Goal: Communication & Community: Answer question/provide support

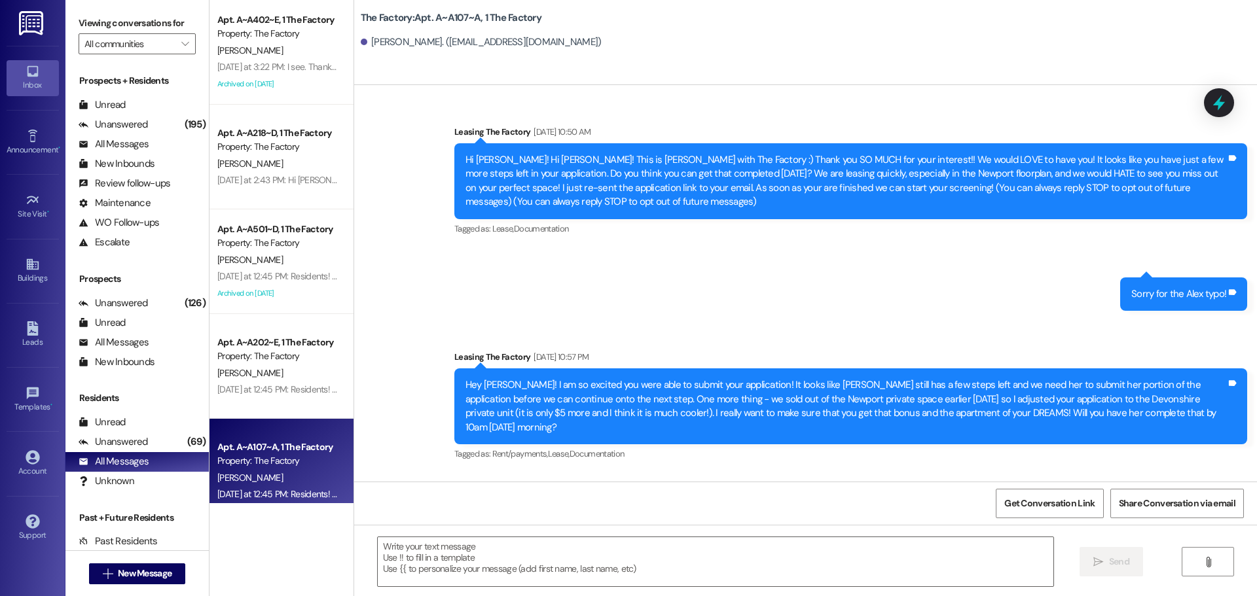
scroll to position [2802, 0]
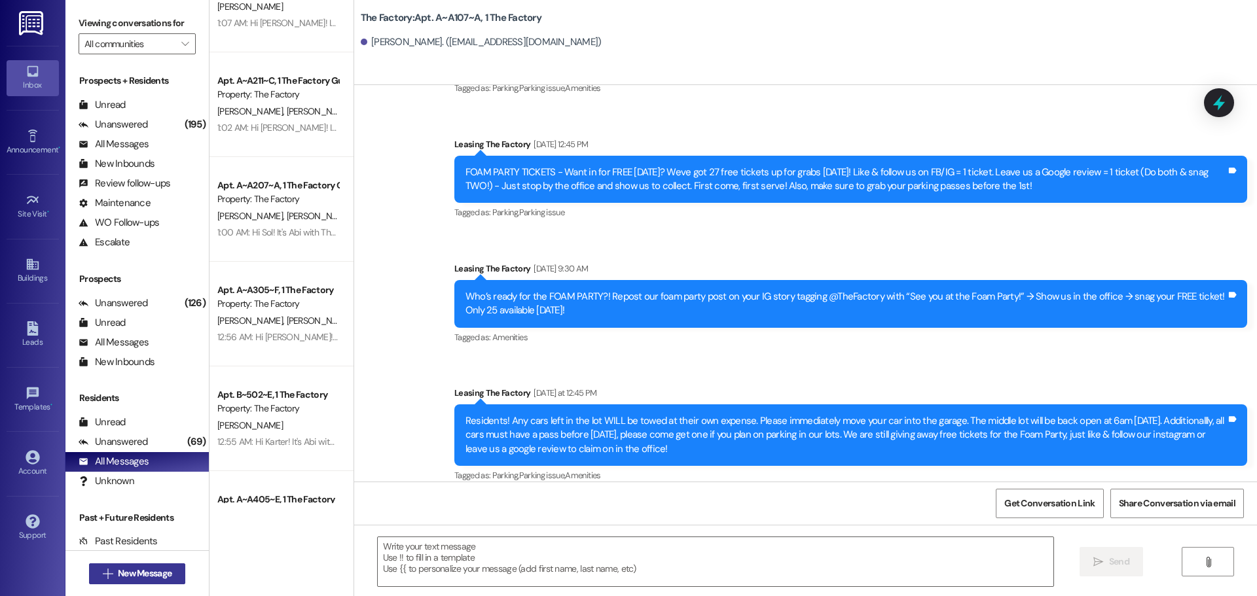
click at [136, 572] on span "New Message" at bounding box center [145, 574] width 54 height 14
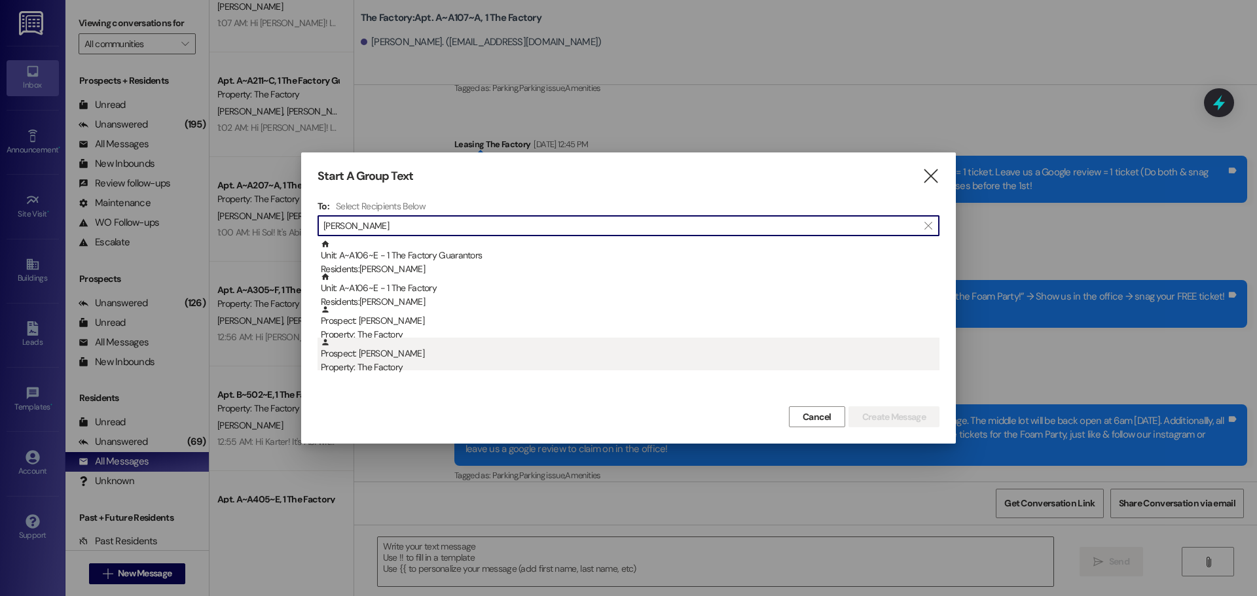
type input "[PERSON_NAME]"
click at [416, 350] on div "Prospect: [PERSON_NAME] Property: The Factory" at bounding box center [630, 356] width 619 height 37
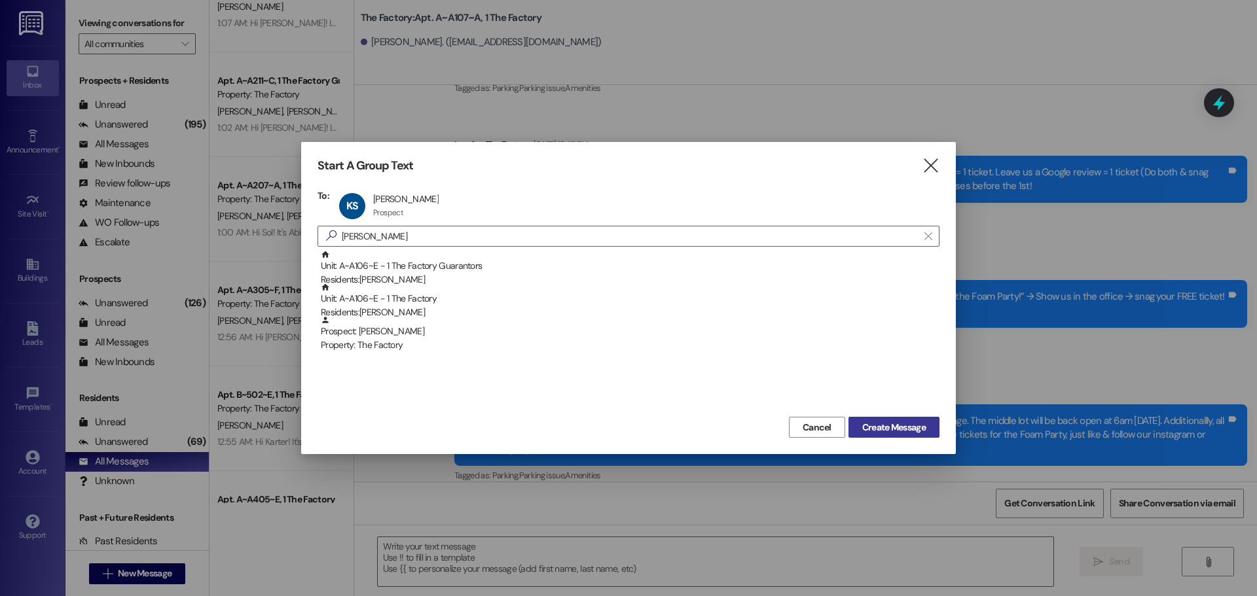
click at [884, 422] on span "Create Message" at bounding box center [894, 428] width 64 height 14
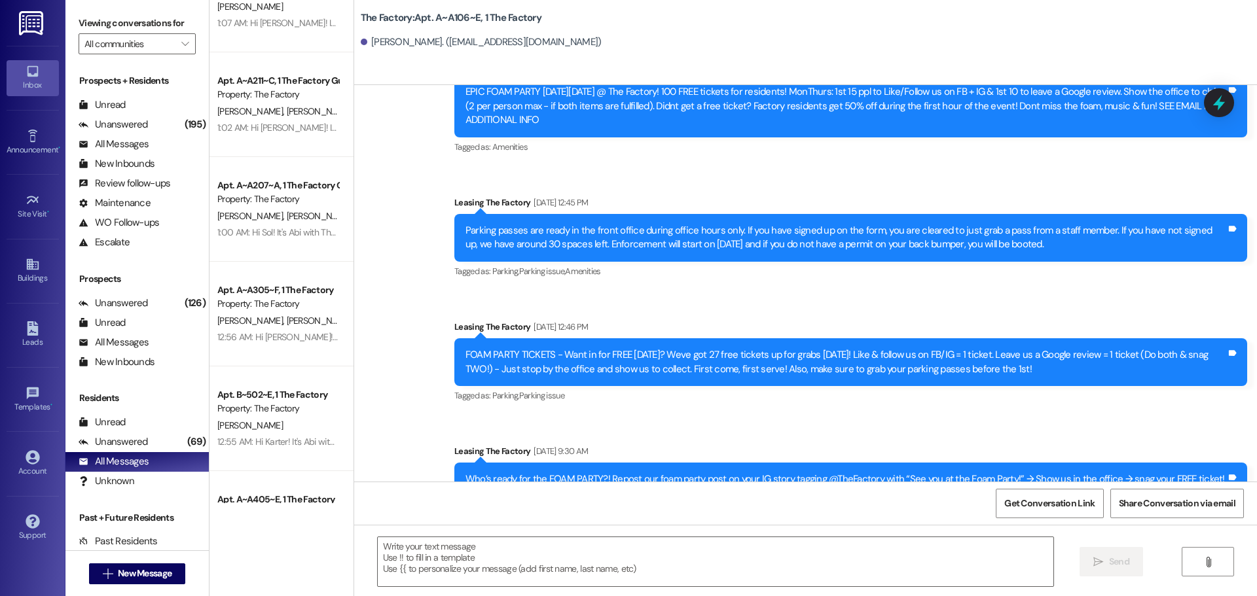
scroll to position [4422, 0]
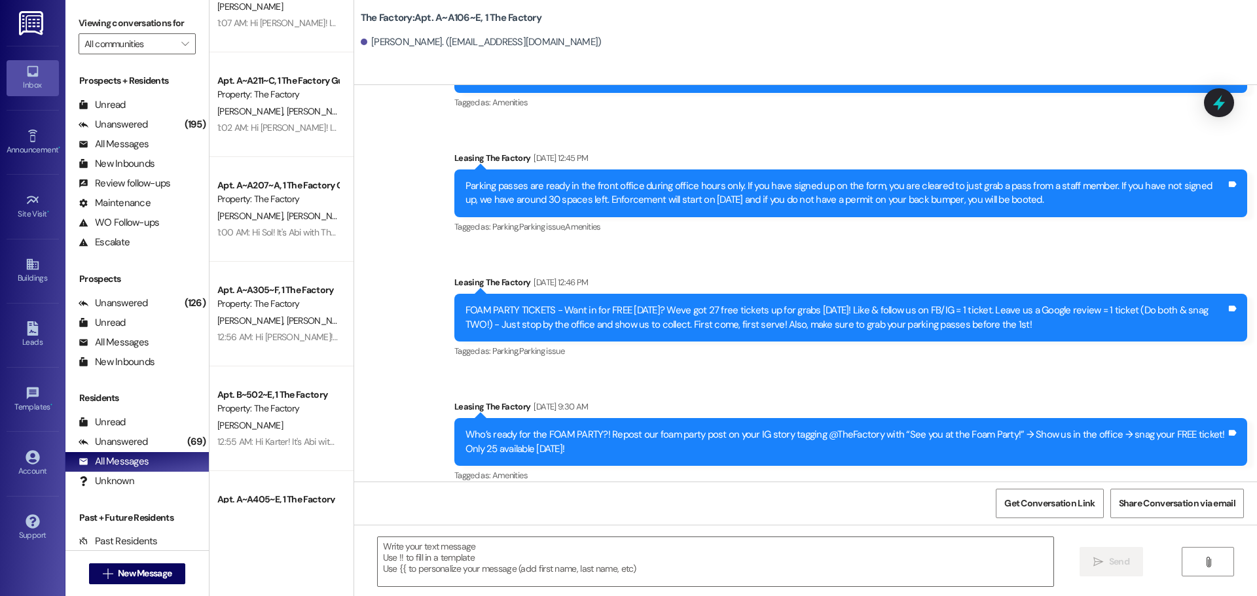
click at [147, 561] on div " New Message" at bounding box center [137, 574] width 97 height 33
click at [137, 581] on button " New Message" at bounding box center [137, 574] width 97 height 21
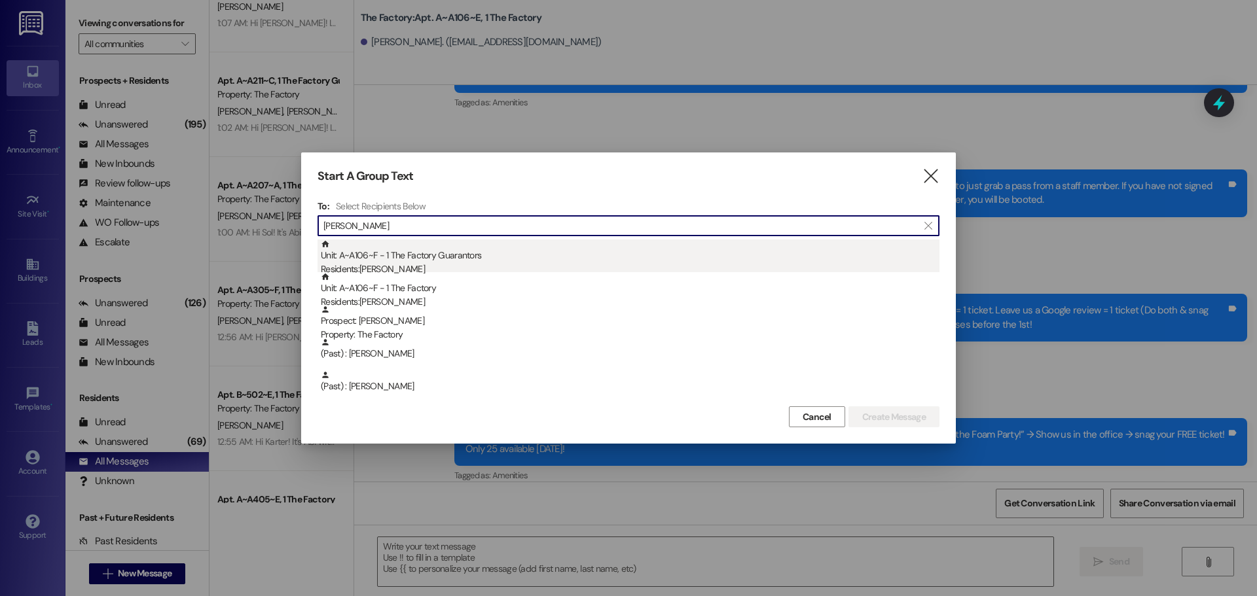
type input "[PERSON_NAME]"
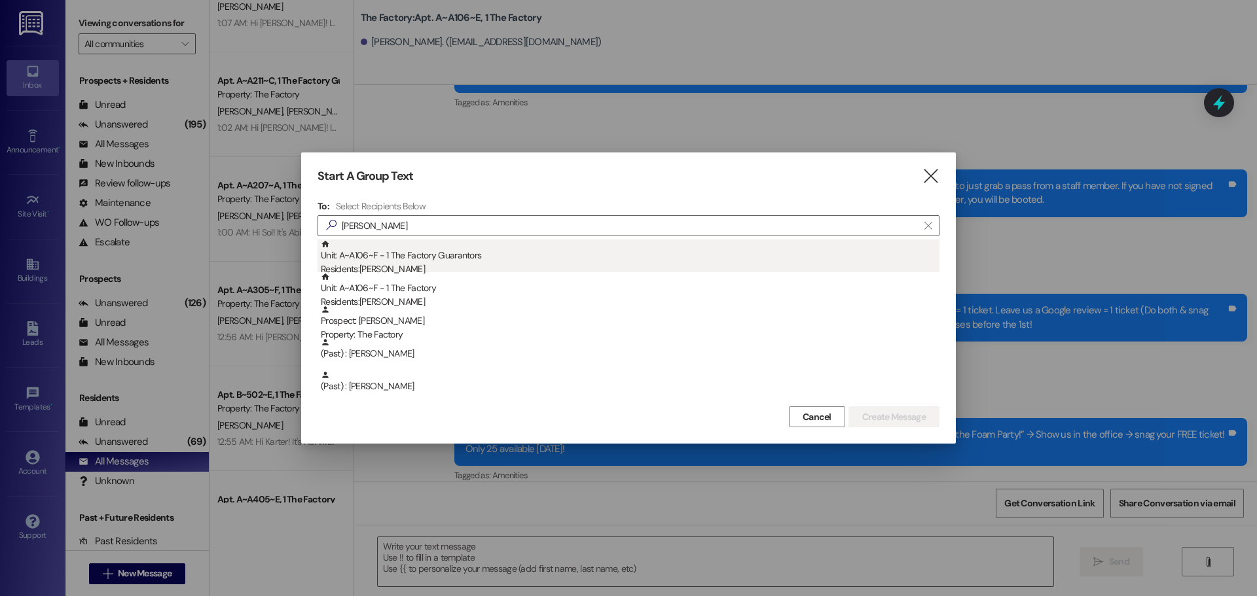
click at [376, 262] on div "Unit: A~A106~F - 1 The Factory Guarantors Residents: [PERSON_NAME]" at bounding box center [630, 258] width 619 height 37
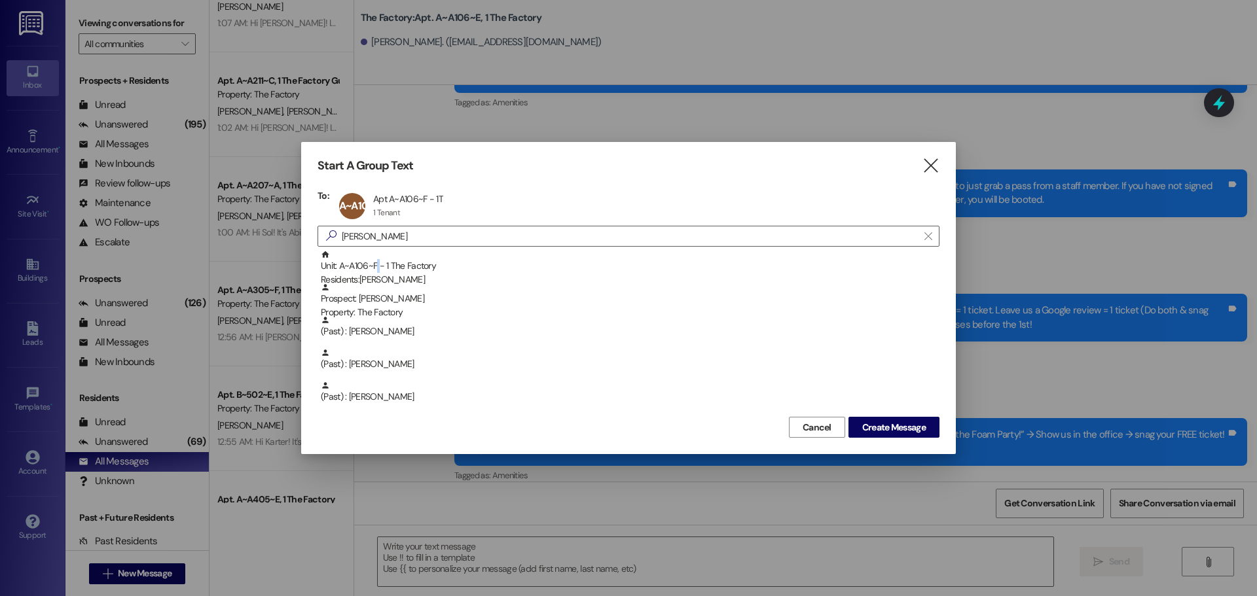
click at [376, 262] on div "Unit: A~A106~F - 1 The Factory Residents: [PERSON_NAME]" at bounding box center [630, 268] width 619 height 37
click at [894, 426] on span "Create Message" at bounding box center [894, 428] width 64 height 14
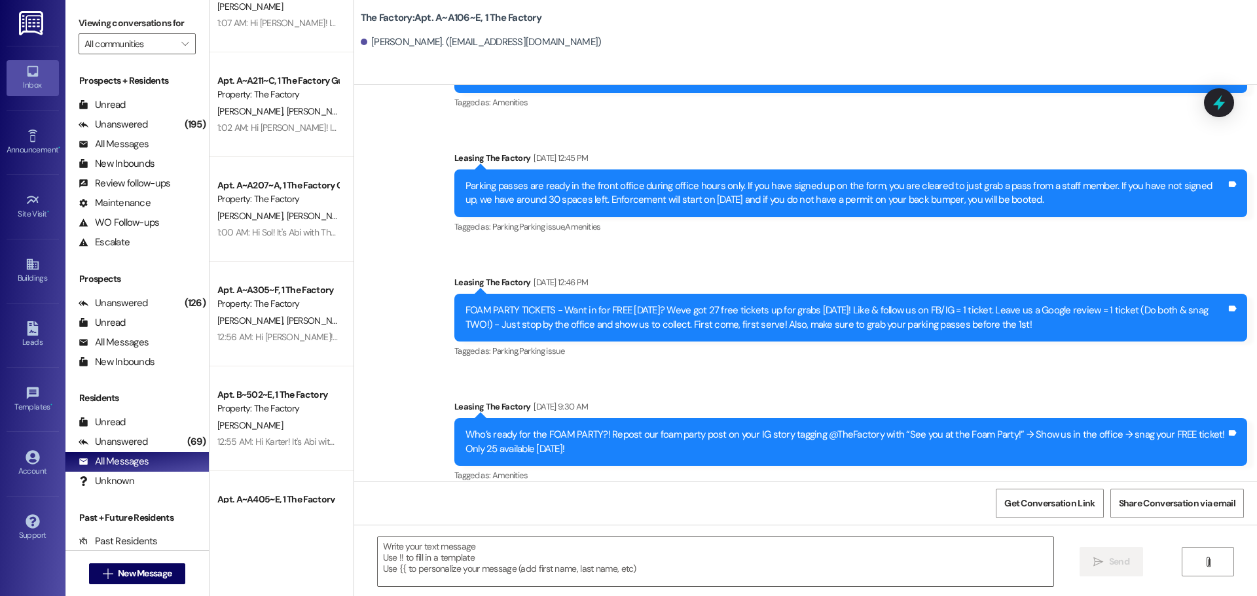
scroll to position [0, 0]
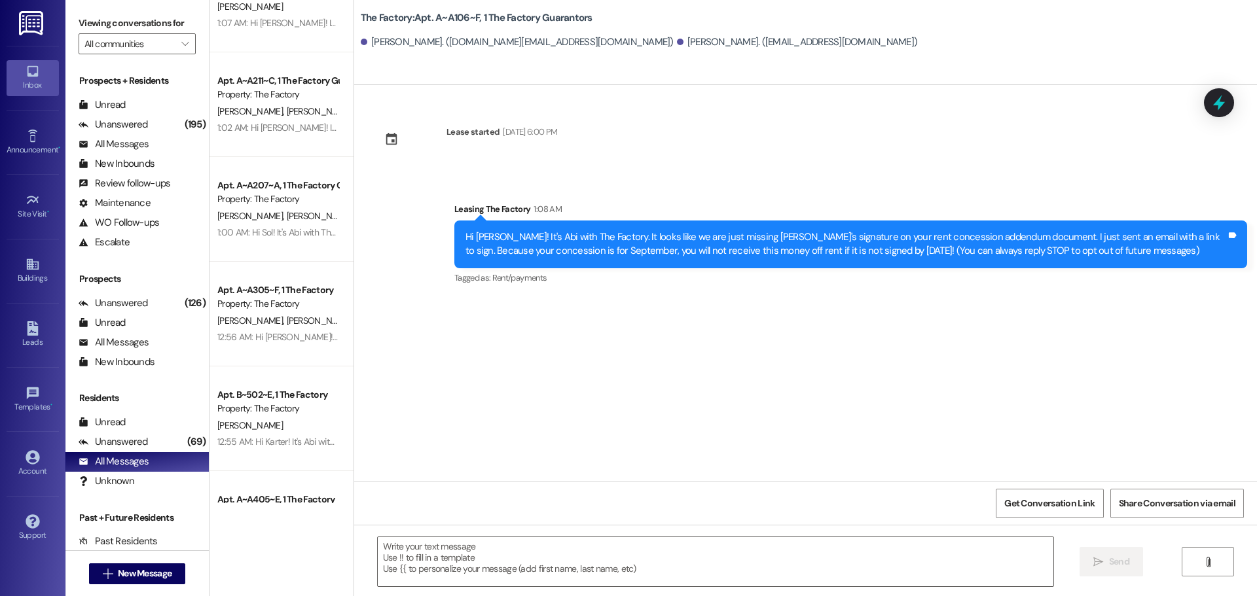
click at [606, 238] on div "Hi [PERSON_NAME]! It's Abi with The Factory. It looks like we are just missing …" at bounding box center [845, 244] width 761 height 28
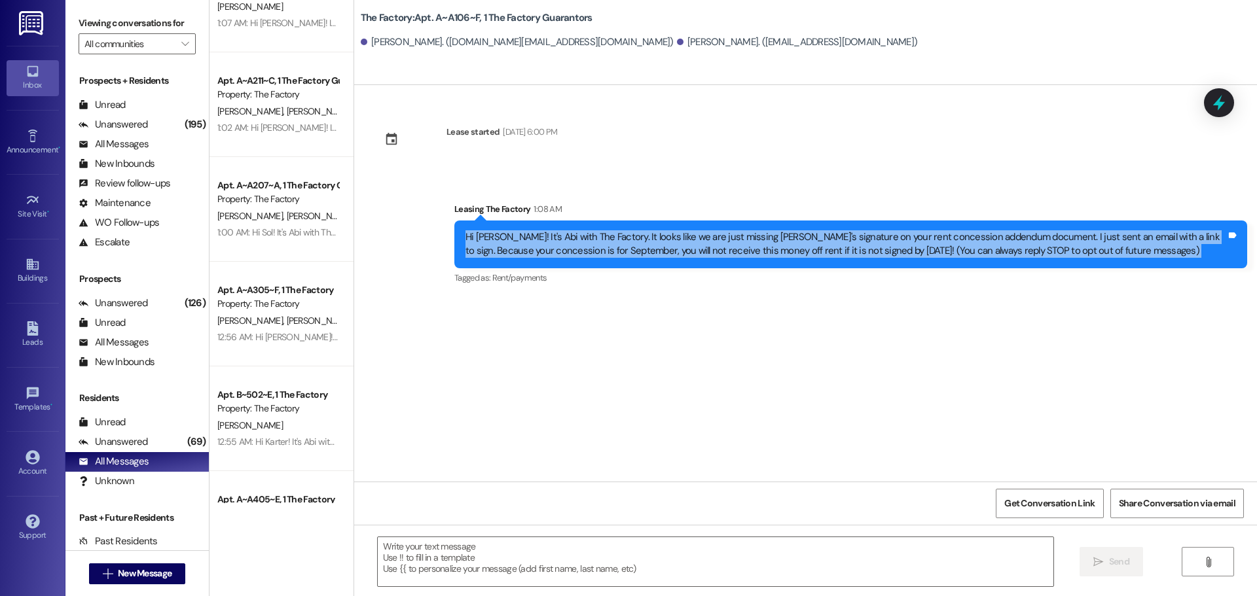
click at [606, 238] on div "Hi [PERSON_NAME]! It's Abi with The Factory. It looks like we are just missing …" at bounding box center [845, 244] width 761 height 28
copy div "Hi [PERSON_NAME]! It's Abi with The Factory. It looks like we are just missing …"
click at [150, 573] on span "New Message" at bounding box center [145, 574] width 54 height 14
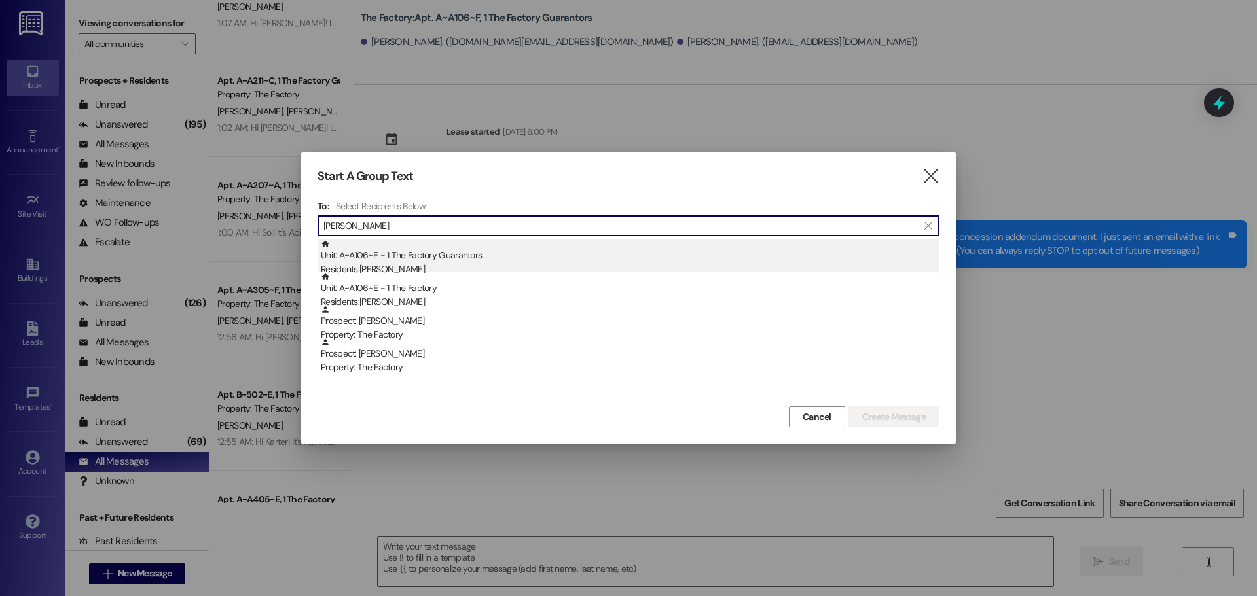
type input "[PERSON_NAME]"
click at [381, 264] on div "Residents: [PERSON_NAME]" at bounding box center [630, 270] width 619 height 14
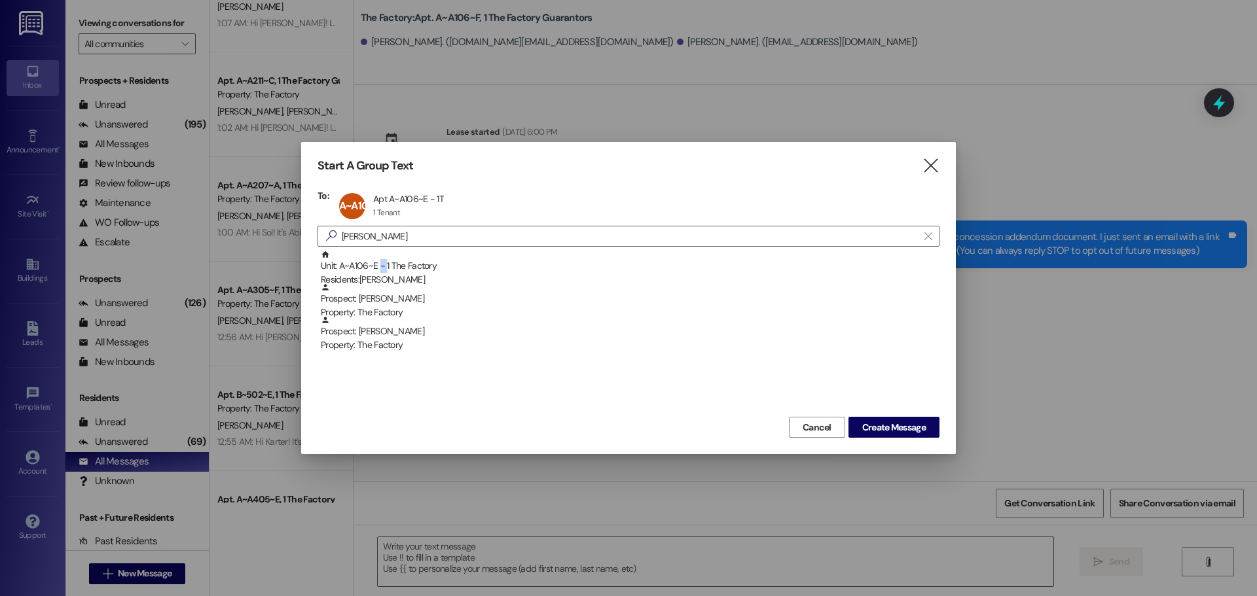
click at [381, 264] on div "Unit: A~A106~E - 1 The Factory Residents: [PERSON_NAME]" at bounding box center [630, 268] width 619 height 37
click at [898, 434] on span "Create Message" at bounding box center [894, 428] width 64 height 14
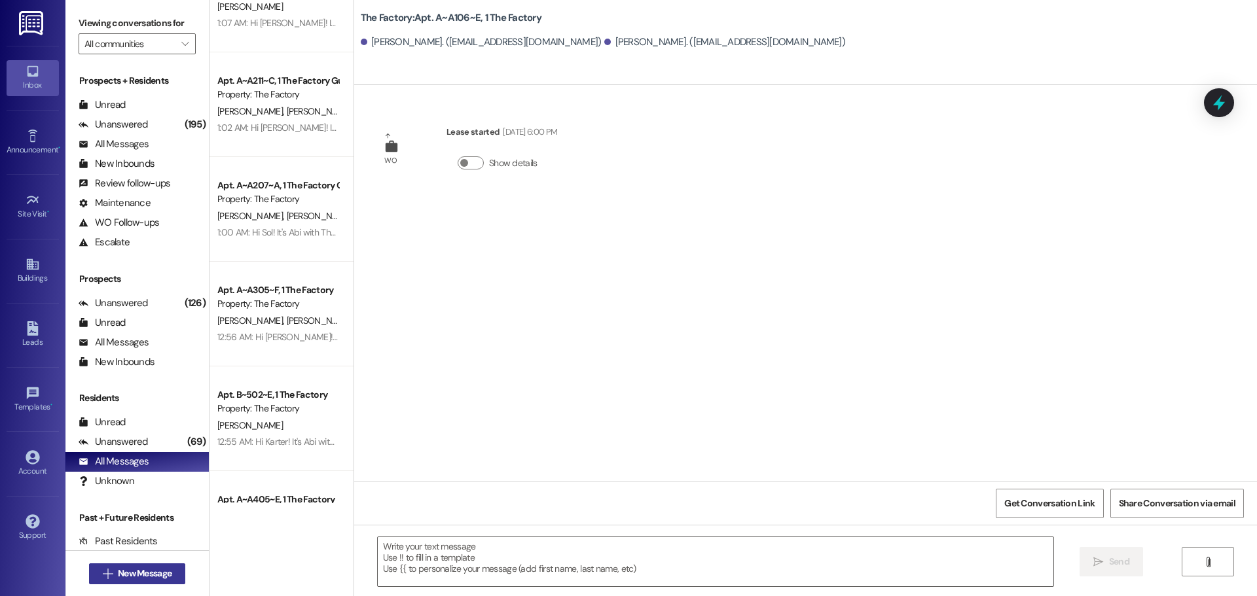
click at [127, 580] on span "New Message" at bounding box center [145, 574] width 54 height 14
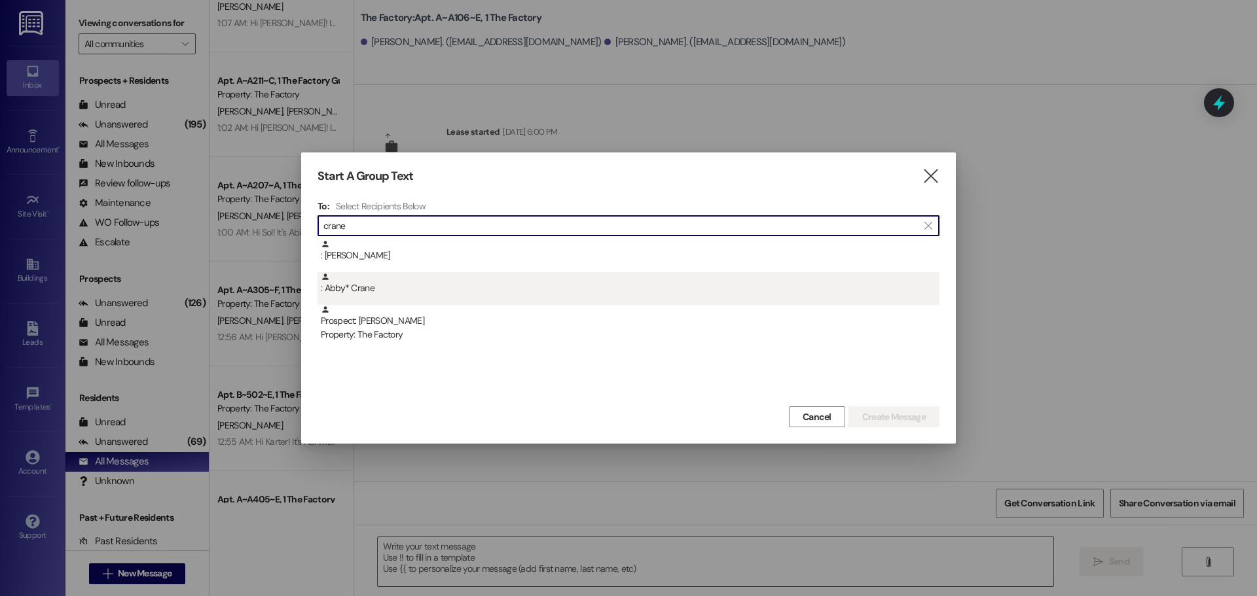
type input "crane"
click at [524, 303] on div ": Abby* Crane" at bounding box center [629, 288] width 622 height 33
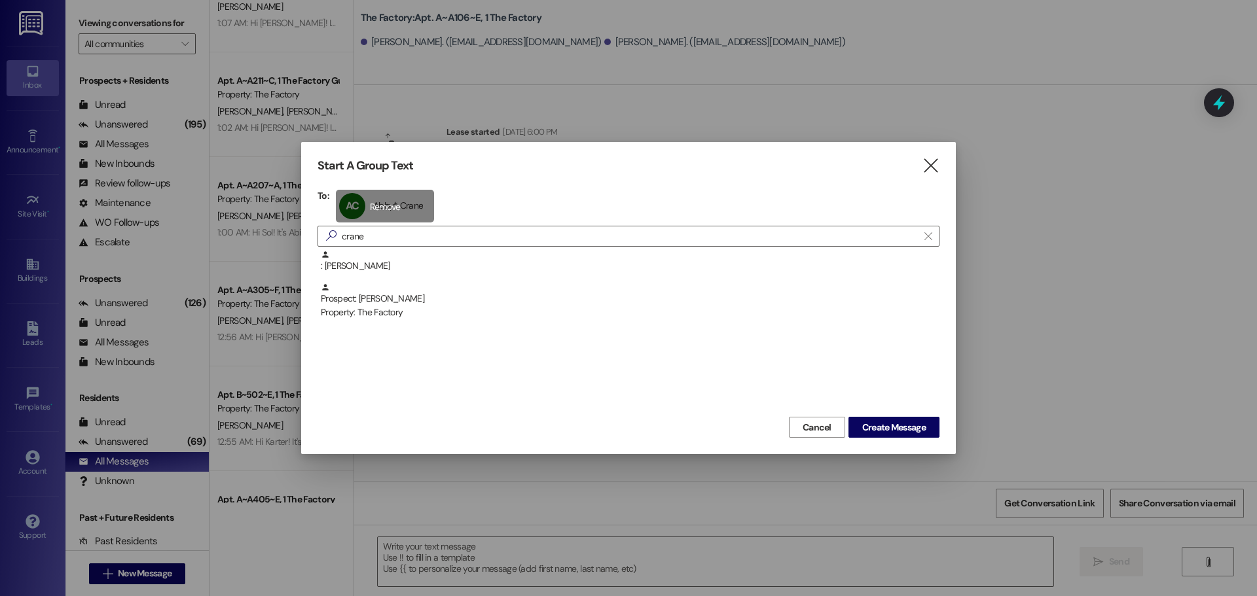
click at [420, 208] on div "AC Abby* [PERSON_NAME]* [PERSON_NAME] click to remove" at bounding box center [385, 206] width 98 height 33
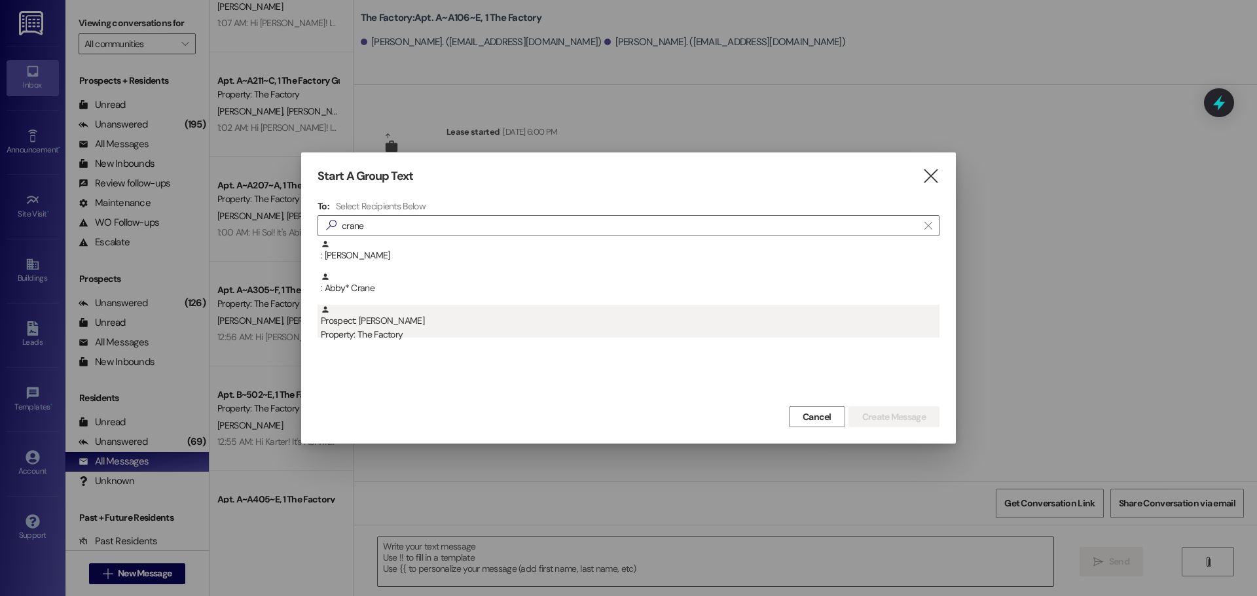
click at [429, 315] on div "Prospect: [PERSON_NAME] Property: The Factory" at bounding box center [630, 323] width 619 height 37
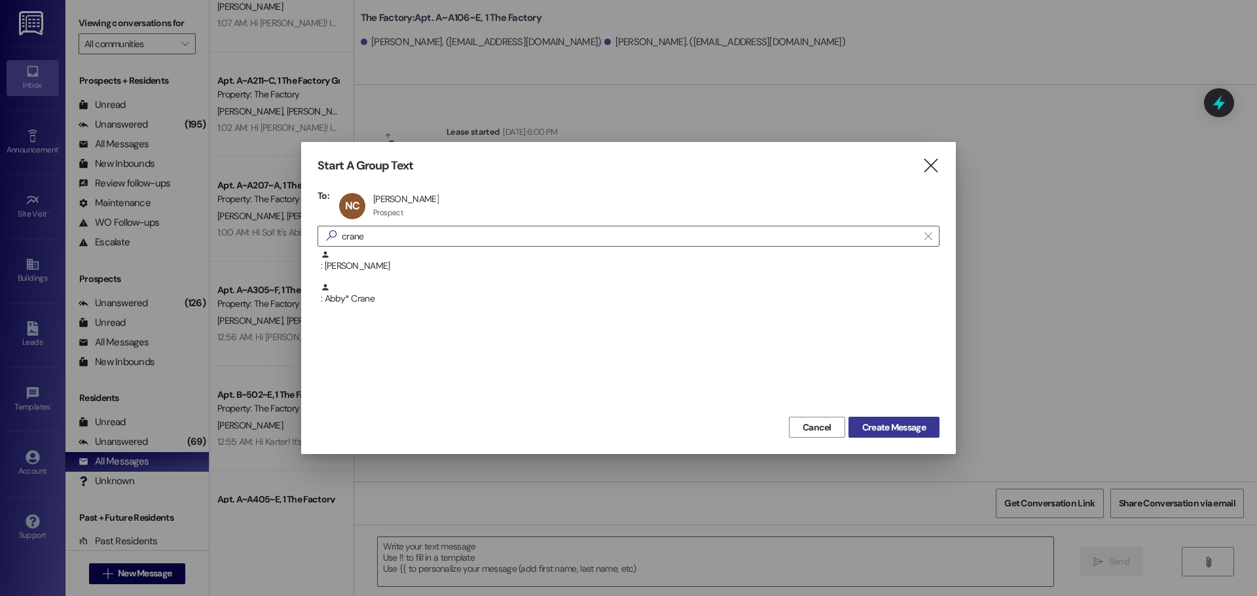
click at [920, 418] on button "Create Message" at bounding box center [893, 427] width 91 height 21
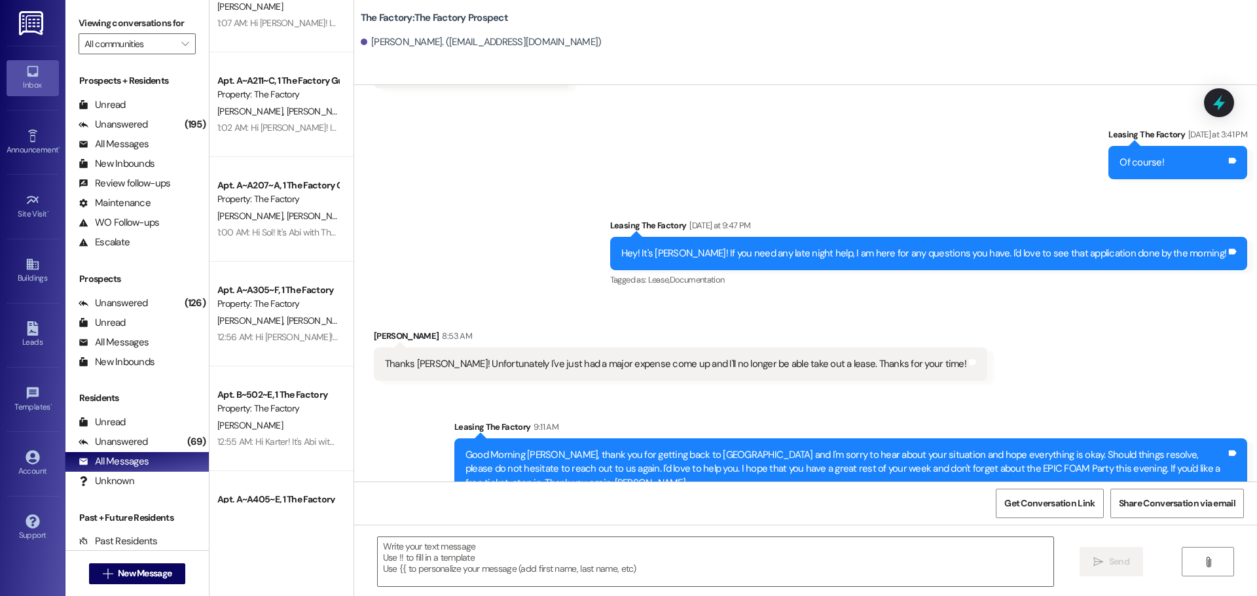
scroll to position [2222, 0]
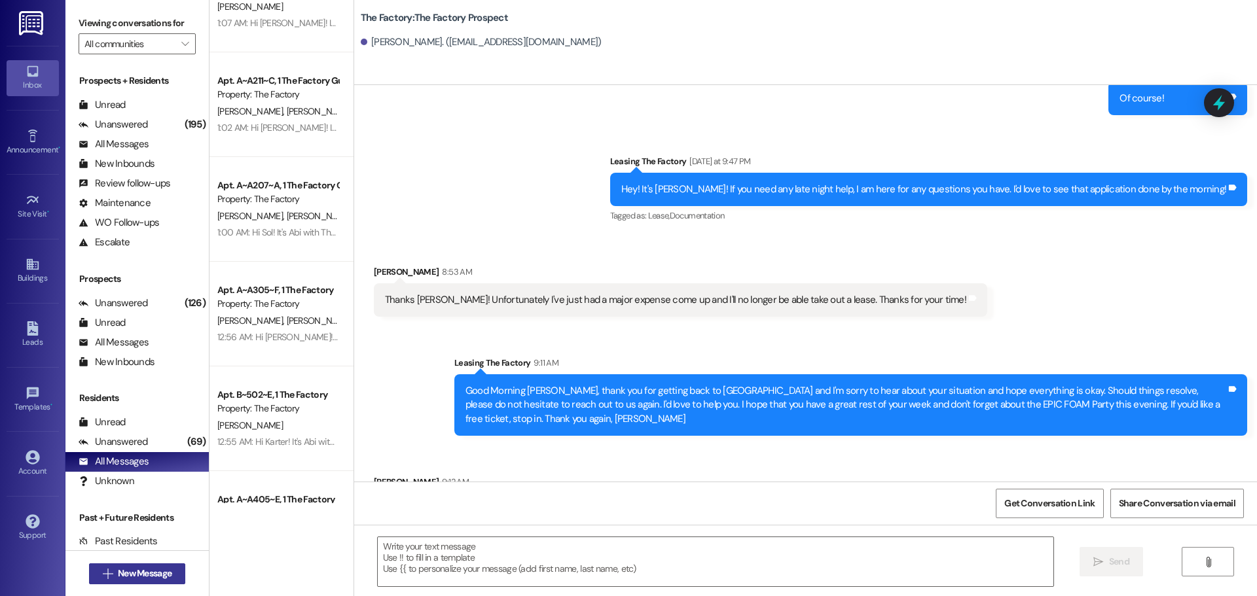
click at [141, 572] on span "New Message" at bounding box center [145, 574] width 54 height 14
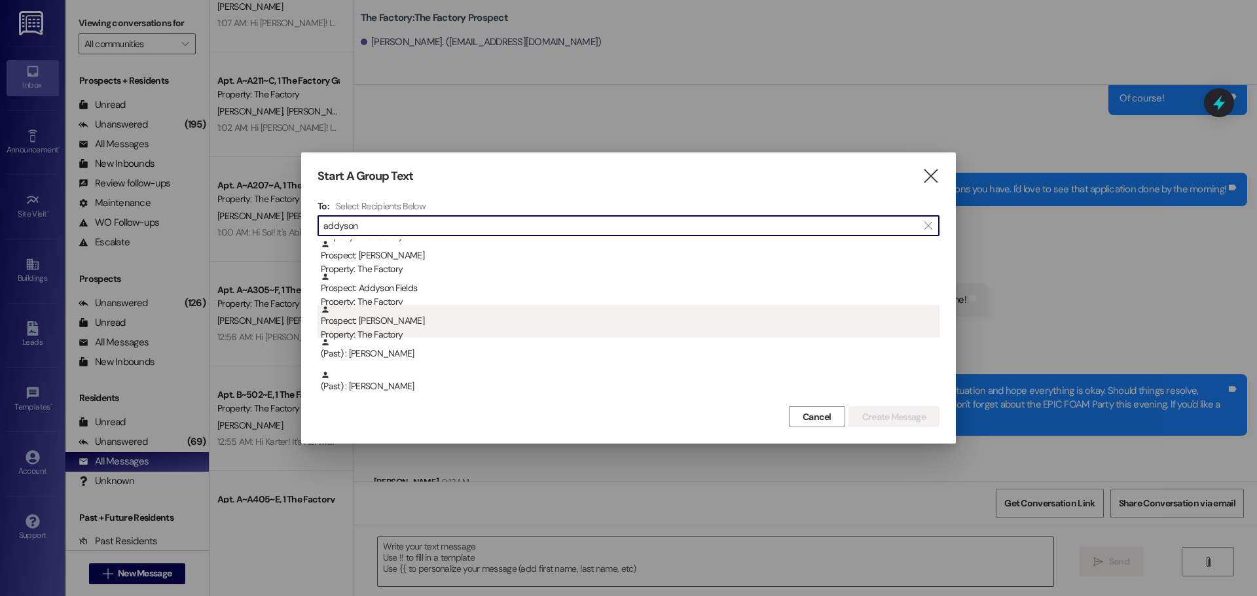
type input "addyson"
click at [418, 329] on div "Property: The Factory" at bounding box center [630, 335] width 619 height 14
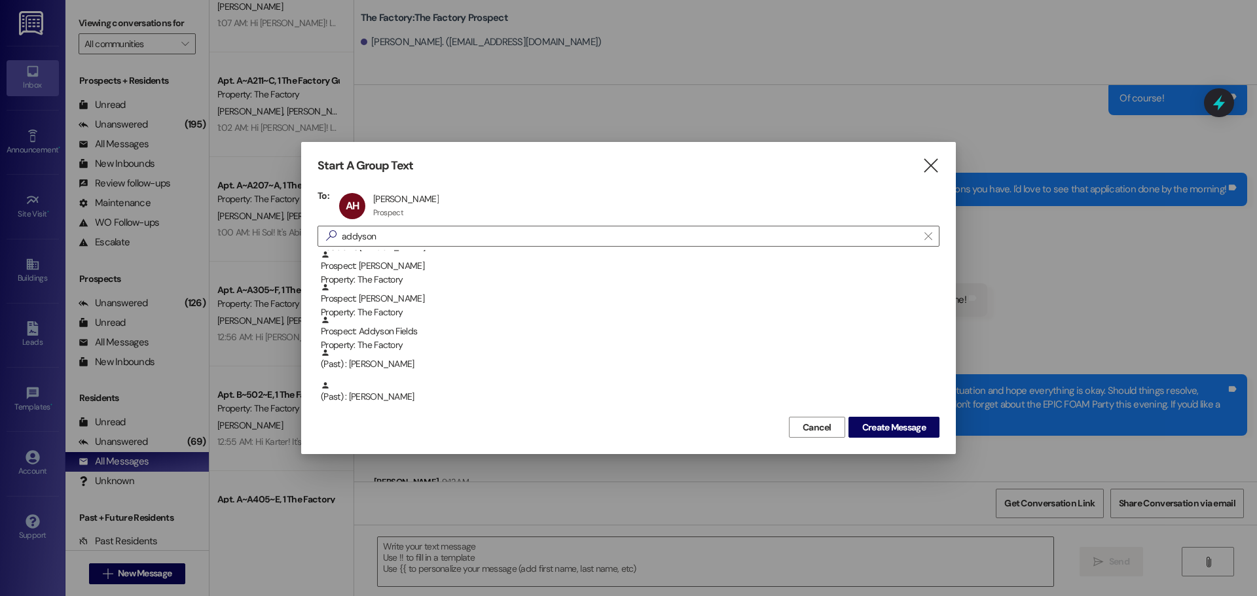
scroll to position [33, 0]
click at [922, 425] on span "Create Message" at bounding box center [894, 428] width 64 height 14
click at [871, 426] on span "Create Message" at bounding box center [894, 428] width 64 height 14
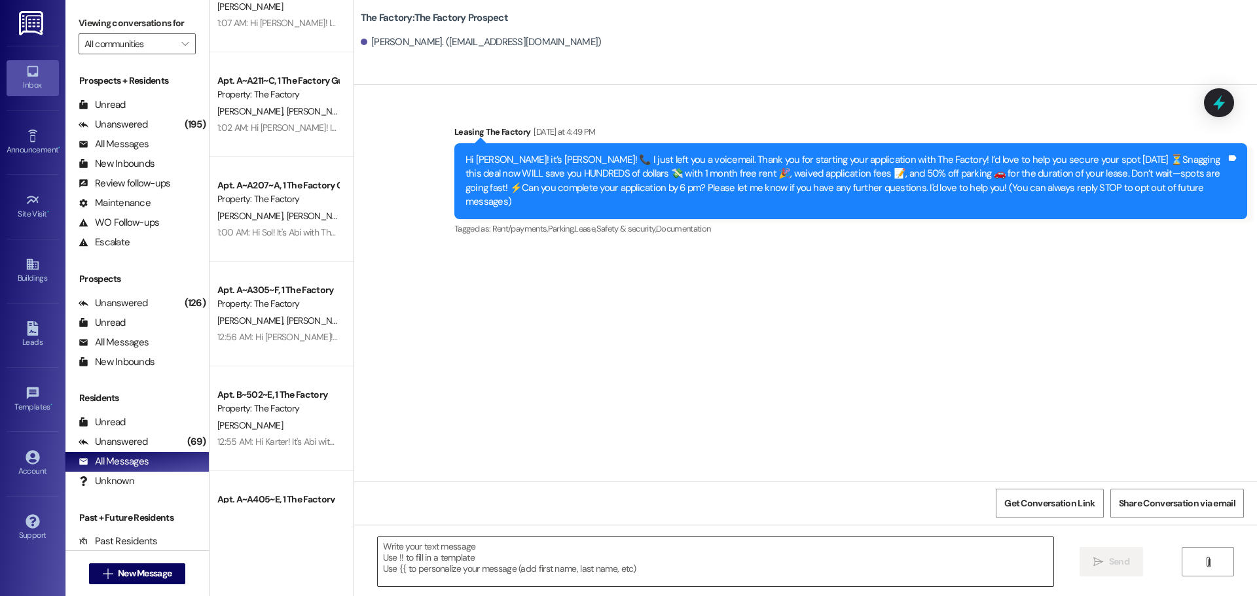
click at [513, 556] on textarea at bounding box center [716, 562] width 676 height 49
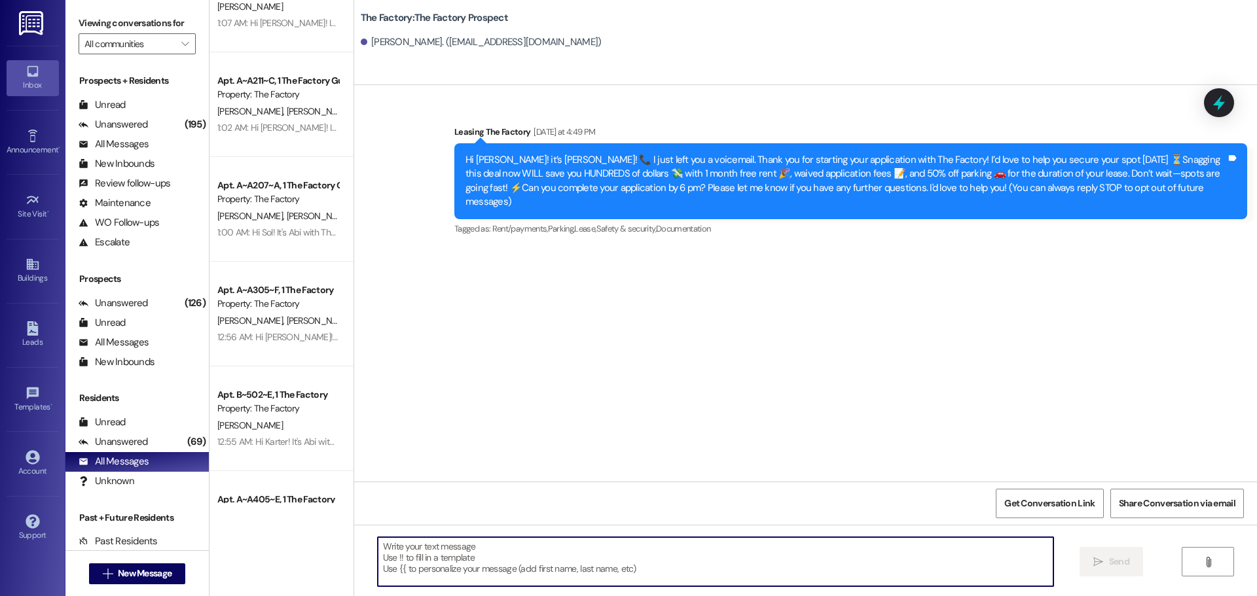
paste textarea "Good Morning [PERSON_NAME], it's [PERSON_NAME]. I hope you had a wonderful even…"
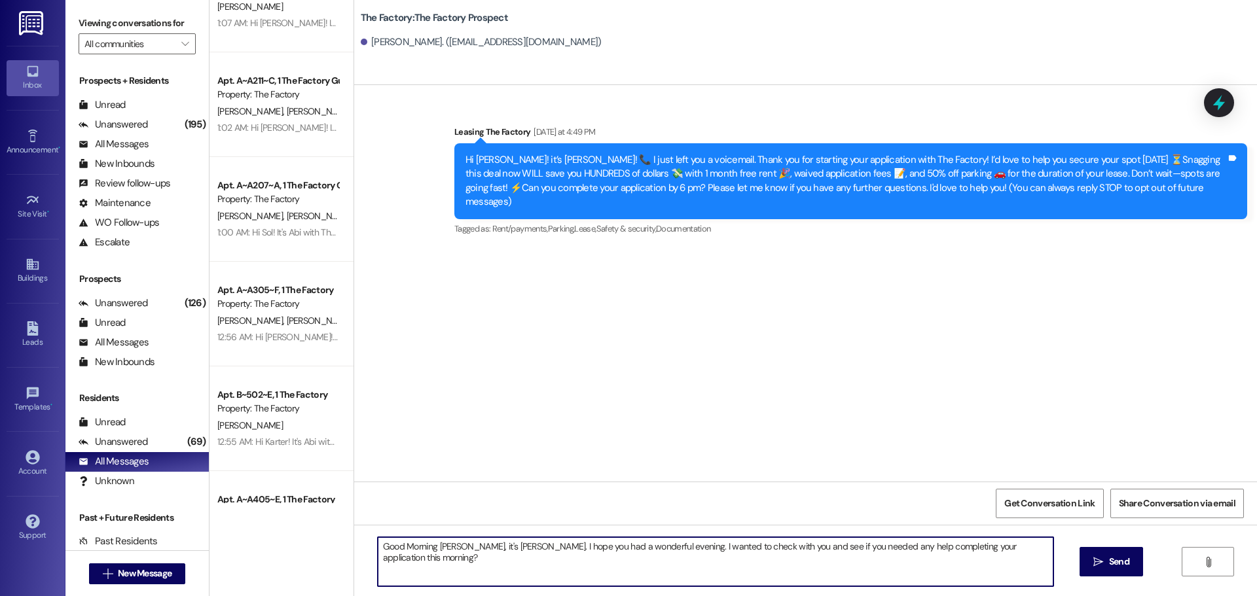
click at [486, 551] on textarea "Good Morning [PERSON_NAME], it's [PERSON_NAME]. I hope you had a wonderful even…" at bounding box center [716, 562] width 676 height 49
click at [1029, 545] on textarea "Good Morning [PERSON_NAME], it's Abi! I hope you had a wonderful evening. I wan…" at bounding box center [716, 562] width 676 height 49
type textarea "Good Morning [PERSON_NAME], it's Abi! I hope you had a wonderful evening. I wan…"
drag, startPoint x: 803, startPoint y: 564, endPoint x: 360, endPoint y: 514, distance: 445.4
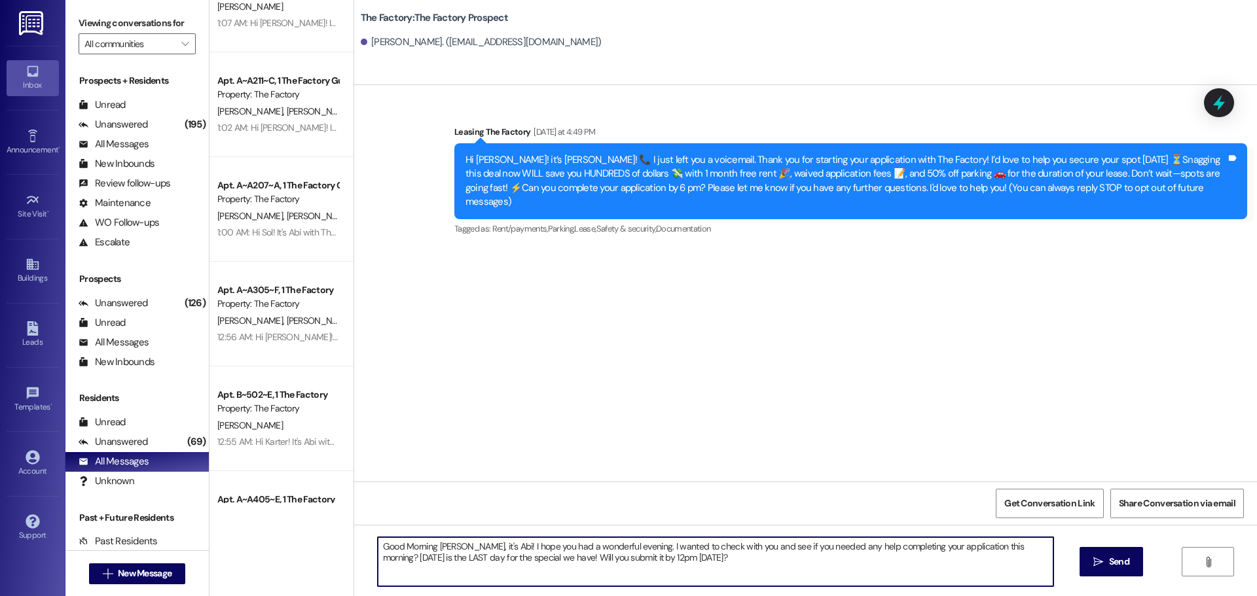
click at [360, 514] on div "Sent via SMS Leasing The Factory [DATE] at 4:49 PM Hi [PERSON_NAME]! it’s [PERS…" at bounding box center [805, 383] width 903 height 596
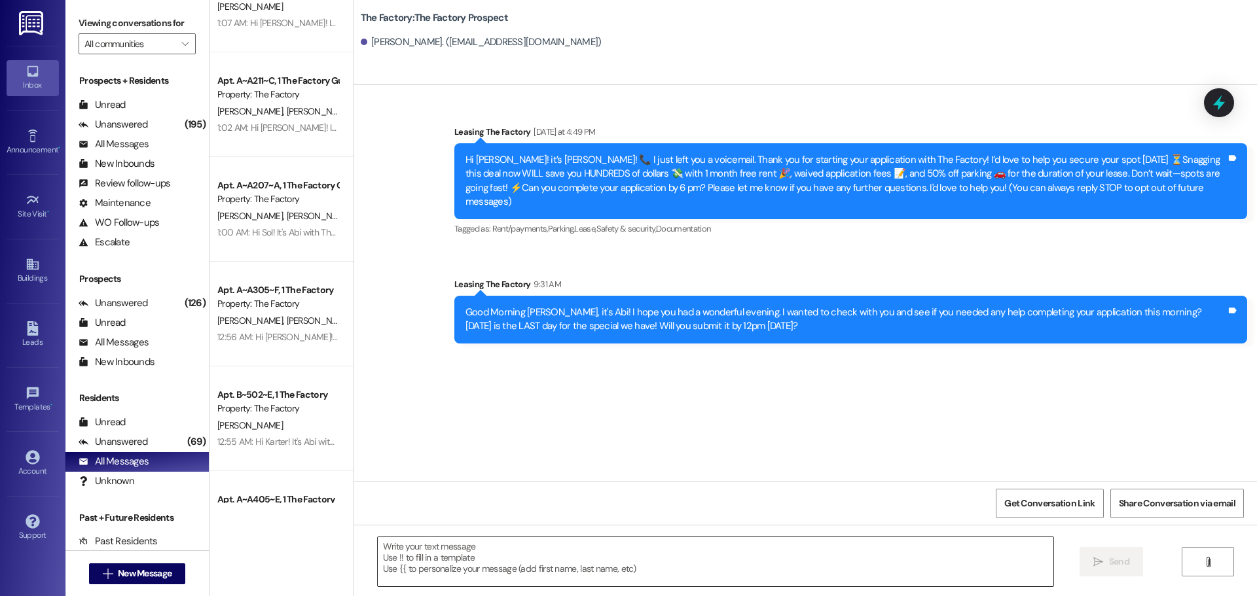
click at [484, 568] on textarea at bounding box center [716, 562] width 676 height 49
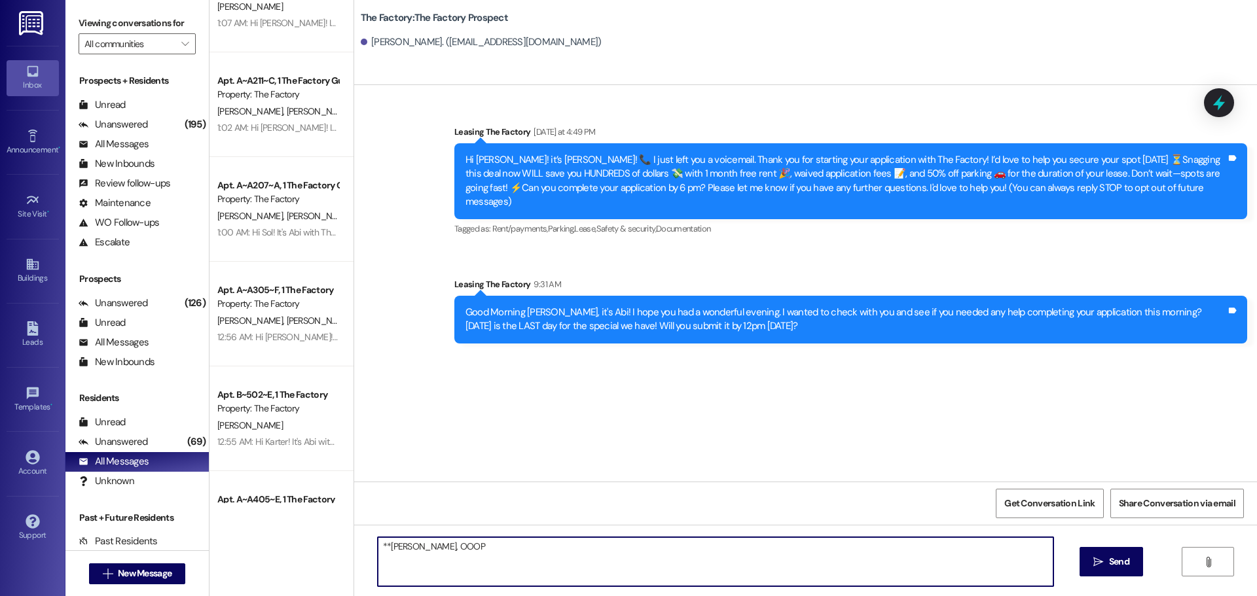
type textarea "**[PERSON_NAME], OOOPS"
drag, startPoint x: 485, startPoint y: 549, endPoint x: 334, endPoint y: 551, distance: 151.2
click at [334, 551] on div "( 1 ) Apt. B~202~D, 1 The Factory Guarantors Property: The Factory [PERSON_NAME…" at bounding box center [734, 298] width 1048 height 596
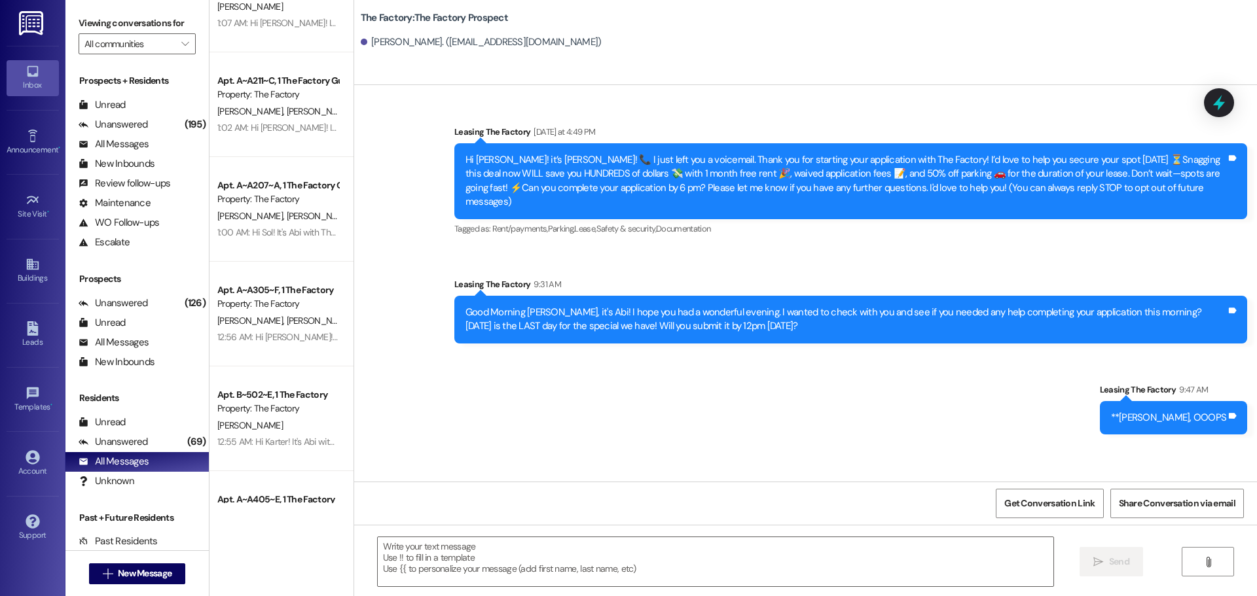
click at [465, 306] on div "Good Morning [PERSON_NAME], it's Abi! I hope you had a wonderful evening. I wan…" at bounding box center [845, 320] width 761 height 28
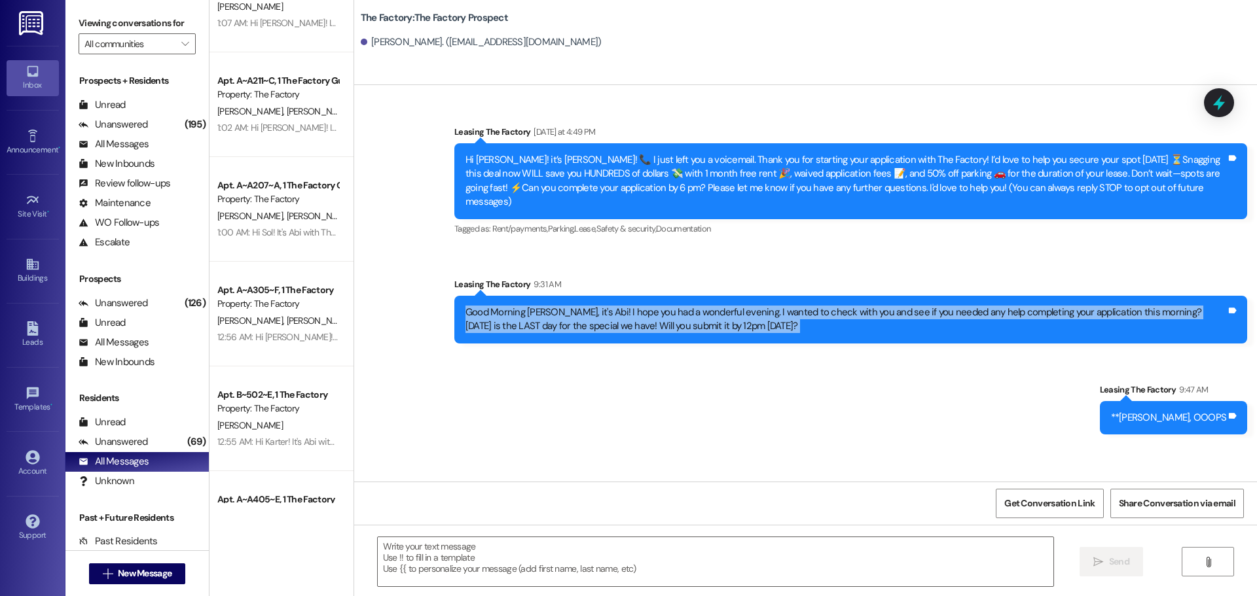
click at [465, 306] on div "Good Morning [PERSON_NAME], it's Abi! I hope you had a wonderful evening. I wan…" at bounding box center [845, 320] width 761 height 28
copy div "Good Morning [PERSON_NAME], it's Abi! I hope you had a wonderful evening. I wan…"
click at [103, 575] on icon "" at bounding box center [108, 574] width 10 height 10
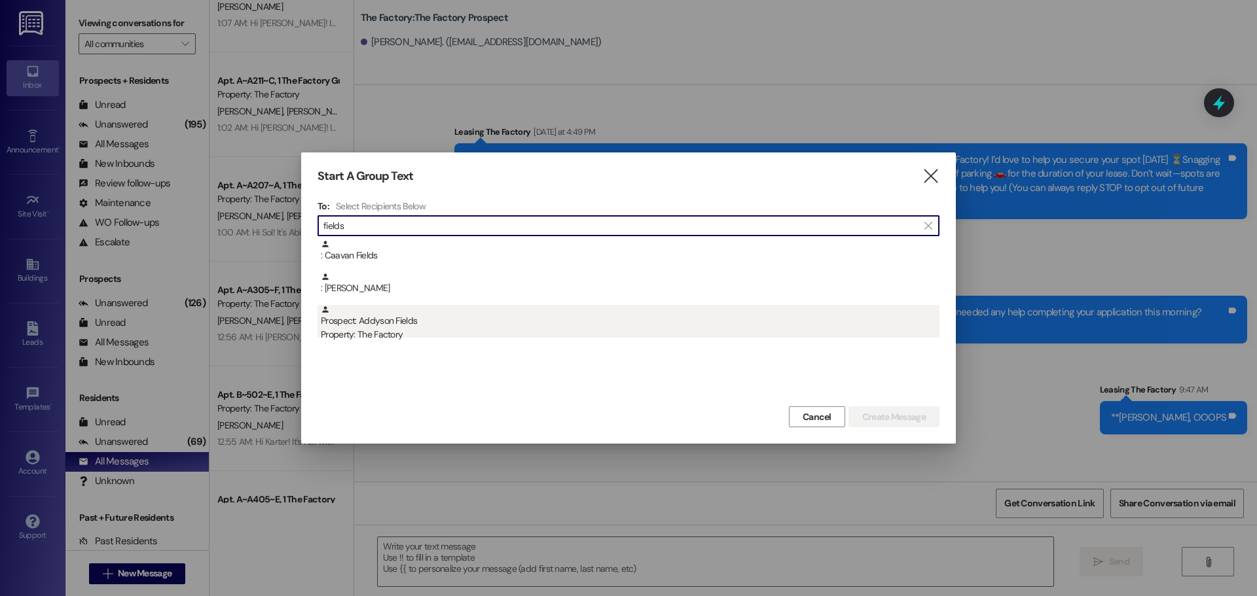
type input "fields"
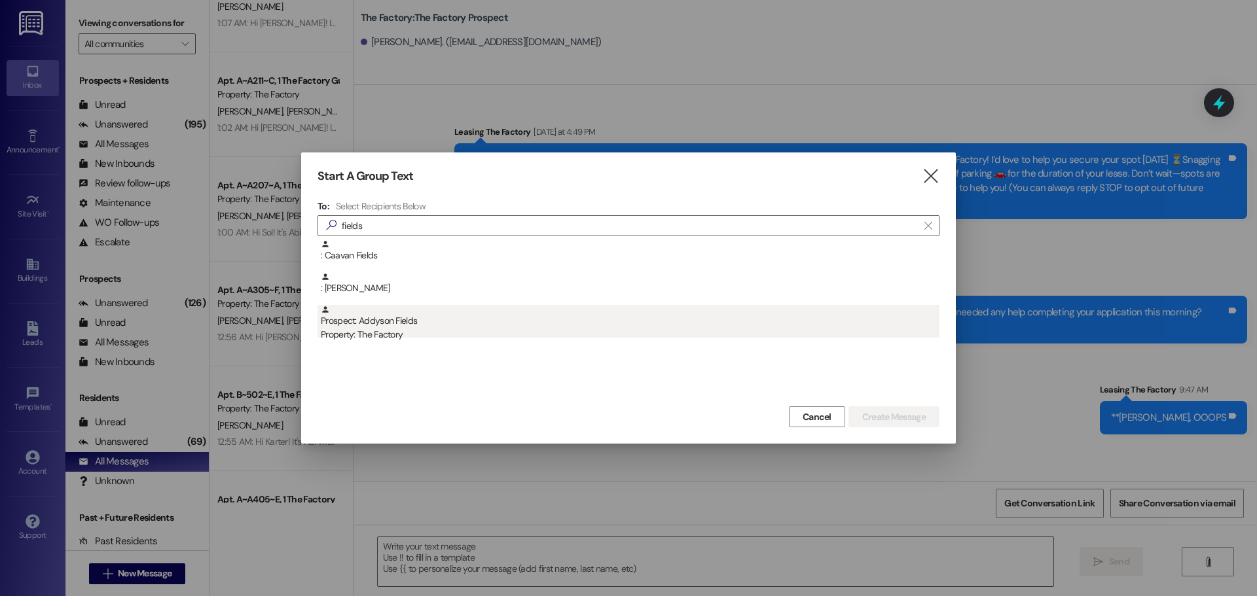
click at [360, 338] on div "Property: The Factory" at bounding box center [630, 335] width 619 height 14
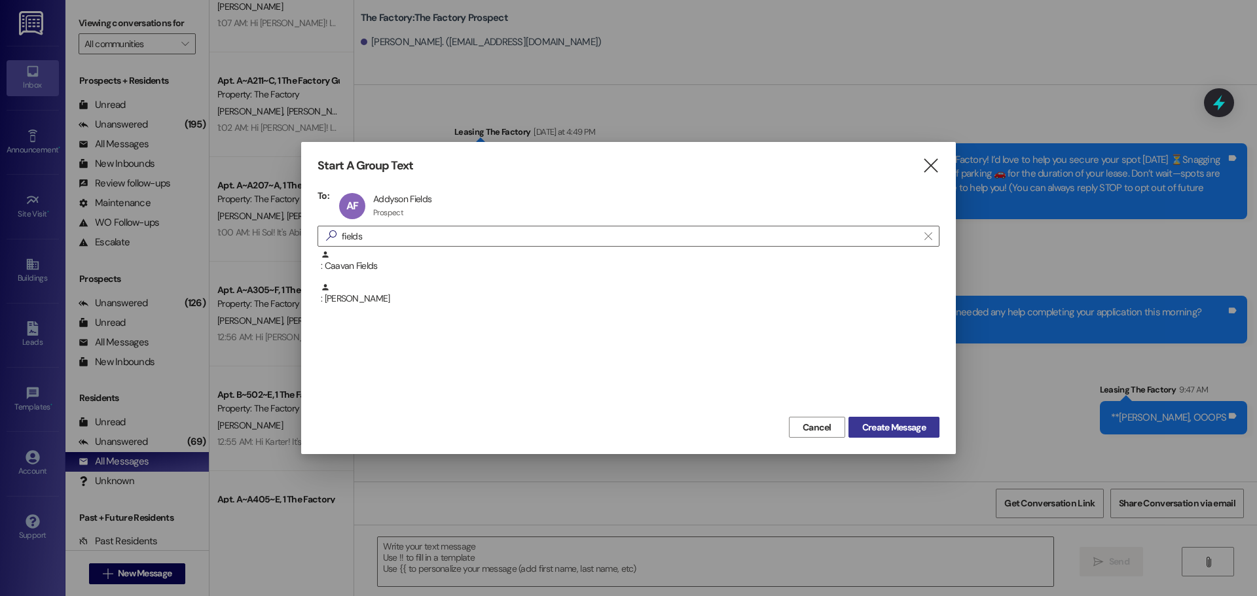
click at [869, 427] on span "Create Message" at bounding box center [894, 428] width 64 height 14
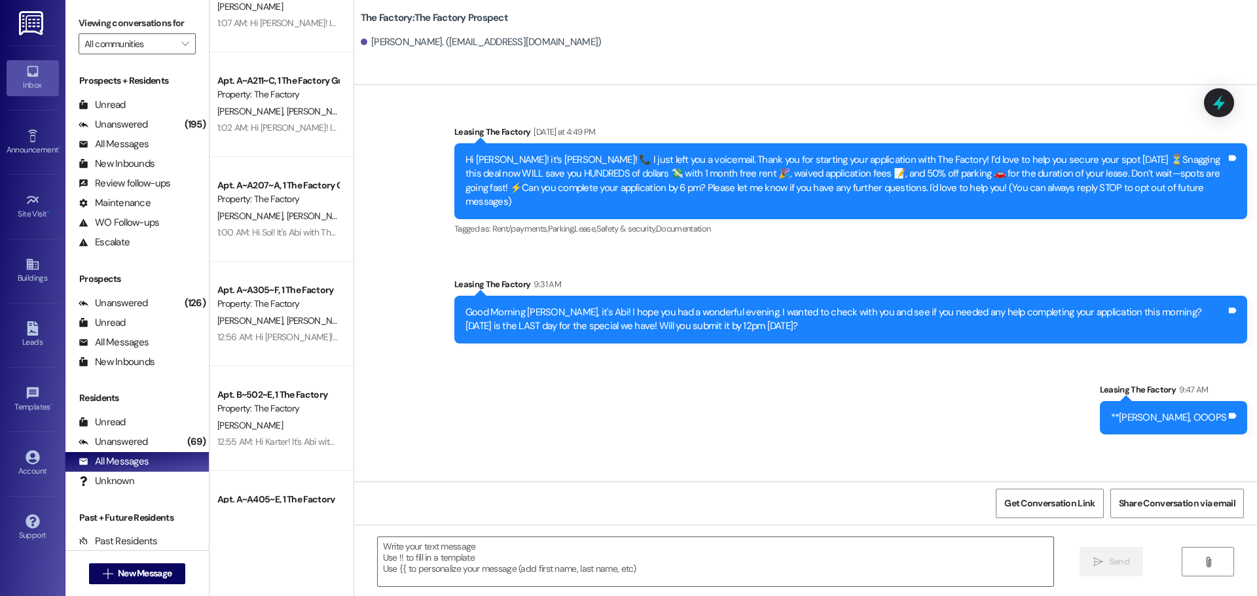
scroll to position [1755, 0]
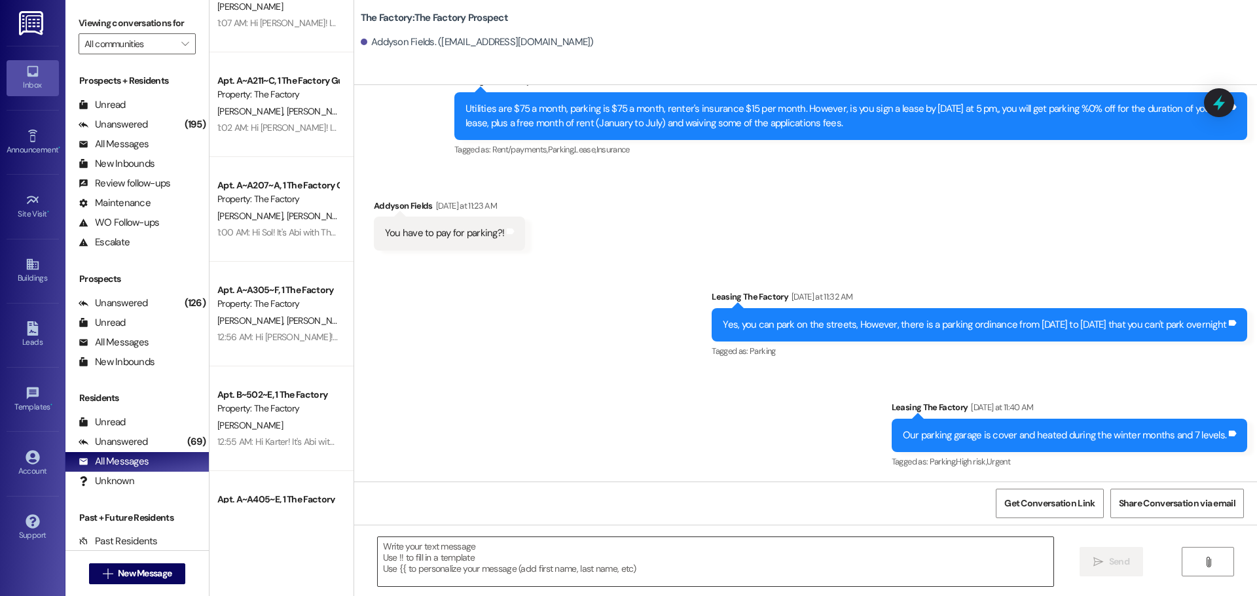
click at [441, 553] on textarea at bounding box center [716, 562] width 676 height 49
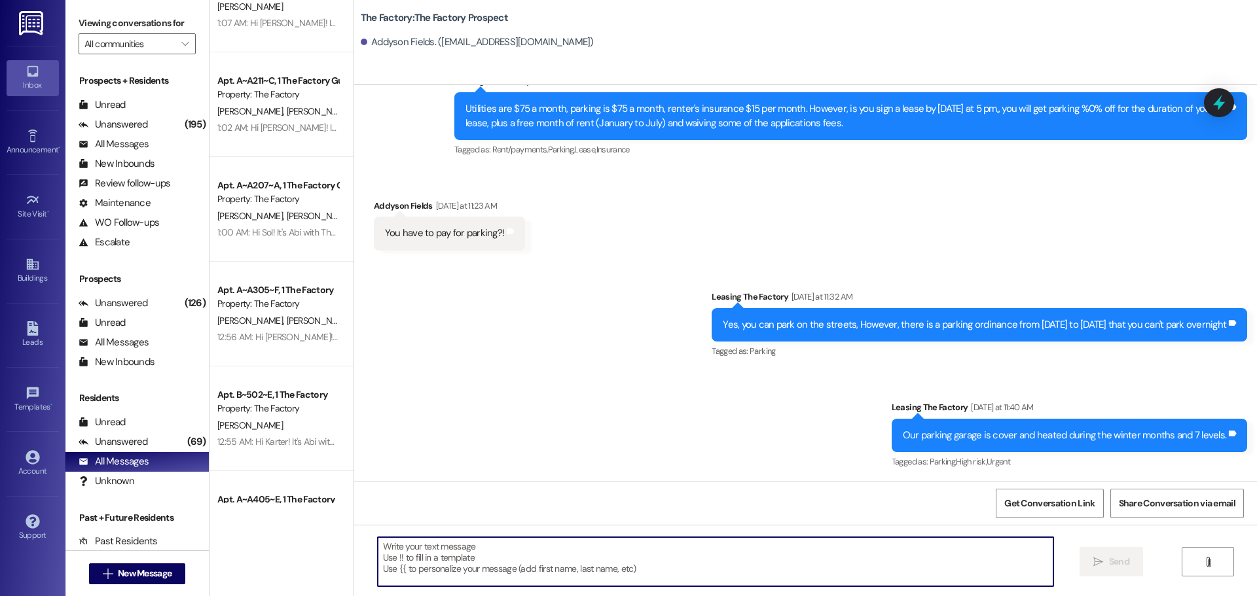
paste textarea "Good Morning [PERSON_NAME], it's Abi! I hope you had a wonderful evening. I wan…"
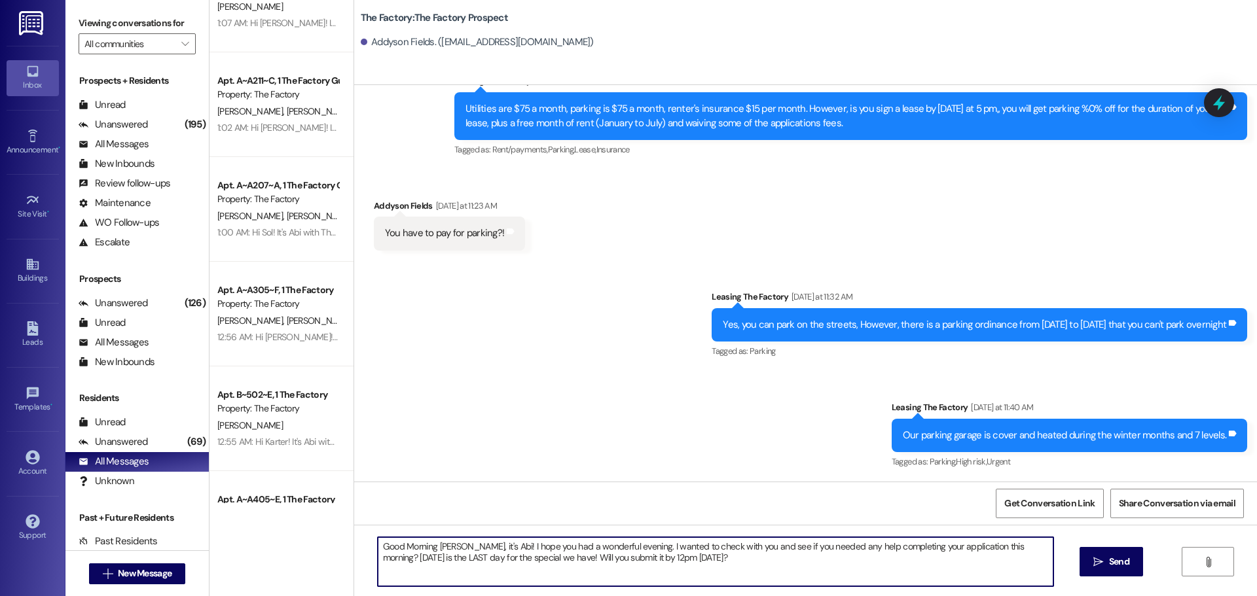
click at [445, 544] on textarea "Good Morning [PERSON_NAME], it's Abi! I hope you had a wonderful evening. I wan…" at bounding box center [716, 562] width 676 height 49
click at [558, 559] on textarea "Good Morning Addyson, it's Abi! I hope you had a wonderful evening. I wanted to…" at bounding box center [716, 562] width 676 height 49
click at [561, 562] on textarea "Good Morning Addyson, it's Abi! I hope you had a wonderful evening. I wanted to…" at bounding box center [716, 562] width 676 height 49
drag, startPoint x: 853, startPoint y: 555, endPoint x: 346, endPoint y: 534, distance: 507.2
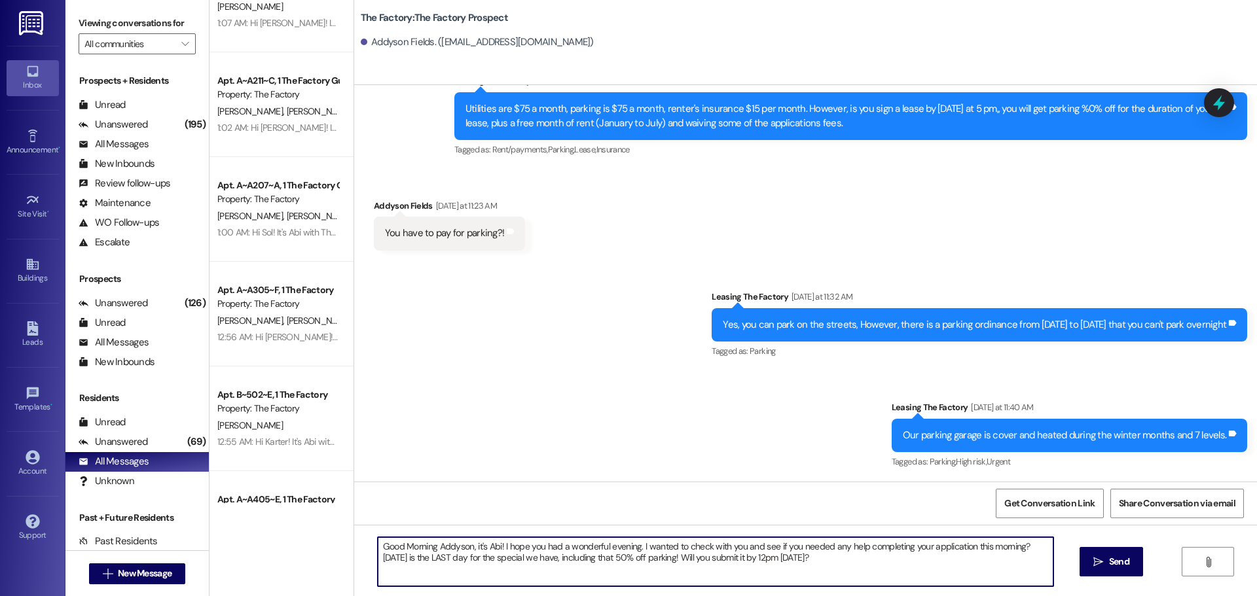
click at [354, 534] on div "Good Morning Addyson, it's Abi! I hope you had a wonderful evening. I wanted to…" at bounding box center [805, 574] width 903 height 98
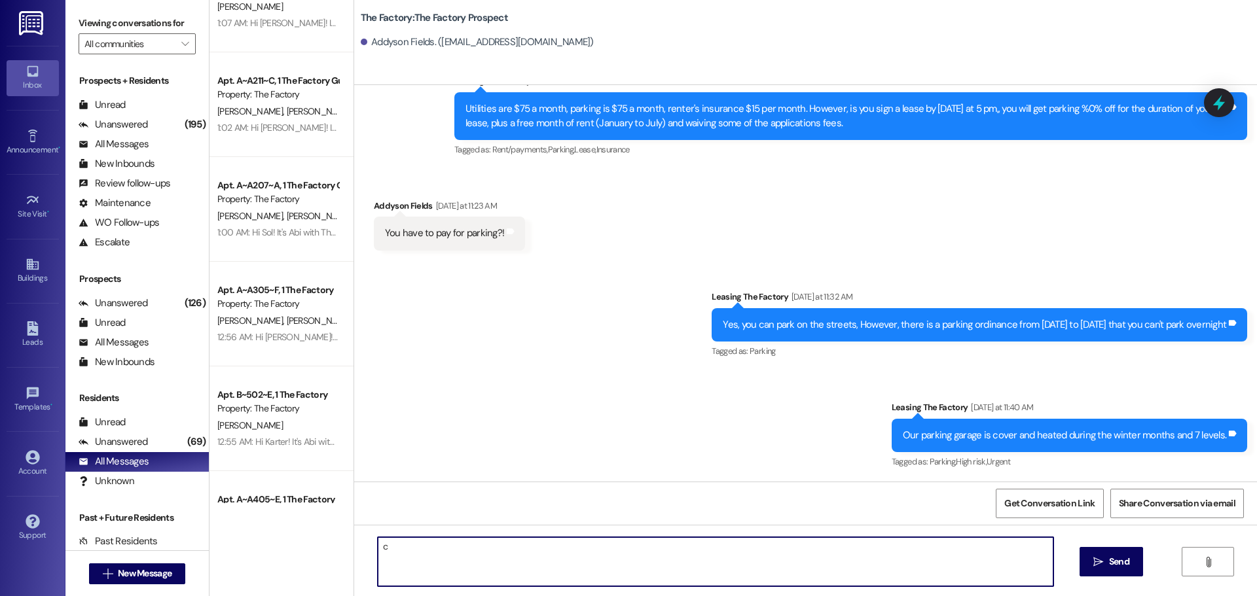
paste textarea "Good Morning [PERSON_NAME], it's Abi! I hope you had a wonderful evening. I wan…"
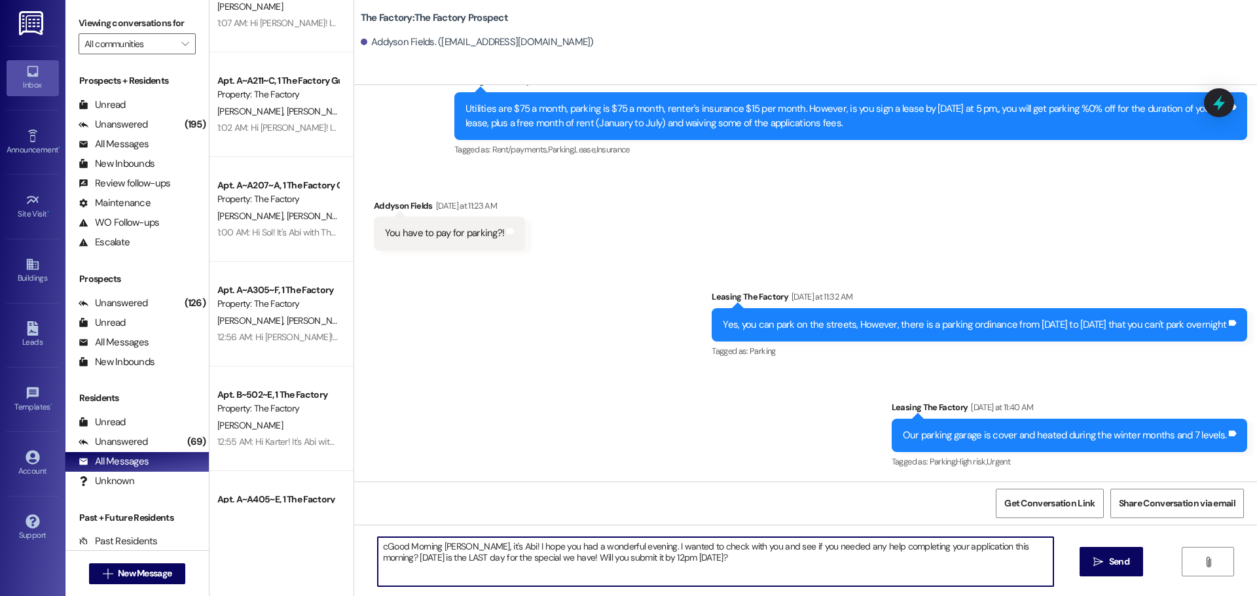
click at [378, 550] on textarea "cGood Morning [PERSON_NAME], it's Abi! I hope you had a wonderful evening. I wa…" at bounding box center [716, 562] width 676 height 49
click at [558, 558] on textarea "Good Morning [PERSON_NAME], it's Abi! I hope you had a wonderful evening. I wan…" at bounding box center [716, 562] width 676 height 49
type textarea "Good Morning [PERSON_NAME], it's Abi! I hope you had a wonderful evening. I wan…"
drag, startPoint x: 847, startPoint y: 564, endPoint x: 367, endPoint y: 545, distance: 480.3
click at [377, 545] on div "Good Morning [PERSON_NAME], it's Abi! I hope you had a wonderful evening. I wan…" at bounding box center [715, 562] width 677 height 50
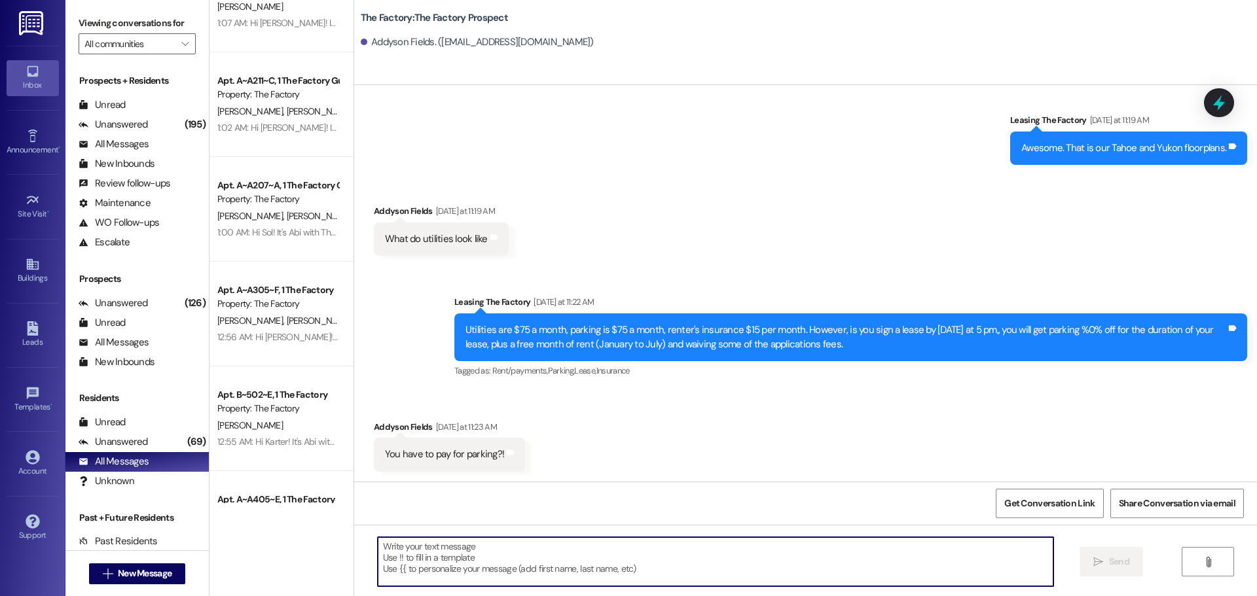
scroll to position [1860, 0]
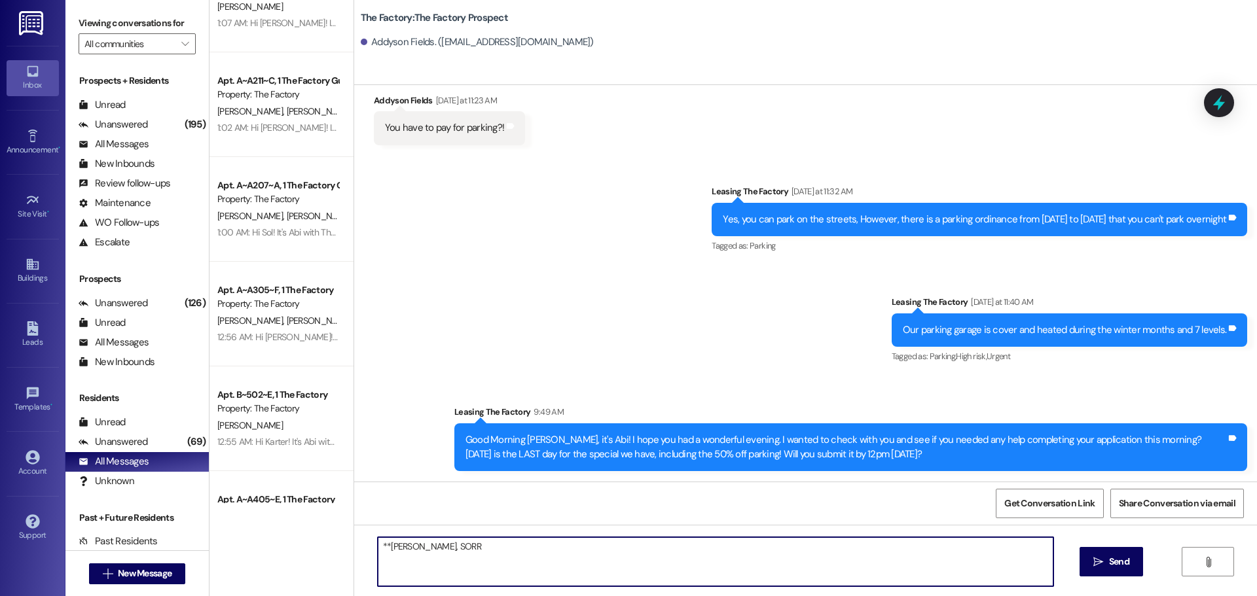
type textarea "**[PERSON_NAME], SORRY"
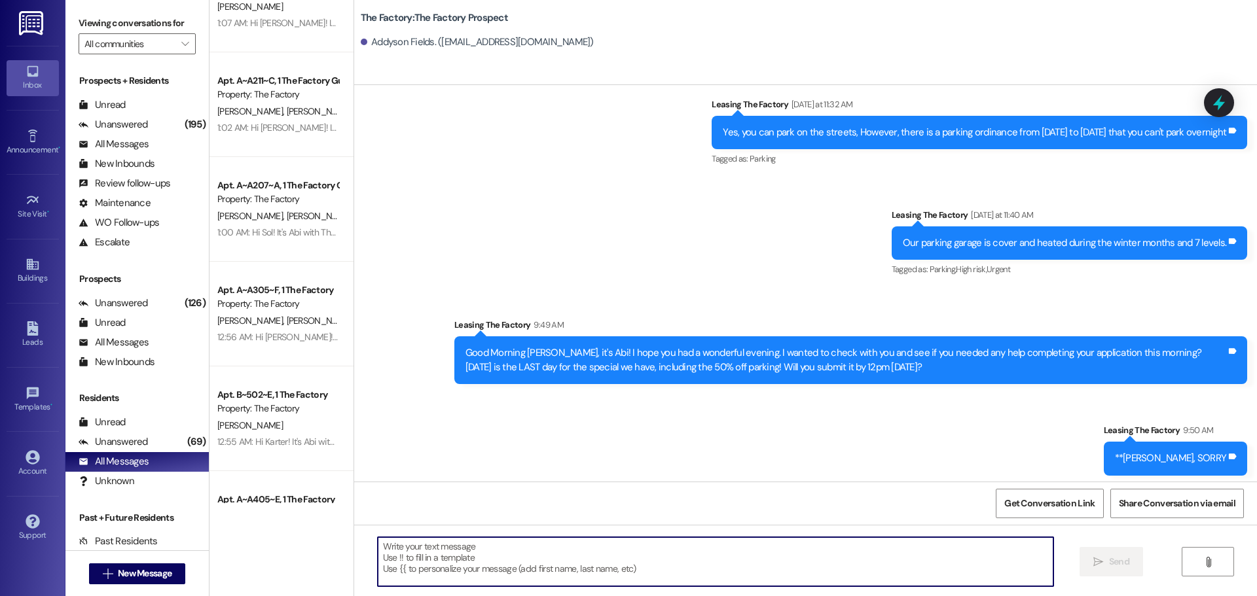
scroll to position [1952, 0]
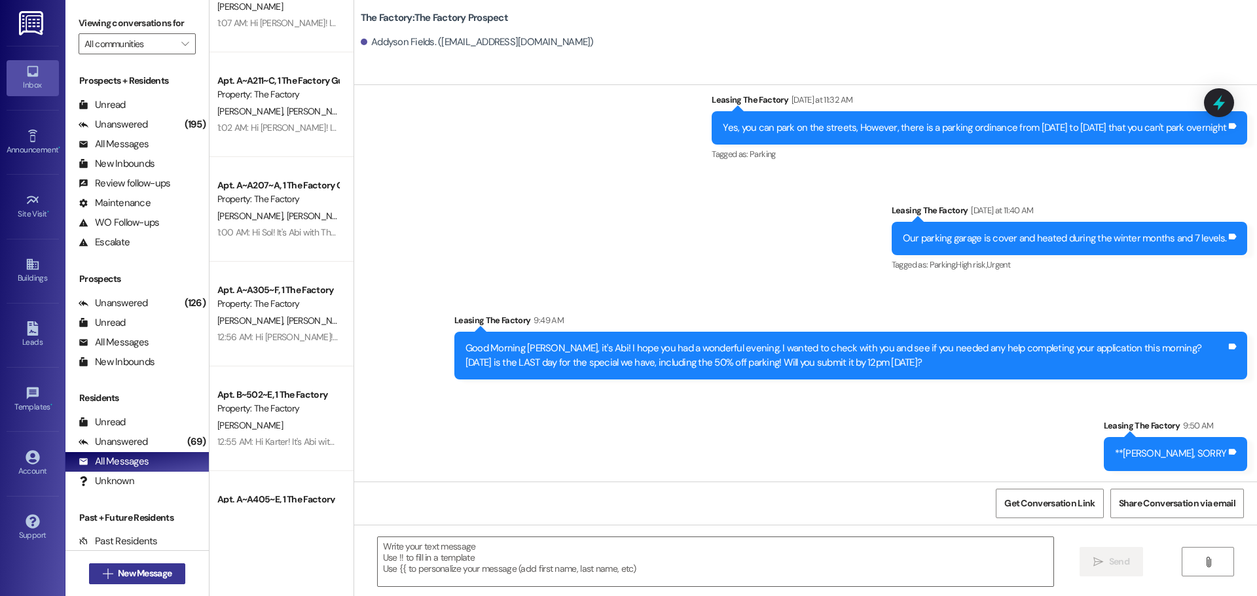
click at [134, 572] on span "New Message" at bounding box center [145, 574] width 54 height 14
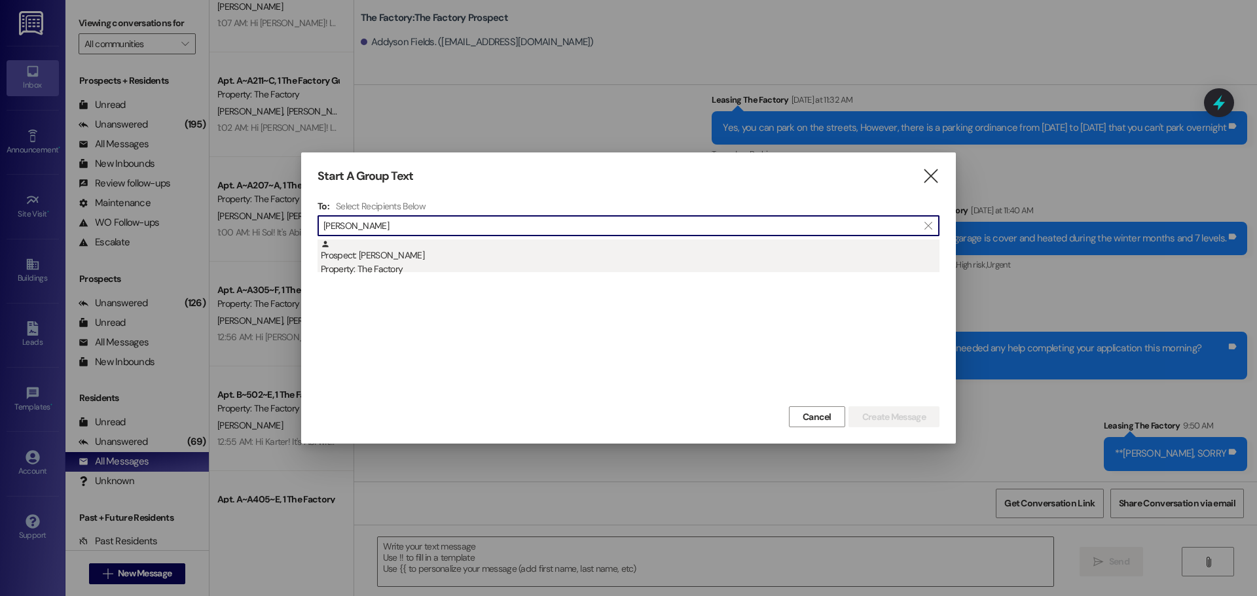
type input "[PERSON_NAME]"
click at [555, 259] on div "Prospect: [PERSON_NAME] Property: The Factory" at bounding box center [630, 258] width 619 height 37
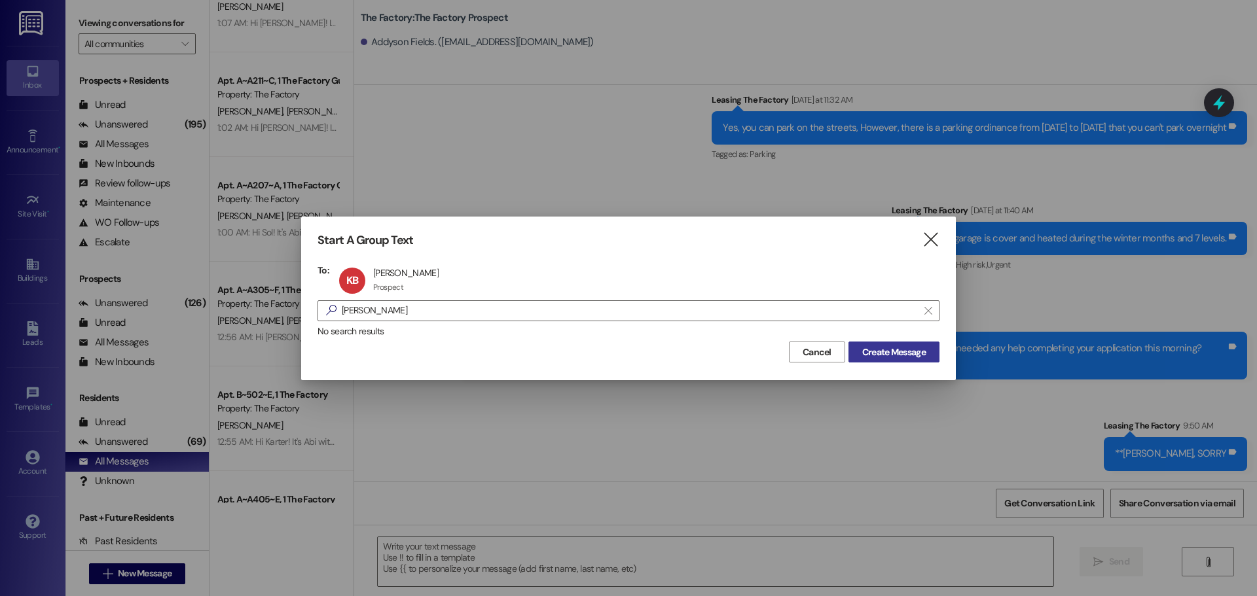
click at [931, 357] on button "Create Message" at bounding box center [893, 352] width 91 height 21
click at [897, 355] on span "Create Message" at bounding box center [894, 353] width 64 height 14
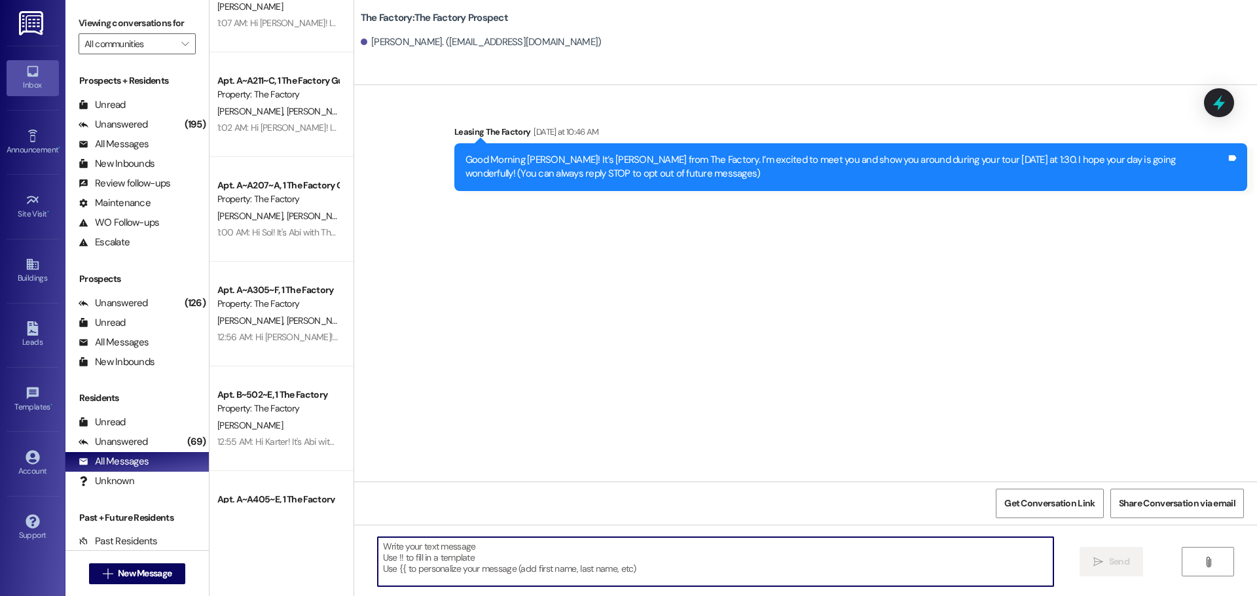
click at [433, 555] on textarea at bounding box center [716, 562] width 676 height 49
paste textarea "Good Morning [PERSON_NAME], it's Abi! I hope you had a wonderful evening. I wan…"
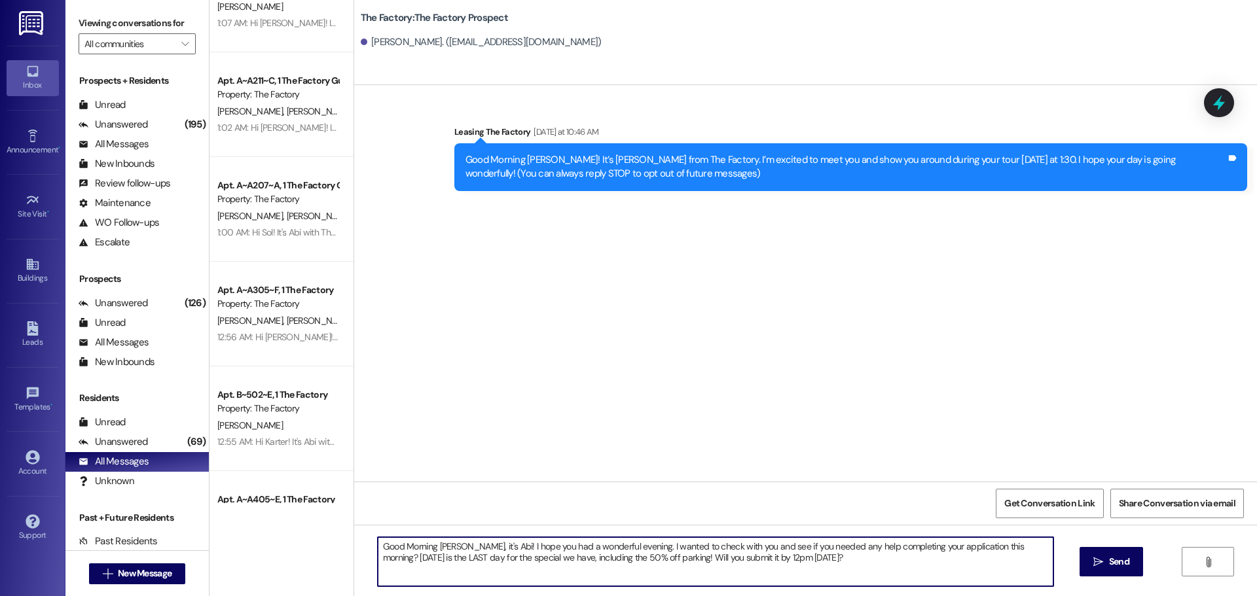
click at [446, 547] on textarea "Good Morning [PERSON_NAME], it's Abi! I hope you had a wonderful evening. I wan…" at bounding box center [716, 562] width 676 height 49
type textarea "Good Morning [PERSON_NAME], it's Abi! I hope you had a wonderful evening. I wan…"
drag, startPoint x: 836, startPoint y: 565, endPoint x: 286, endPoint y: 515, distance: 552.2
click at [286, 515] on div "( 1 ) Apt. B~202~D, 1 The Factory Guarantors Property: The Factory [PERSON_NAME…" at bounding box center [734, 298] width 1048 height 596
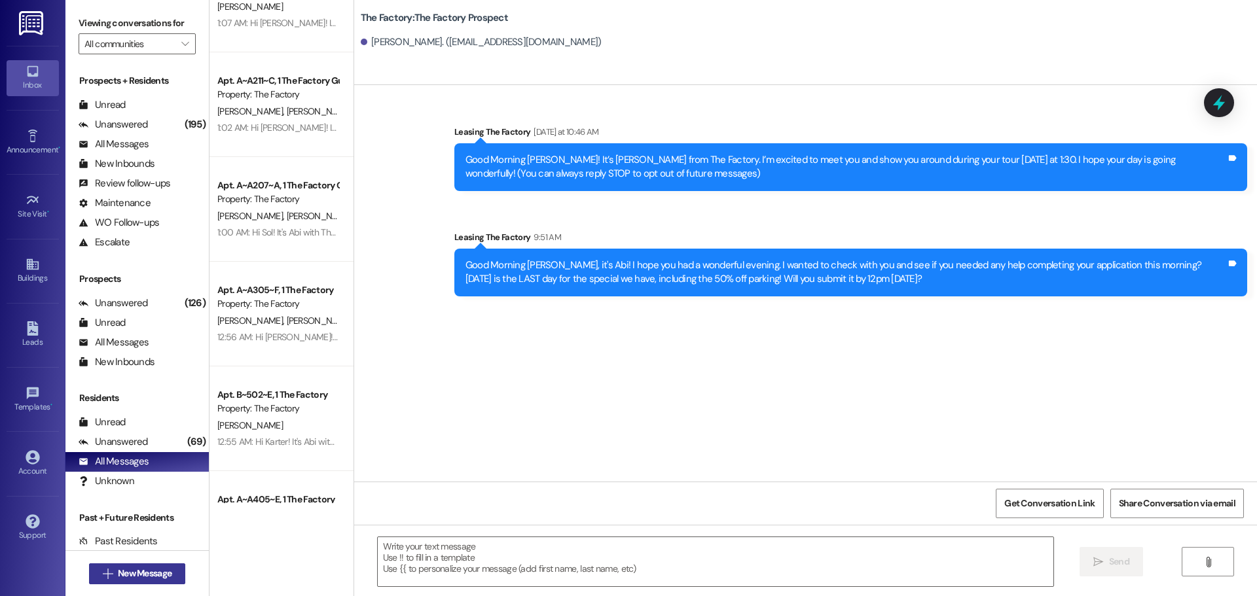
click at [141, 577] on span "New Message" at bounding box center [145, 574] width 54 height 14
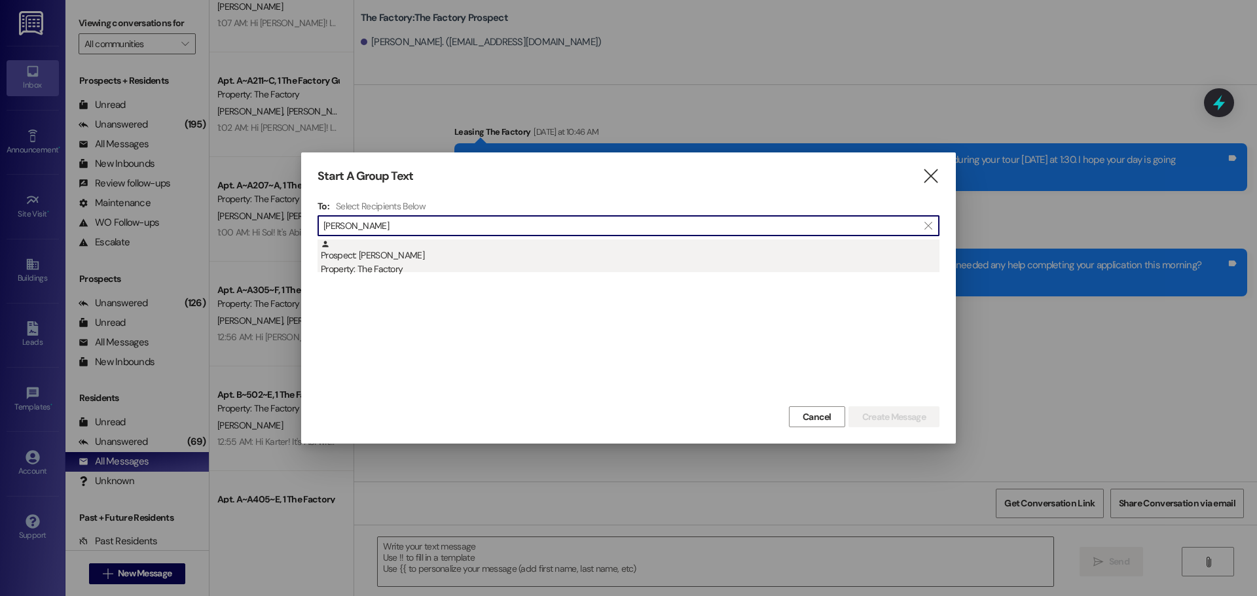
type input "[PERSON_NAME]"
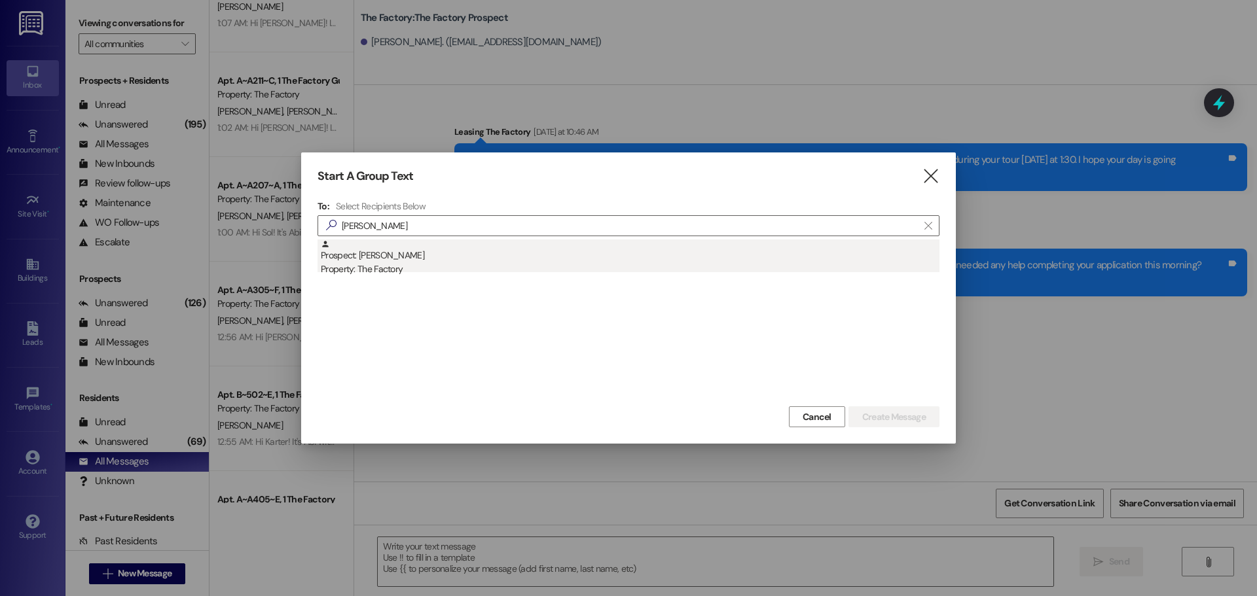
click at [432, 262] on div "Prospect: [PERSON_NAME] Property: The Factory" at bounding box center [630, 258] width 619 height 37
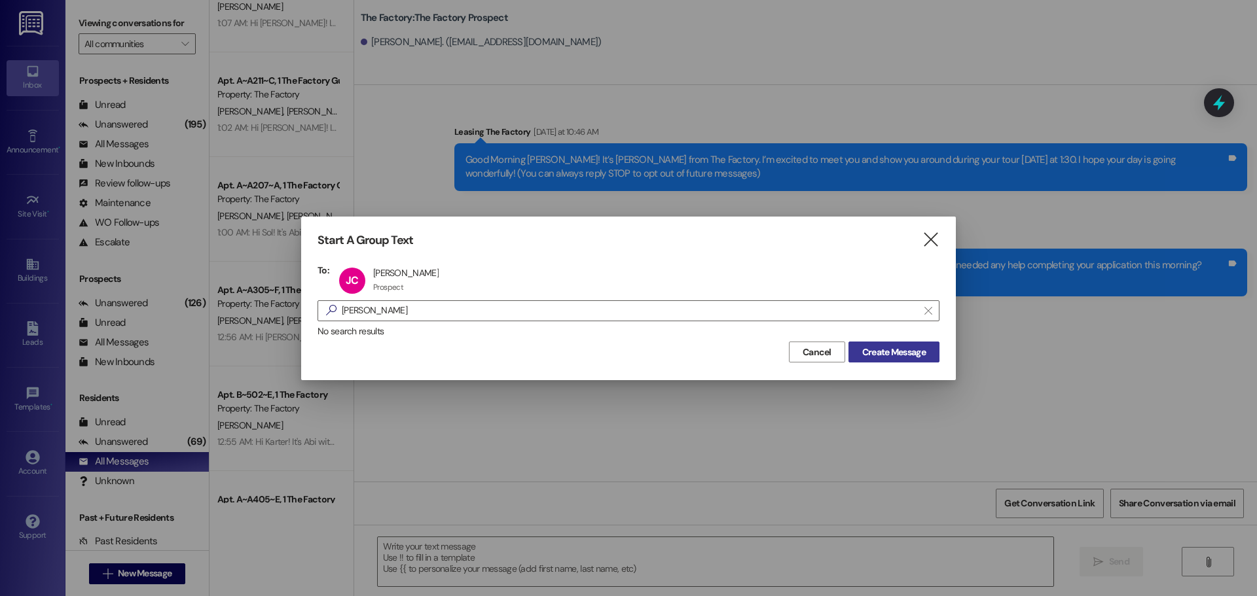
click at [913, 355] on span "Create Message" at bounding box center [894, 353] width 64 height 14
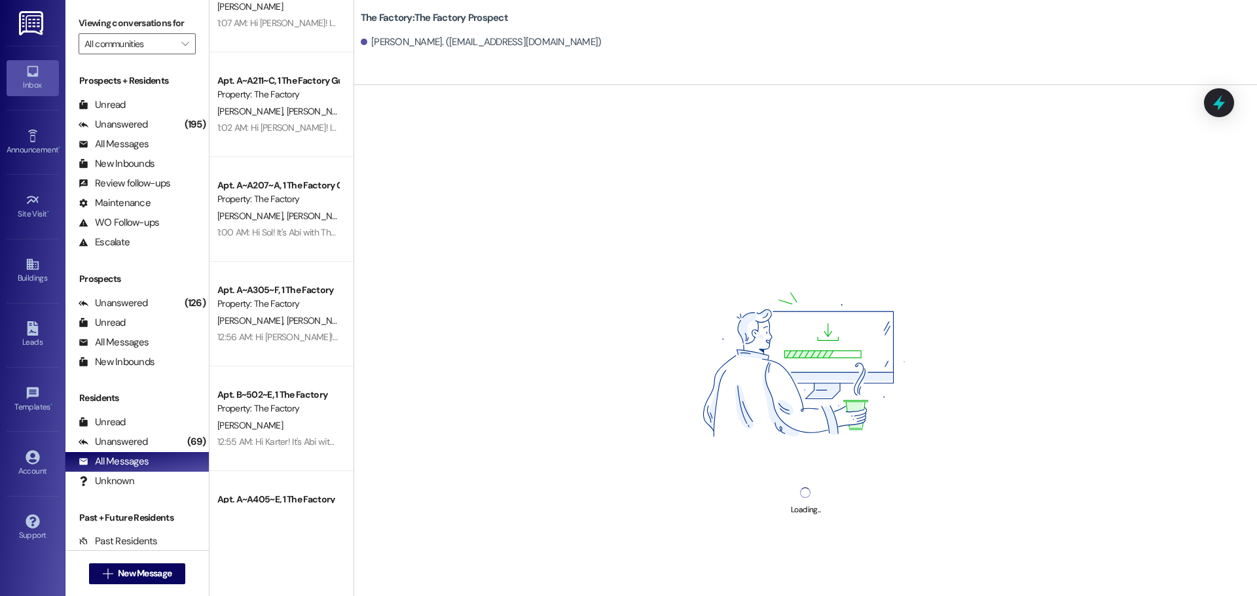
click at [447, 562] on div "Loading..." at bounding box center [805, 383] width 903 height 596
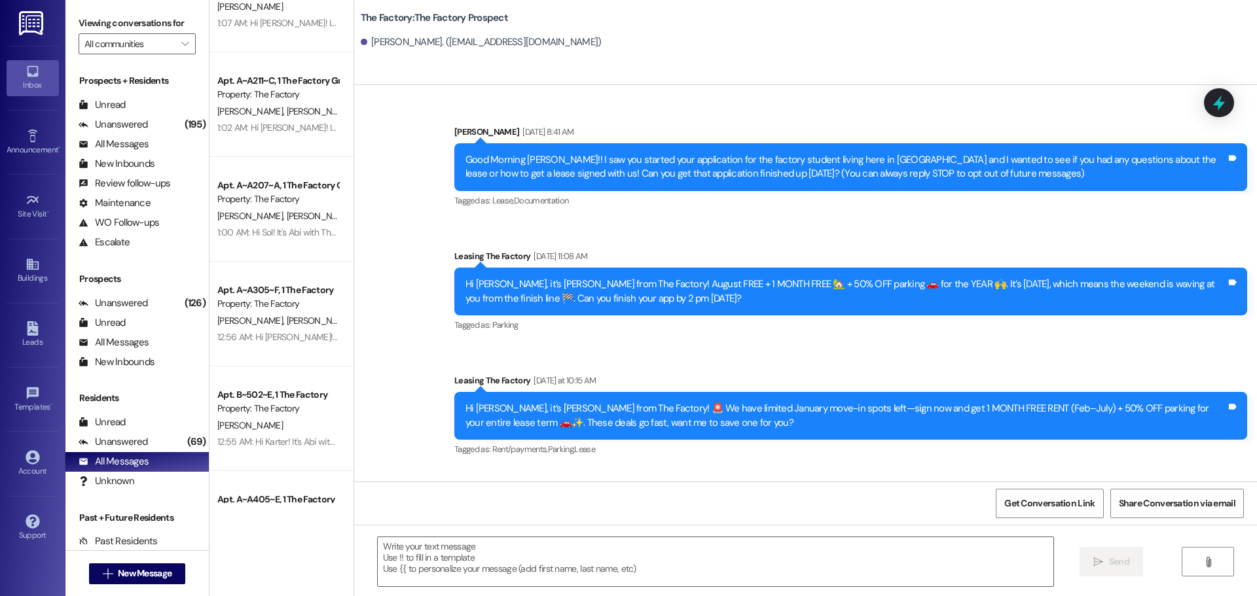
click at [447, 562] on textarea at bounding box center [716, 562] width 676 height 49
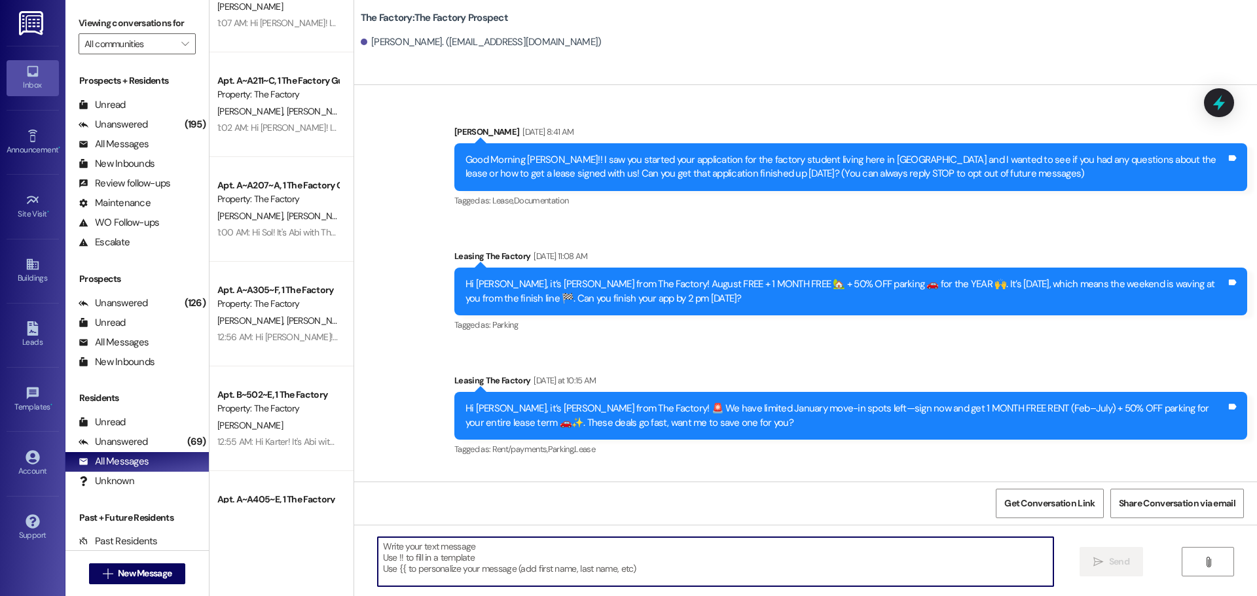
paste textarea "Good Morning [PERSON_NAME], it's Abi! I hope you had a wonderful evening. I wan…"
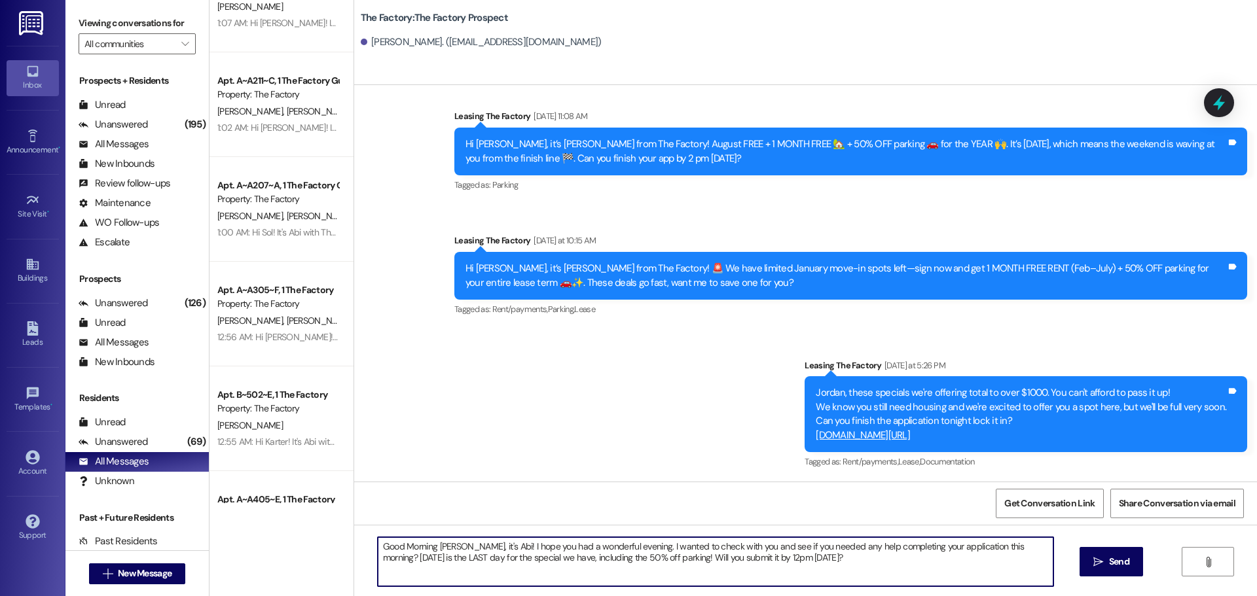
scroll to position [141, 0]
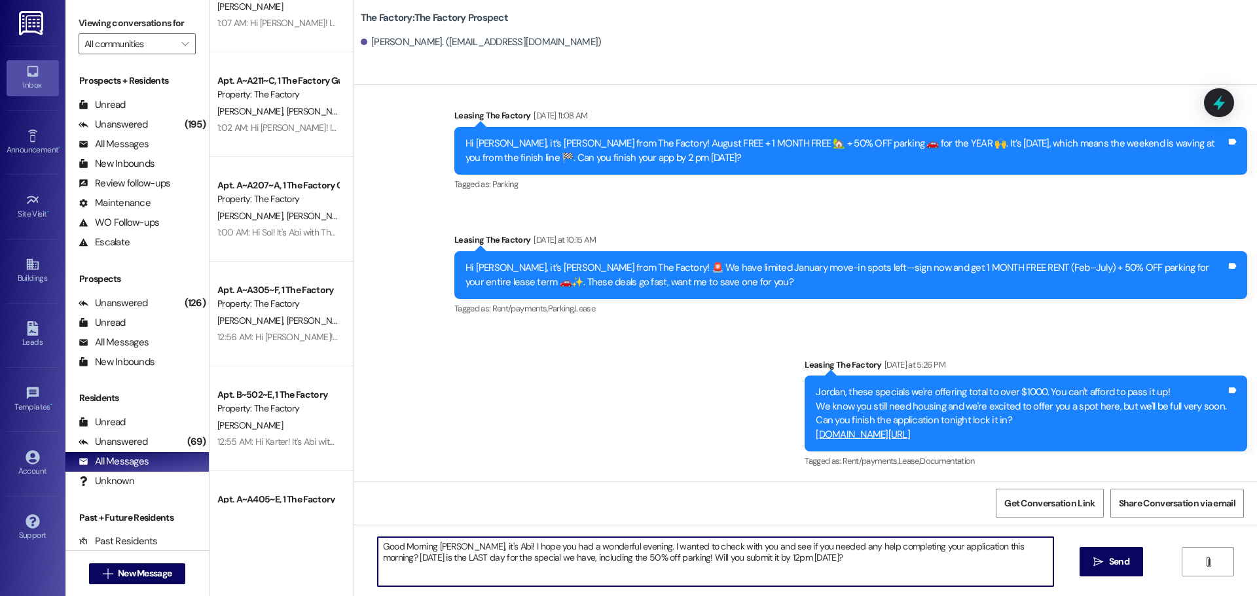
click at [455, 547] on textarea "Good Morning [PERSON_NAME], it's Abi! I hope you had a wonderful evening. I wan…" at bounding box center [716, 562] width 676 height 49
type textarea "Good Morning Jordan, it's [PERSON_NAME]! I hope you had a wonderful evening. I …"
drag, startPoint x: 883, startPoint y: 568, endPoint x: 229, endPoint y: 473, distance: 660.2
click at [229, 473] on div "( 1 ) Apt. B~202~D, 1 The Factory Guarantors Property: The Factory [PERSON_NAME…" at bounding box center [734, 298] width 1048 height 596
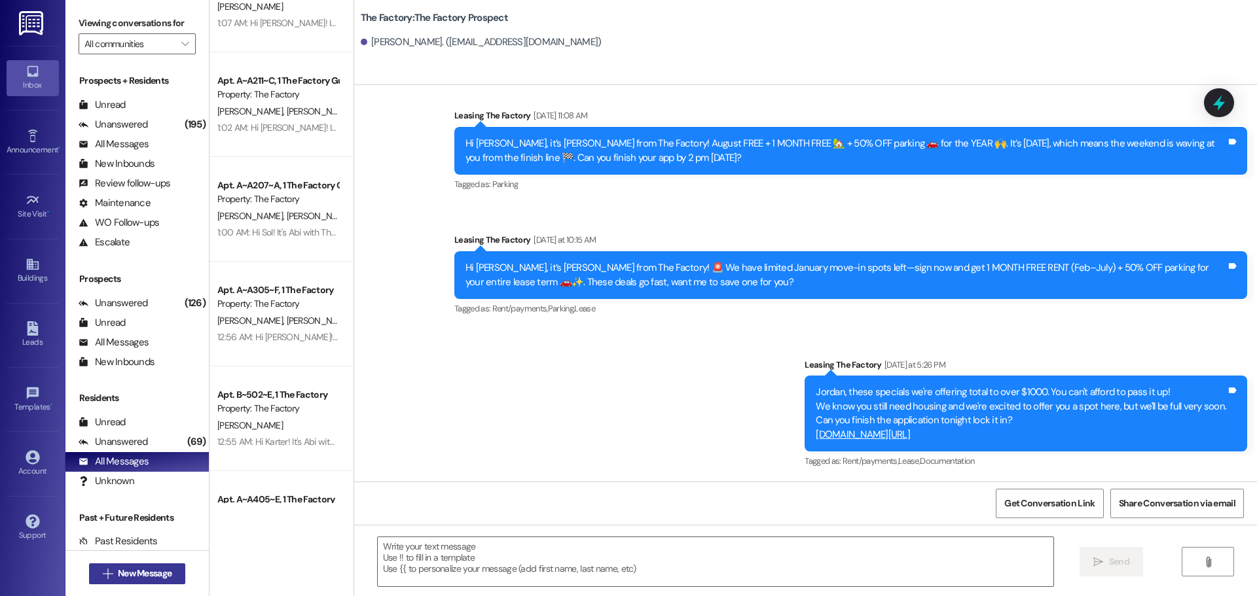
click at [89, 574] on button " New Message" at bounding box center [137, 574] width 97 height 21
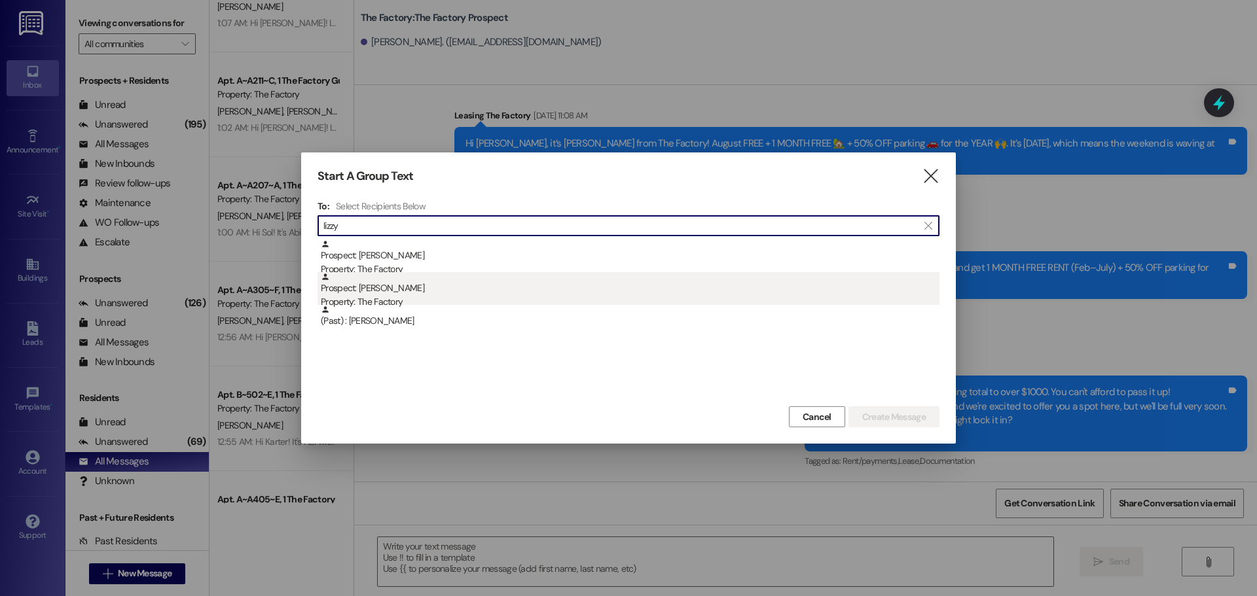
type input "lizzy"
click at [505, 289] on div "Prospect: [PERSON_NAME] Property: The Factory" at bounding box center [630, 290] width 619 height 37
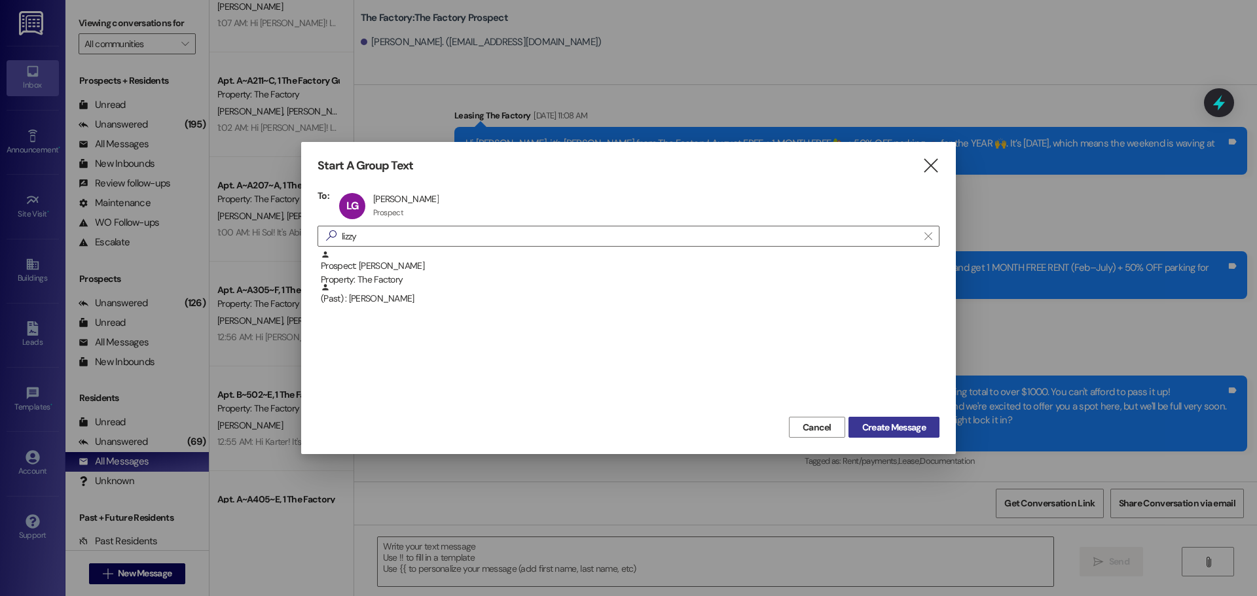
click at [881, 427] on span "Create Message" at bounding box center [894, 428] width 64 height 14
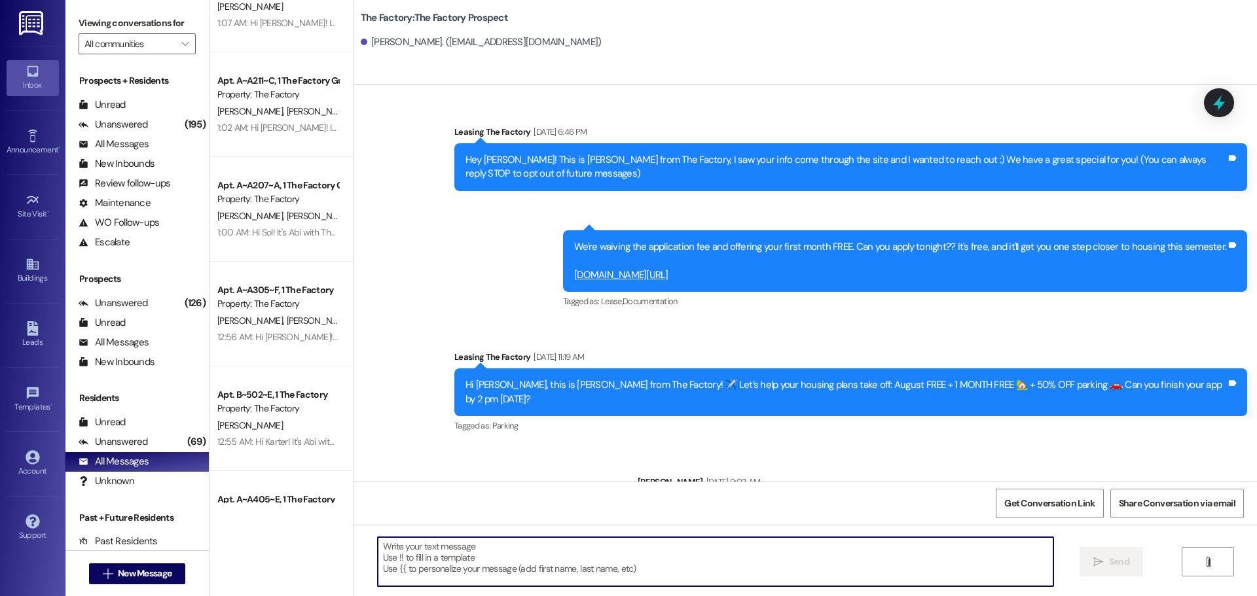
click at [423, 568] on textarea at bounding box center [716, 562] width 676 height 49
paste textarea "Good Morning Jordan, it's [PERSON_NAME]! I hope you had a wonderful evening. I …"
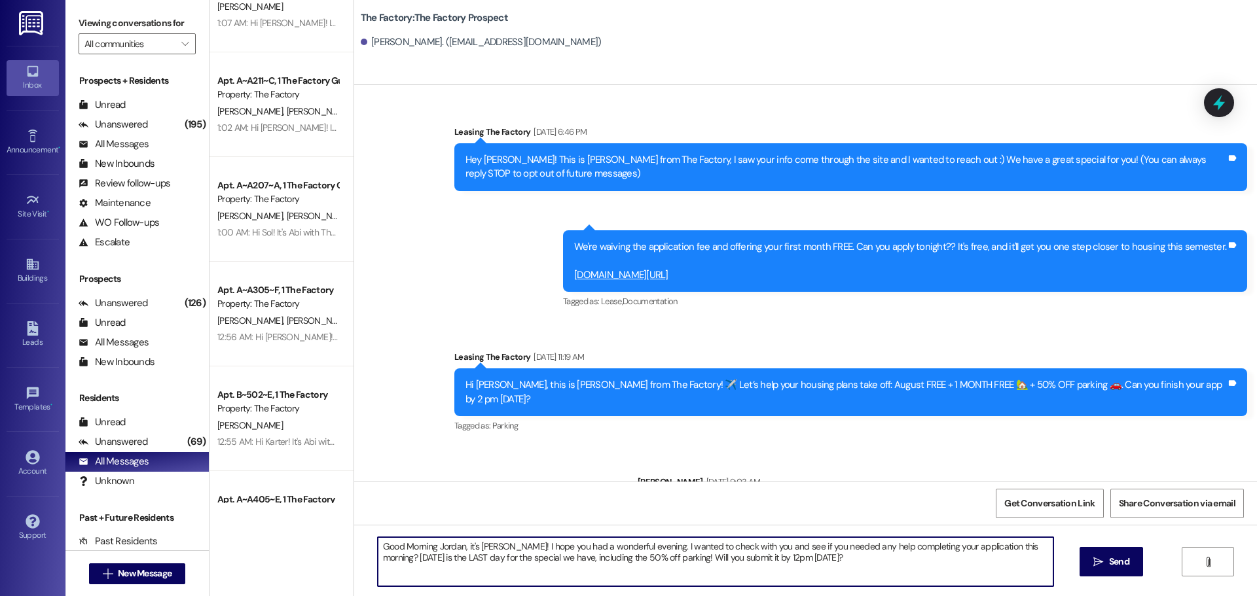
click at [448, 546] on textarea "Good Morning Jordan, it's [PERSON_NAME]! I hope you had a wonderful evening. I …" at bounding box center [716, 562] width 676 height 49
type textarea "Good Morning [PERSON_NAME], it's Abi! I hope you had a wonderful evening. I wan…"
drag, startPoint x: 821, startPoint y: 555, endPoint x: 238, endPoint y: 523, distance: 584.2
click at [238, 523] on div "( 1 ) Apt. B~202~D, 1 The Factory Guarantors Property: The Factory [PERSON_NAME…" at bounding box center [734, 298] width 1048 height 596
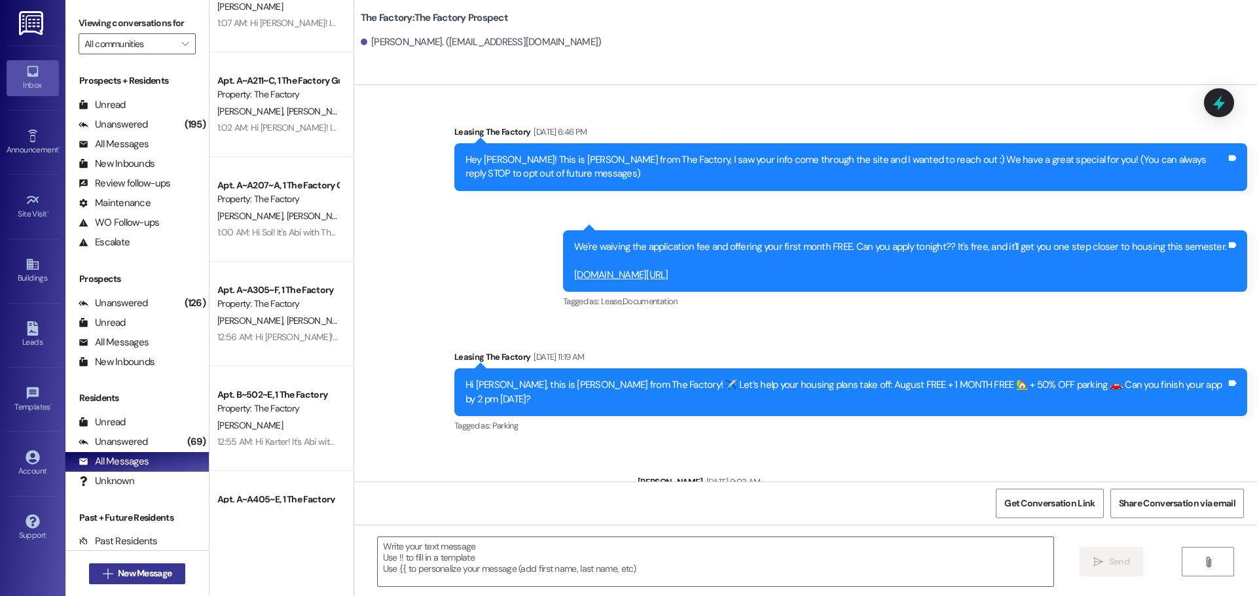
click at [107, 579] on span " New Message" at bounding box center [137, 574] width 75 height 14
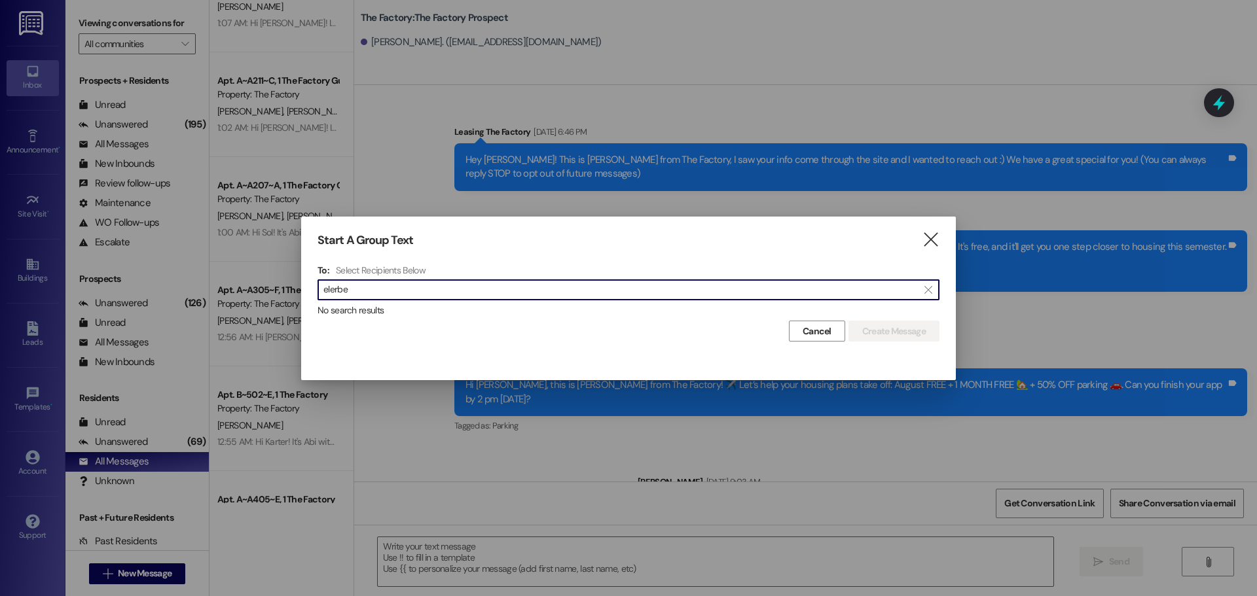
click at [328, 294] on input "elerbe" at bounding box center [620, 290] width 594 height 18
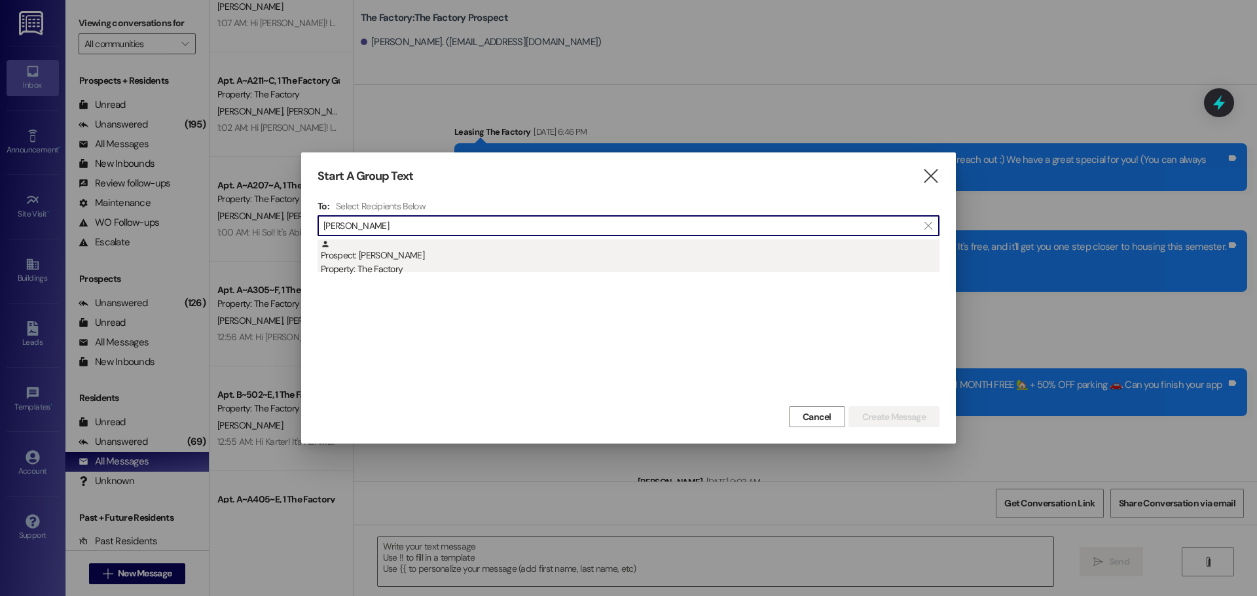
type input "[PERSON_NAME]"
click at [445, 272] on div "Property: The Factory" at bounding box center [630, 270] width 619 height 14
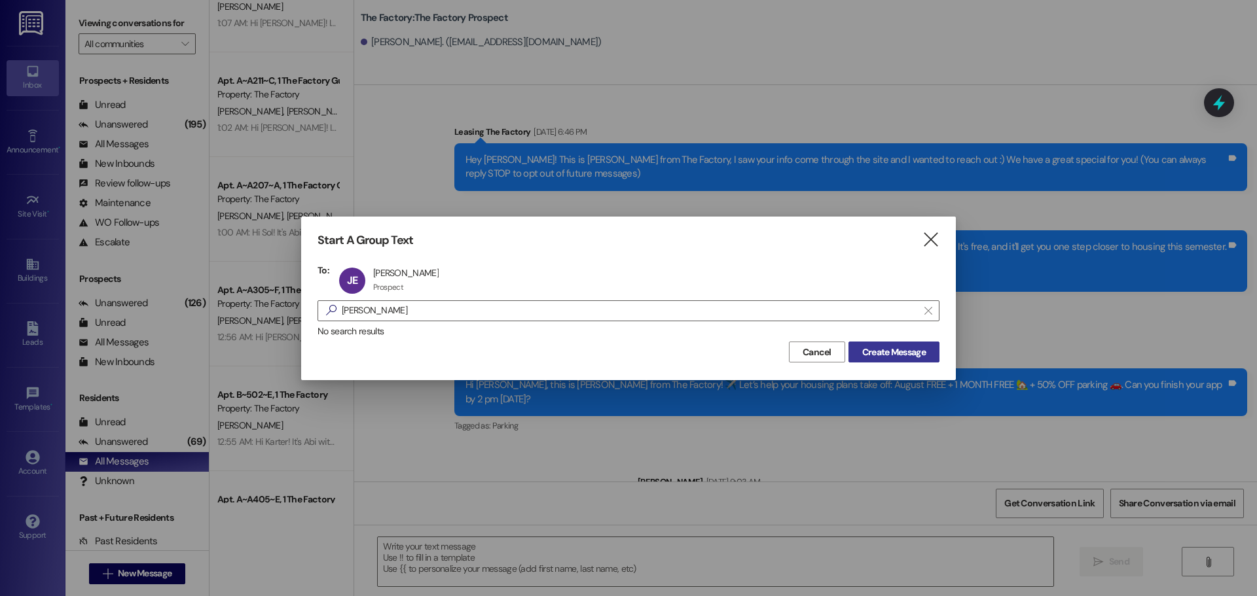
click at [937, 344] on button "Create Message" at bounding box center [893, 352] width 91 height 21
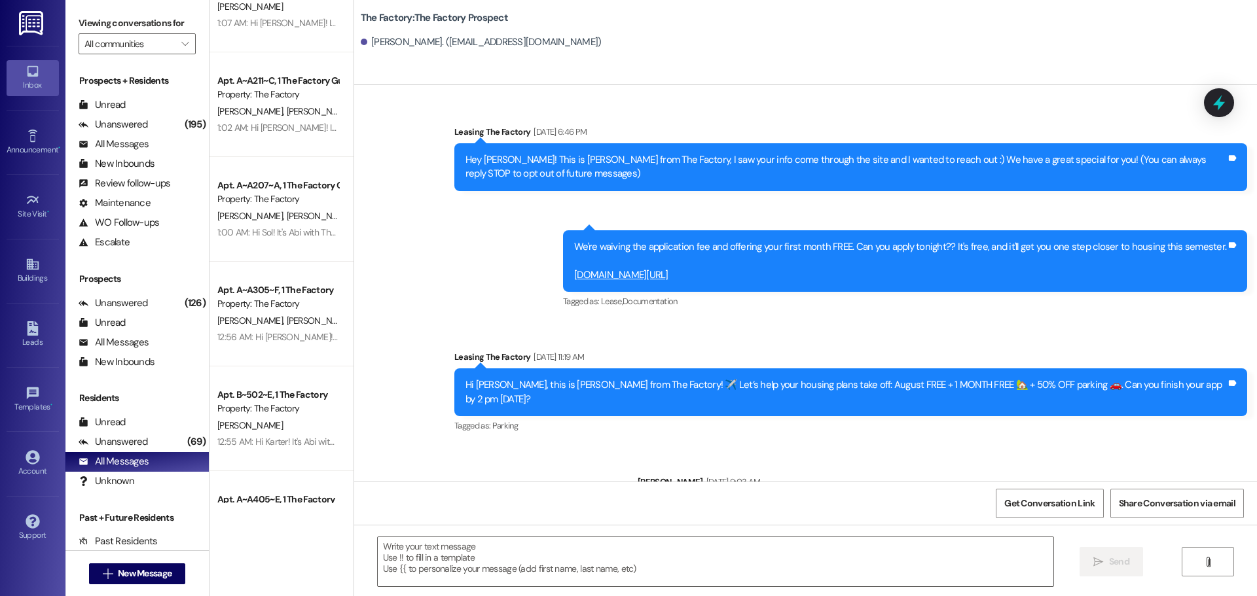
click at [883, 356] on div "Leasing The Factory [DATE] 11:19 AM" at bounding box center [850, 359] width 793 height 18
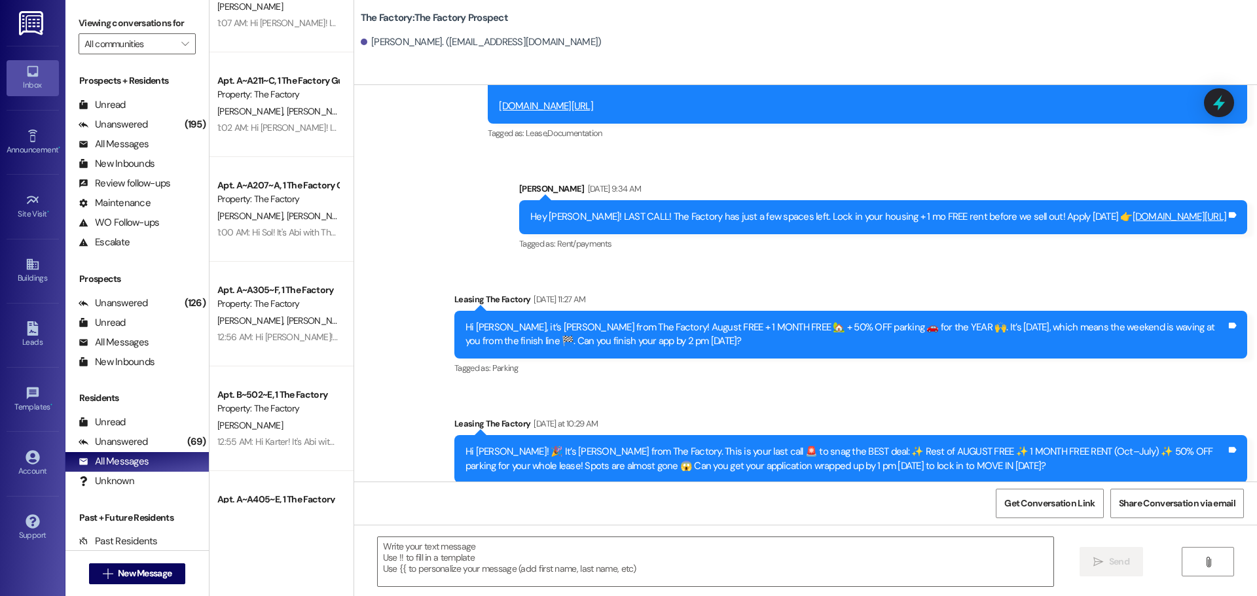
scroll to position [606, 0]
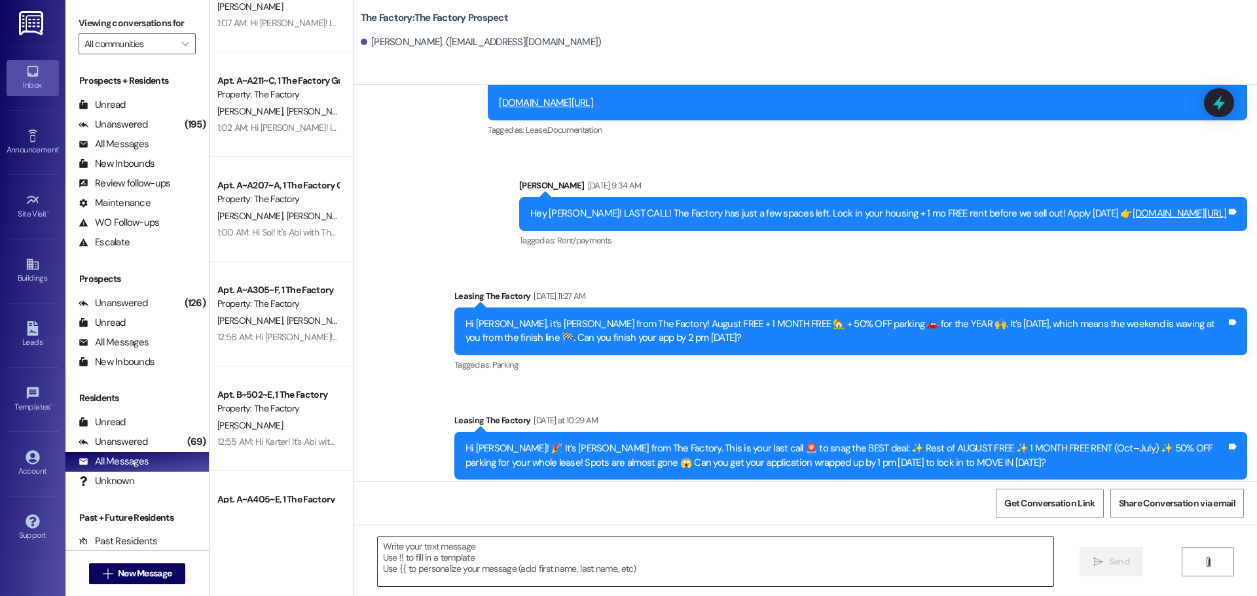
click at [539, 561] on textarea at bounding box center [716, 562] width 676 height 49
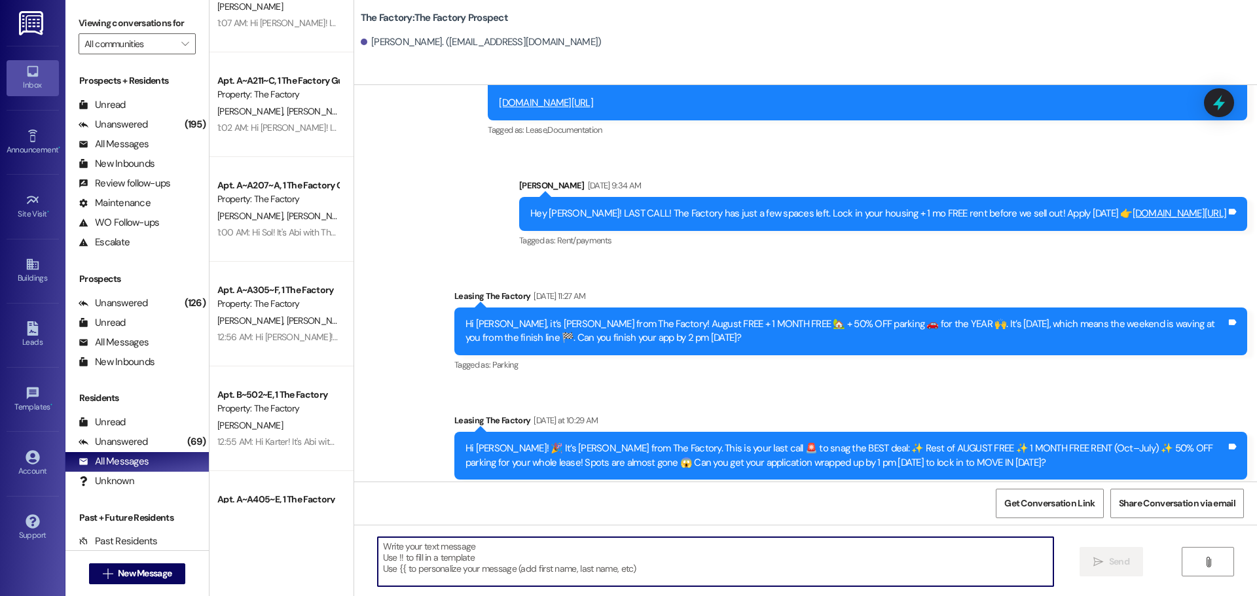
paste textarea "Good Morning [PERSON_NAME], it's Abi! I hope you had a wonderful evening. I wan…"
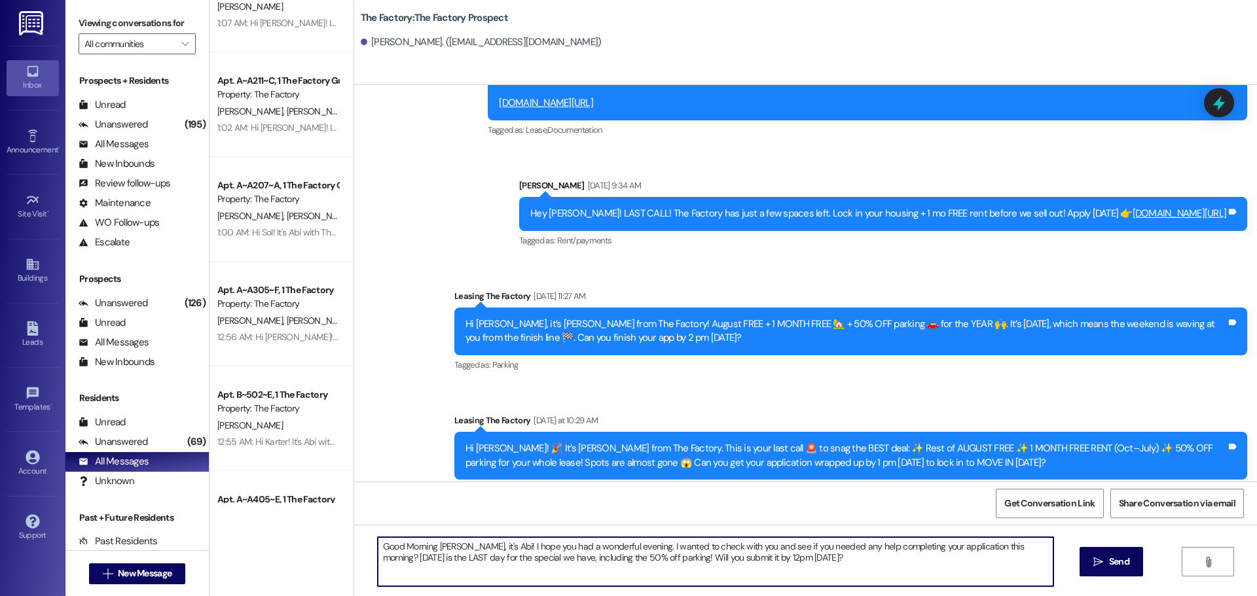
click at [437, 545] on textarea "Good Morning [PERSON_NAME], it's Abi! I hope you had a wonderful evening. I wan…" at bounding box center [716, 562] width 676 height 49
type textarea "Good Morning [PERSON_NAME], it's Abi! I hope you had a wonderful evening. I wan…"
click at [437, 545] on textarea "Good Morning [PERSON_NAME], it's Abi! I hope you had a wonderful evening. I wan…" at bounding box center [716, 562] width 676 height 49
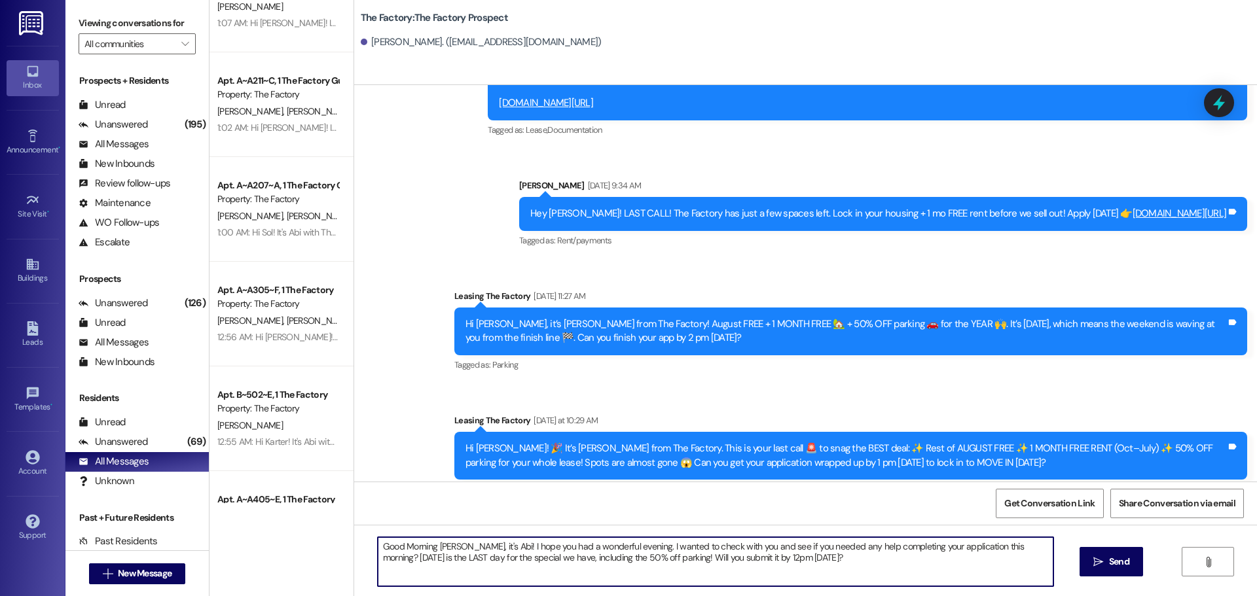
click at [437, 545] on textarea "Good Morning [PERSON_NAME], it's Abi! I hope you had a wonderful evening. I wan…" at bounding box center [716, 562] width 676 height 49
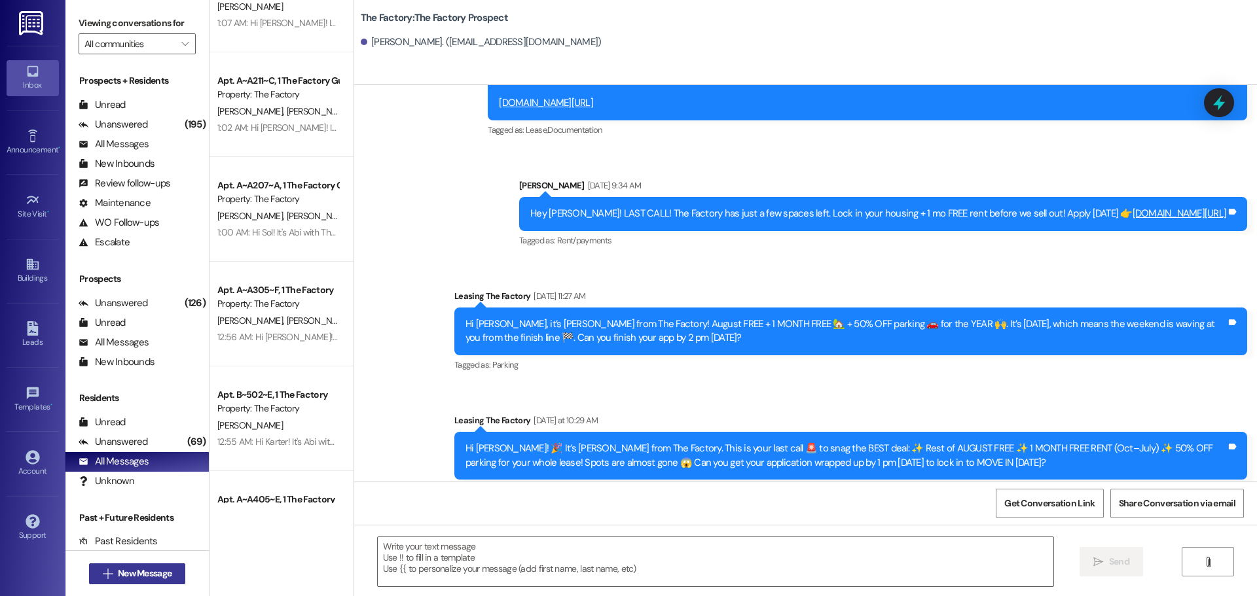
click at [89, 577] on button " New Message" at bounding box center [137, 574] width 97 height 21
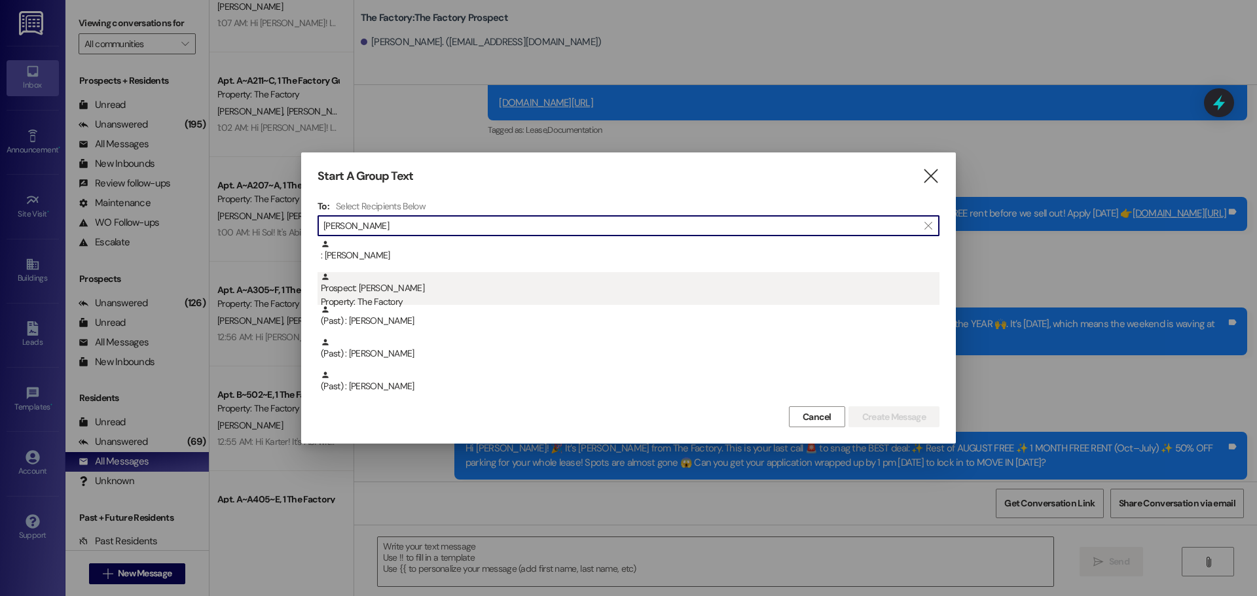
type input "[PERSON_NAME]"
click at [367, 295] on div "Property: The Factory" at bounding box center [630, 302] width 619 height 14
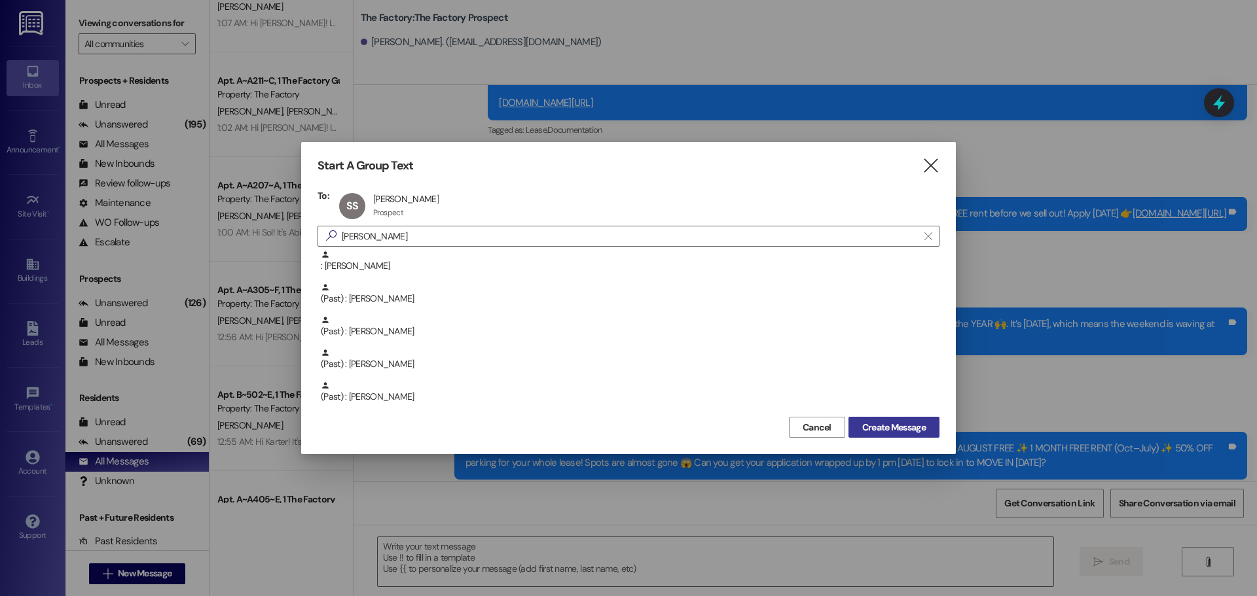
click at [863, 424] on span "Create Message" at bounding box center [894, 428] width 64 height 14
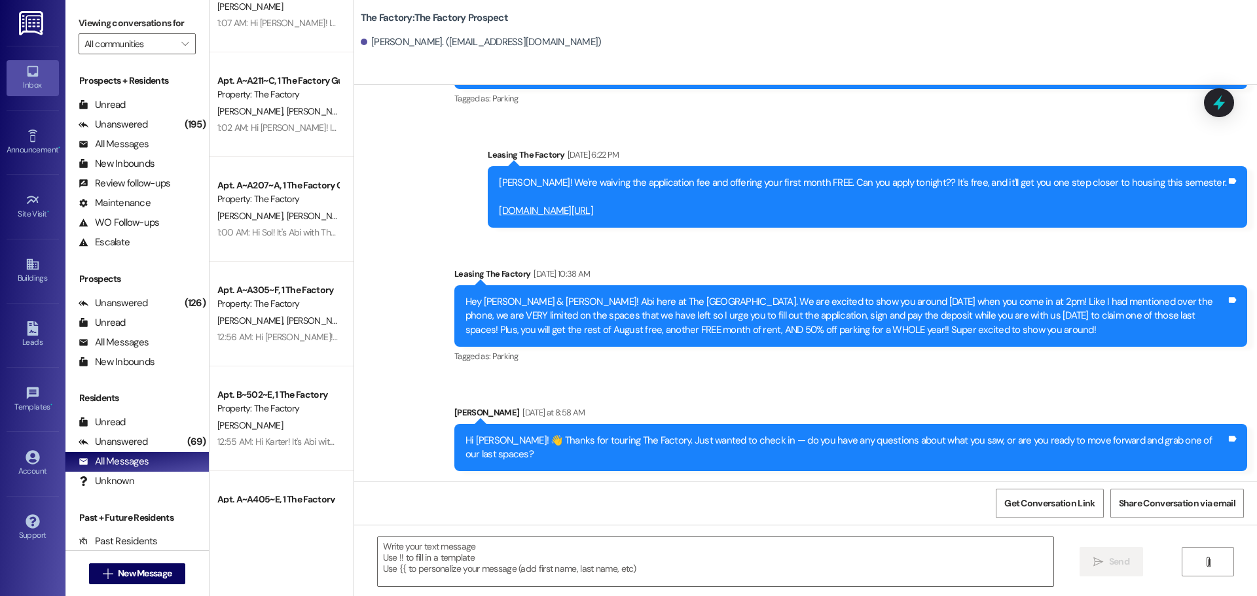
scroll to position [198, 0]
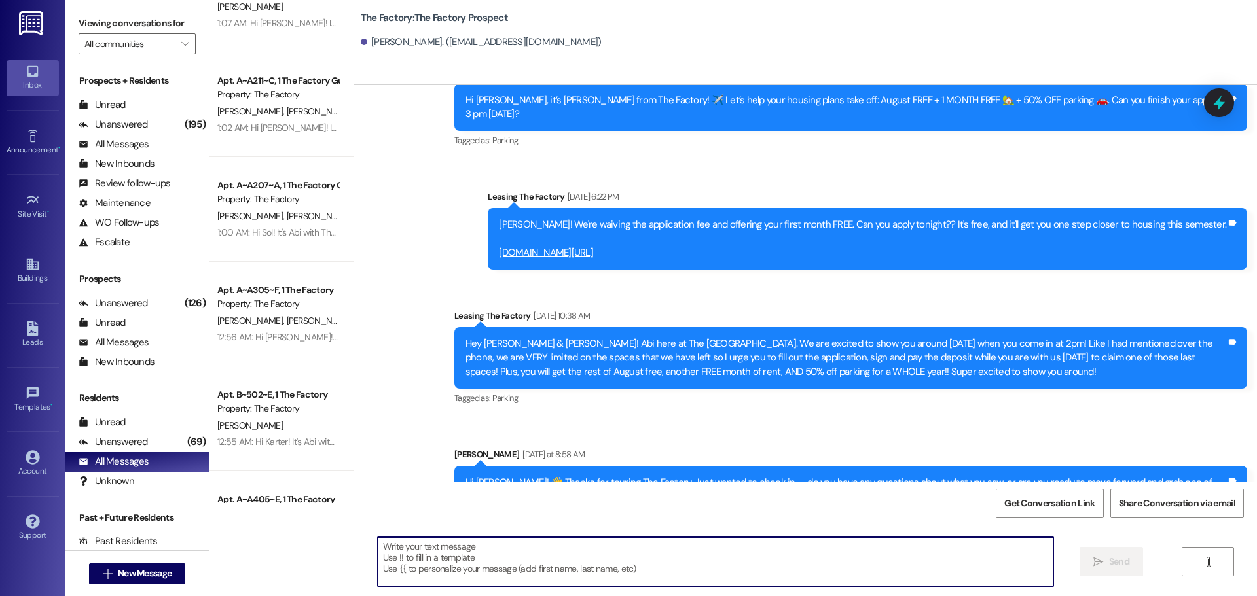
click at [513, 572] on textarea at bounding box center [716, 562] width 676 height 49
paste textarea "Good Morning [PERSON_NAME], it's Abi! I hope you had a wonderful evening. I wan…"
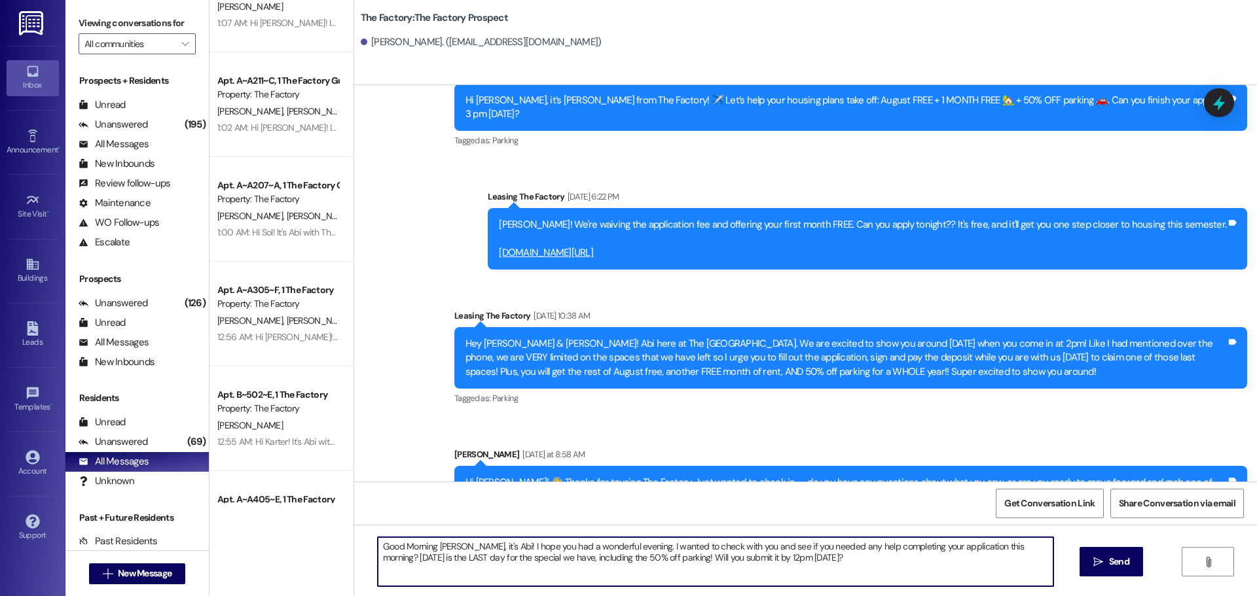
click at [442, 544] on textarea "Good Morning [PERSON_NAME], it's Abi! I hope you had a wonderful evening. I wan…" at bounding box center [716, 562] width 676 height 49
type textarea "Good Morning [PERSON_NAME], it's Abi! I hope you had a wonderful evening. I wan…"
click at [445, 543] on textarea "Good Morning [PERSON_NAME], it's Abi! I hope you had a wonderful evening. I wan…" at bounding box center [716, 562] width 676 height 49
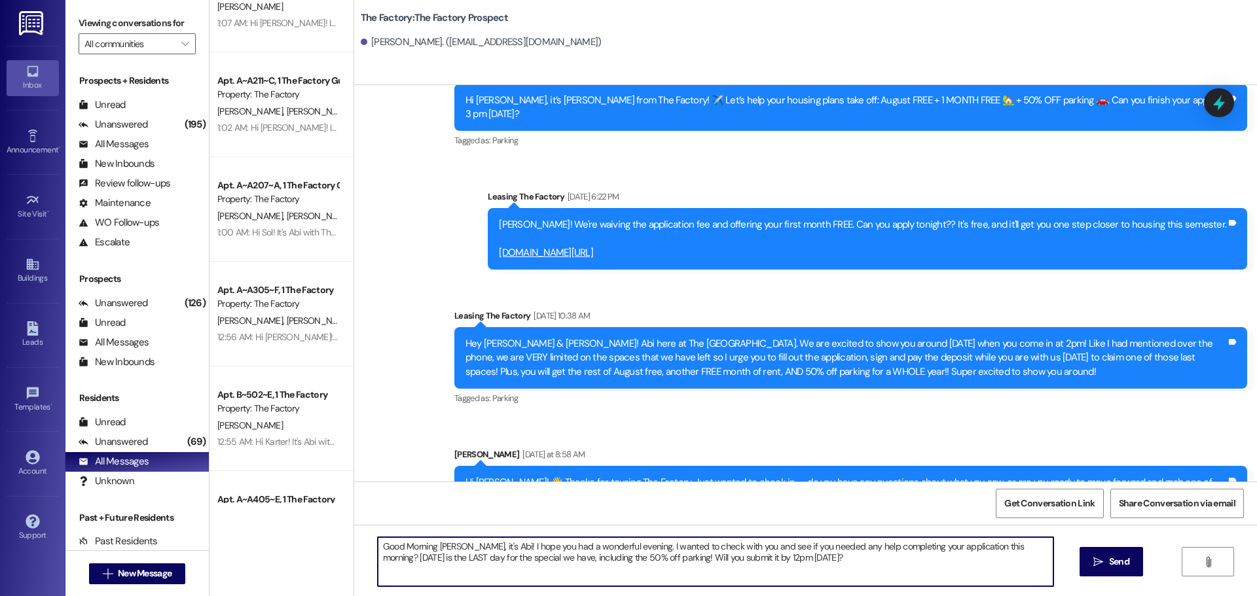
click at [445, 543] on textarea "Good Morning [PERSON_NAME], it's Abi! I hope you had a wonderful evening. I wan…" at bounding box center [716, 562] width 676 height 49
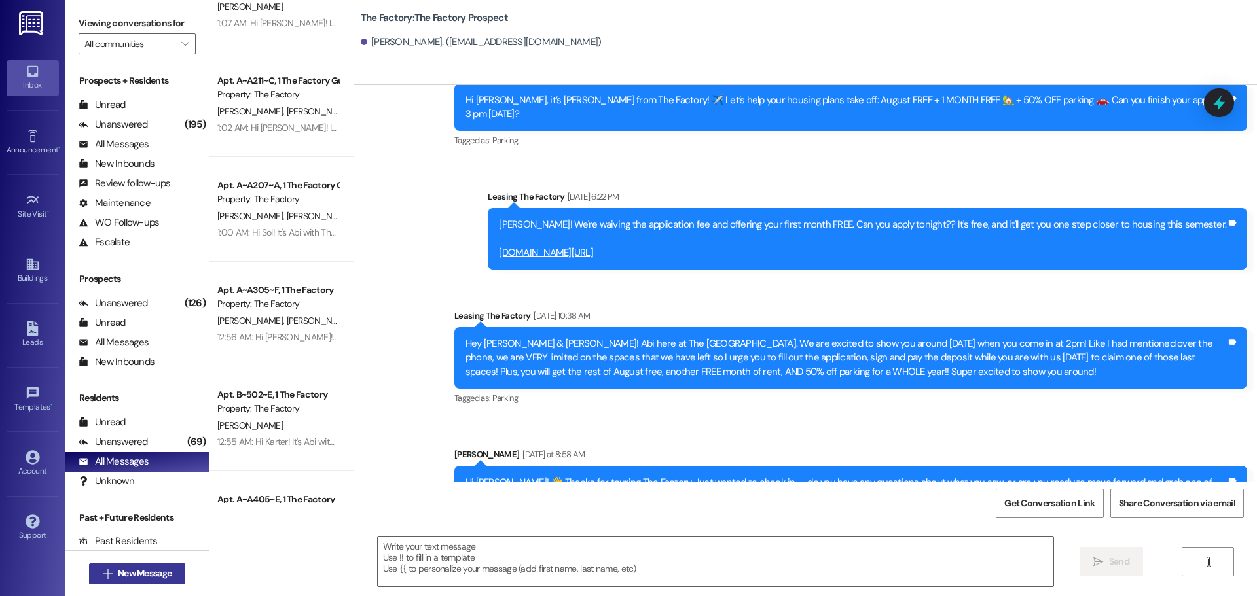
click at [132, 581] on button " New Message" at bounding box center [137, 574] width 97 height 21
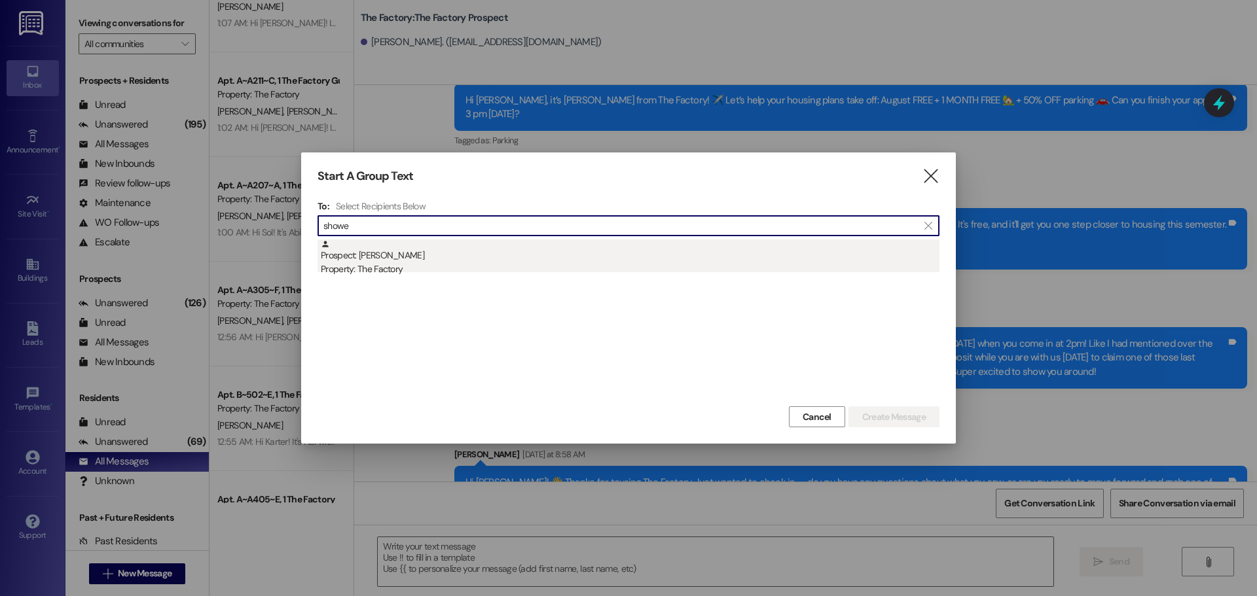
type input "showe"
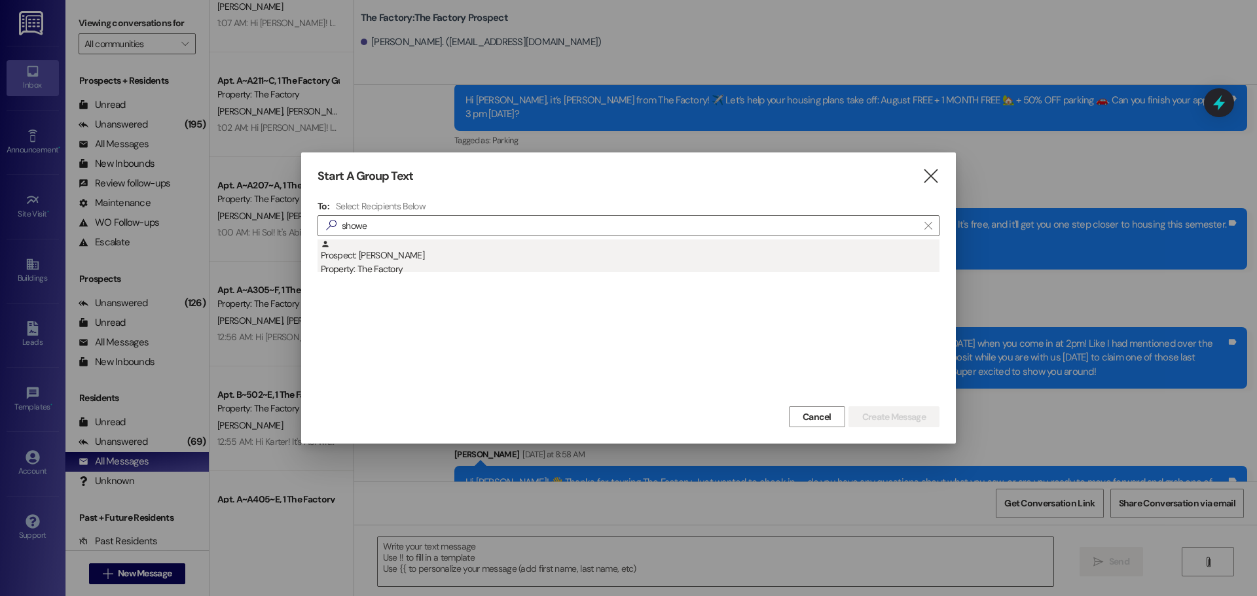
click at [448, 244] on div "Prospect: [PERSON_NAME] Property: The Factory" at bounding box center [630, 258] width 619 height 37
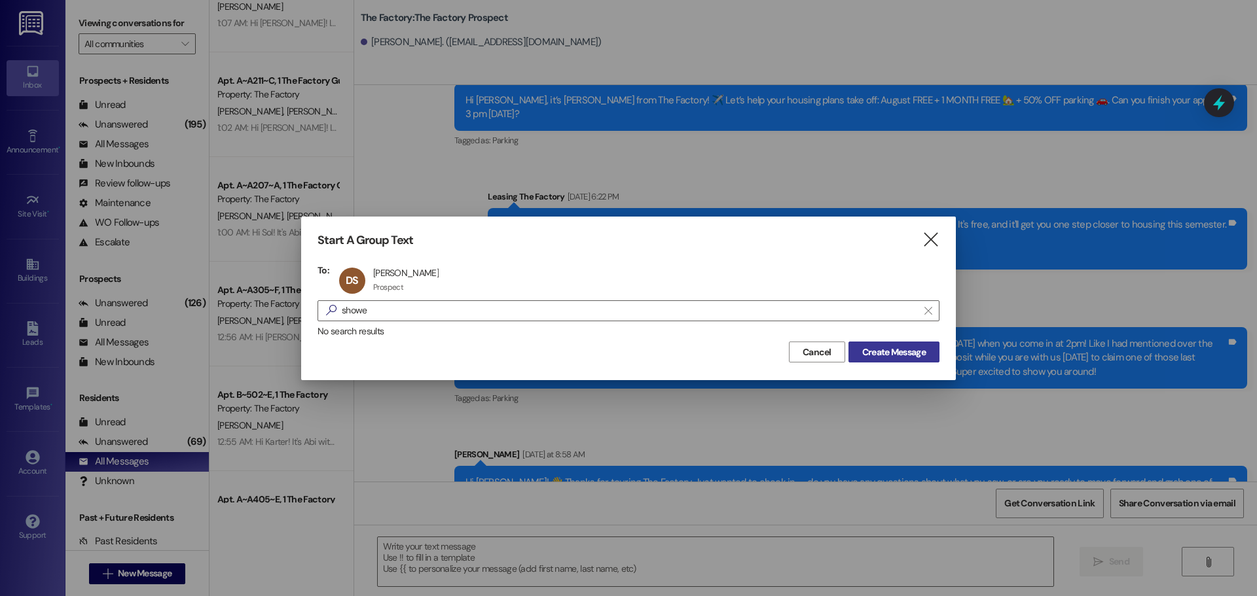
click at [903, 355] on span "Create Message" at bounding box center [894, 353] width 64 height 14
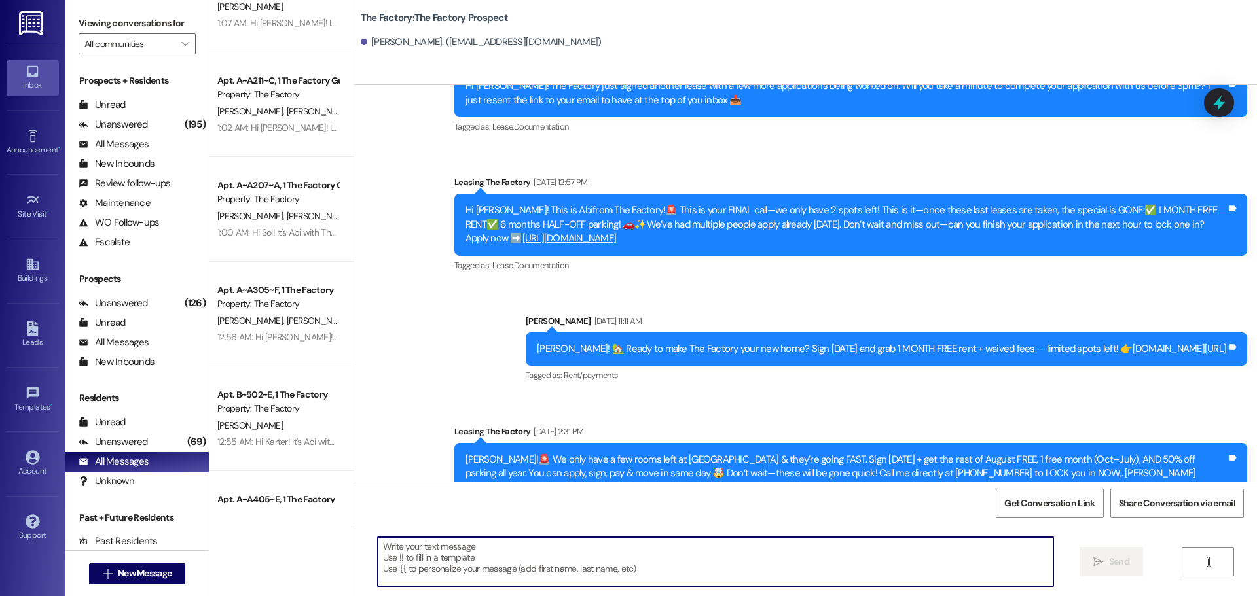
click at [491, 551] on textarea at bounding box center [716, 562] width 676 height 49
paste textarea "Good Morning [PERSON_NAME], it's Abi! I hope you had a wonderful evening. I wan…"
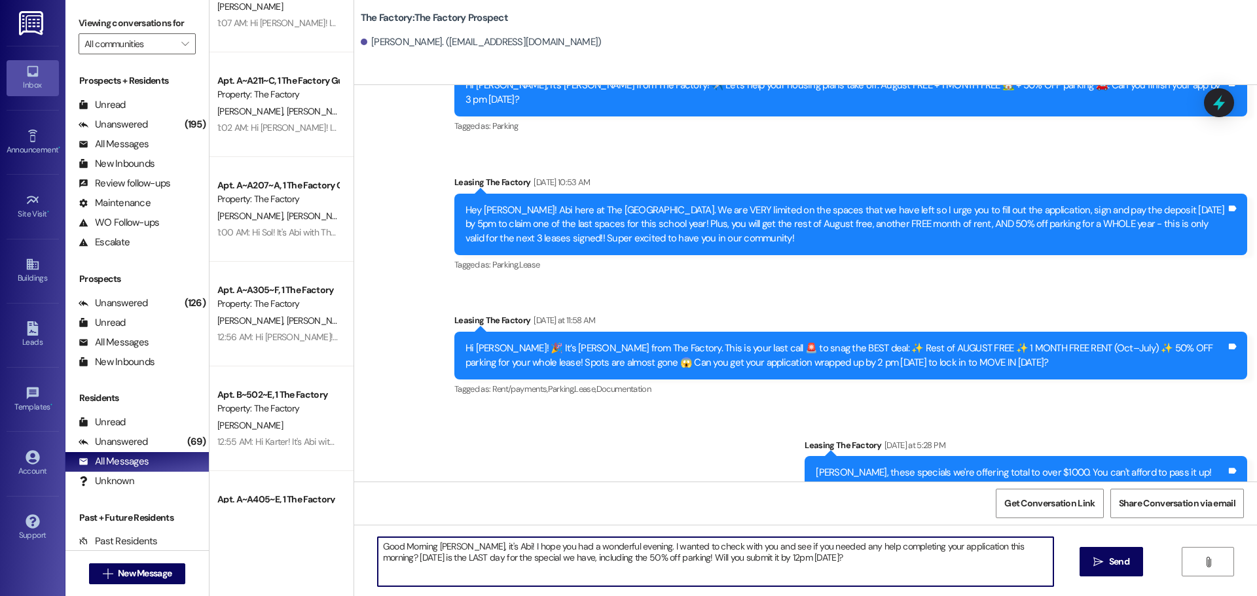
scroll to position [896, 0]
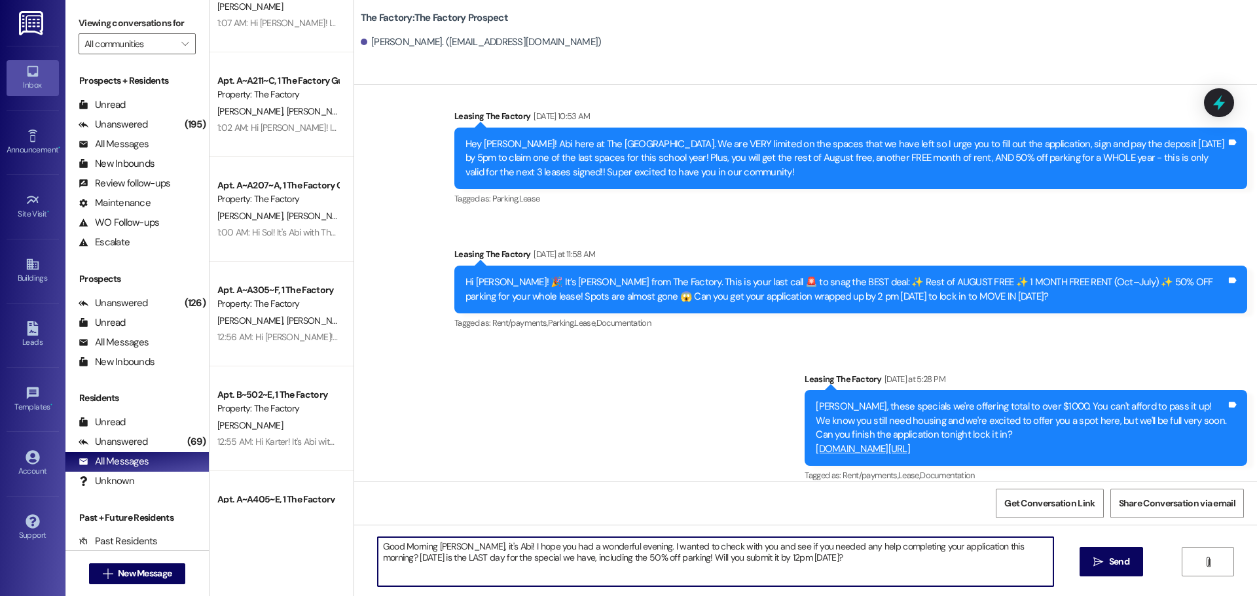
click at [434, 546] on textarea "Good Morning [PERSON_NAME], it's Abi! I hope you had a wonderful evening. I wan…" at bounding box center [716, 562] width 676 height 49
type textarea "Good Morning [PERSON_NAME], it's Abi! I hope you had a wonderful evening. I wan…"
click at [434, 546] on textarea "Good Morning [PERSON_NAME], it's Abi! I hope you had a wonderful evening. I wan…" at bounding box center [716, 562] width 676 height 49
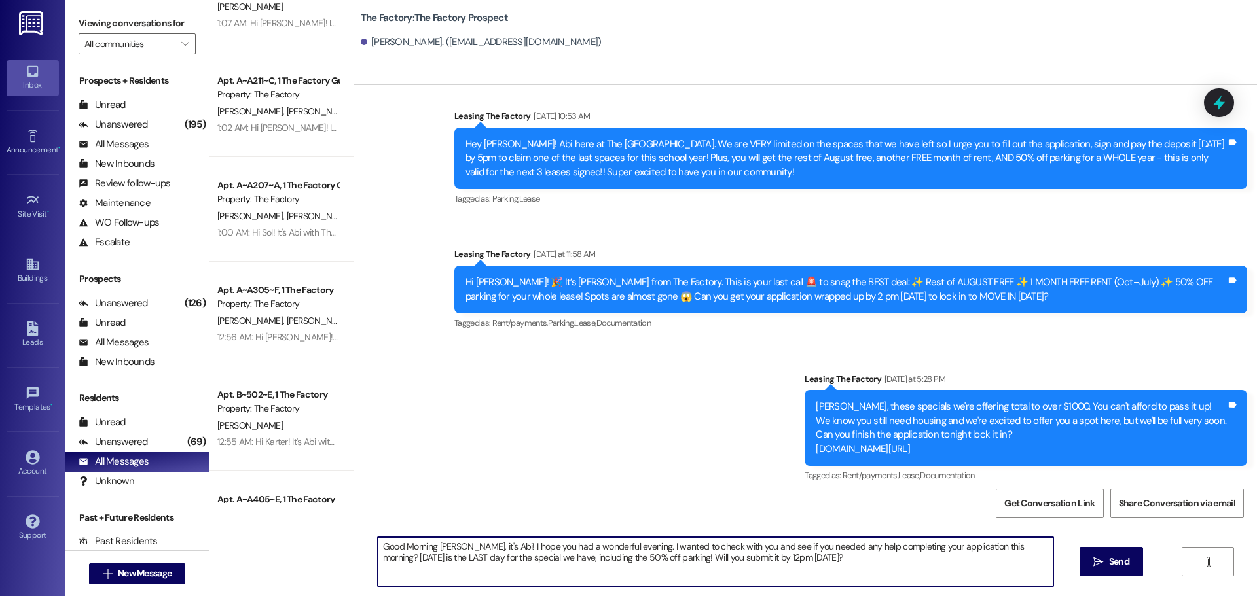
click at [434, 546] on textarea "Good Morning [PERSON_NAME], it's Abi! I hope you had a wonderful evening. I wan…" at bounding box center [716, 562] width 676 height 49
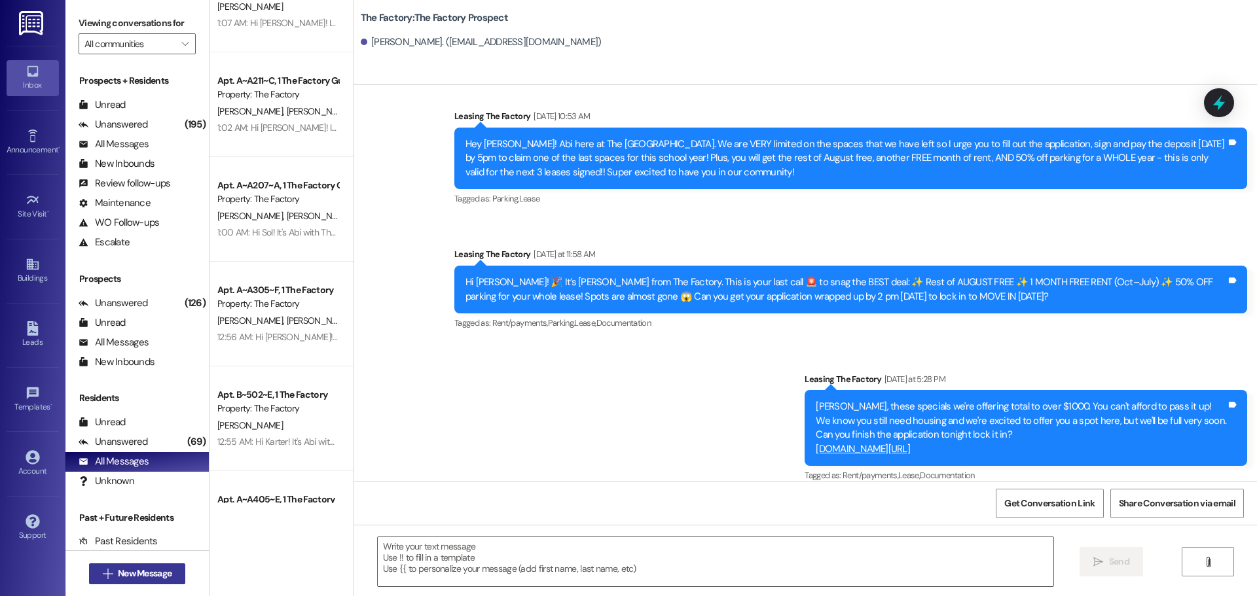
click at [132, 565] on button " New Message" at bounding box center [137, 574] width 97 height 21
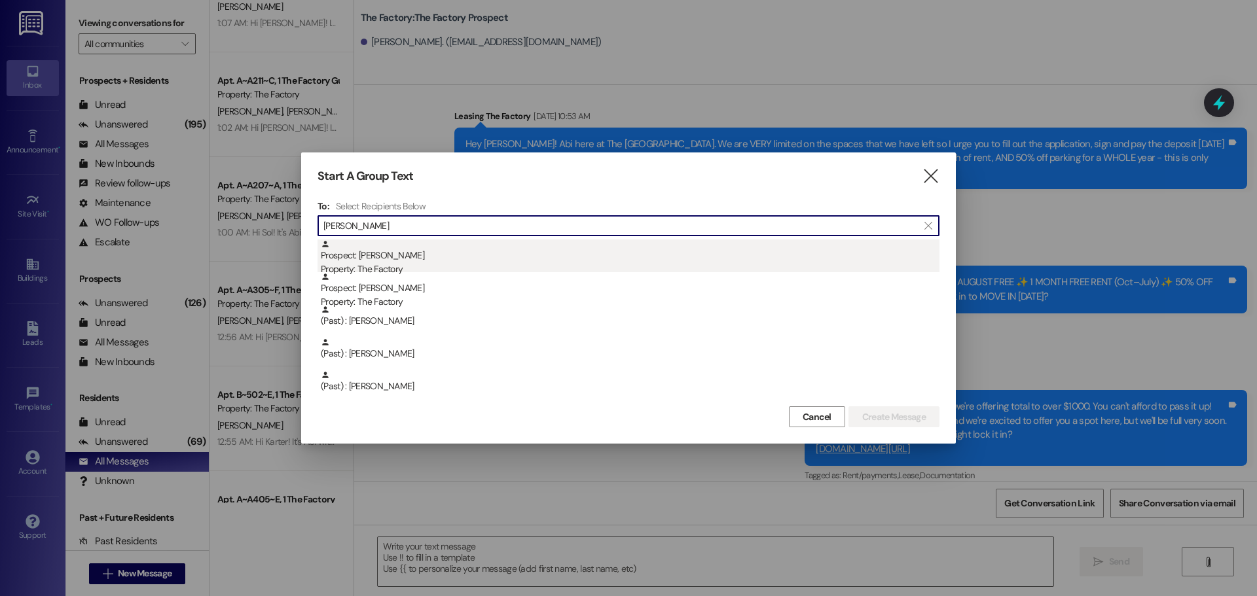
type input "[PERSON_NAME]"
click at [402, 270] on div "Property: The Factory" at bounding box center [630, 270] width 619 height 14
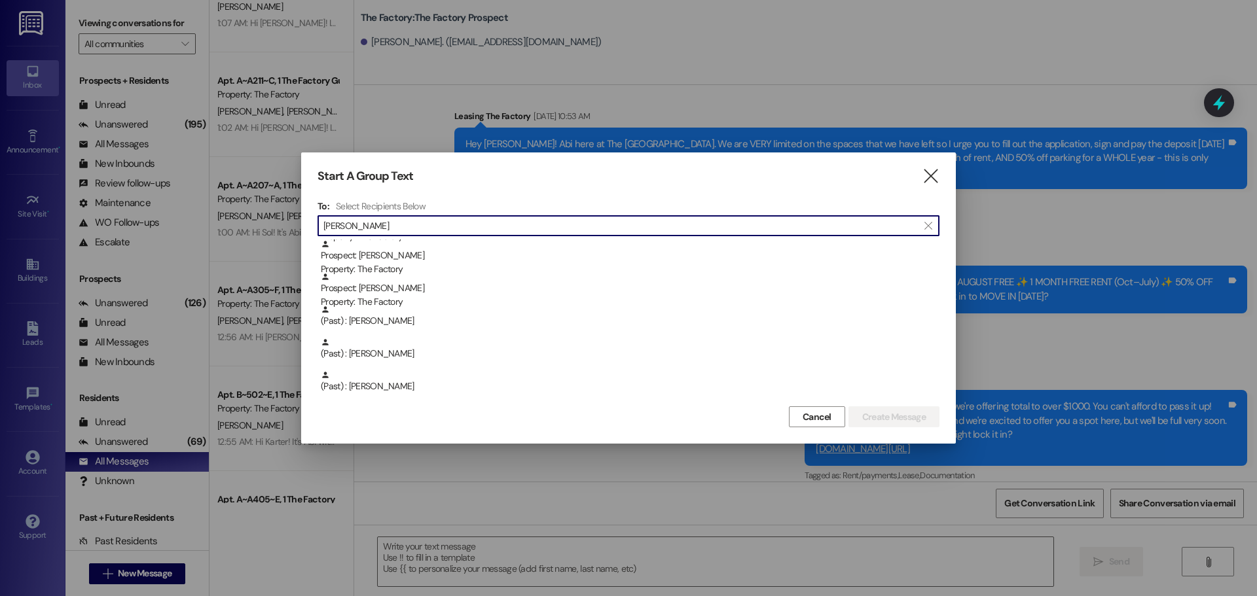
scroll to position [98, 0]
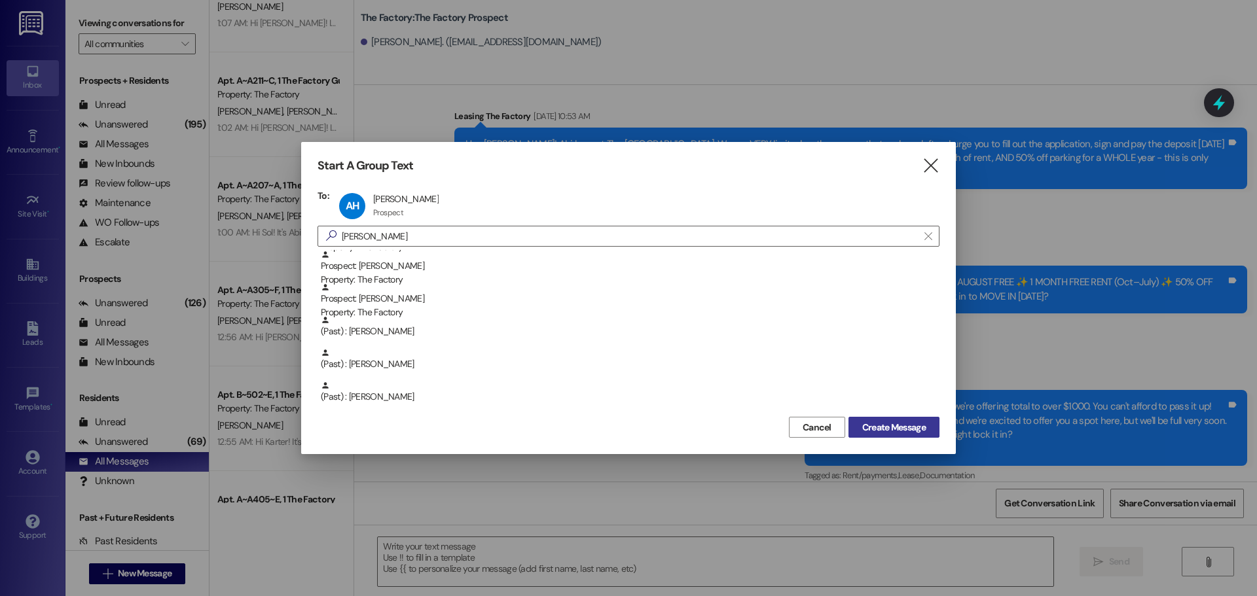
click at [919, 435] on button "Create Message" at bounding box center [893, 427] width 91 height 21
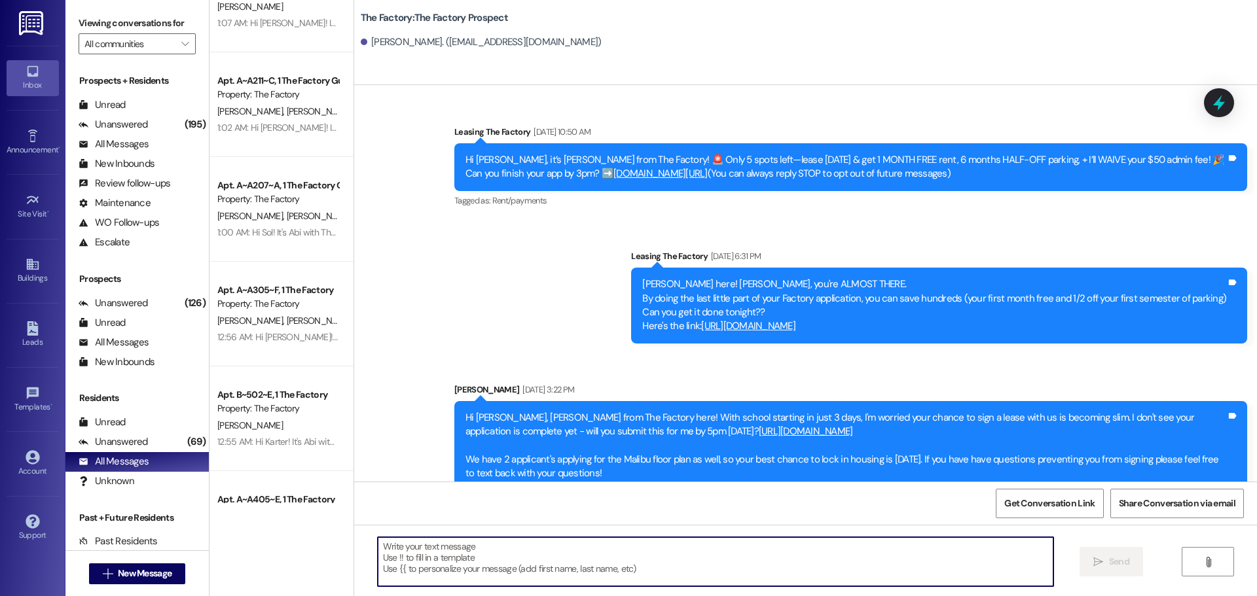
click at [489, 555] on textarea at bounding box center [716, 562] width 676 height 49
paste textarea "Good Morning [PERSON_NAME], it's Abi! I hope you had a wonderful evening. I wan…"
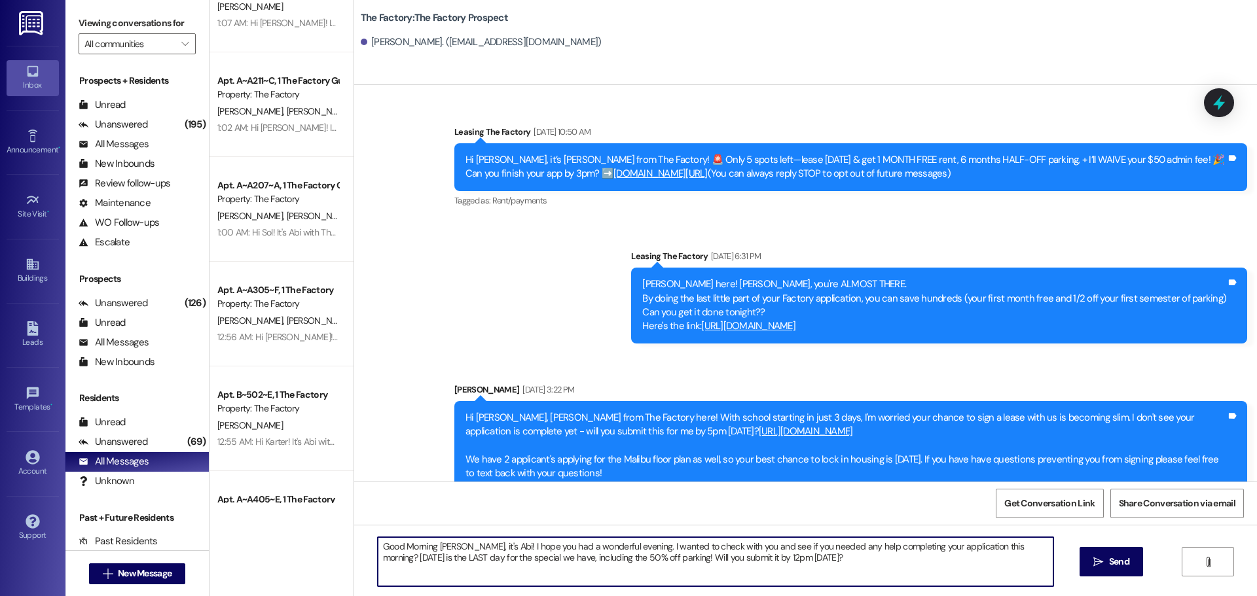
click at [436, 551] on textarea "Good Morning [PERSON_NAME], it's Abi! I hope you had a wonderful evening. I wan…" at bounding box center [716, 562] width 676 height 49
type textarea "Good Morning [PERSON_NAME], it's Abi! I hope you had a wonderful evening. I wan…"
click at [436, 551] on textarea "Good Morning [PERSON_NAME], it's Abi! I hope you had a wonderful evening. I wan…" at bounding box center [716, 562] width 676 height 49
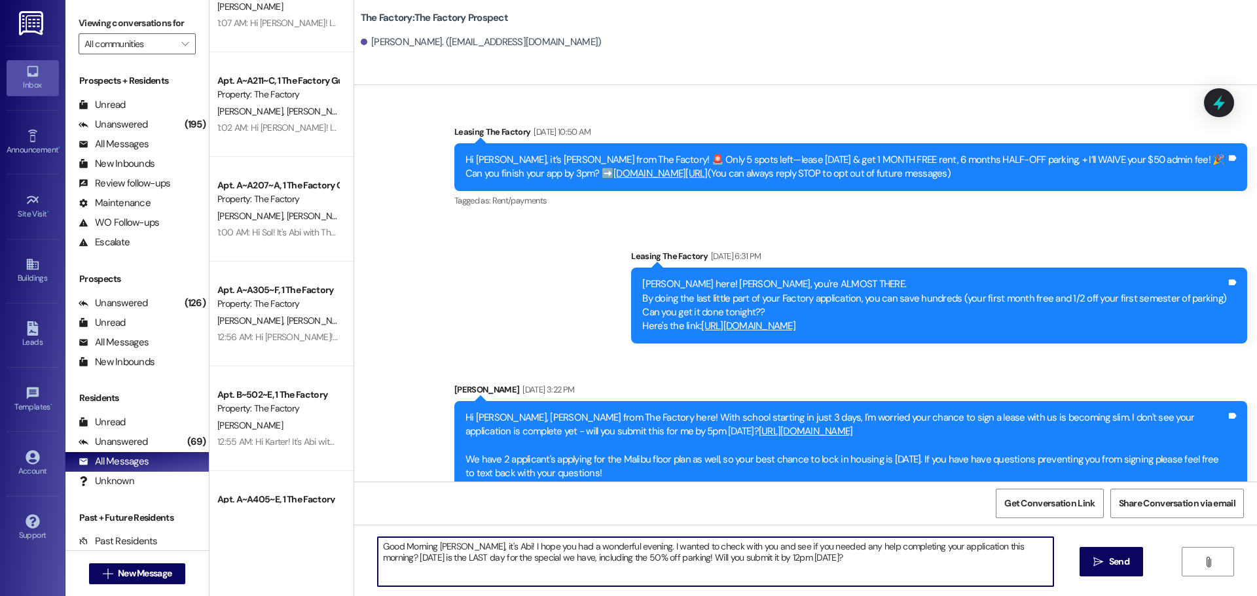
click at [436, 551] on textarea "Good Morning [PERSON_NAME], it's Abi! I hope you had a wonderful evening. I wan…" at bounding box center [716, 562] width 676 height 49
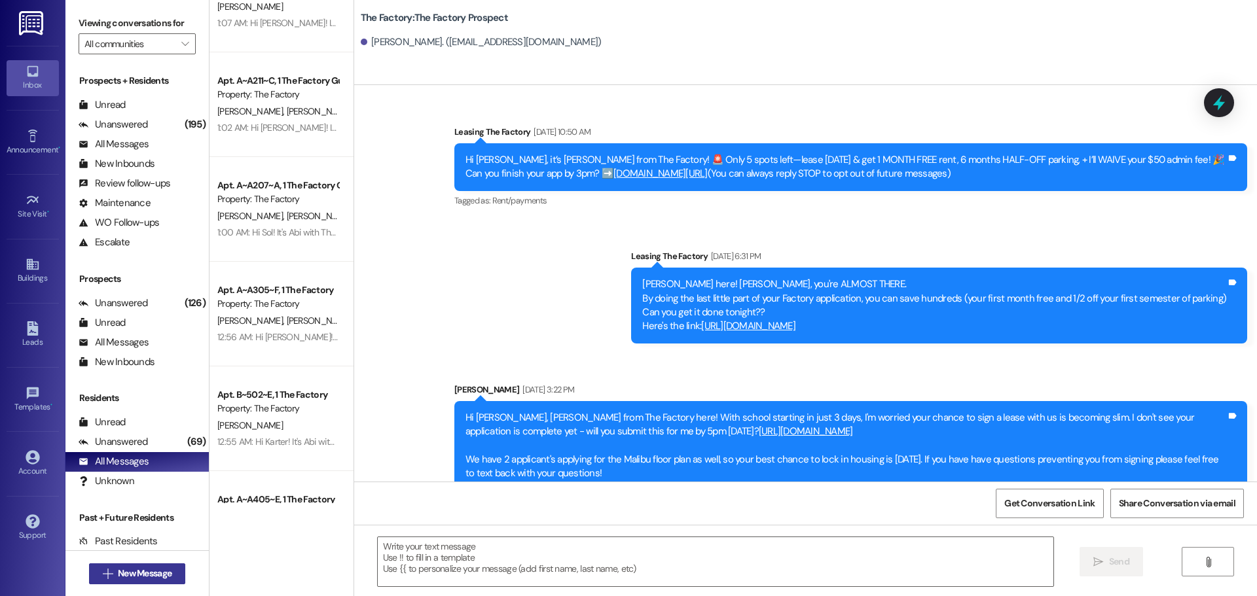
click at [103, 576] on icon "" at bounding box center [108, 574] width 10 height 10
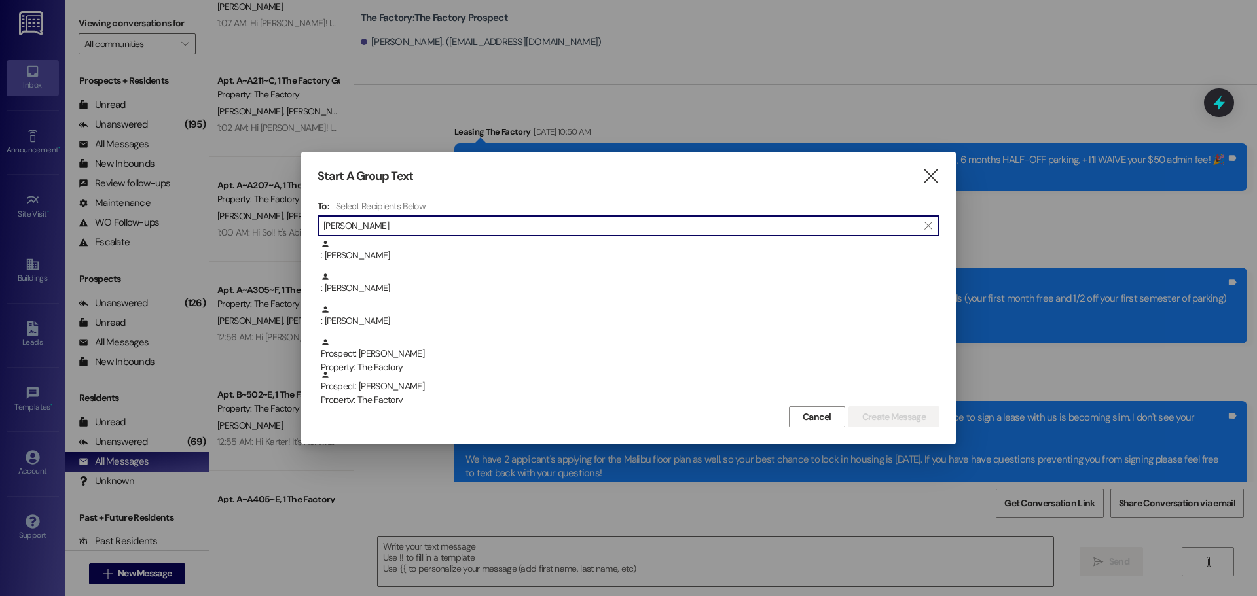
scroll to position [262, 0]
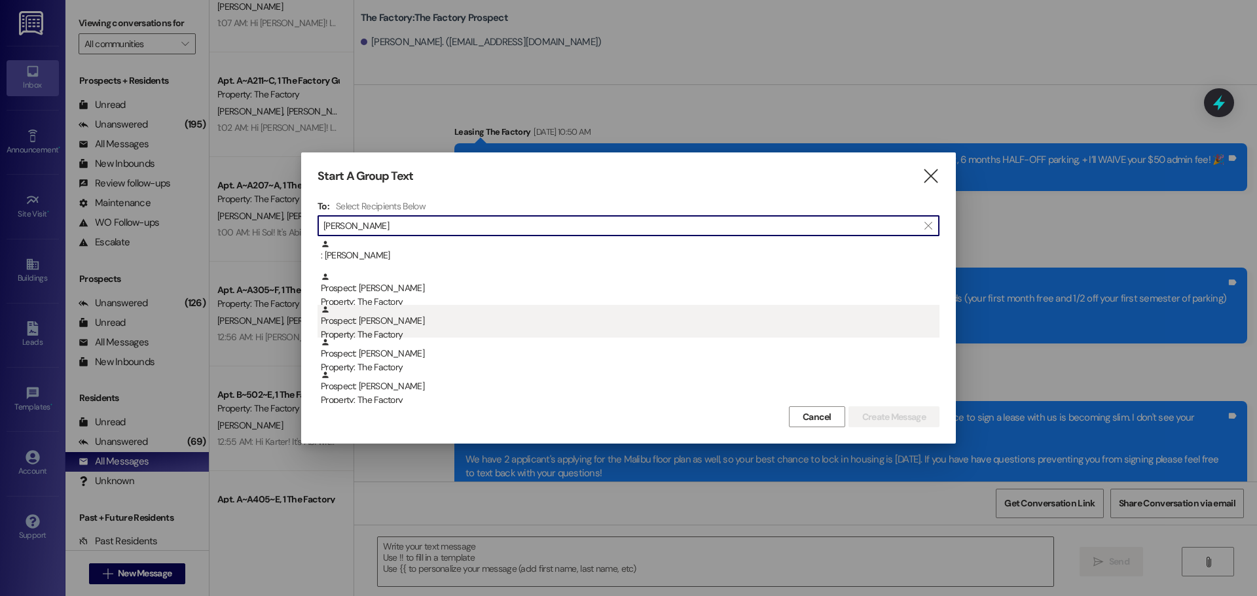
type input "[PERSON_NAME]"
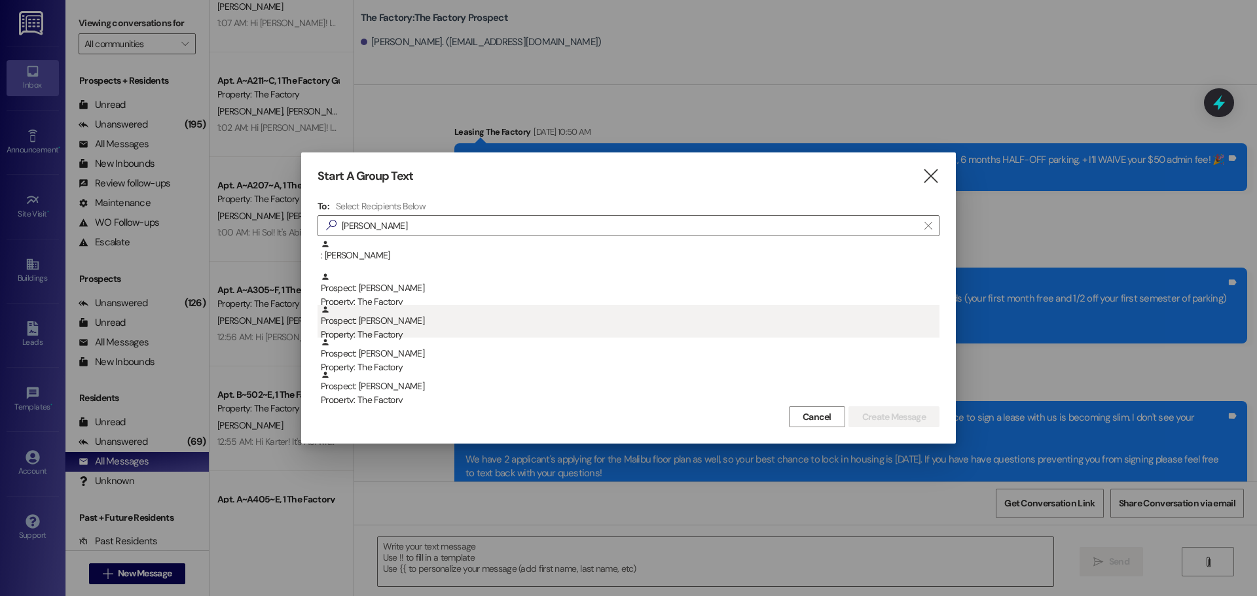
click at [513, 332] on div "Property: The Factory" at bounding box center [630, 335] width 619 height 14
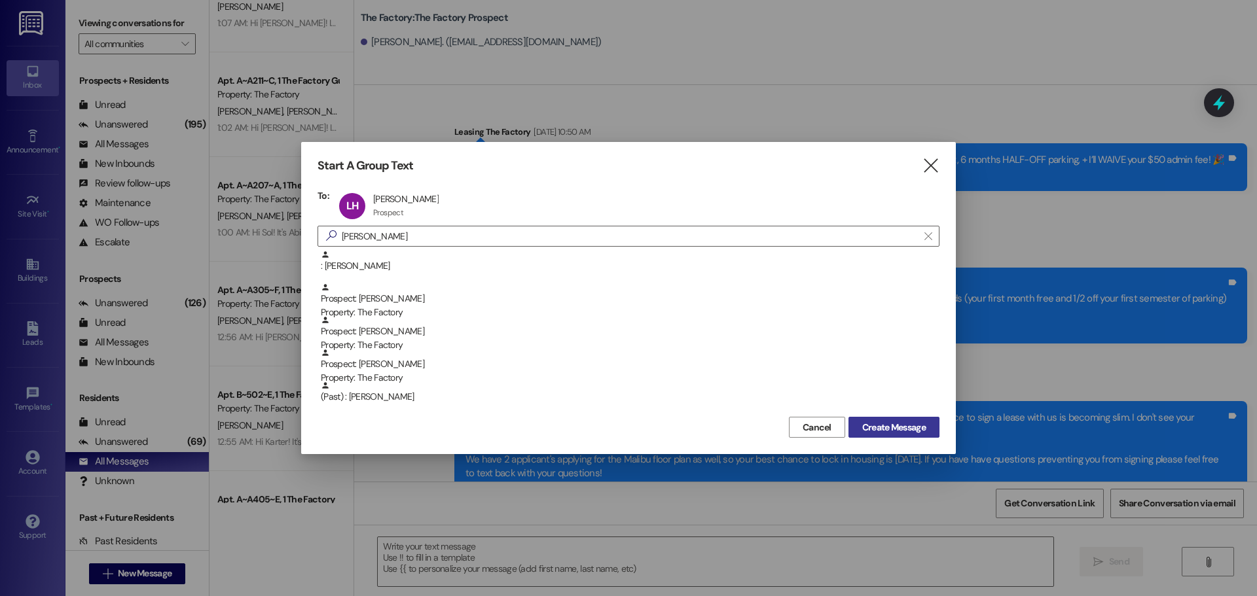
click at [869, 418] on button "Create Message" at bounding box center [893, 427] width 91 height 21
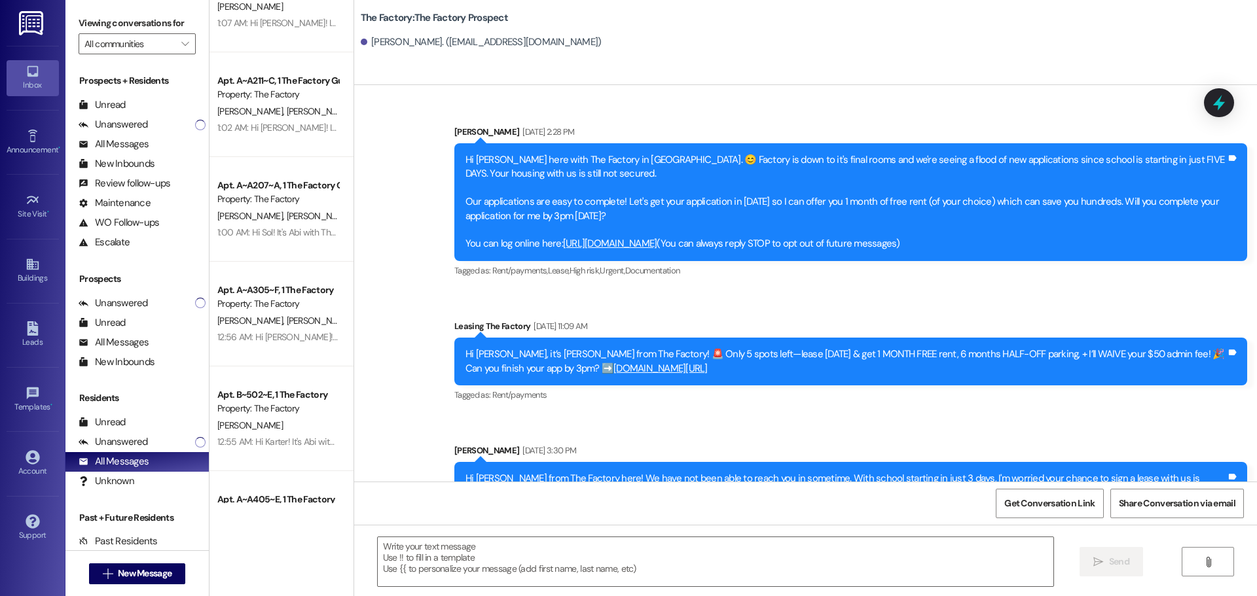
click at [486, 566] on textarea at bounding box center [716, 562] width 676 height 49
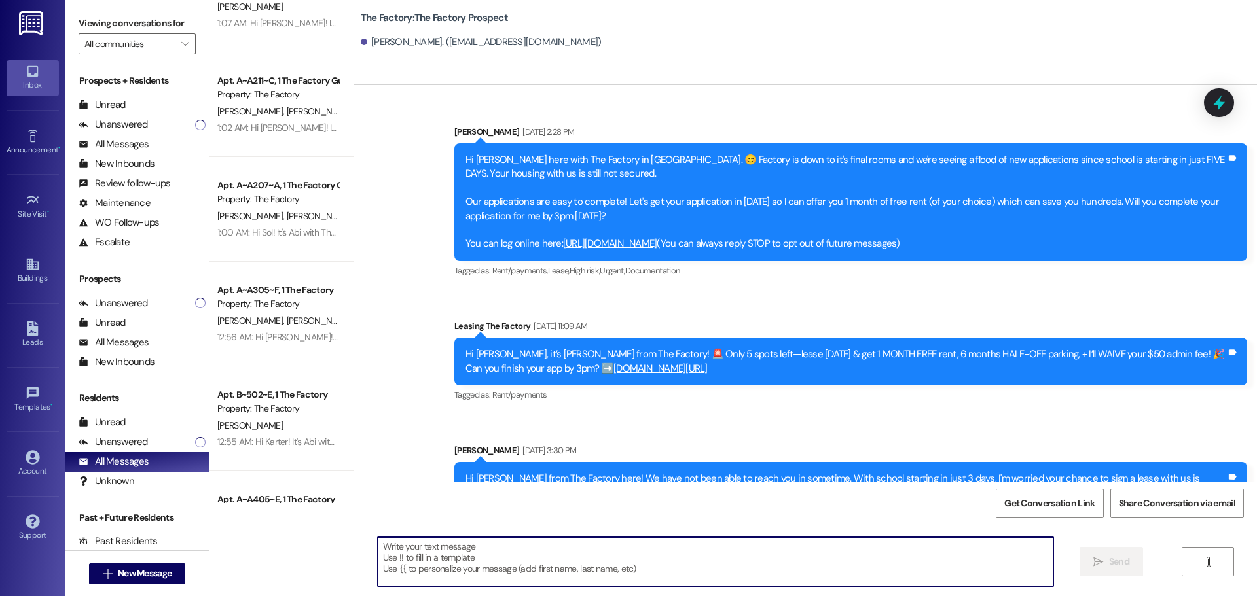
paste textarea "Good Morning [PERSON_NAME], it's Abi! I hope you had a wonderful evening. I wan…"
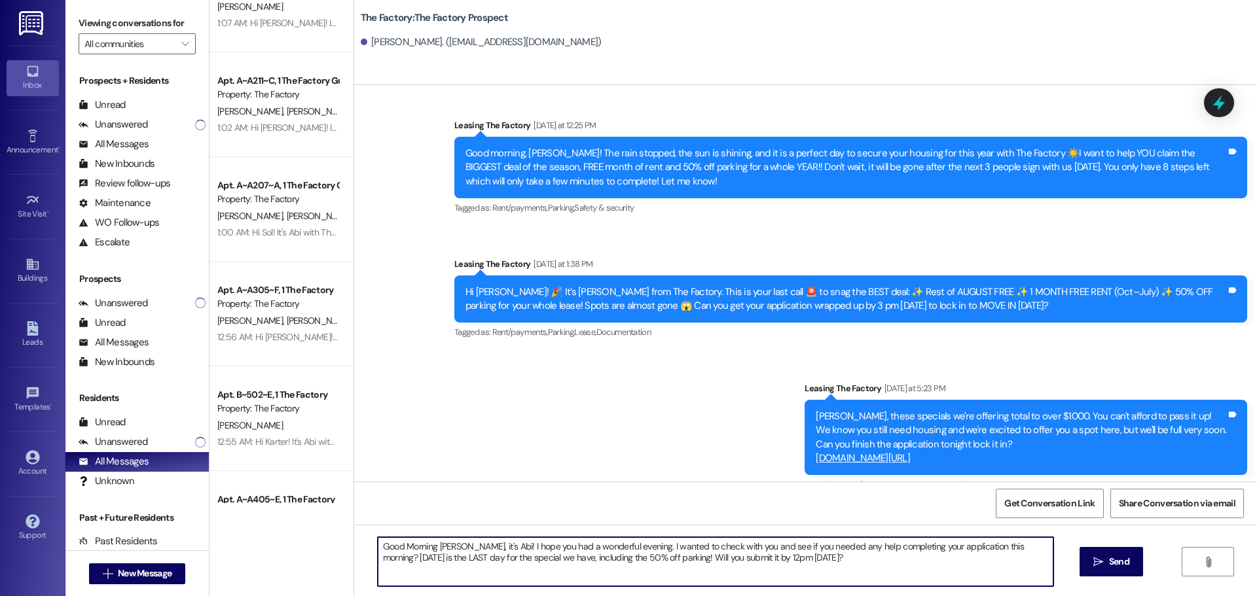
scroll to position [1248, 0]
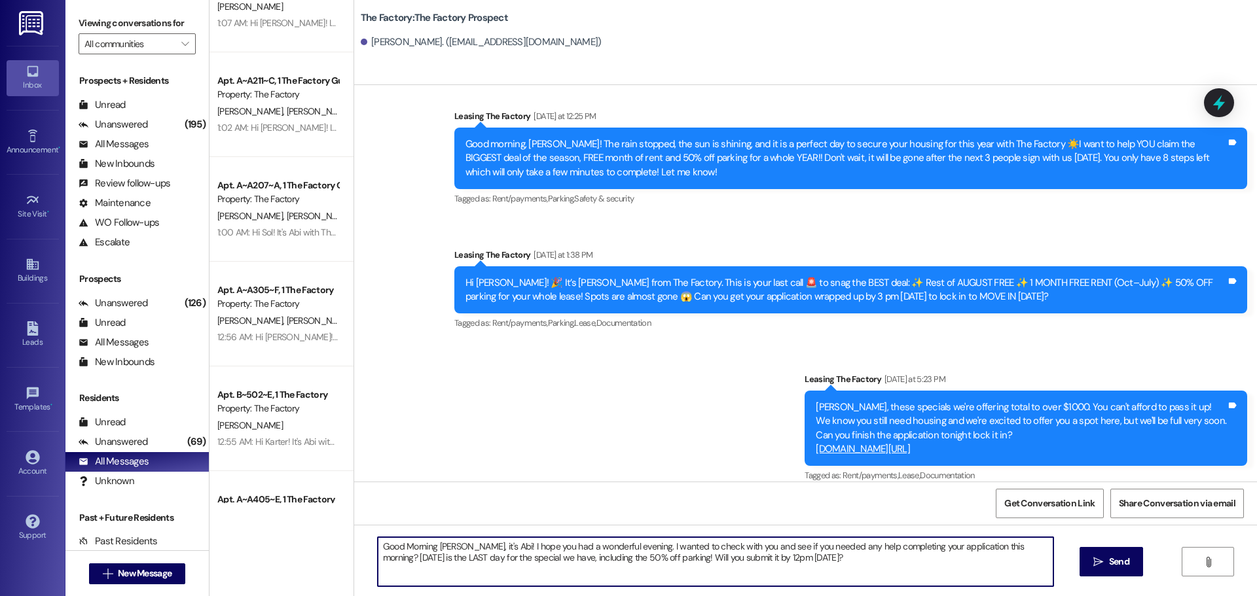
click at [453, 544] on textarea "Good Morning [PERSON_NAME], it's Abi! I hope you had a wonderful evening. I wan…" at bounding box center [716, 562] width 676 height 49
click at [452, 544] on textarea "Good Morning [PERSON_NAME], it's Abi! I hope you had a wonderful evening. I wan…" at bounding box center [716, 562] width 676 height 49
type textarea "Good Morning [PERSON_NAME], it's Abi! I hope you had a wonderful evening. I wan…"
click at [452, 544] on textarea "Good Morning [PERSON_NAME], it's Abi! I hope you had a wonderful evening. I wan…" at bounding box center [716, 562] width 676 height 49
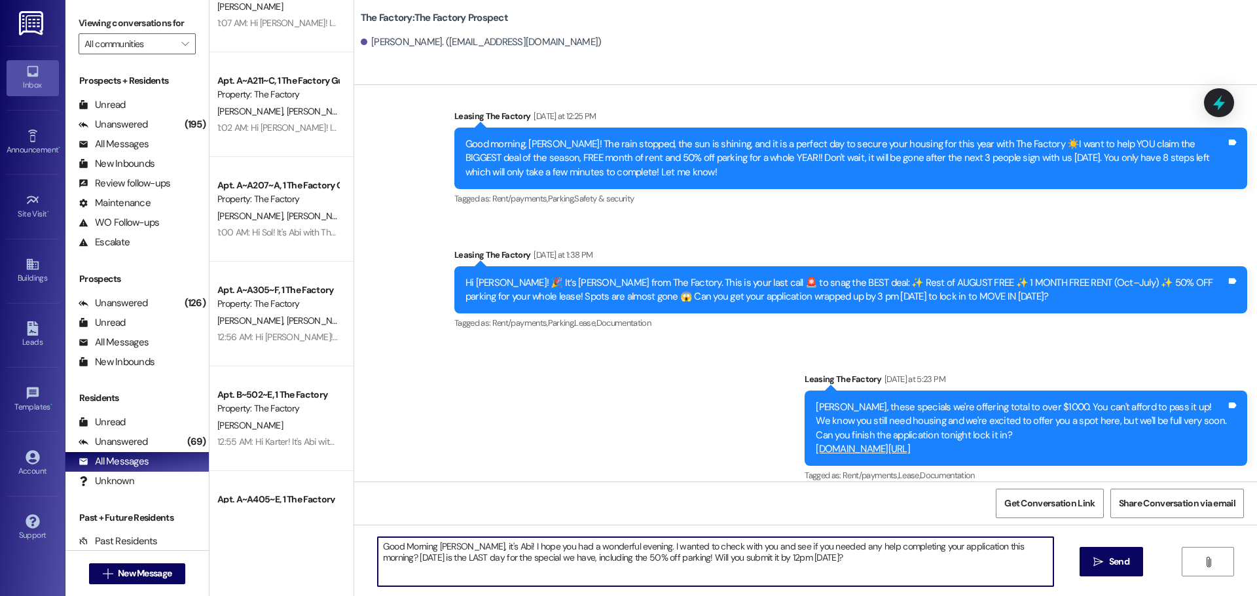
click at [452, 544] on textarea "Good Morning [PERSON_NAME], it's Abi! I hope you had a wonderful evening. I wan…" at bounding box center [716, 562] width 676 height 49
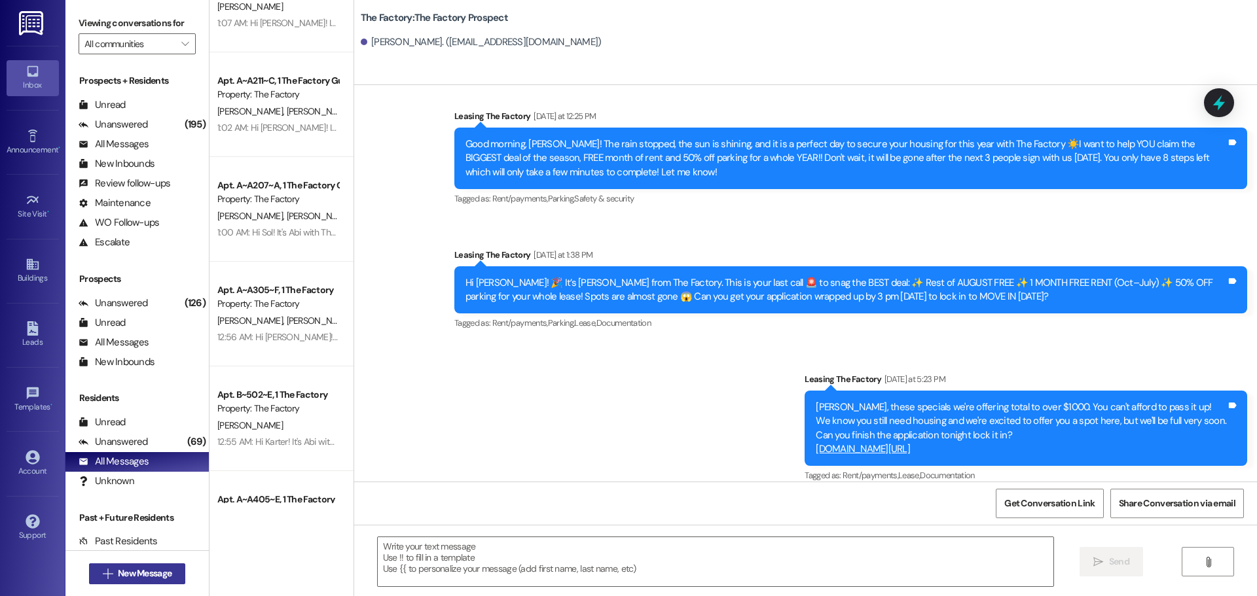
click at [133, 581] on button " New Message" at bounding box center [137, 574] width 97 height 21
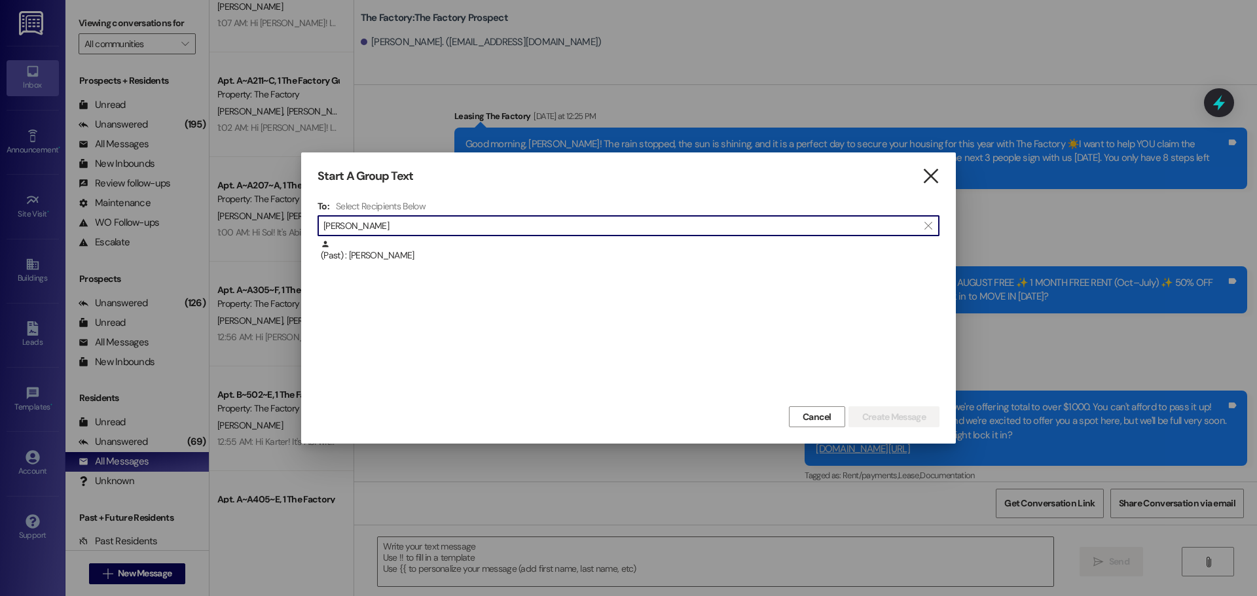
type input "[PERSON_NAME]"
click at [928, 179] on icon "" at bounding box center [931, 177] width 18 height 14
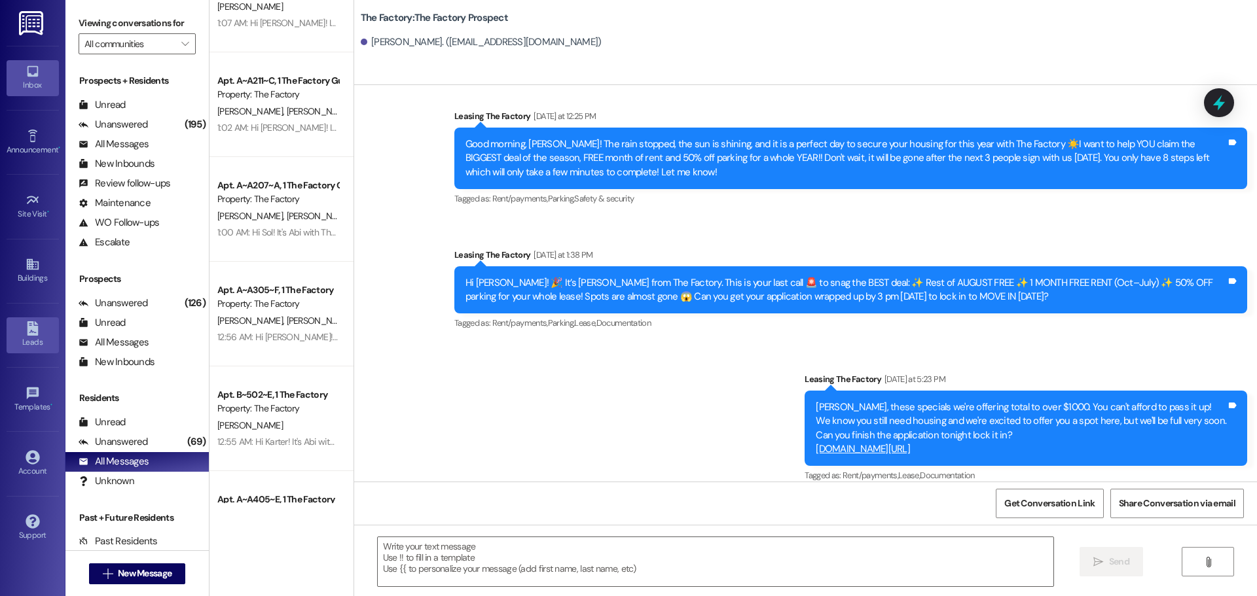
click at [43, 325] on link "Leads" at bounding box center [33, 335] width 52 height 35
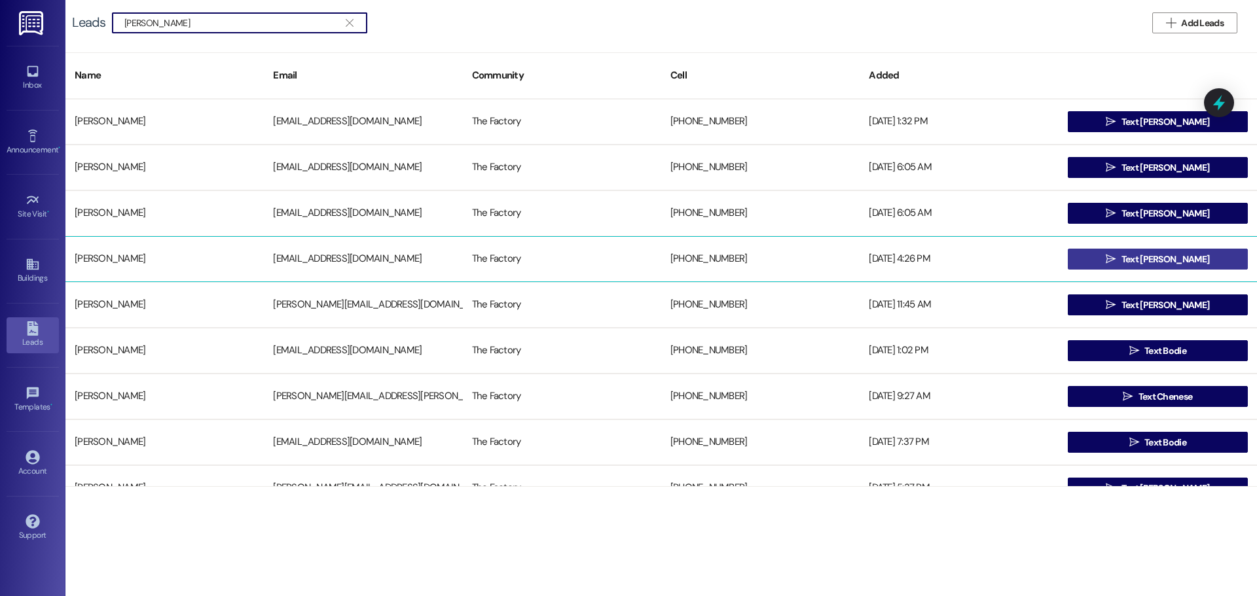
type input "[PERSON_NAME]"
click at [1080, 253] on button " Text [PERSON_NAME]" at bounding box center [1158, 259] width 180 height 21
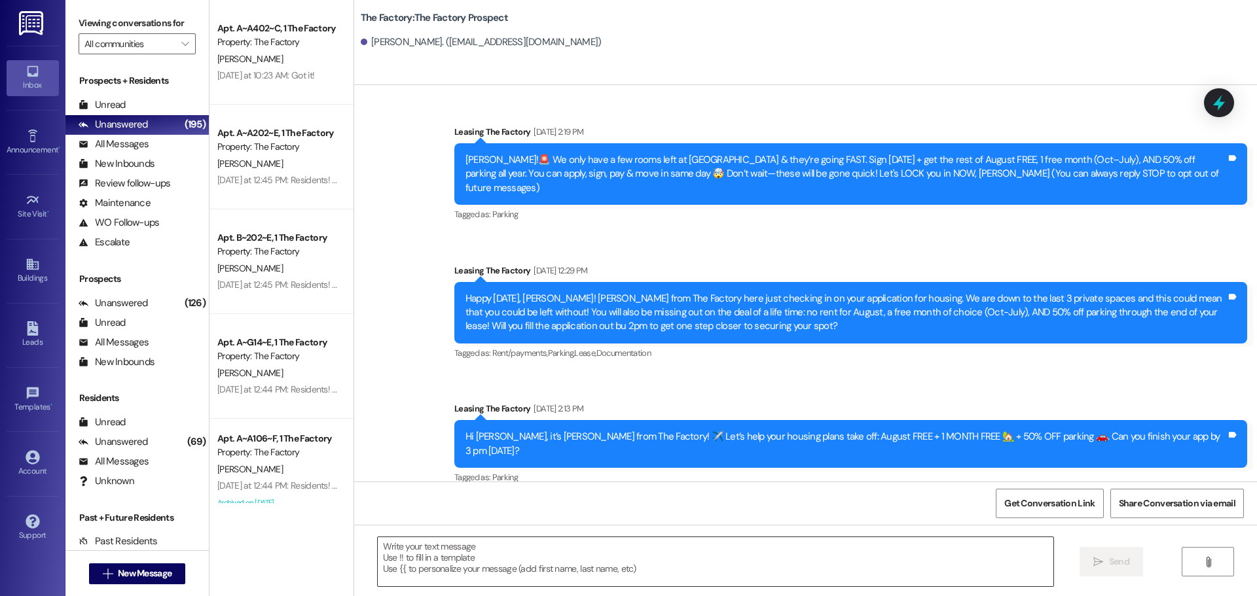
click at [507, 563] on textarea at bounding box center [716, 562] width 676 height 49
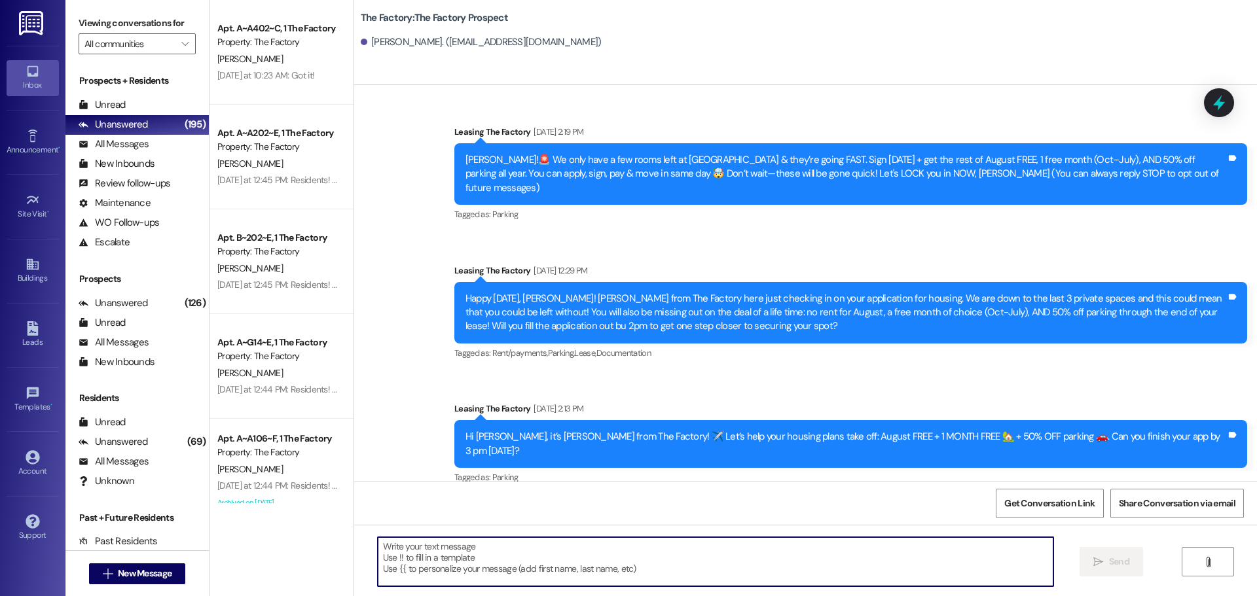
paste textarea "Good Morning [PERSON_NAME], it's Abi! I hope you had a wonderful evening. I wan…"
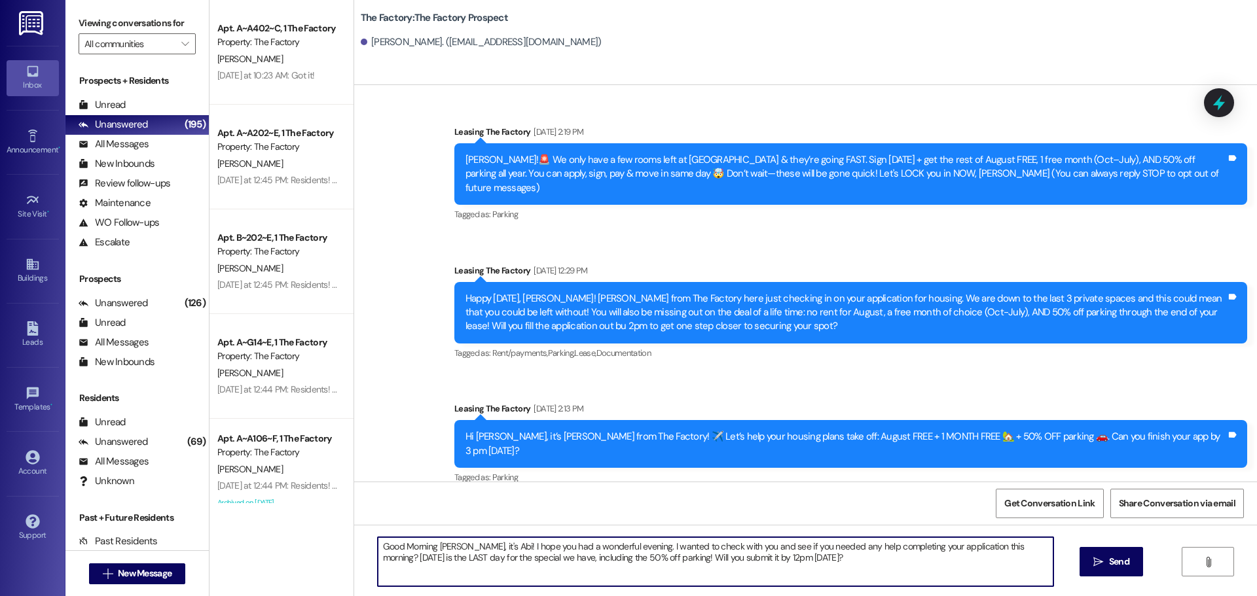
click at [431, 547] on textarea "Good Morning [PERSON_NAME], it's Abi! I hope you had a wonderful evening. I wan…" at bounding box center [716, 562] width 676 height 49
type textarea "Good Morning [PERSON_NAME], it's Abi! I hope you had a wonderful evening. I wan…"
click at [431, 546] on textarea "Good Morning [PERSON_NAME], it's Abi! I hope you had a wonderful evening. I wan…" at bounding box center [716, 562] width 676 height 49
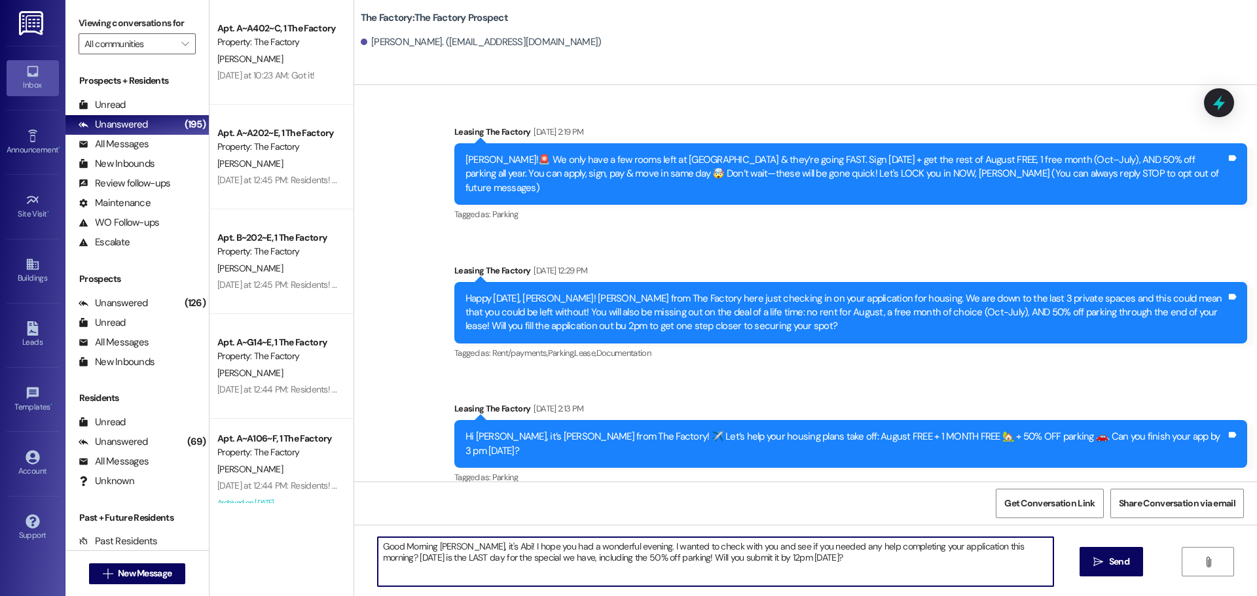
click at [431, 546] on textarea "Good Morning [PERSON_NAME], it's Abi! I hope you had a wonderful evening. I wan…" at bounding box center [716, 562] width 676 height 49
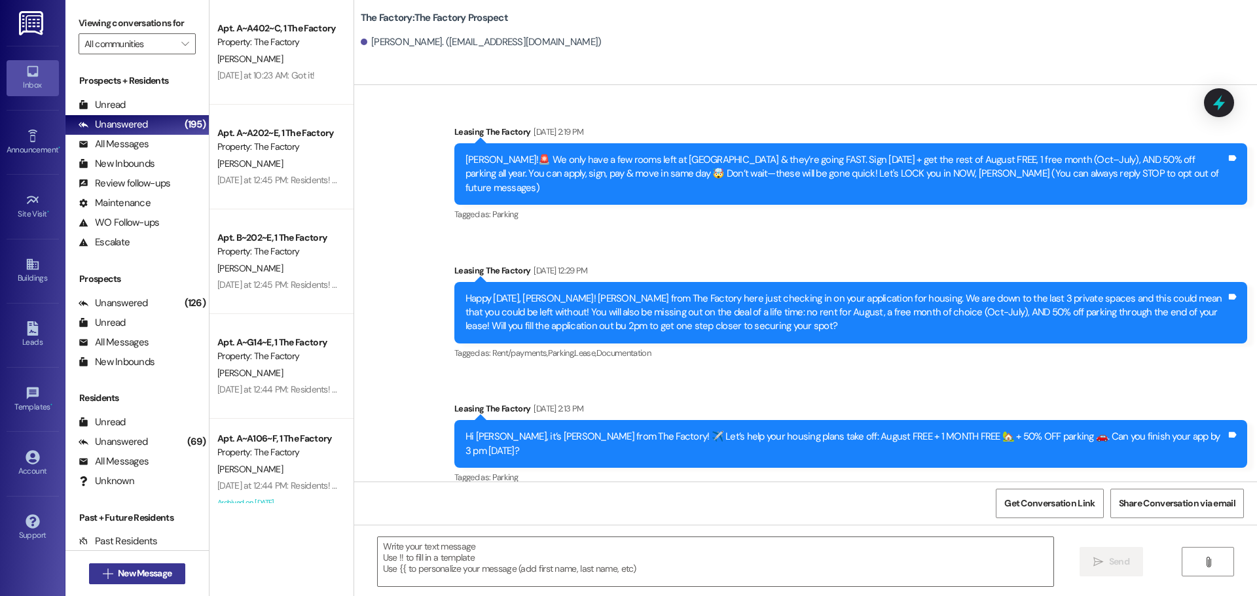
click at [128, 578] on span "New Message" at bounding box center [145, 574] width 54 height 14
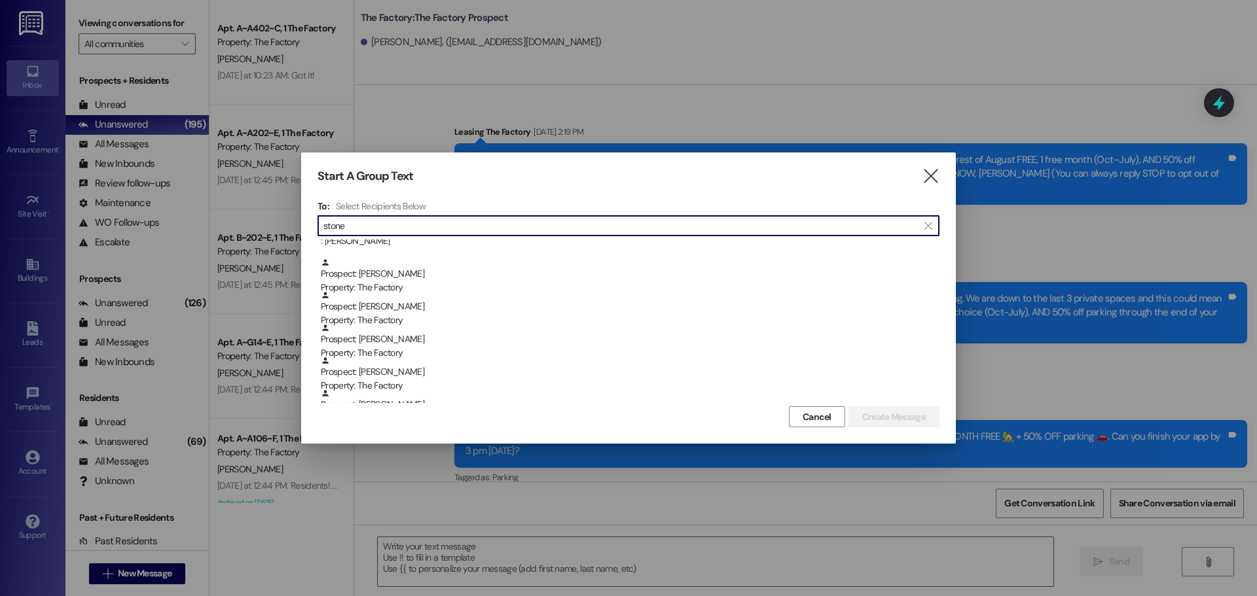
scroll to position [131, 0]
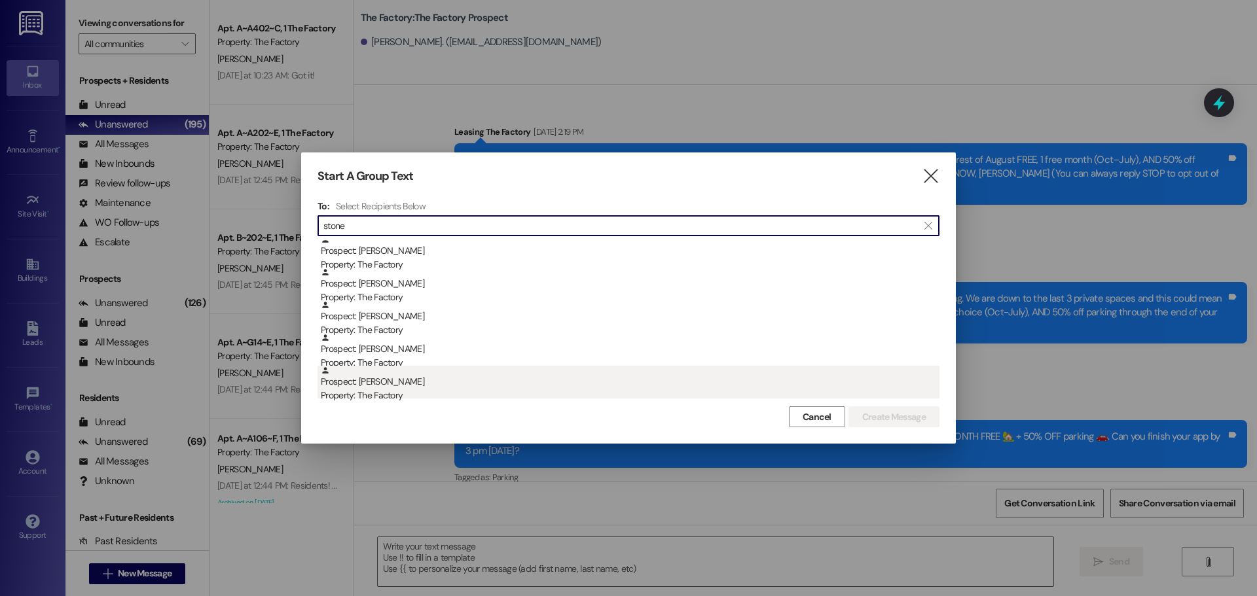
type input "stone"
click at [425, 379] on div "Prospect: [PERSON_NAME] Property: The Factory" at bounding box center [630, 384] width 619 height 37
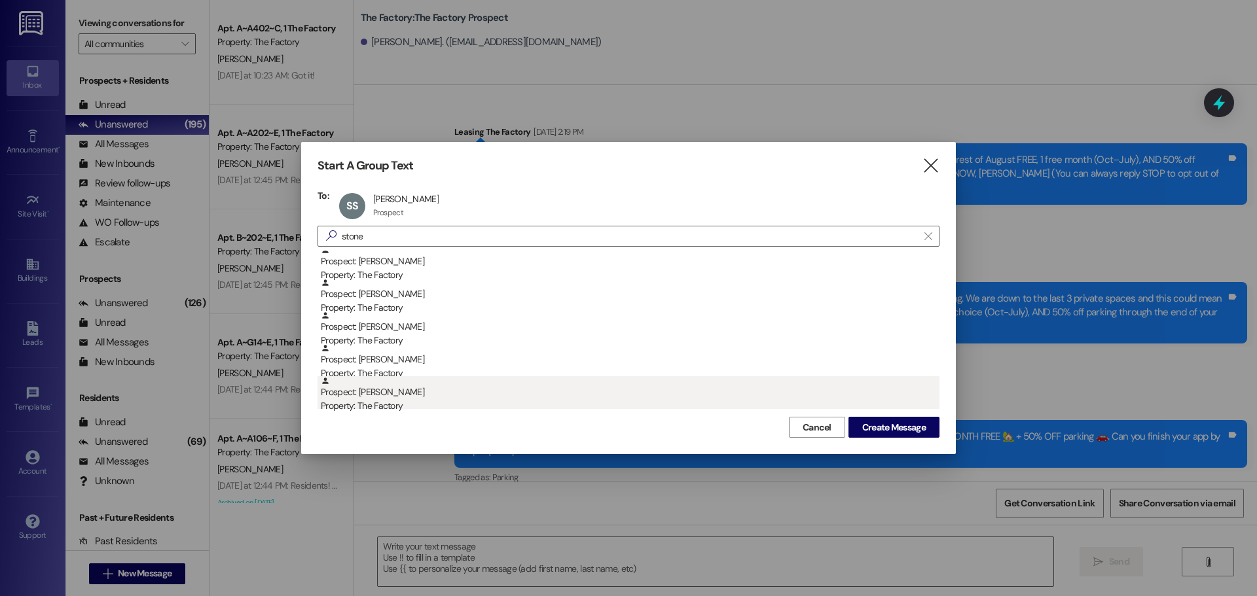
scroll to position [136, 0]
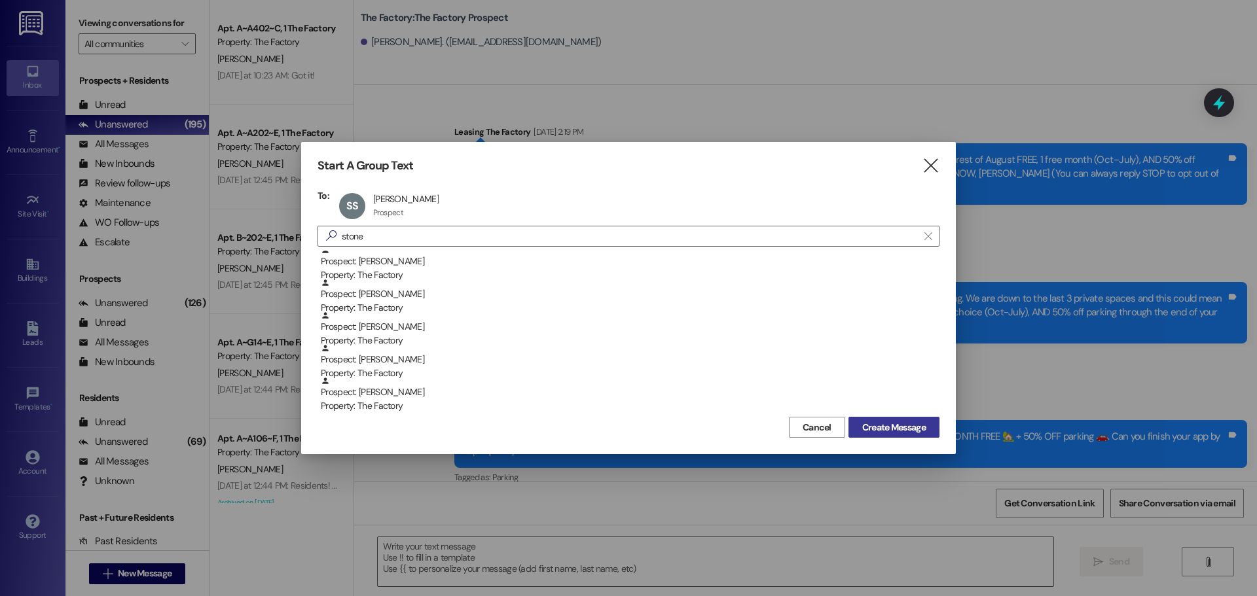
click at [897, 424] on span "Create Message" at bounding box center [894, 428] width 64 height 14
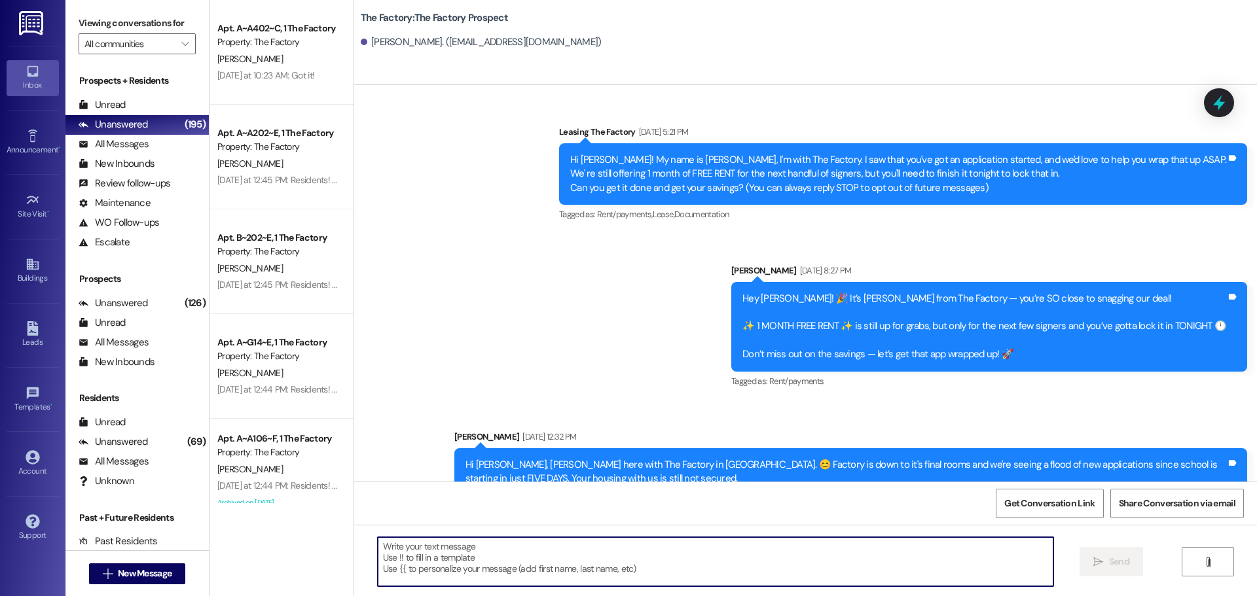
click at [405, 560] on textarea at bounding box center [716, 562] width 676 height 49
paste textarea "Good Morning [PERSON_NAME], it's Abi! I hope you had a wonderful evening. I wan…"
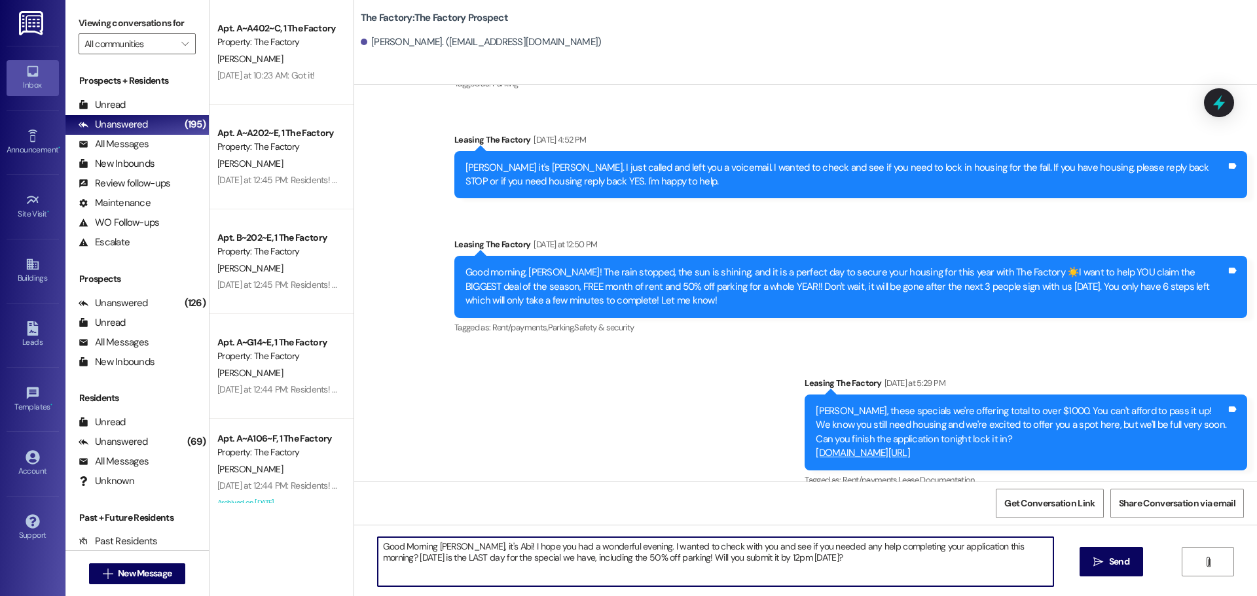
scroll to position [1510, 0]
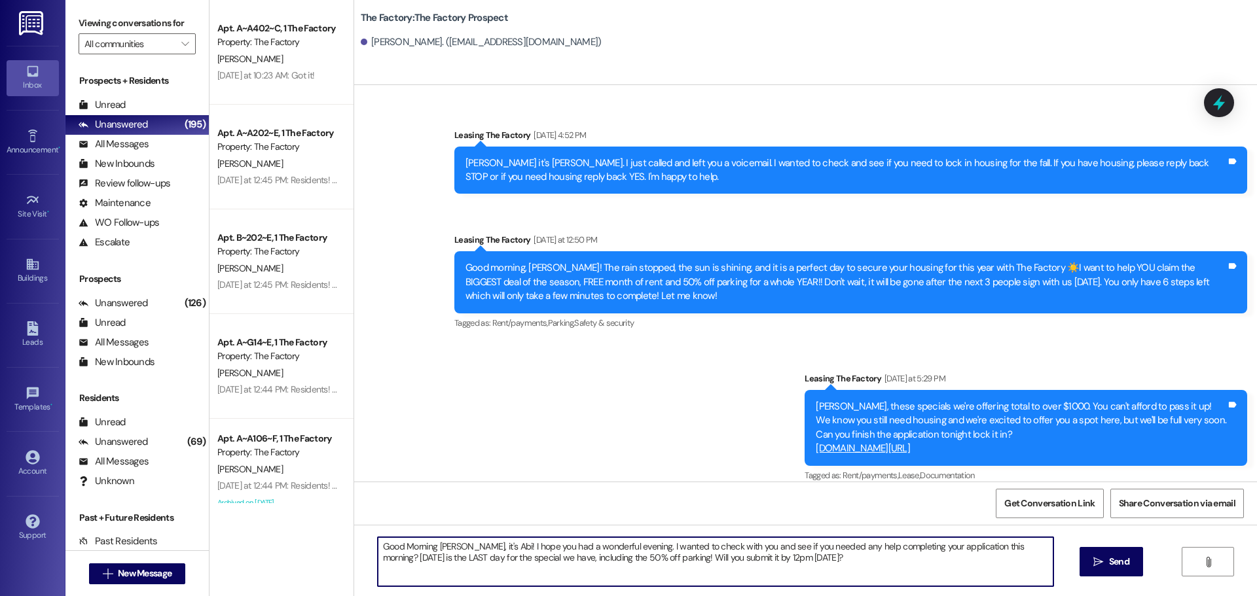
click at [430, 541] on textarea "Good Morning [PERSON_NAME], it's Abi! I hope you had a wonderful evening. I wan…" at bounding box center [716, 562] width 676 height 49
type textarea "Good Morning [PERSON_NAME], it's Abi! I hope you had a wonderful evening. I wan…"
click at [426, 541] on textarea "Good Morning [PERSON_NAME], it's Abi! I hope you had a wonderful evening. I wan…" at bounding box center [716, 562] width 676 height 49
click at [425, 541] on textarea "Good Morning [PERSON_NAME], it's Abi! I hope you had a wonderful evening. I wan…" at bounding box center [716, 562] width 676 height 49
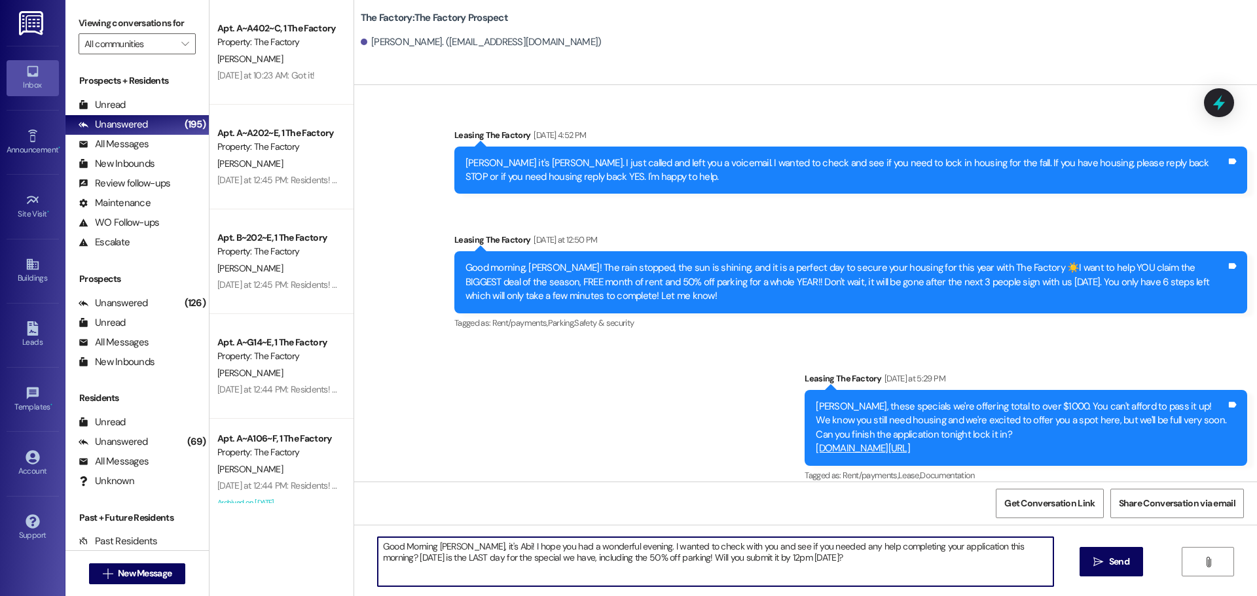
click at [425, 541] on textarea "Good Morning [PERSON_NAME], it's Abi! I hope you had a wonderful evening. I wan…" at bounding box center [716, 562] width 676 height 49
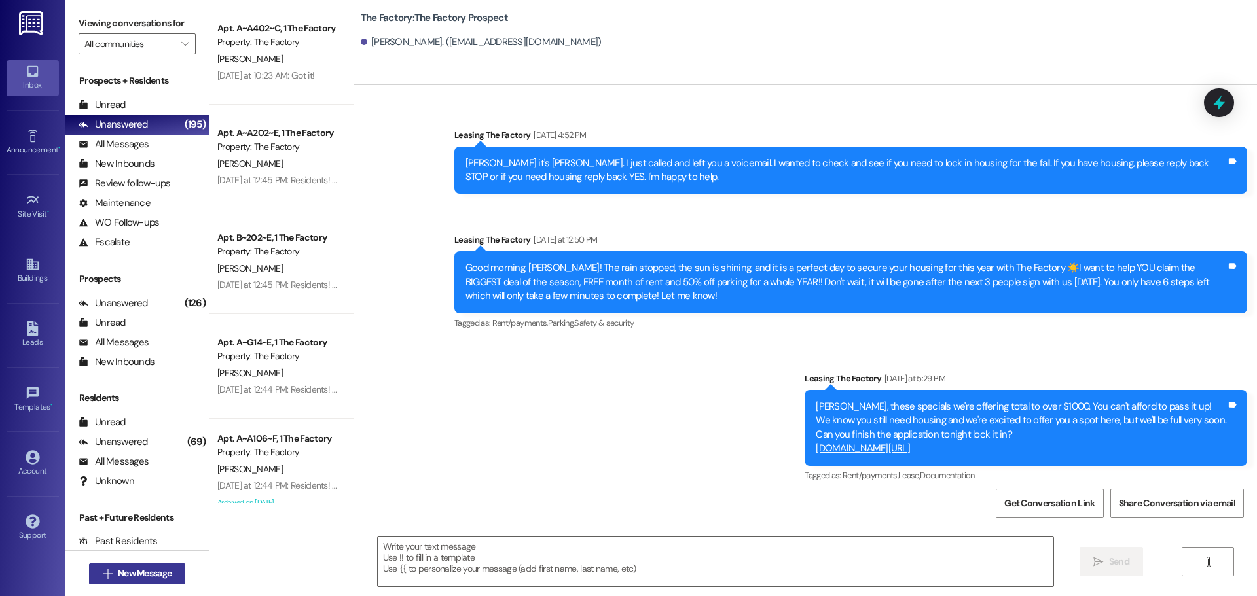
click at [153, 576] on span "New Message" at bounding box center [145, 574] width 54 height 14
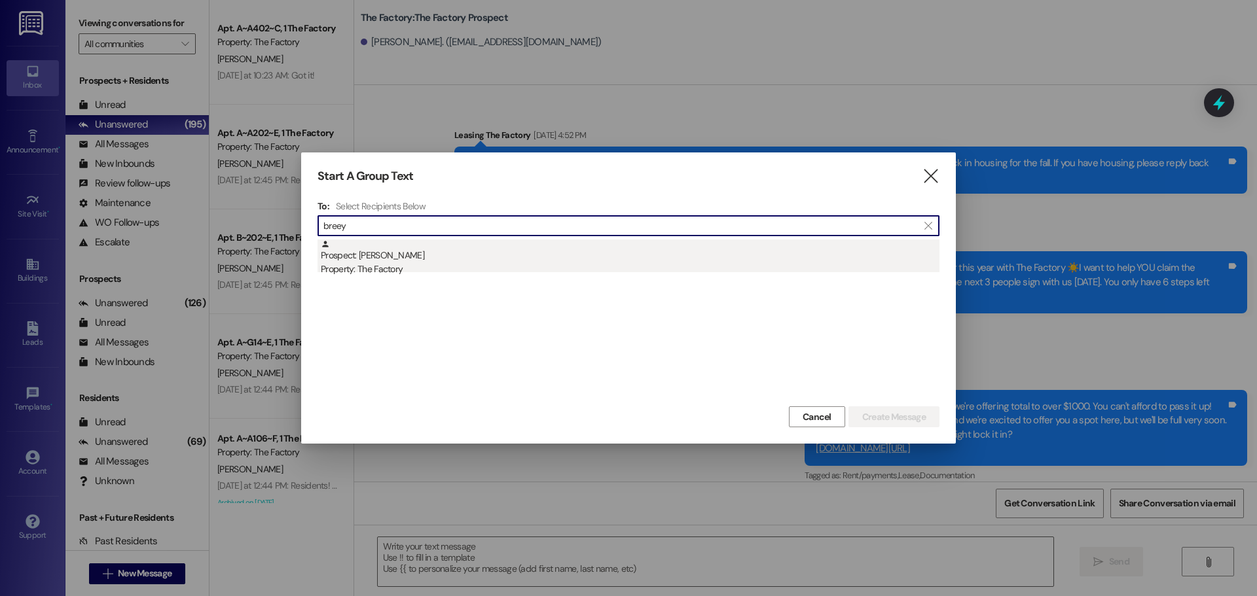
type input "breey"
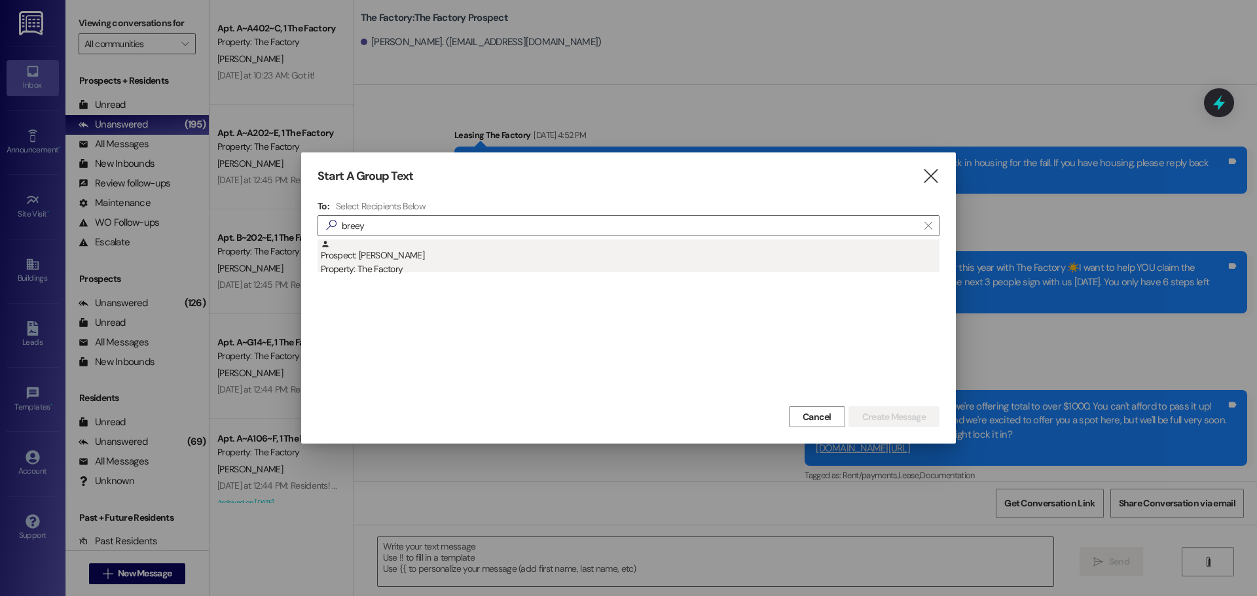
click at [376, 273] on div "Property: The Factory" at bounding box center [630, 270] width 619 height 14
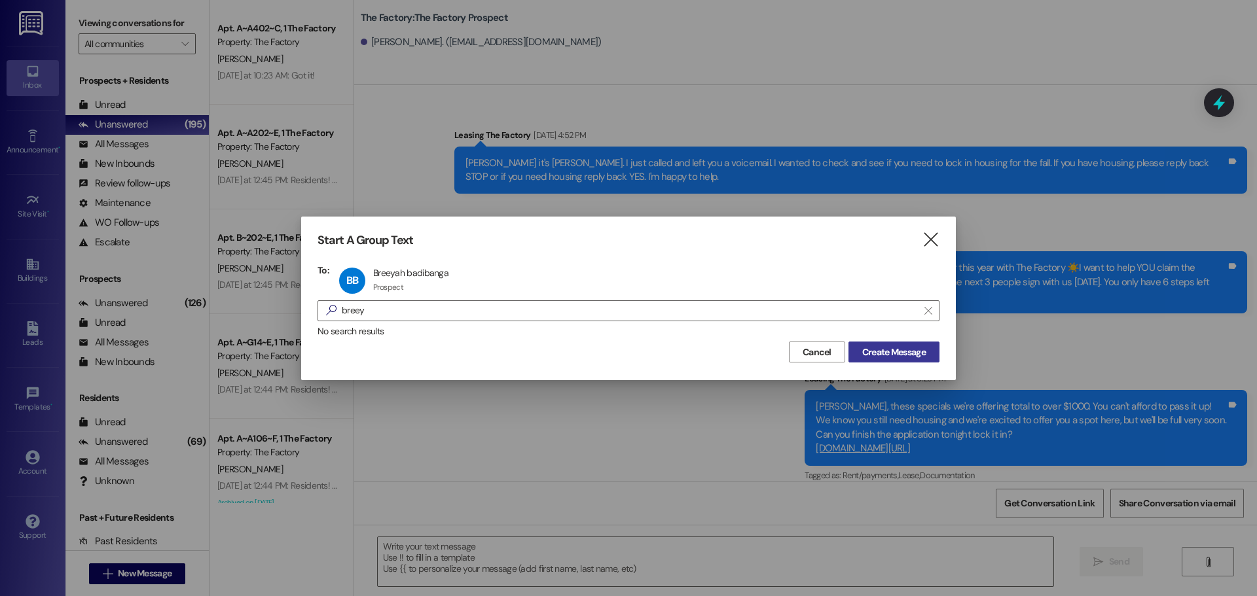
click at [873, 352] on span "Create Message" at bounding box center [894, 353] width 64 height 14
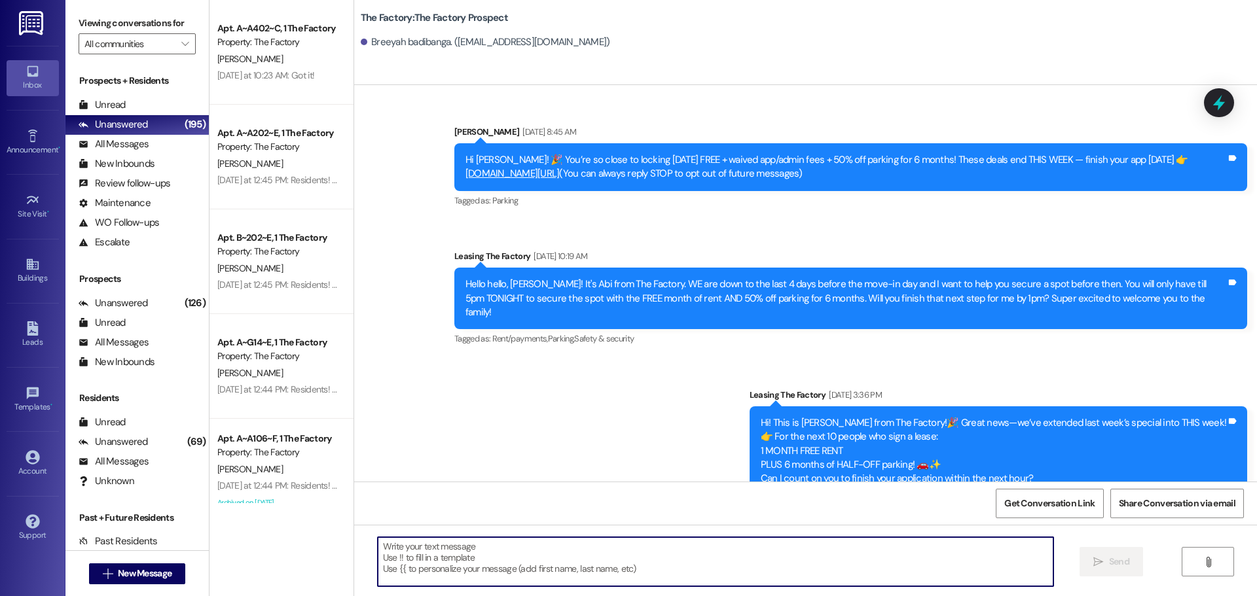
click at [435, 558] on textarea at bounding box center [716, 562] width 676 height 49
paste textarea "Good Morning [PERSON_NAME], it's Abi! I hope you had a wonderful evening. I wan…"
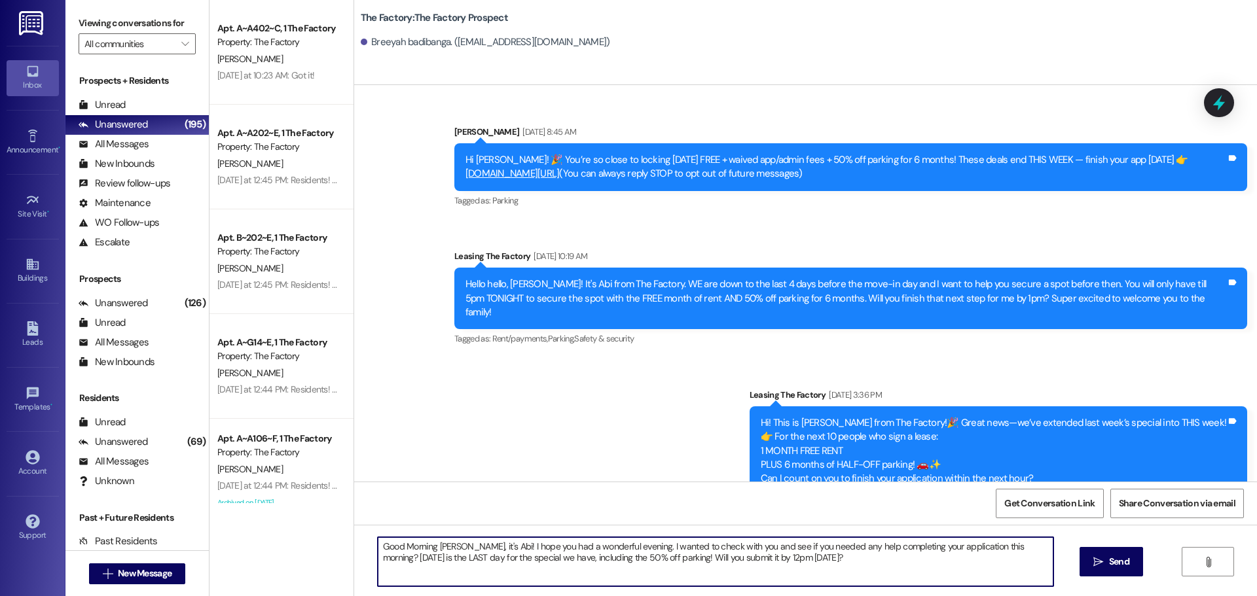
click at [431, 541] on textarea "Good Morning [PERSON_NAME], it's Abi! I hope you had a wonderful evening. I wan…" at bounding box center [716, 562] width 676 height 49
type textarea "Good Morning Breeyah, it's Abi! I hope you had a wonderful evening. I wanted to…"
click at [424, 541] on textarea "Good Morning Breeyah, it's Abi! I hope you had a wonderful evening. I wanted to…" at bounding box center [716, 562] width 676 height 49
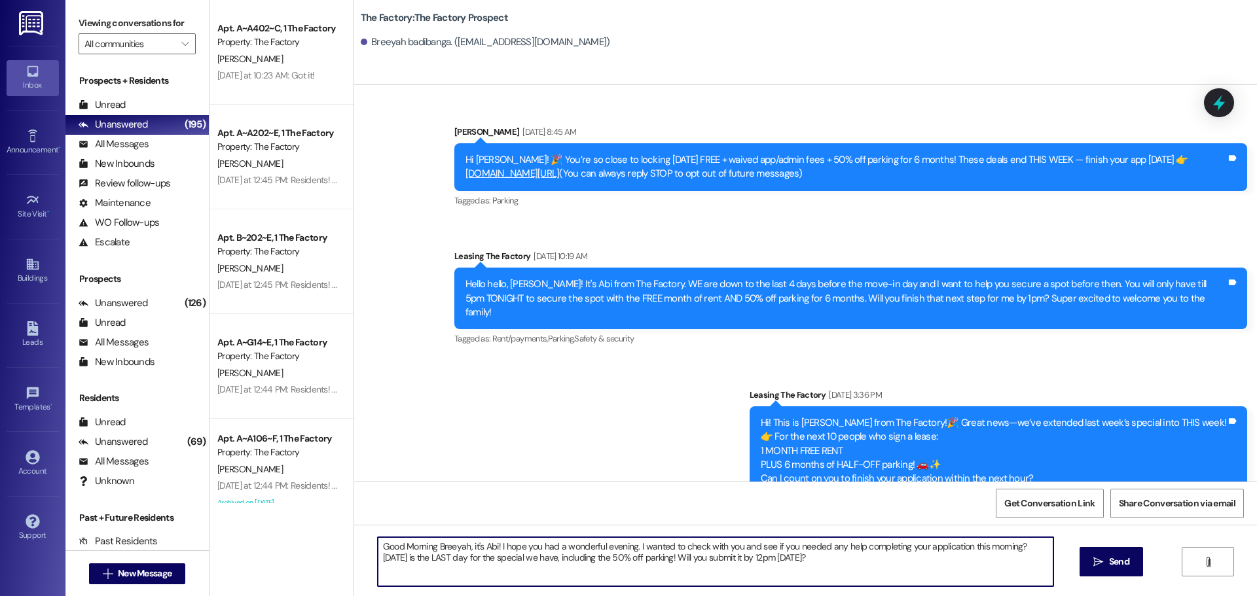
click at [424, 541] on textarea "Good Morning Breeyah, it's Abi! I hope you had a wonderful evening. I wanted to…" at bounding box center [716, 562] width 676 height 49
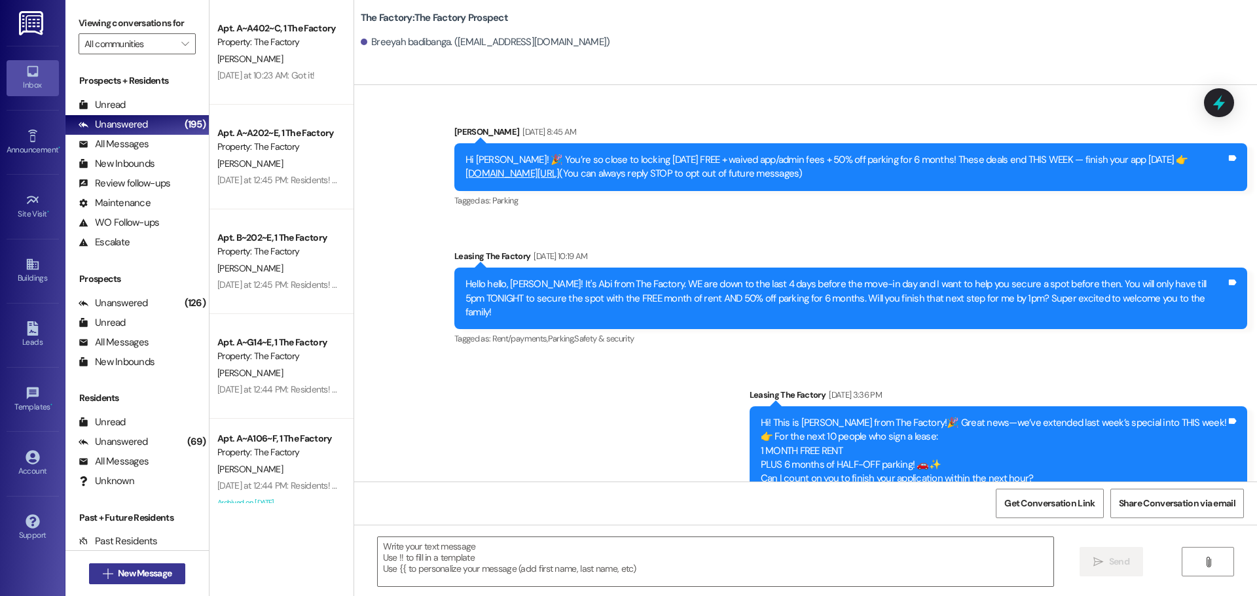
click at [124, 577] on span "New Message" at bounding box center [145, 574] width 54 height 14
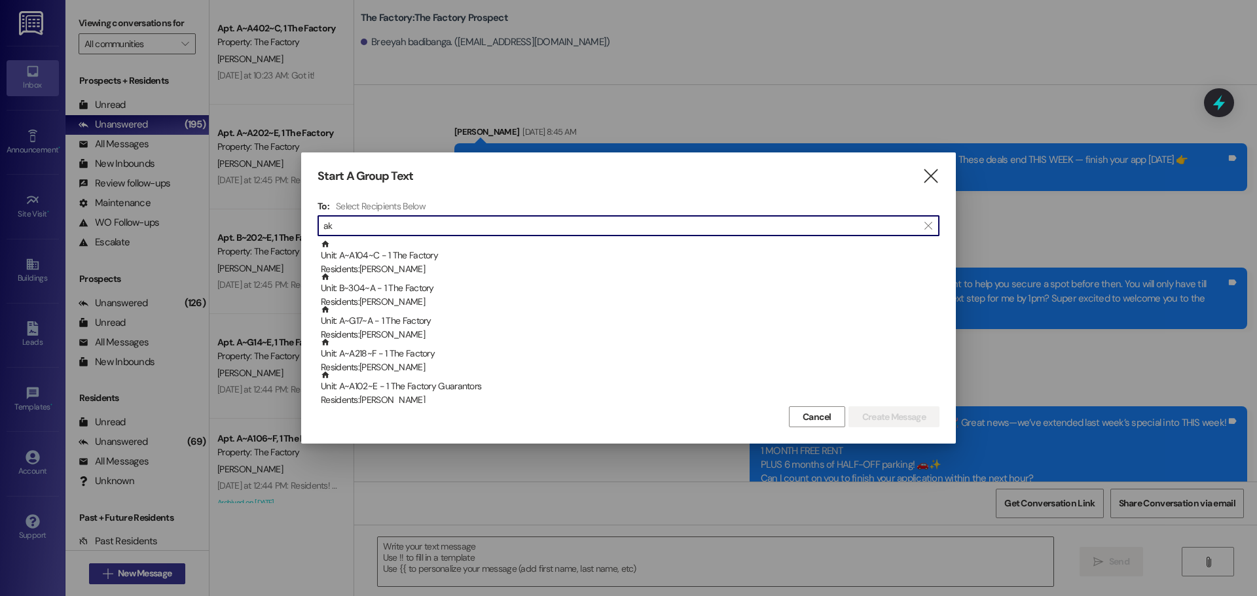
type input "a"
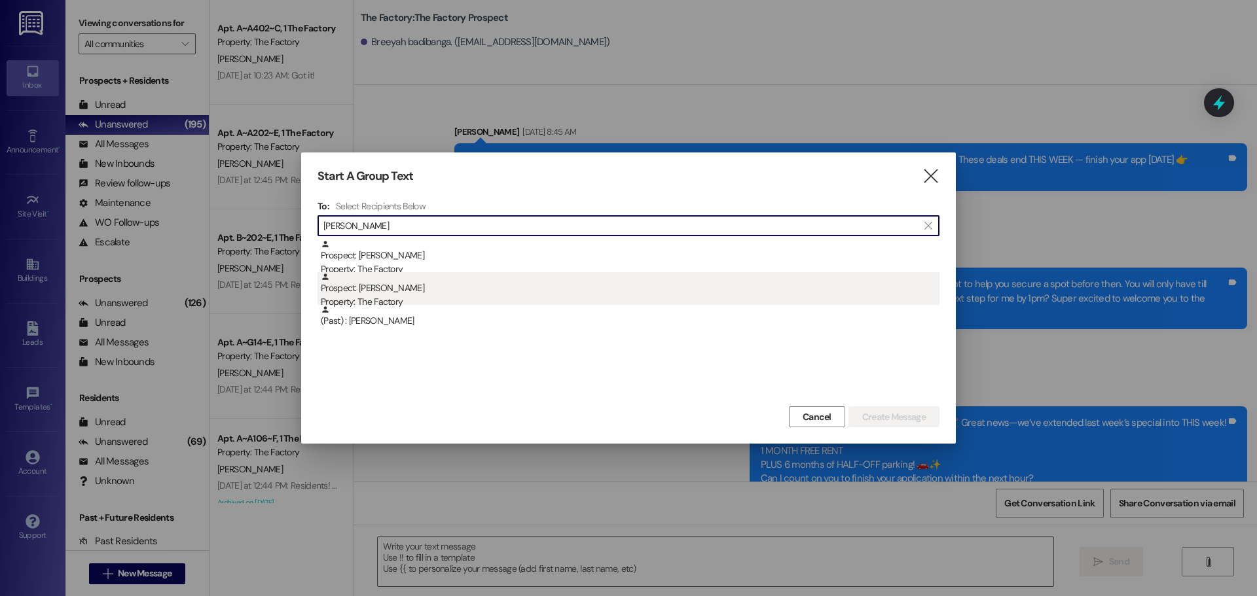
type input "[PERSON_NAME]"
click at [361, 295] on div "Prospect: [PERSON_NAME] Property: The Factory" at bounding box center [630, 290] width 619 height 37
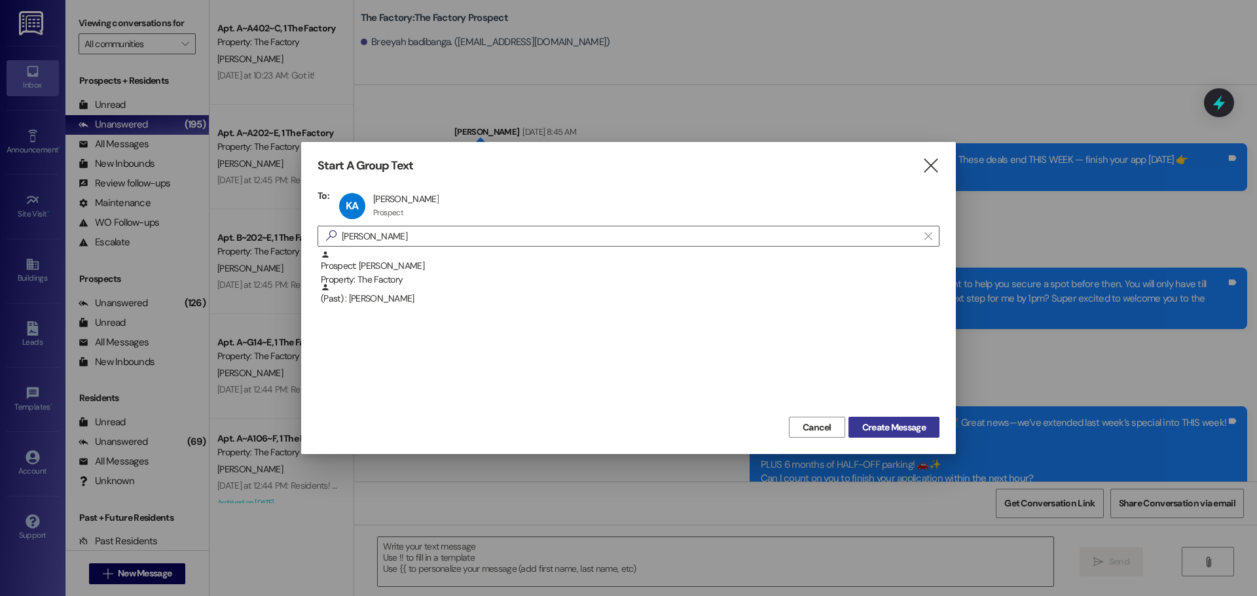
click at [862, 428] on span "Create Message" at bounding box center [894, 428] width 64 height 14
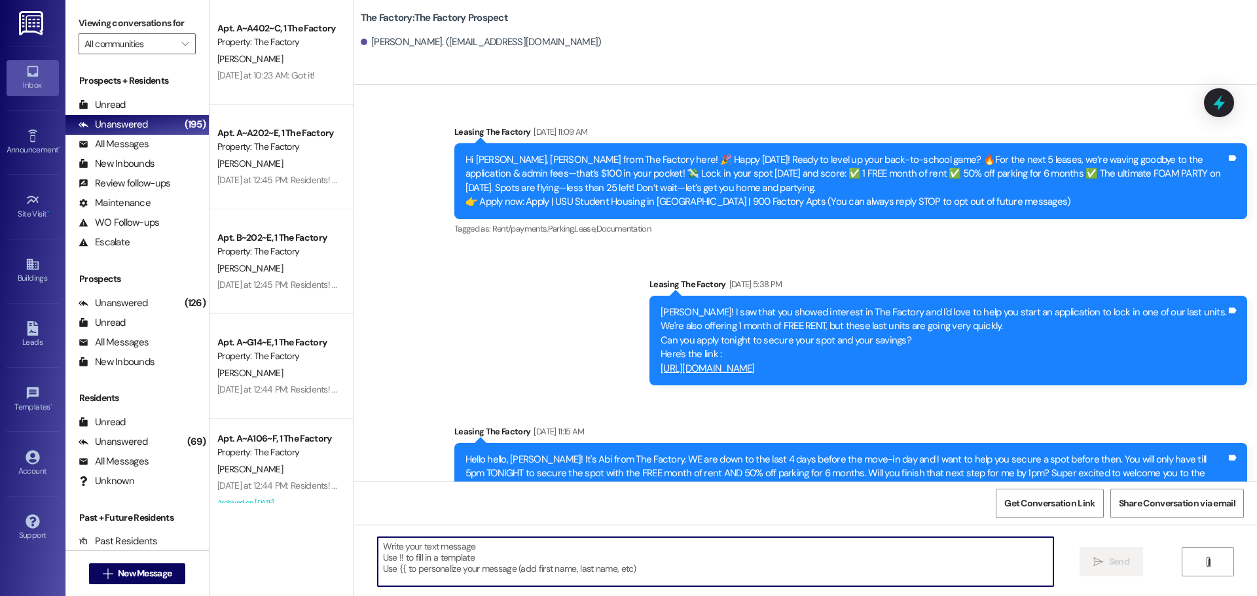
click at [742, 547] on textarea at bounding box center [716, 562] width 676 height 49
paste textarea "Good Morning Breeyah, it's Abi! I hope you had a wonderful evening. I wanted to…"
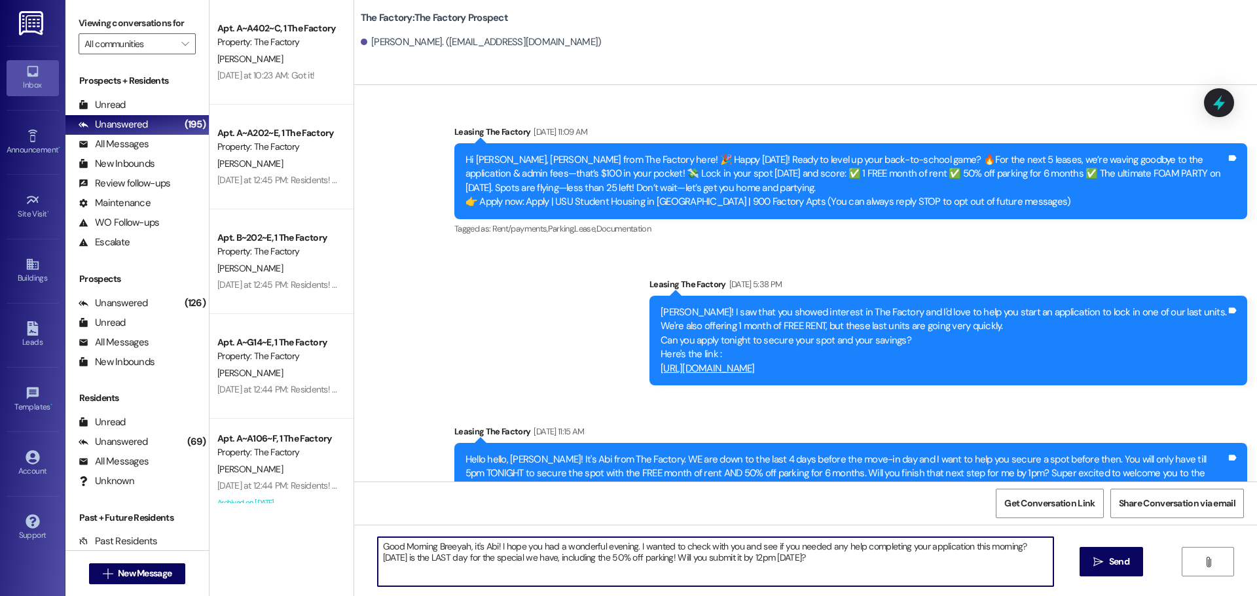
click at [453, 551] on textarea "Good Morning Breeyah, it's Abi! I hope you had a wonderful evening. I wanted to…" at bounding box center [716, 562] width 676 height 49
type textarea "Good Morning [PERSON_NAME], it's Abi! I hope you had a wonderful evening. I wan…"
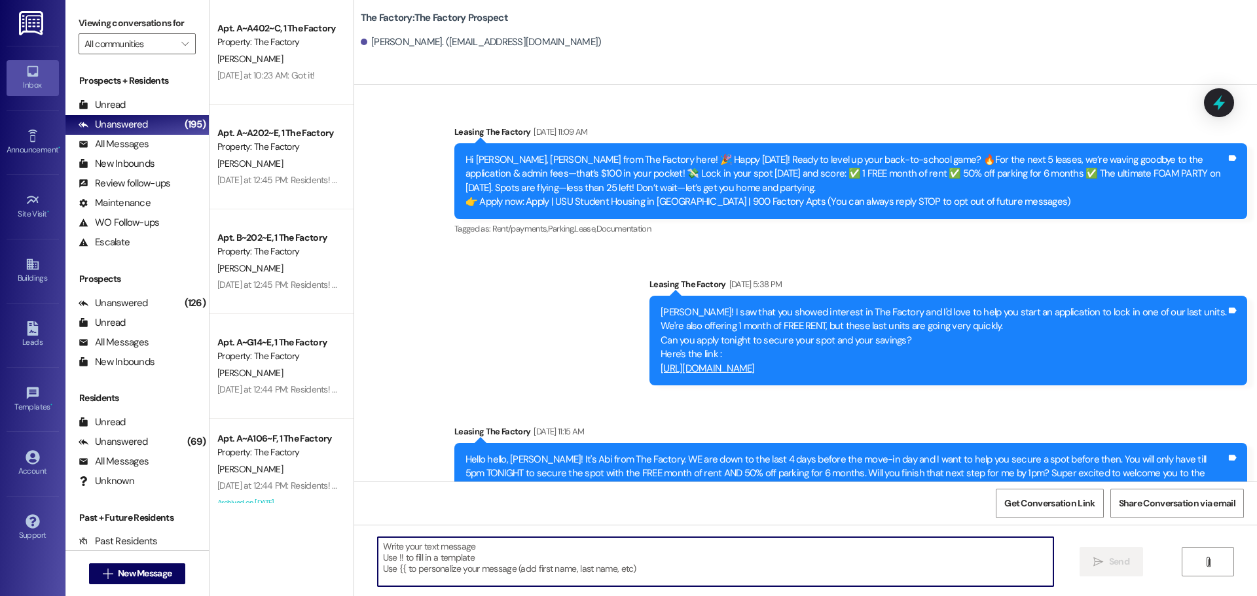
click at [453, 551] on textarea at bounding box center [716, 562] width 676 height 49
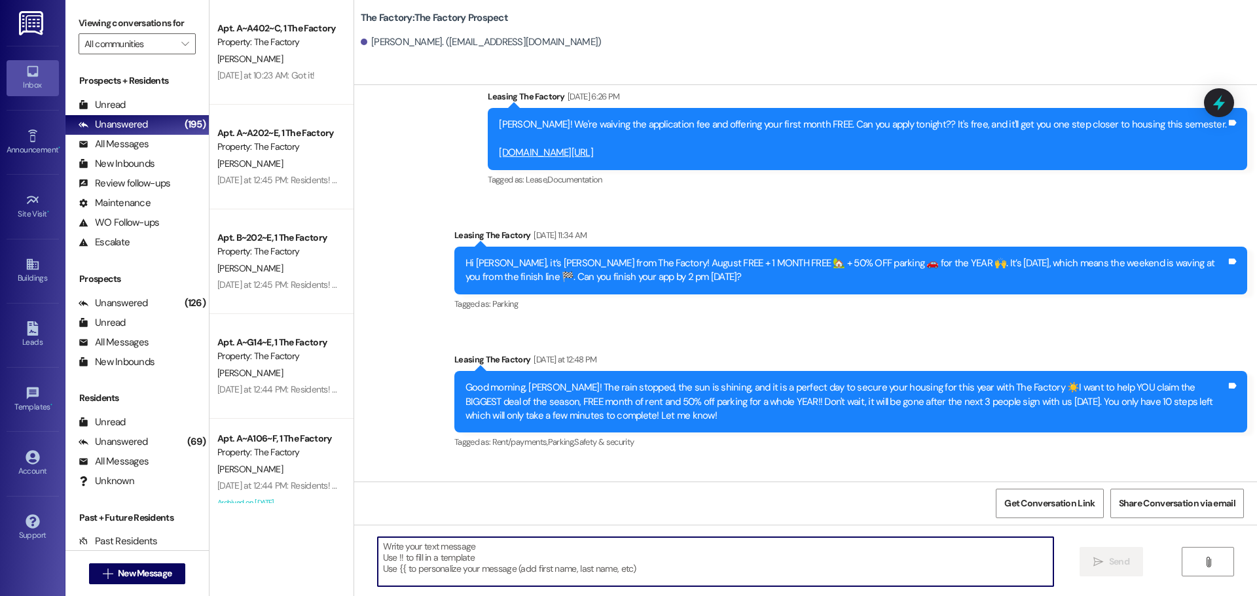
scroll to position [1571, 0]
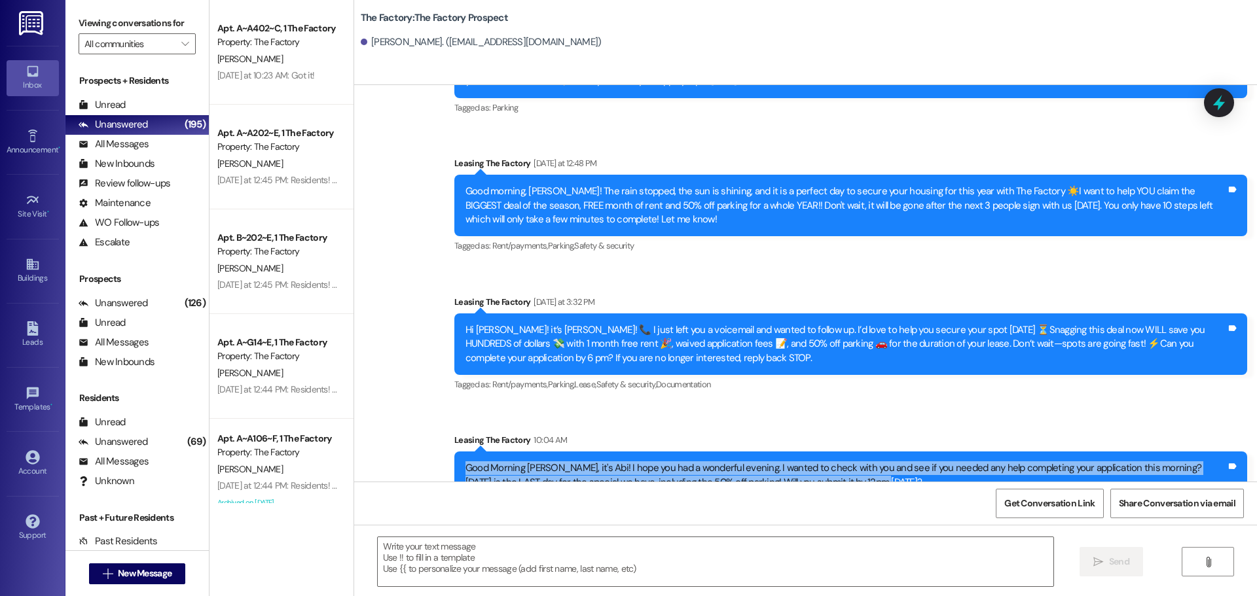
drag, startPoint x: 828, startPoint y: 454, endPoint x: 458, endPoint y: 441, distance: 369.5
click at [465, 462] on div "Good Morning [PERSON_NAME], it's Abi! I hope you had a wonderful evening. I wan…" at bounding box center [845, 476] width 761 height 28
copy div "Good Morning [PERSON_NAME], it's Abi! I hope you had a wonderful evening. I wan…"
click at [137, 579] on span "New Message" at bounding box center [145, 574] width 54 height 14
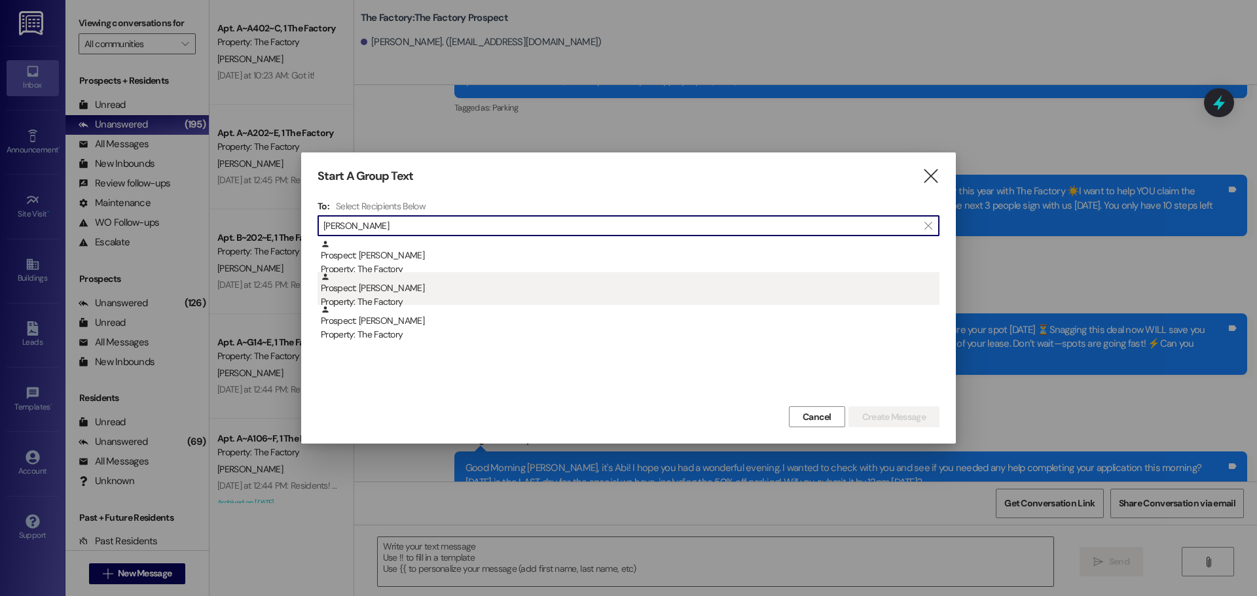
type input "[PERSON_NAME]"
click at [371, 298] on div "Property: The Factory" at bounding box center [630, 302] width 619 height 14
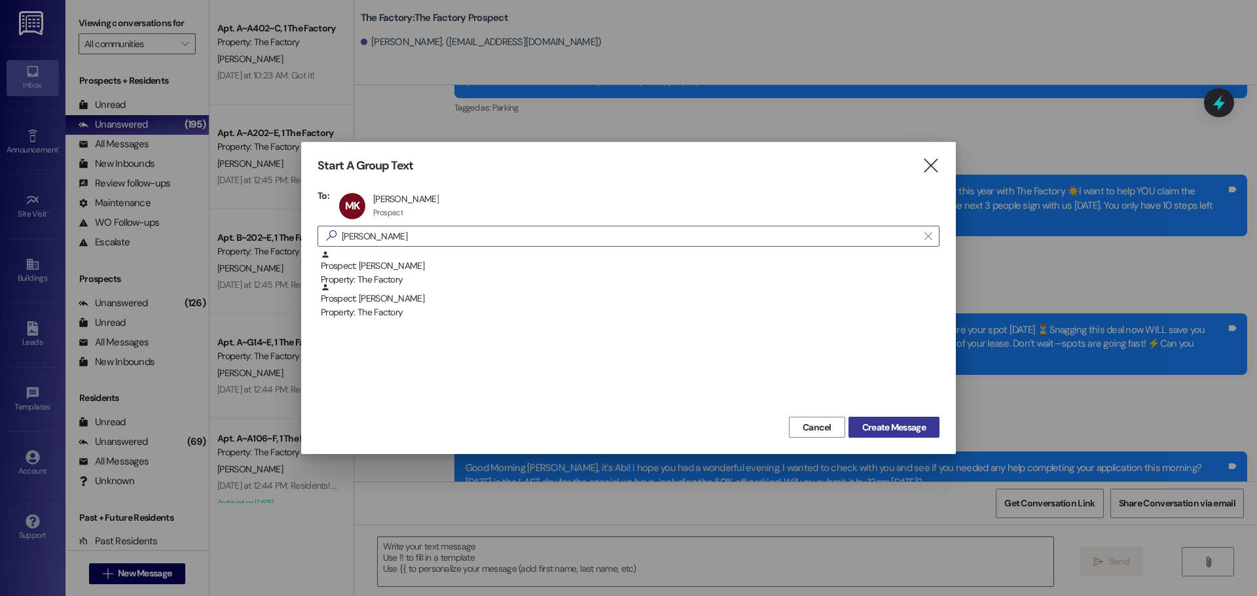
click at [871, 426] on span "Create Message" at bounding box center [894, 428] width 64 height 14
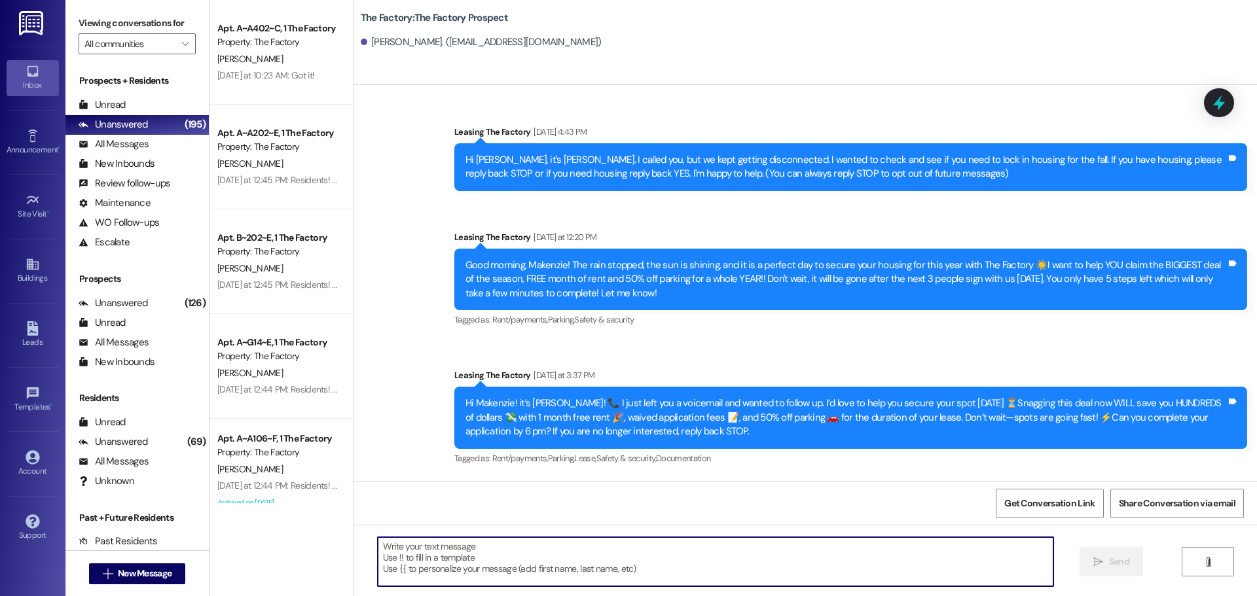
click at [491, 566] on textarea at bounding box center [716, 562] width 676 height 49
paste textarea "Good Morning [PERSON_NAME], it's Abi! I hope you had a wonderful evening. I wan…"
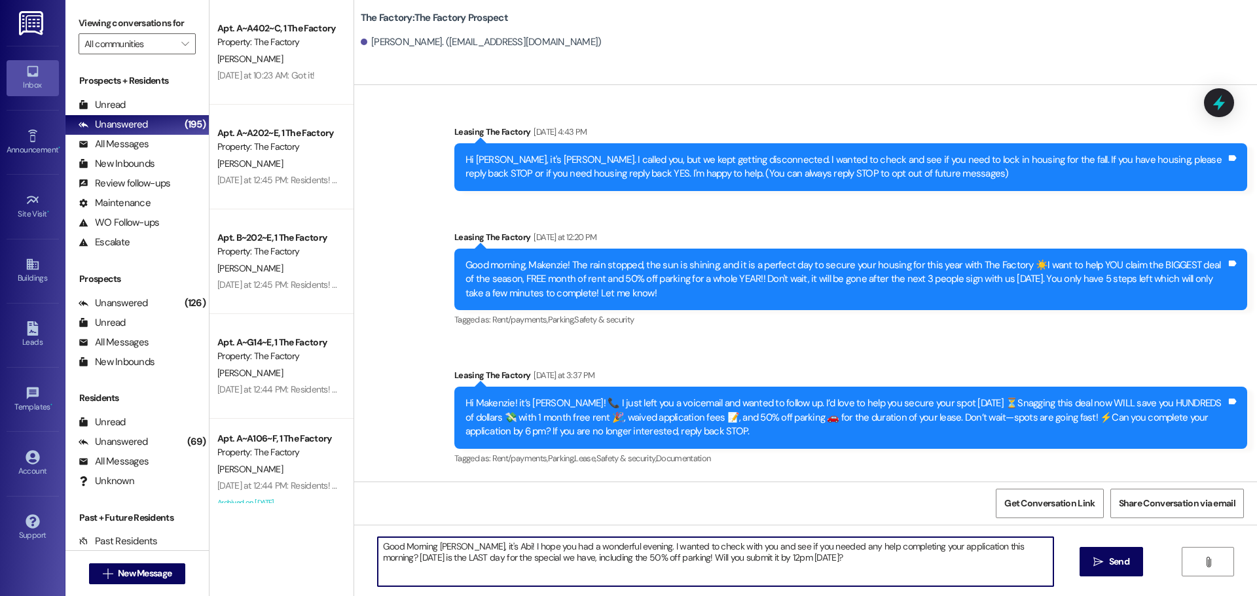
click at [443, 547] on textarea "Good Morning [PERSON_NAME], it's Abi! I hope you had a wonderful evening. I wan…" at bounding box center [716, 562] width 676 height 49
type textarea "Good Morning Makenzie, it's Abi! I hope you had a wonderful evening. I wanted t…"
click at [428, 549] on textarea "Good Morning Makenzie, it's Abi! I hope you had a wonderful evening. I wanted t…" at bounding box center [716, 562] width 676 height 49
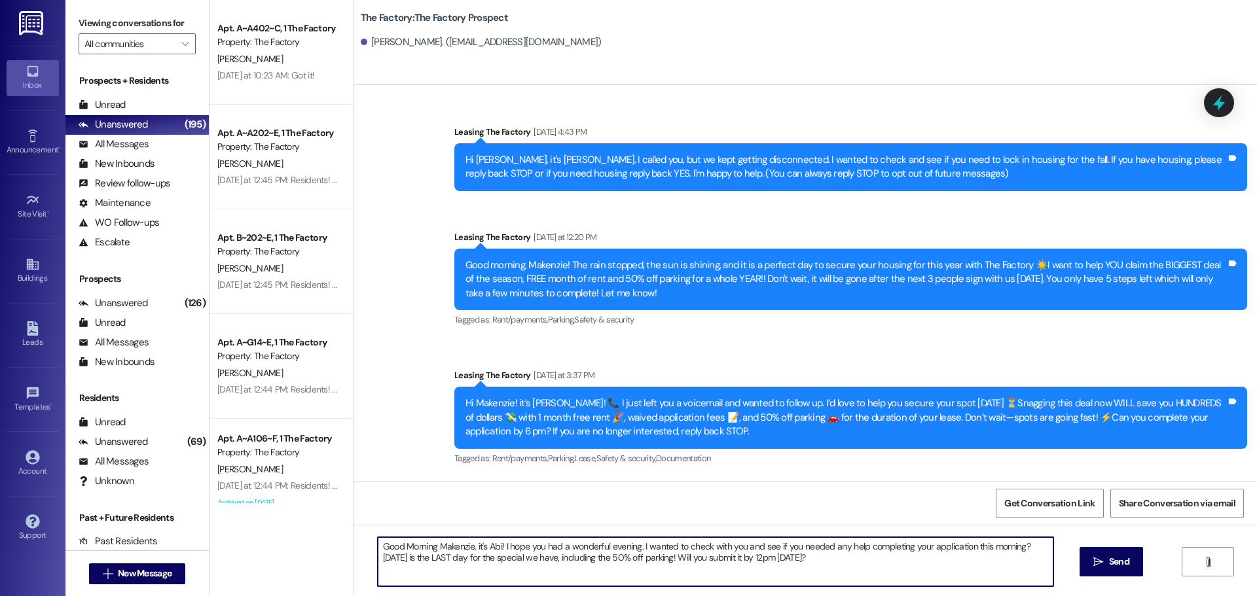
click at [428, 549] on textarea "Good Morning Makenzie, it's Abi! I hope you had a wonderful evening. I wanted t…" at bounding box center [716, 562] width 676 height 49
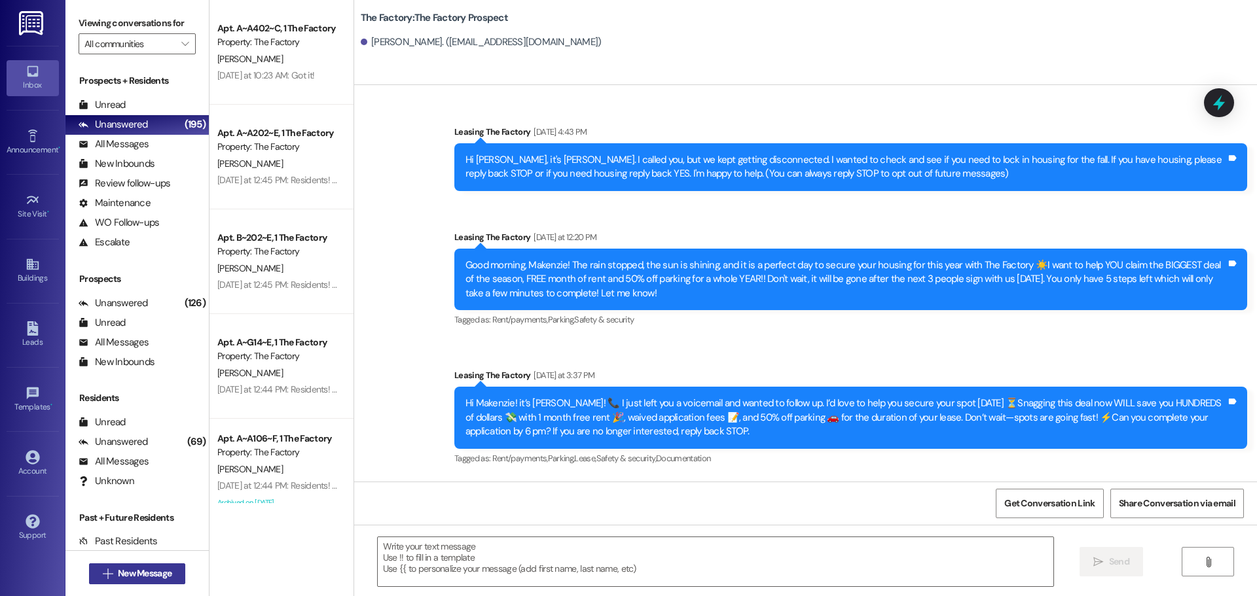
click at [120, 570] on span "New Message" at bounding box center [145, 574] width 54 height 14
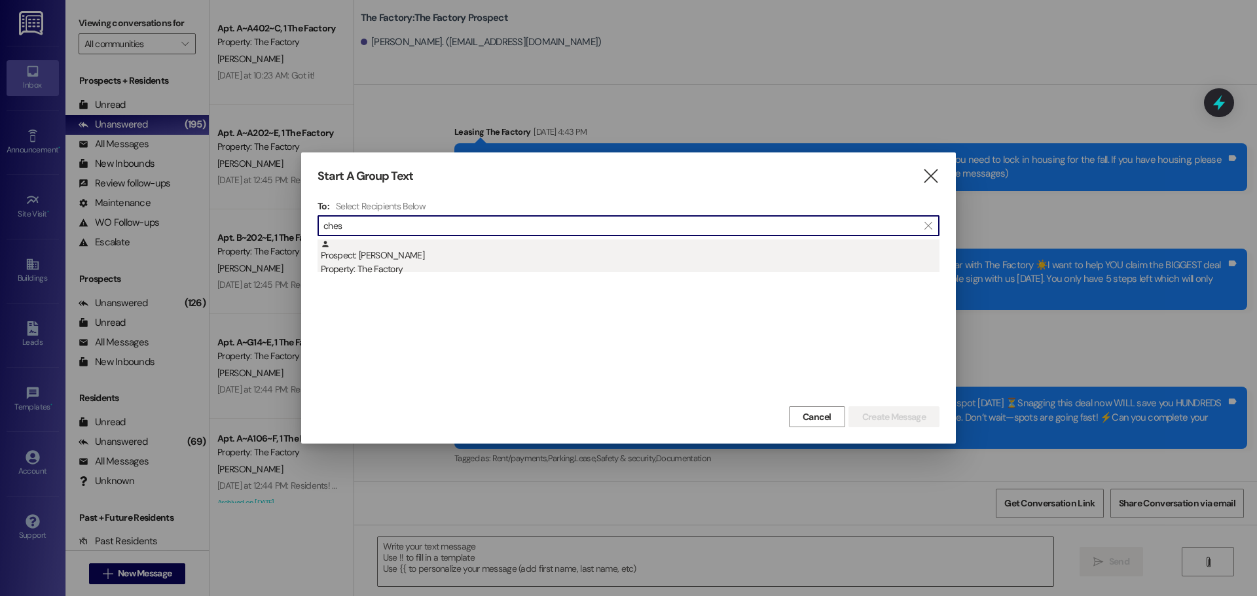
type input "ches"
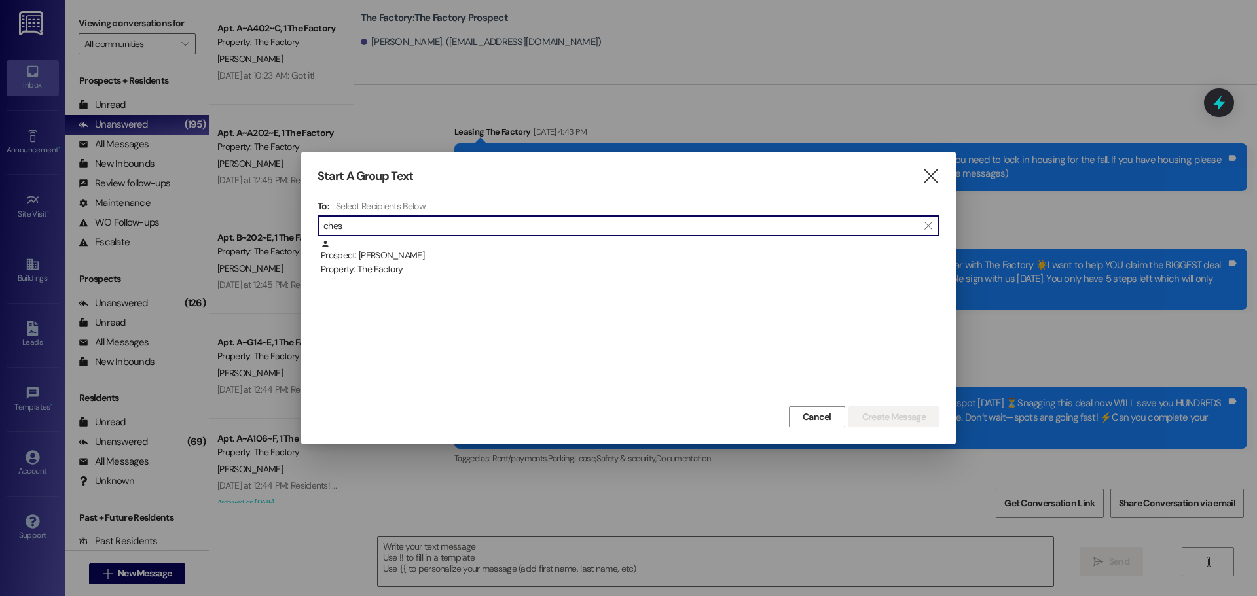
click at [508, 249] on div "Prospect: [PERSON_NAME] Property: The Factory" at bounding box center [630, 258] width 619 height 37
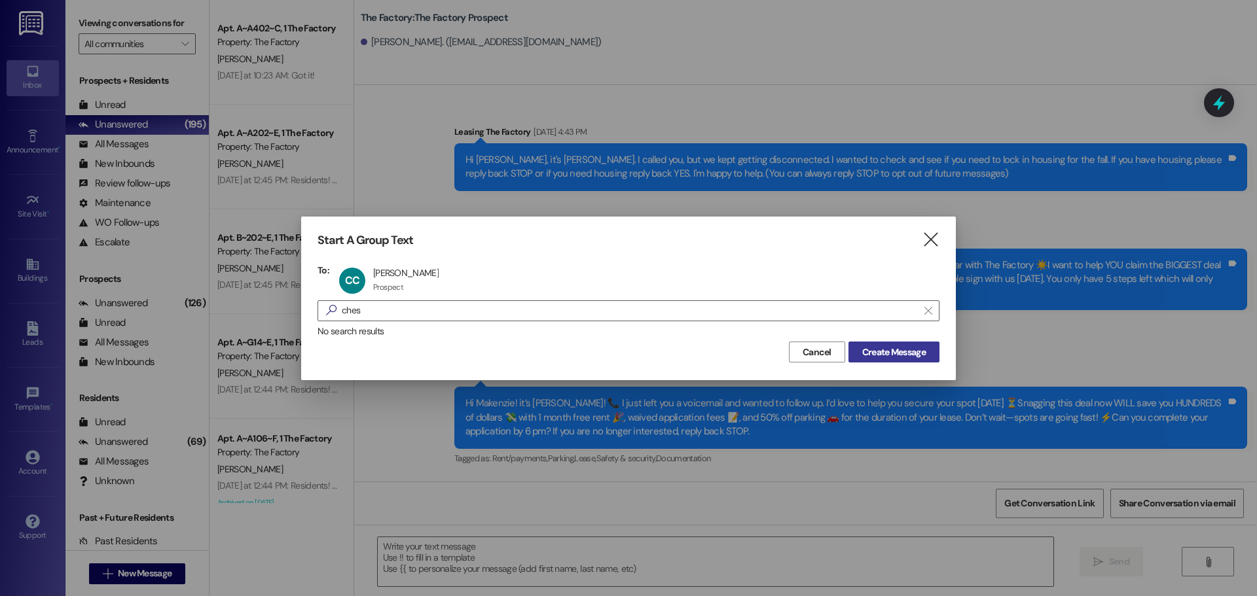
drag, startPoint x: 888, startPoint y: 352, endPoint x: 852, endPoint y: 348, distance: 36.2
click at [889, 352] on span "Create Message" at bounding box center [894, 353] width 64 height 14
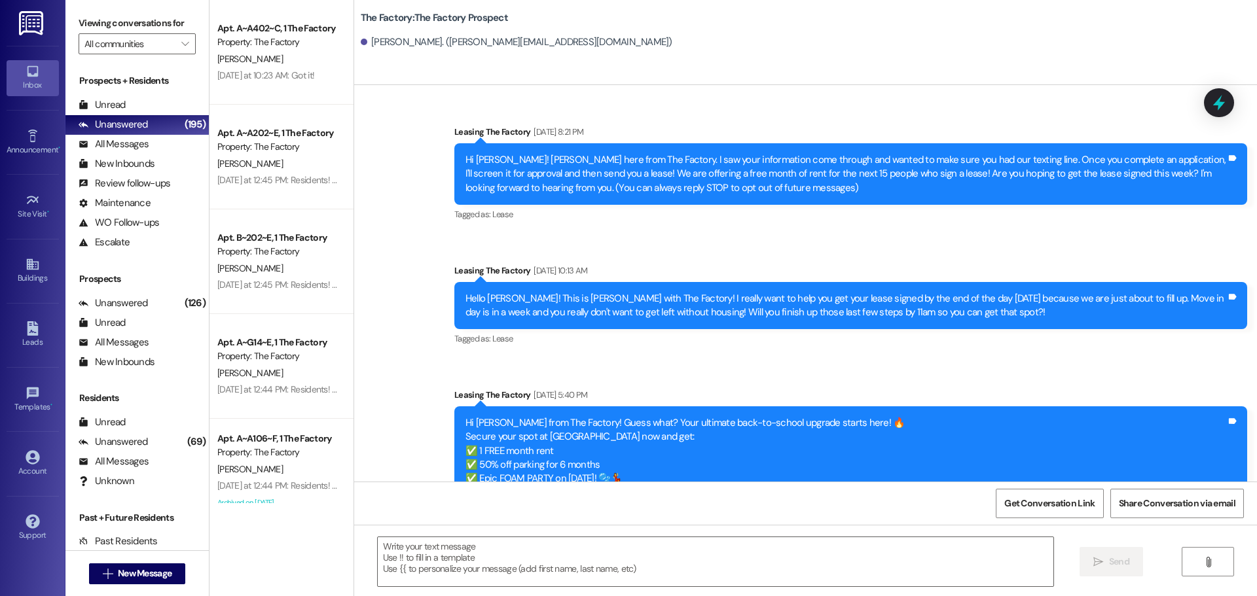
click at [844, 536] on div " Send " at bounding box center [805, 574] width 903 height 98
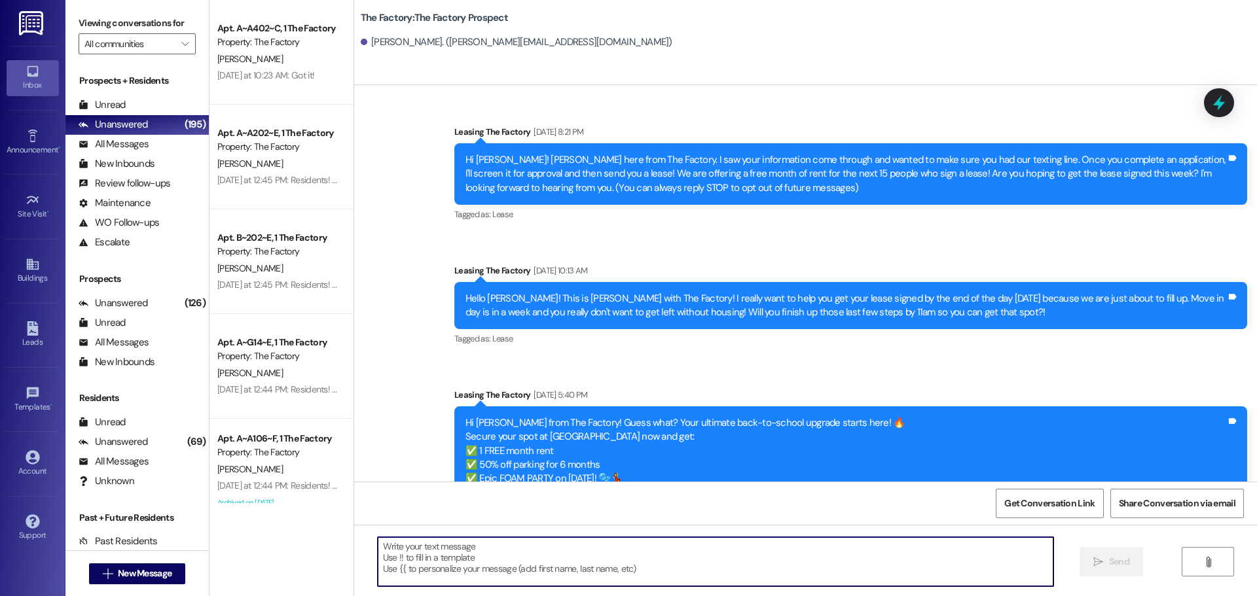
click at [833, 575] on textarea at bounding box center [716, 562] width 676 height 49
paste textarea "Good Morning Makenzie, it's Abi! I hope you had a wonderful evening. I wanted t…"
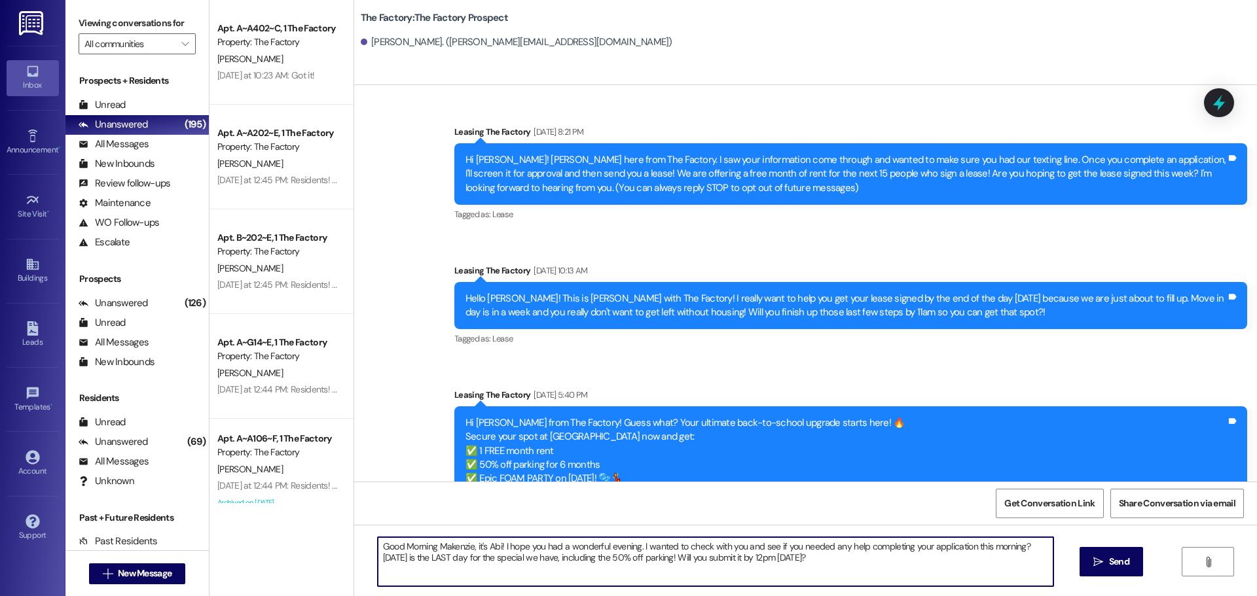
click at [438, 554] on textarea "Good Morning Makenzie, it's Abi! I hope you had a wonderful evening. I wanted t…" at bounding box center [716, 562] width 676 height 49
click at [450, 547] on textarea "Good Morning Makenzie, it's Abi! I hope you had a wonderful evening. I wanted t…" at bounding box center [716, 562] width 676 height 49
type textarea "Good Morning Chase, it's Abi! I hope you had a wonderful evening. I wanted to c…"
click at [450, 547] on textarea "Good Morning Chase, it's Abi! I hope you had a wonderful evening. I wanted to c…" at bounding box center [716, 562] width 676 height 49
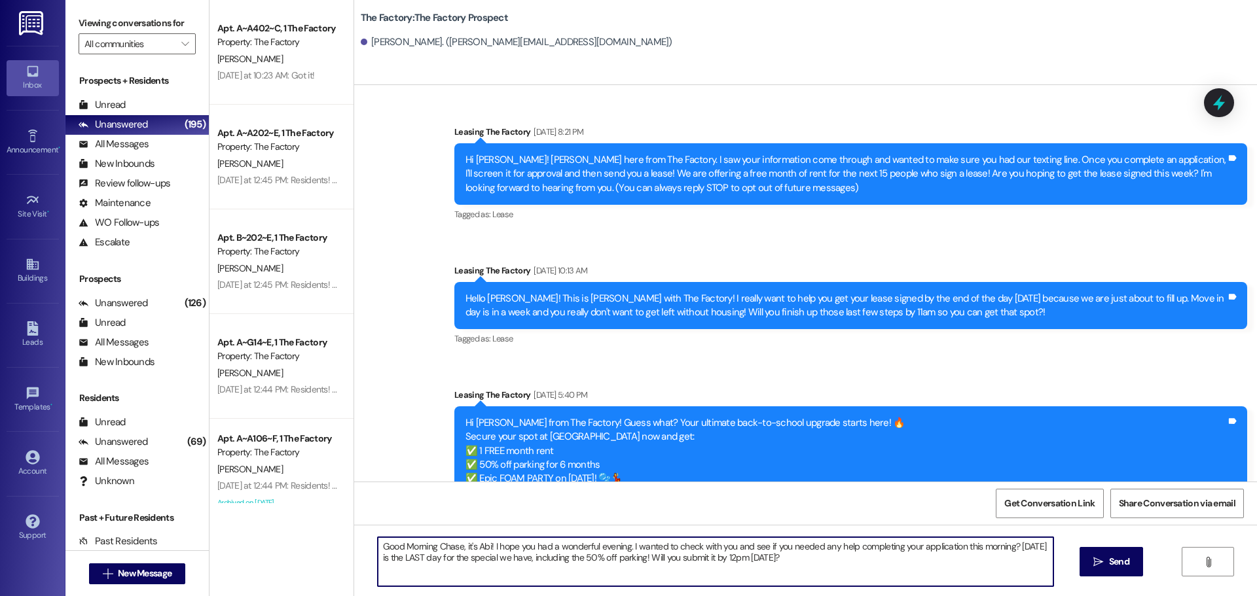
click at [450, 547] on textarea "Good Morning Chase, it's Abi! I hope you had a wonderful evening. I wanted to c…" at bounding box center [716, 562] width 676 height 49
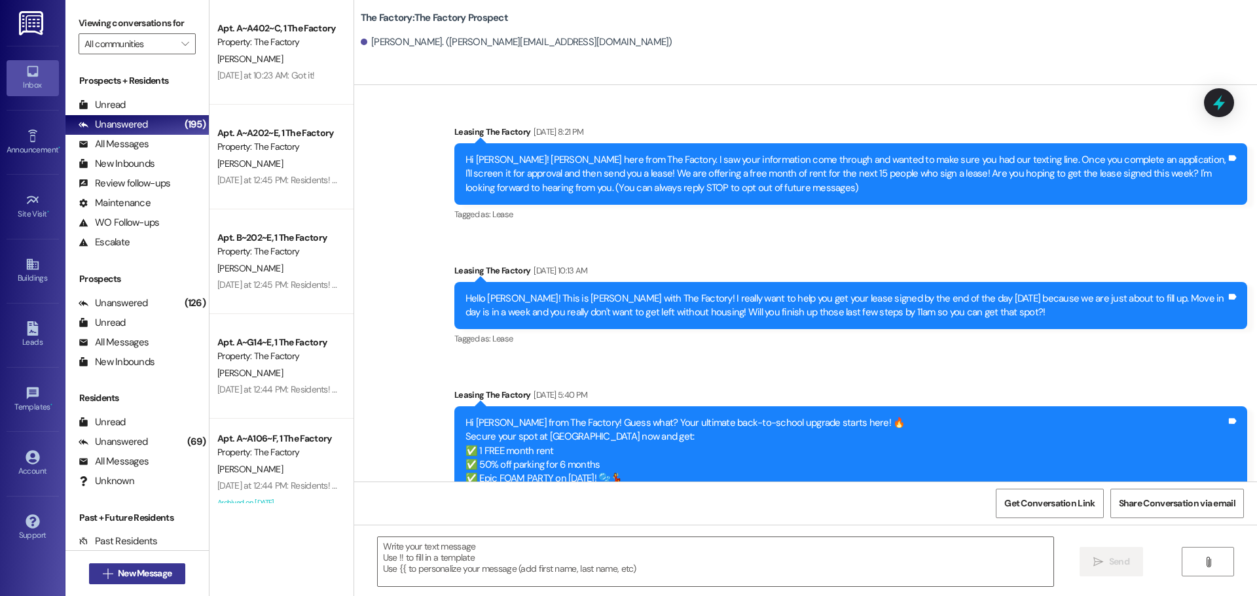
click at [147, 578] on span "New Message" at bounding box center [145, 574] width 54 height 14
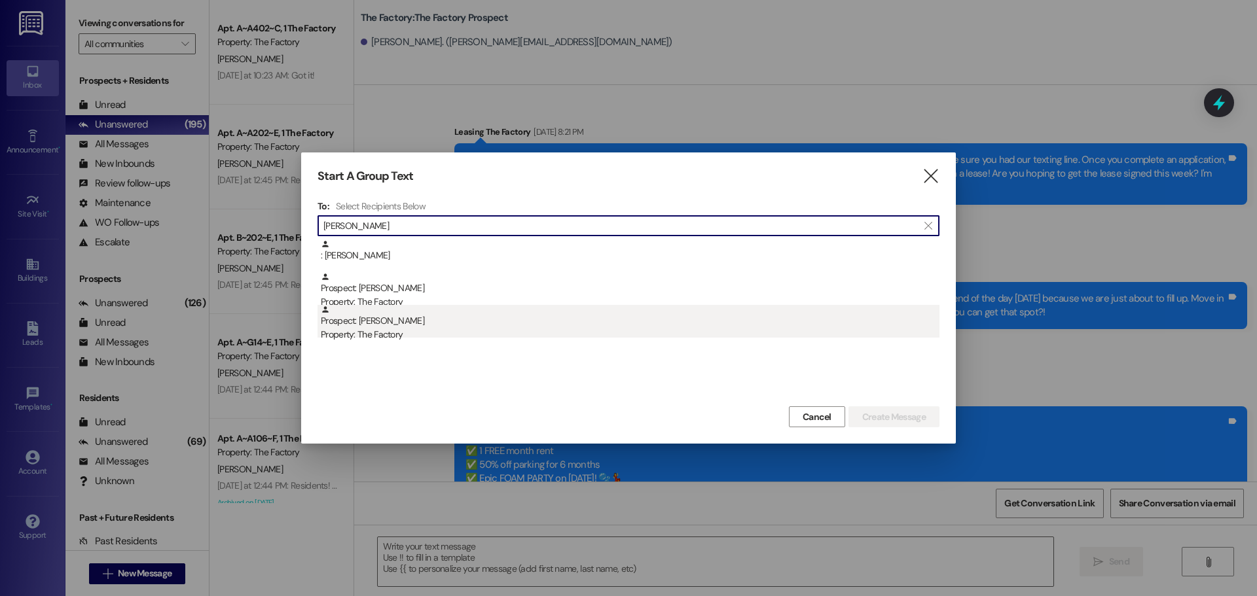
type input "[PERSON_NAME]"
click at [462, 321] on div "Prospect: [PERSON_NAME] Property: The Factory" at bounding box center [630, 323] width 619 height 37
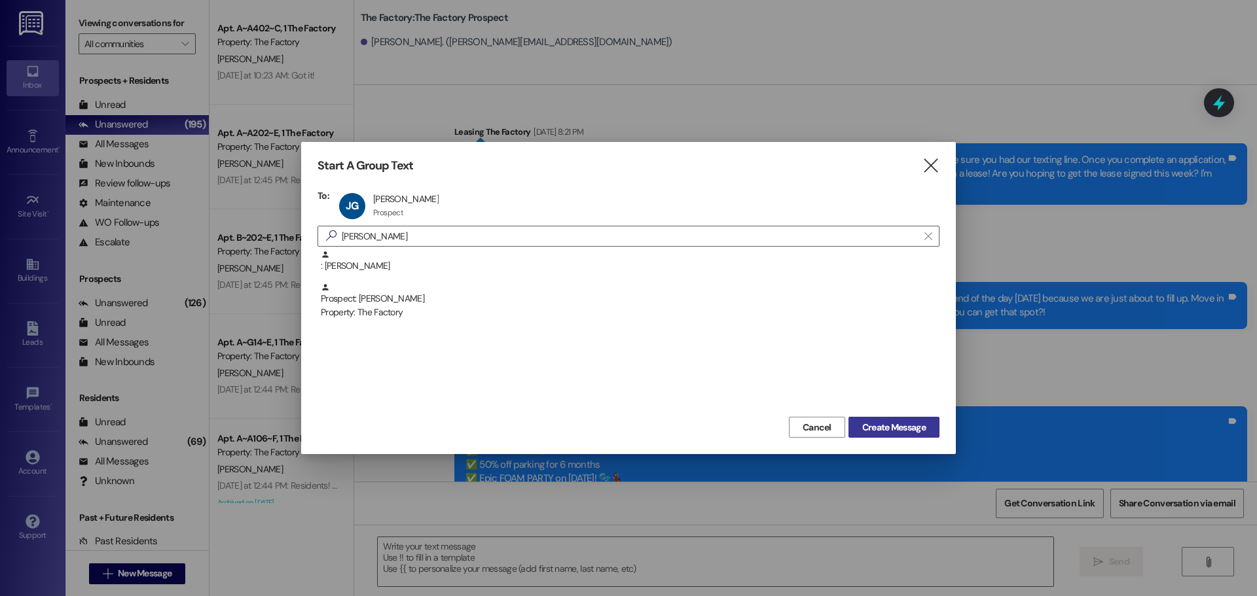
click at [919, 428] on span "Create Message" at bounding box center [894, 428] width 64 height 14
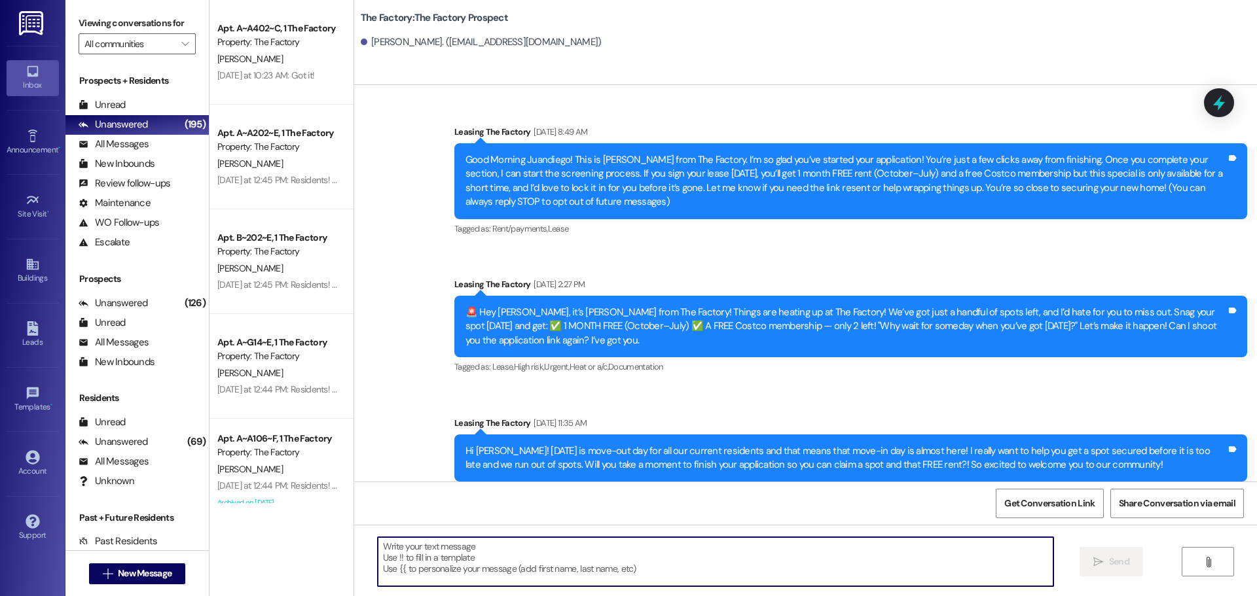
click at [437, 572] on textarea at bounding box center [716, 562] width 676 height 49
paste textarea "Good Morning Chase, it's Abi! I hope you had a wonderful evening. I wanted to c…"
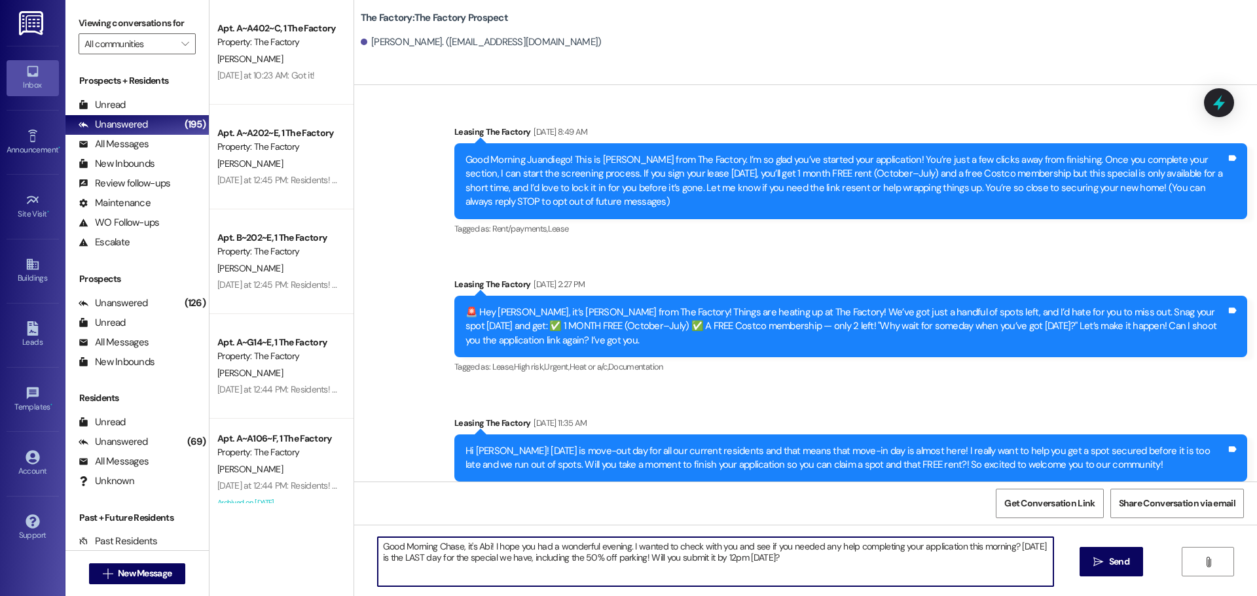
click at [443, 542] on textarea "Good Morning Chase, it's Abi! I hope you had a wonderful evening. I wanted to c…" at bounding box center [716, 562] width 676 height 49
type textarea "Good Morning Juandiego, it's Abi! I hope you had a wonderful evening. I wanted …"
click at [457, 566] on textarea "Good Morning Juandiego, it's Abi! I hope you had a wonderful evening. I wanted …" at bounding box center [716, 562] width 676 height 49
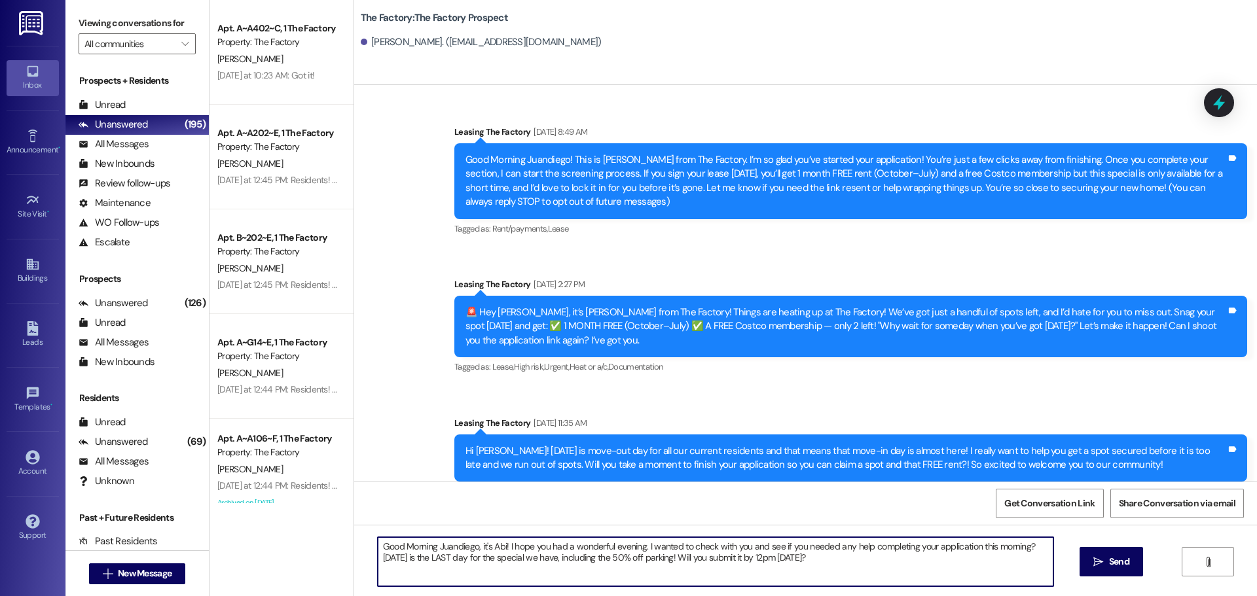
click at [457, 566] on textarea "Good Morning Juandiego, it's Abi! I hope you had a wonderful evening. I wanted …" at bounding box center [716, 562] width 676 height 49
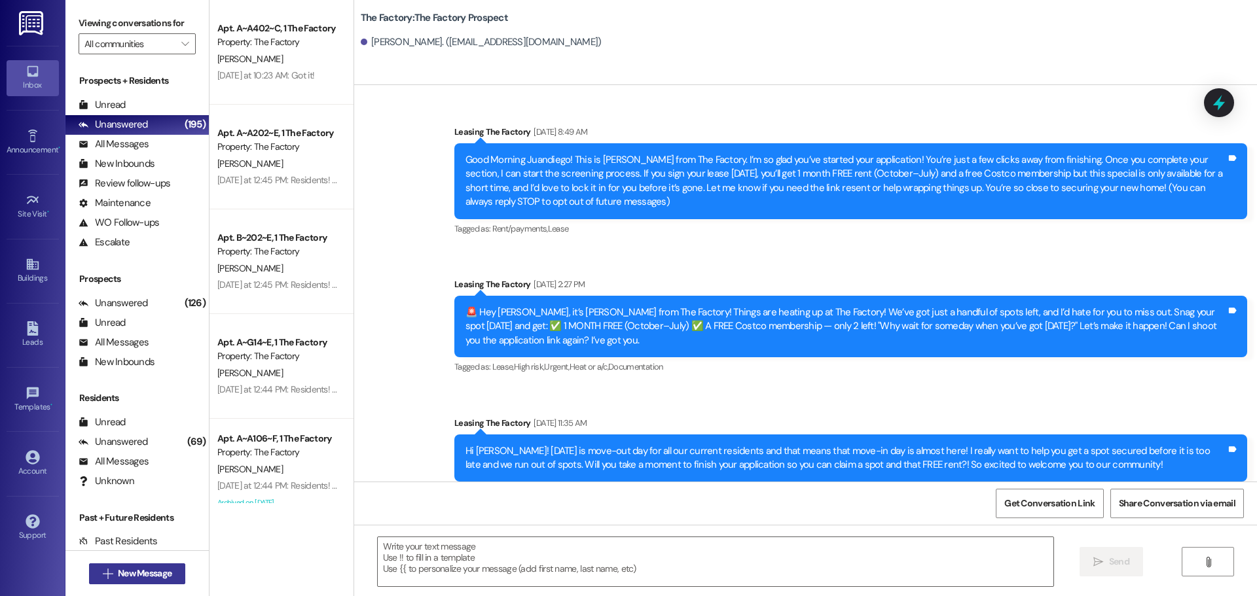
click at [120, 572] on span "New Message" at bounding box center [145, 574] width 54 height 14
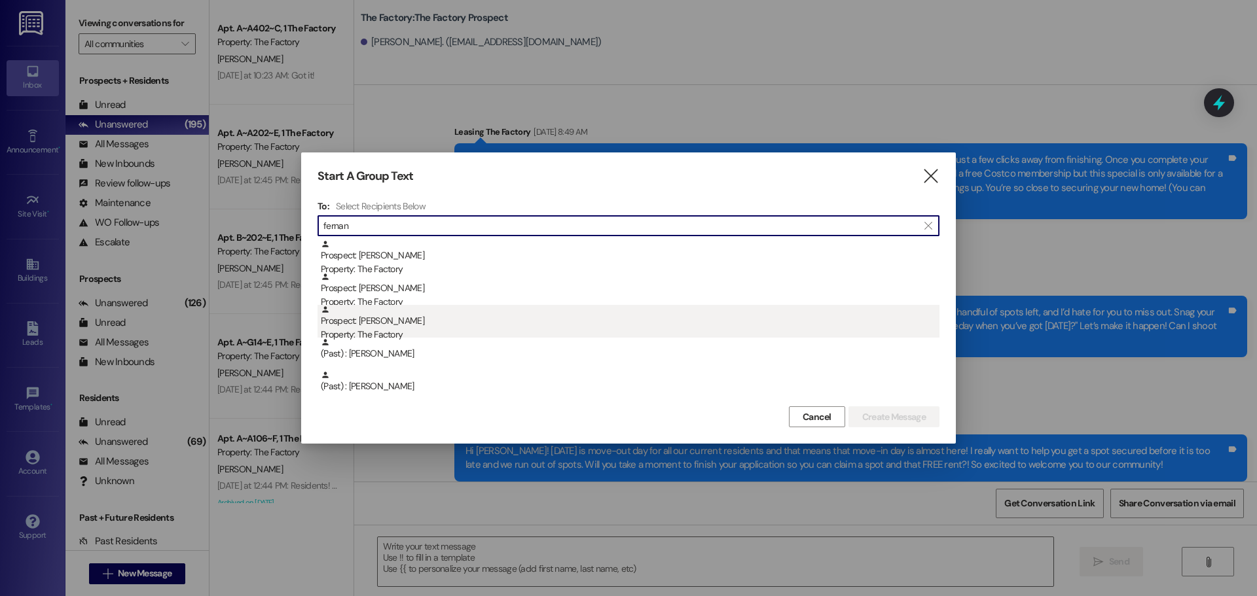
type input "fernan"
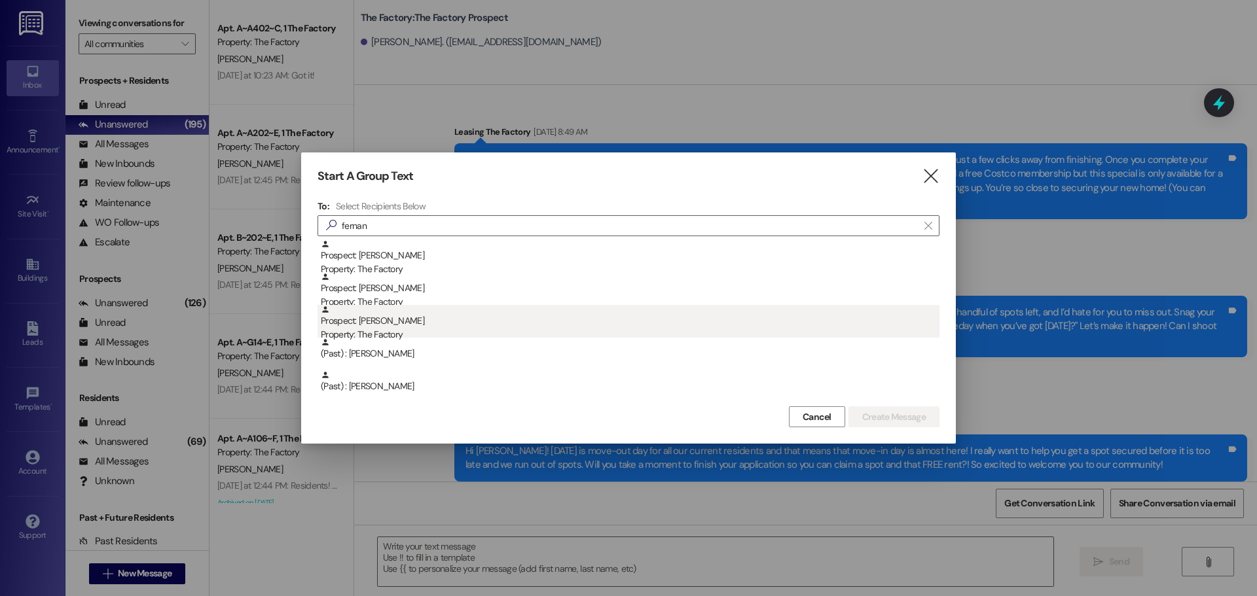
click at [420, 333] on div "Property: The Factory" at bounding box center [630, 335] width 619 height 14
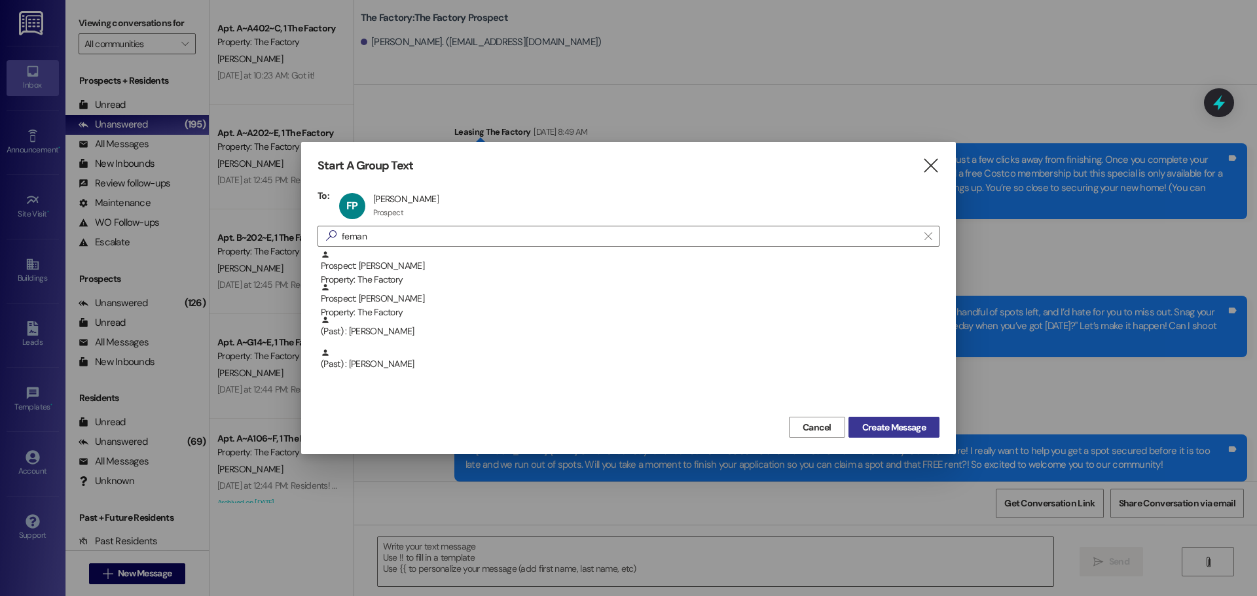
click at [881, 421] on span "Create Message" at bounding box center [894, 428] width 64 height 14
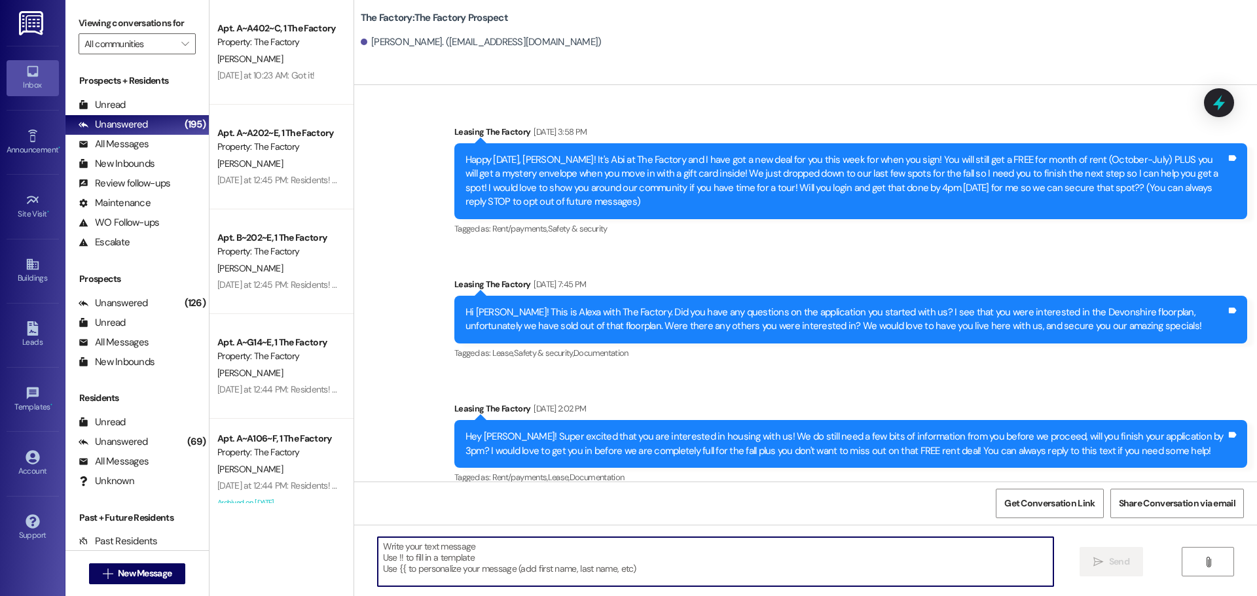
click at [395, 560] on textarea at bounding box center [716, 562] width 676 height 49
paste textarea "Good Morning Juandiego, it's Abi! I hope you had a wonderful evening. I wanted …"
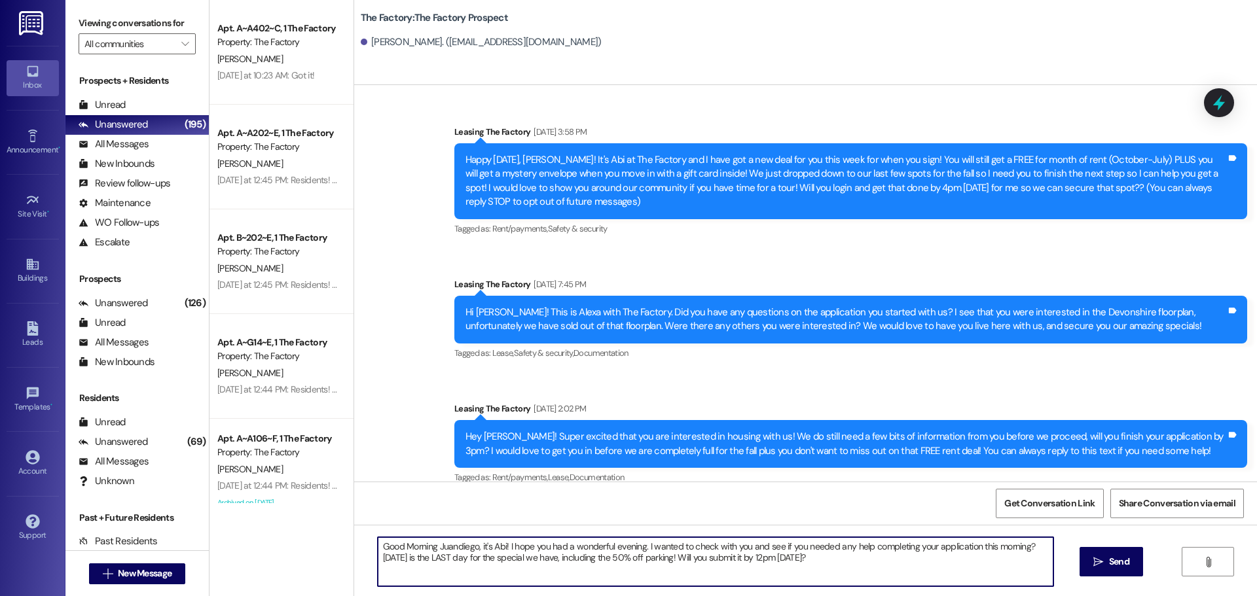
click at [442, 549] on textarea "Good Morning Juandiego, it's Abi! I hope you had a wonderful evening. I wanted …" at bounding box center [716, 562] width 676 height 49
type textarea "Good Morning [PERSON_NAME], it's Abi! I hope you had a wonderful evening. I wan…"
click at [388, 554] on textarea "Good Morning [PERSON_NAME], it's Abi! I hope you had a wonderful evening. I wan…" at bounding box center [716, 562] width 676 height 49
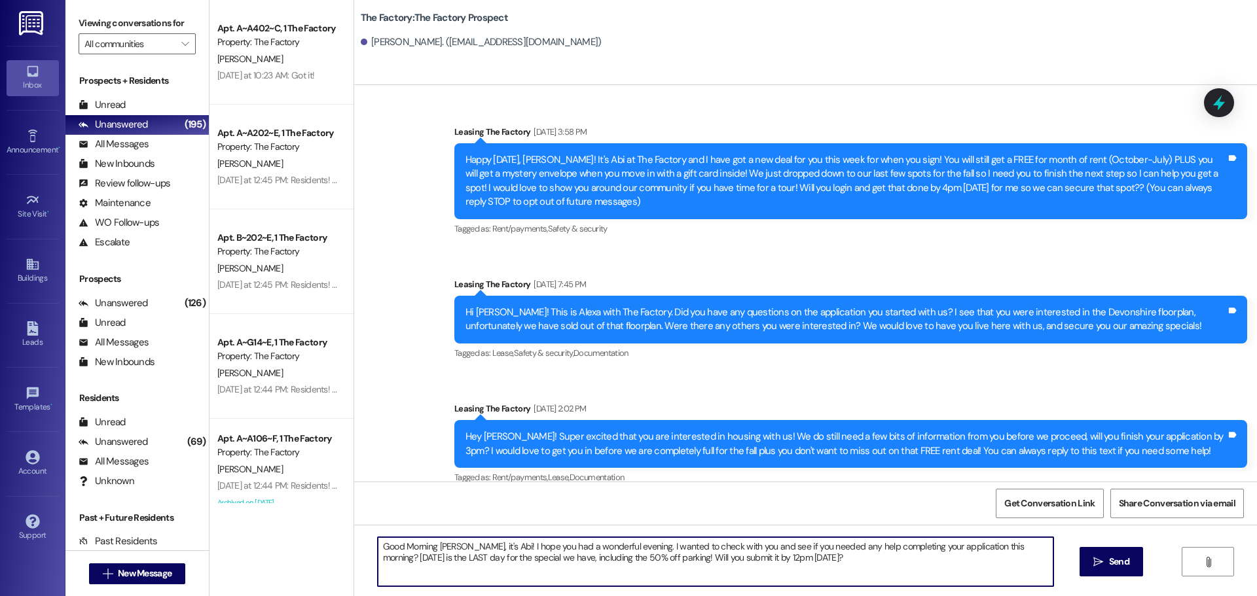
click at [388, 554] on textarea "Good Morning [PERSON_NAME], it's Abi! I hope you had a wonderful evening. I wan…" at bounding box center [716, 562] width 676 height 49
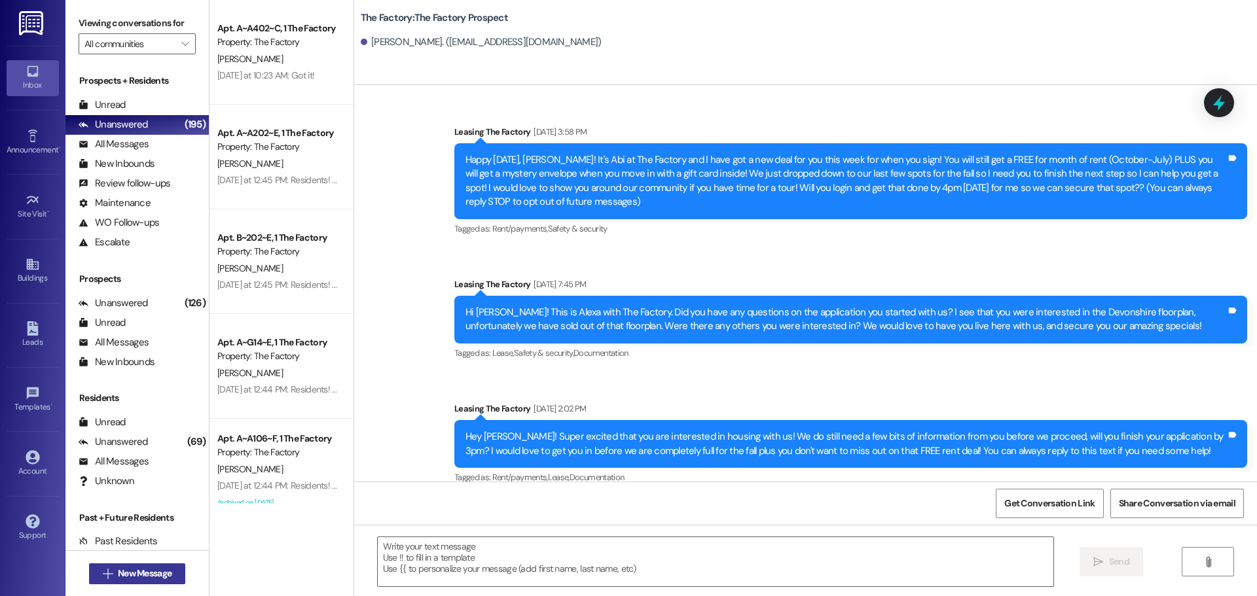
drag, startPoint x: 113, startPoint y: 588, endPoint x: 109, endPoint y: 577, distance: 11.2
click at [113, 586] on div " New Message" at bounding box center [137, 574] width 97 height 33
click at [115, 577] on span "New Message" at bounding box center [144, 574] width 59 height 14
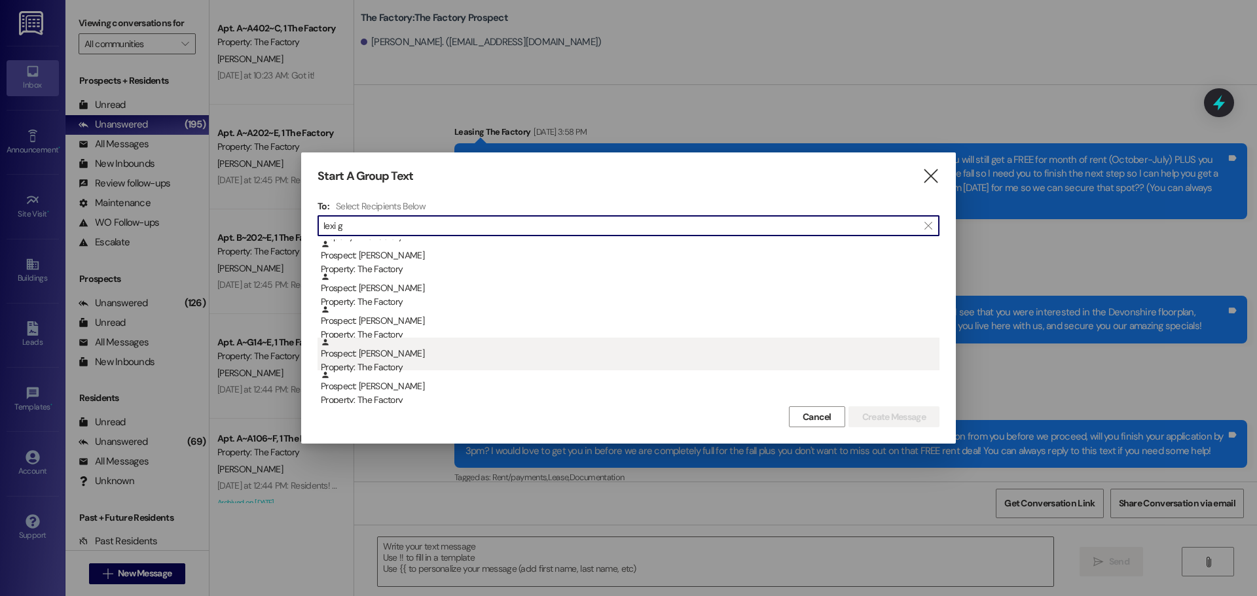
scroll to position [196, 0]
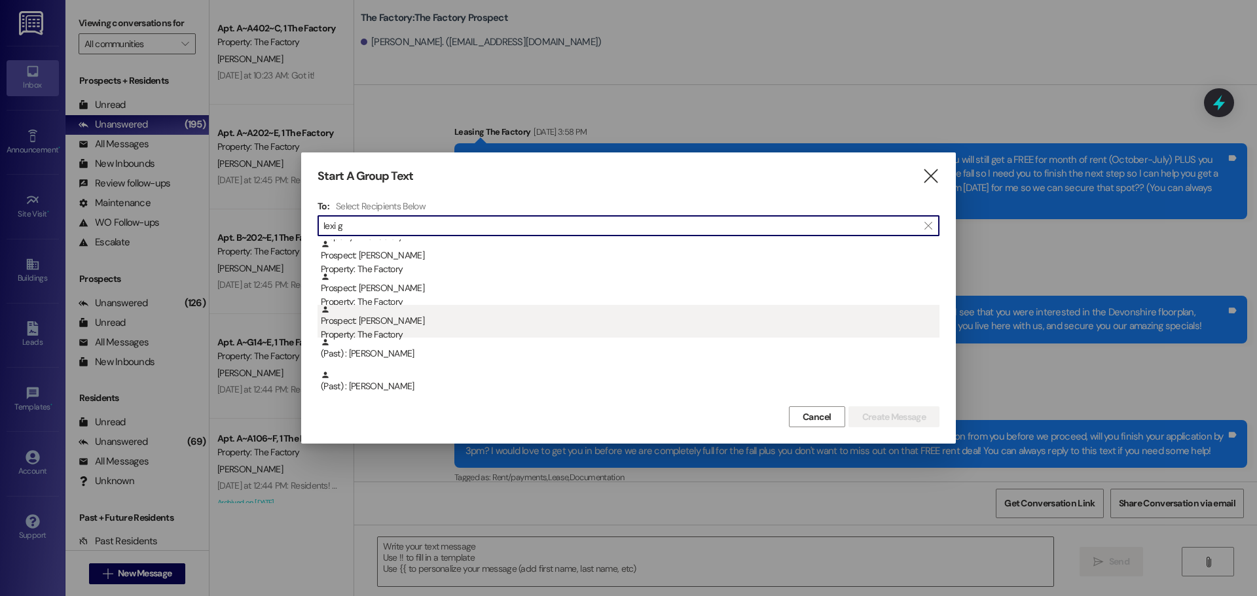
type input "lexi g"
click at [435, 329] on div "Property: The Factory" at bounding box center [630, 335] width 619 height 14
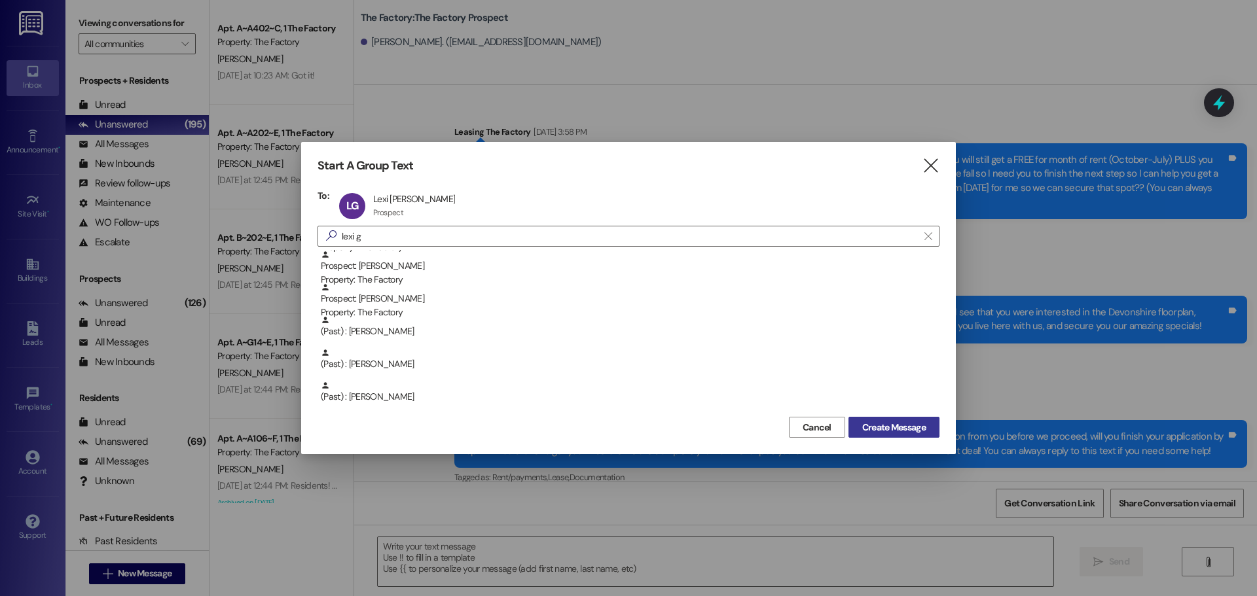
click at [890, 429] on span "Create Message" at bounding box center [894, 428] width 64 height 14
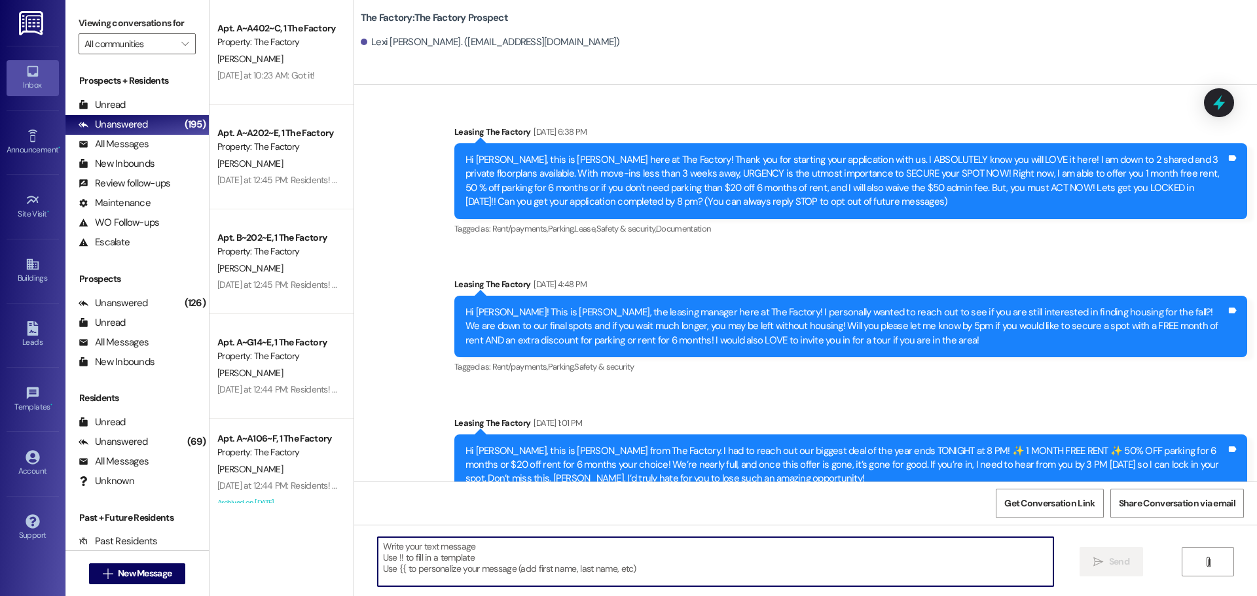
click at [682, 553] on textarea at bounding box center [716, 562] width 676 height 49
paste textarea "Good Morning [PERSON_NAME], it's Abi! I hope you had a wonderful evening. I wan…"
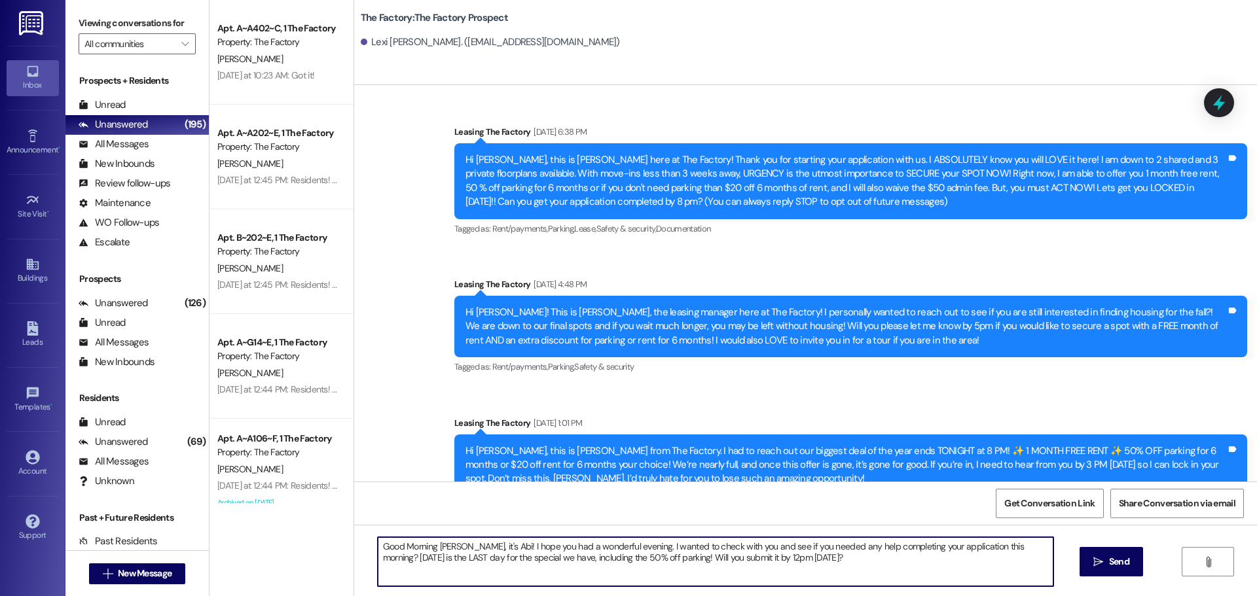
click at [439, 548] on textarea "Good Morning [PERSON_NAME], it's Abi! I hope you had a wonderful evening. I wan…" at bounding box center [716, 562] width 676 height 49
type textarea "Good Morning Lexi, it's Abi! I hope you had a wonderful evening. I wanted to ch…"
click at [433, 548] on textarea "Good Morning Lexi, it's Abi! I hope you had a wonderful evening. I wanted to ch…" at bounding box center [716, 562] width 676 height 49
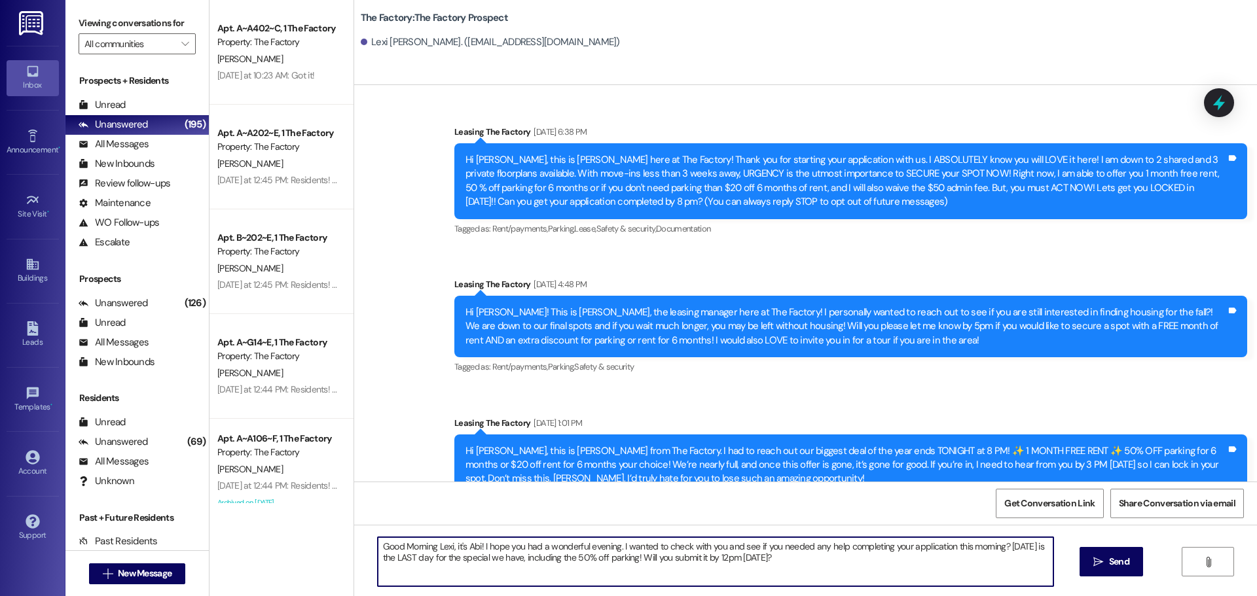
click at [433, 548] on textarea "Good Morning Lexi, it's Abi! I hope you had a wonderful evening. I wanted to ch…" at bounding box center [716, 562] width 676 height 49
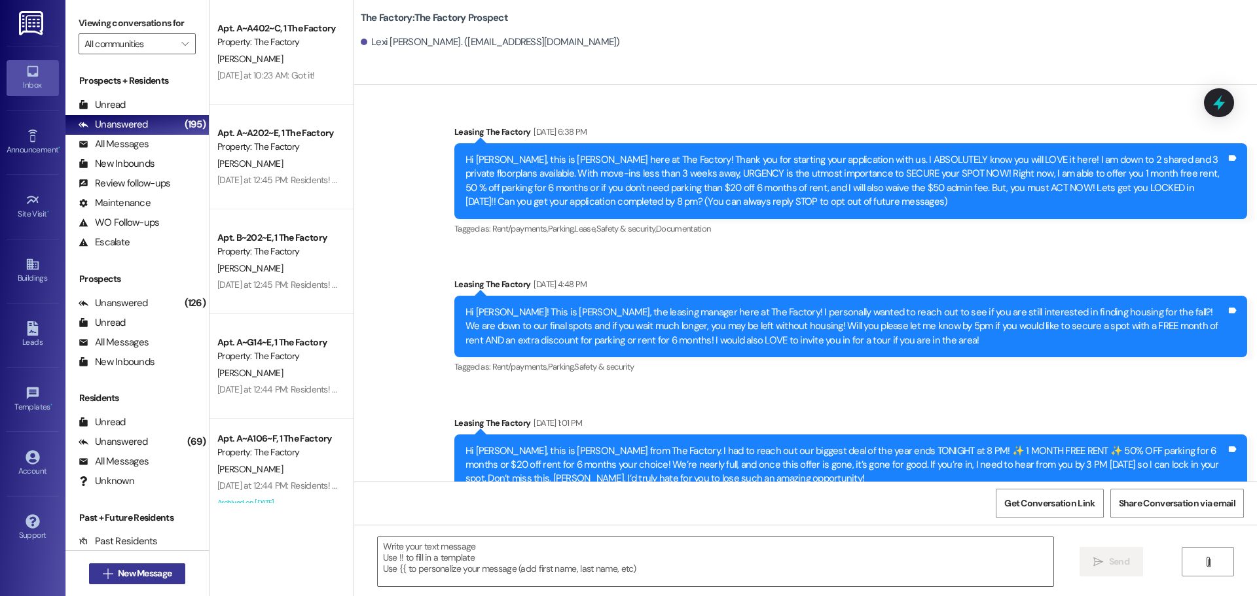
click at [158, 566] on button " New Message" at bounding box center [137, 574] width 97 height 21
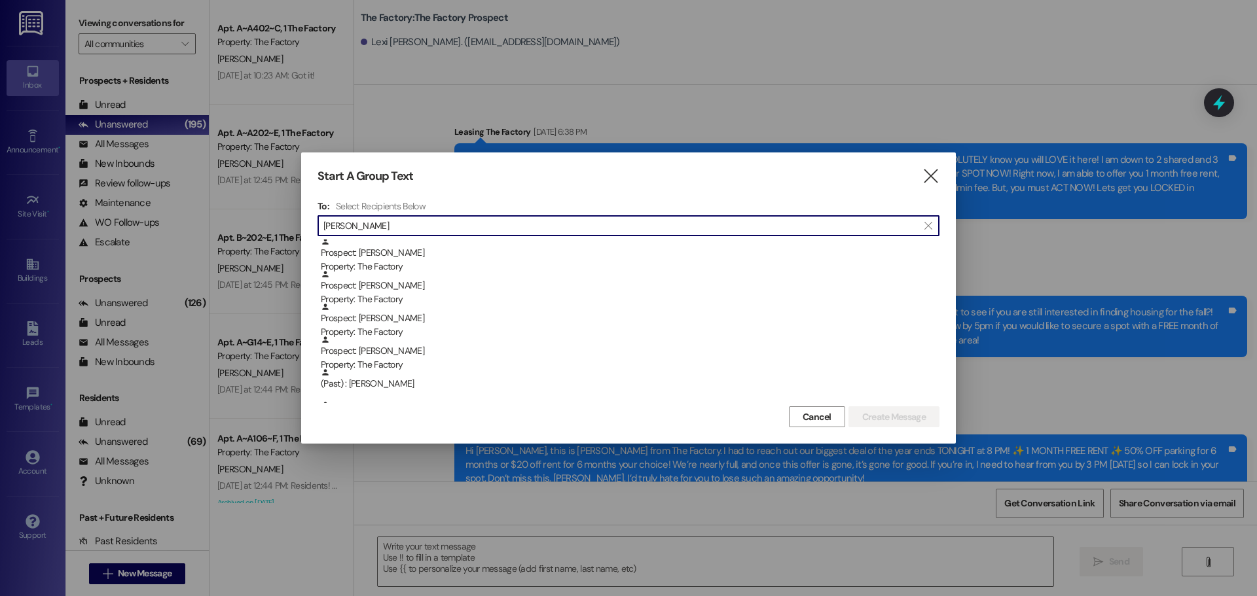
scroll to position [393, 0]
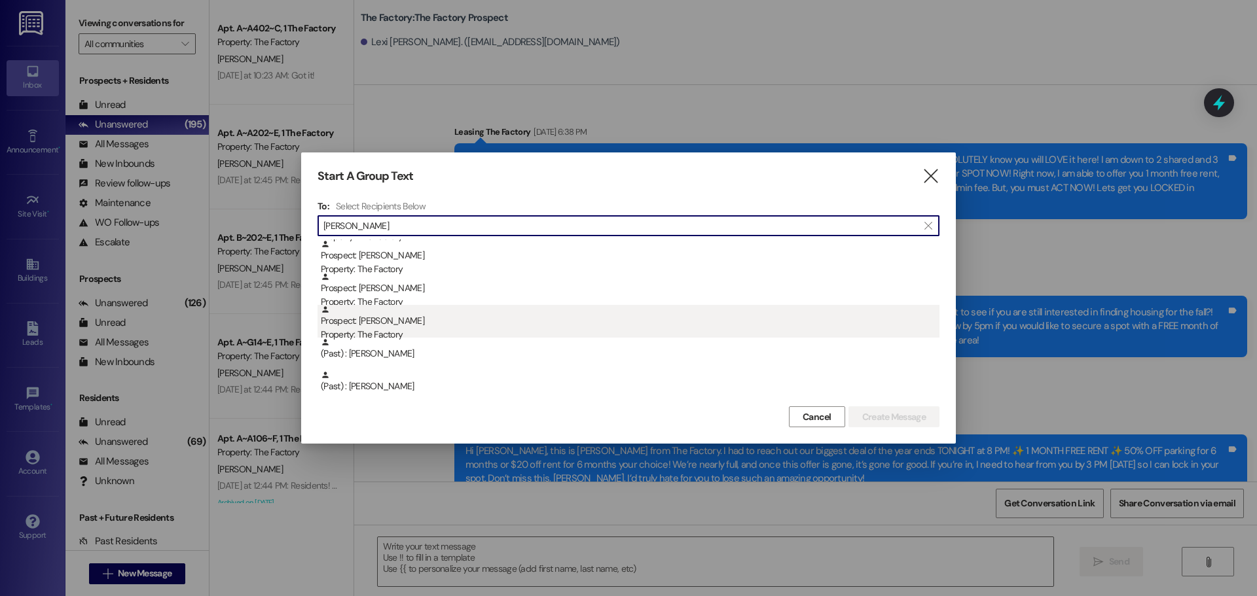
type input "[PERSON_NAME]"
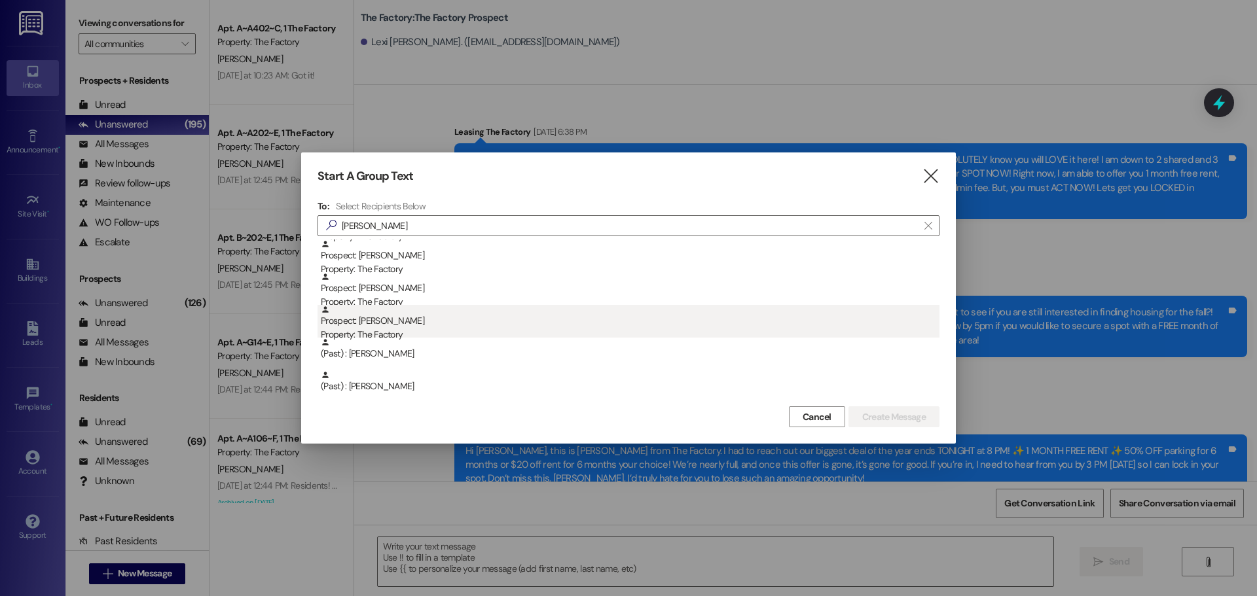
click at [598, 336] on div "Property: The Factory" at bounding box center [630, 335] width 619 height 14
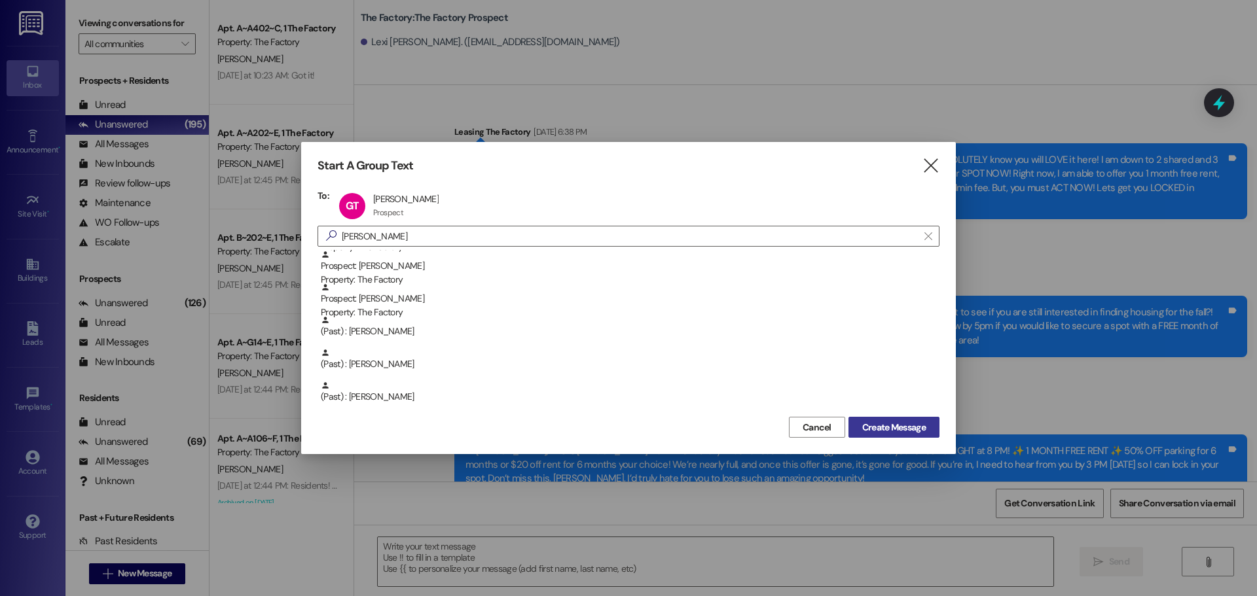
click at [888, 428] on span "Create Message" at bounding box center [894, 428] width 64 height 14
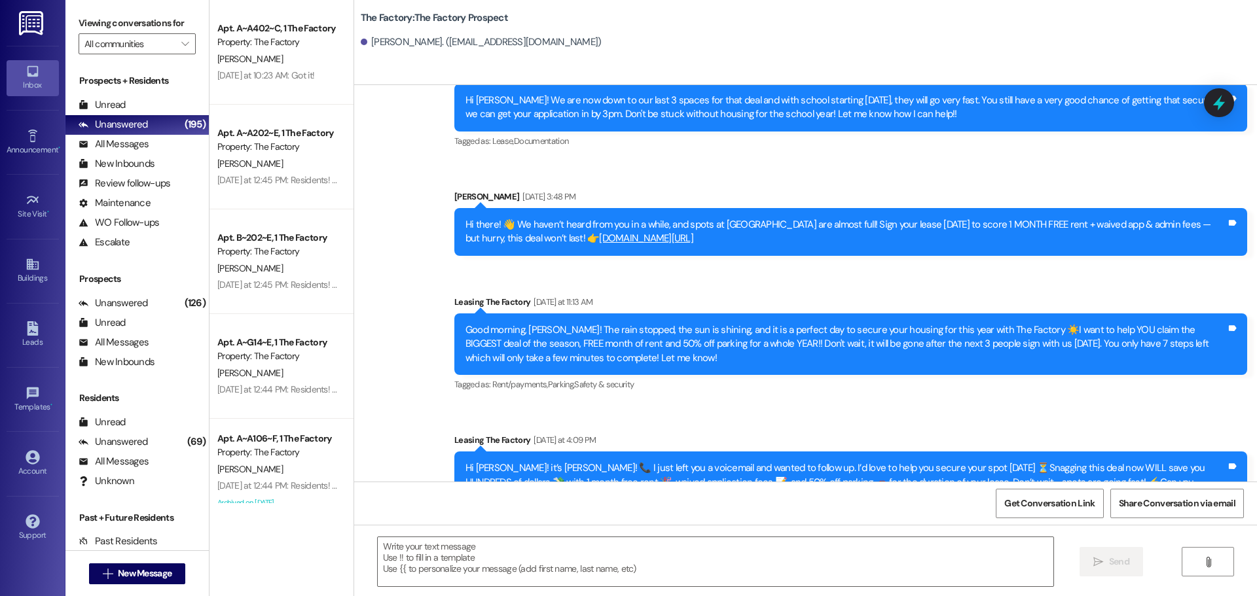
scroll to position [4155, 0]
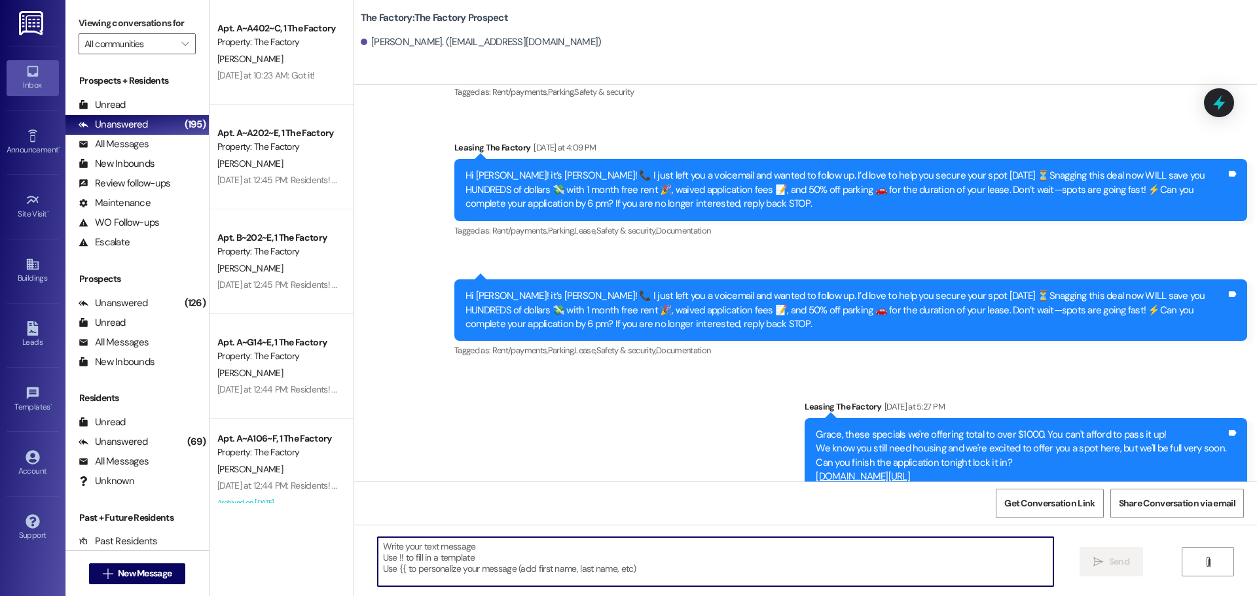
click at [409, 556] on textarea at bounding box center [716, 562] width 676 height 49
paste textarea "Good Morning Lexi, it's Abi! I hope you had a wonderful evening. I wanted to ch…"
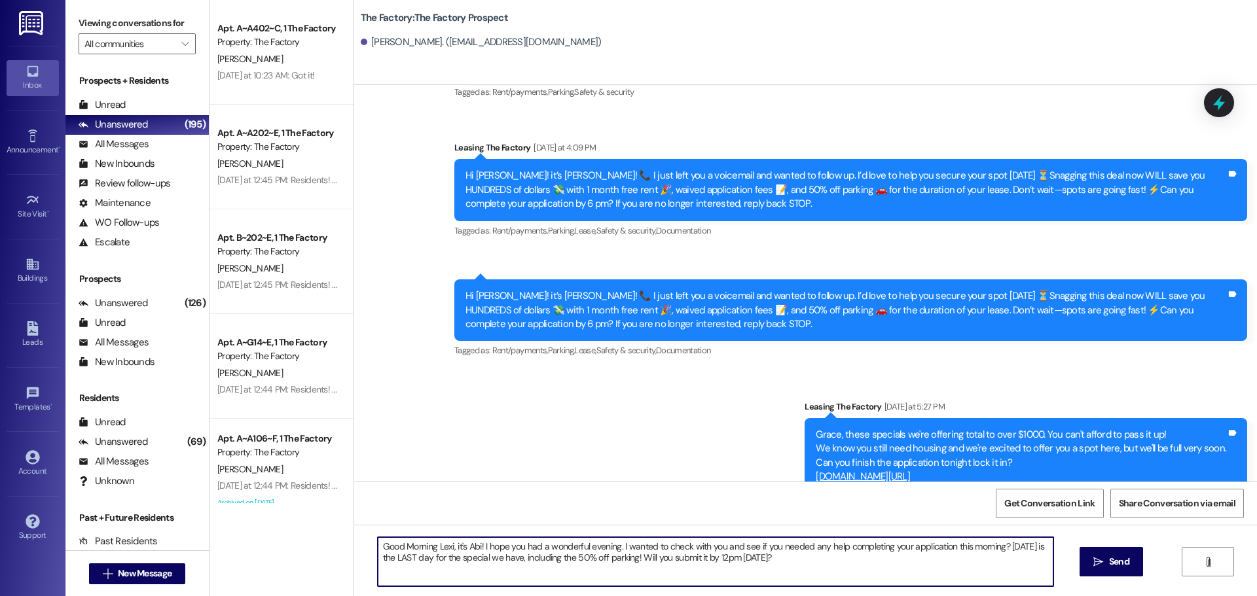
click at [431, 547] on textarea "Good Morning Lexi, it's Abi! I hope you had a wonderful evening. I wanted to ch…" at bounding box center [716, 562] width 676 height 49
type textarea "Good Morning Grace, it's Abi! I hope you had a wonderful evening. I wanted to c…"
click at [431, 547] on textarea "Good Morning Grace, it's Abi! I hope you had a wonderful evening. I wanted to c…" at bounding box center [716, 562] width 676 height 49
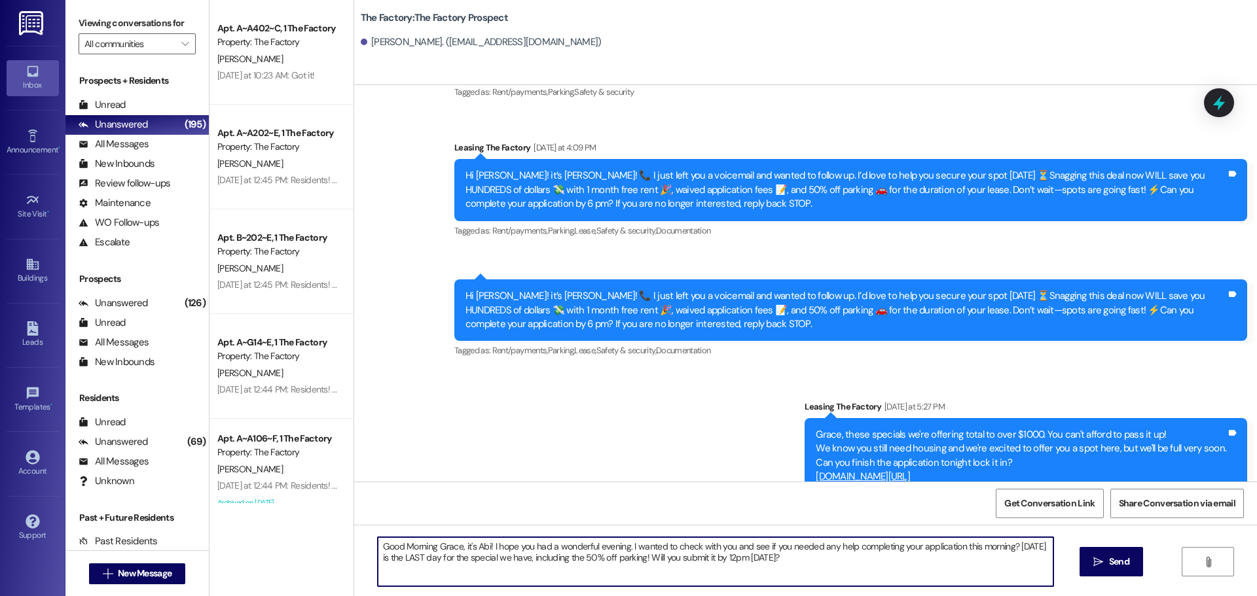
click at [431, 547] on textarea "Good Morning Grace, it's Abi! I hope you had a wonderful evening. I wanted to c…" at bounding box center [716, 562] width 676 height 49
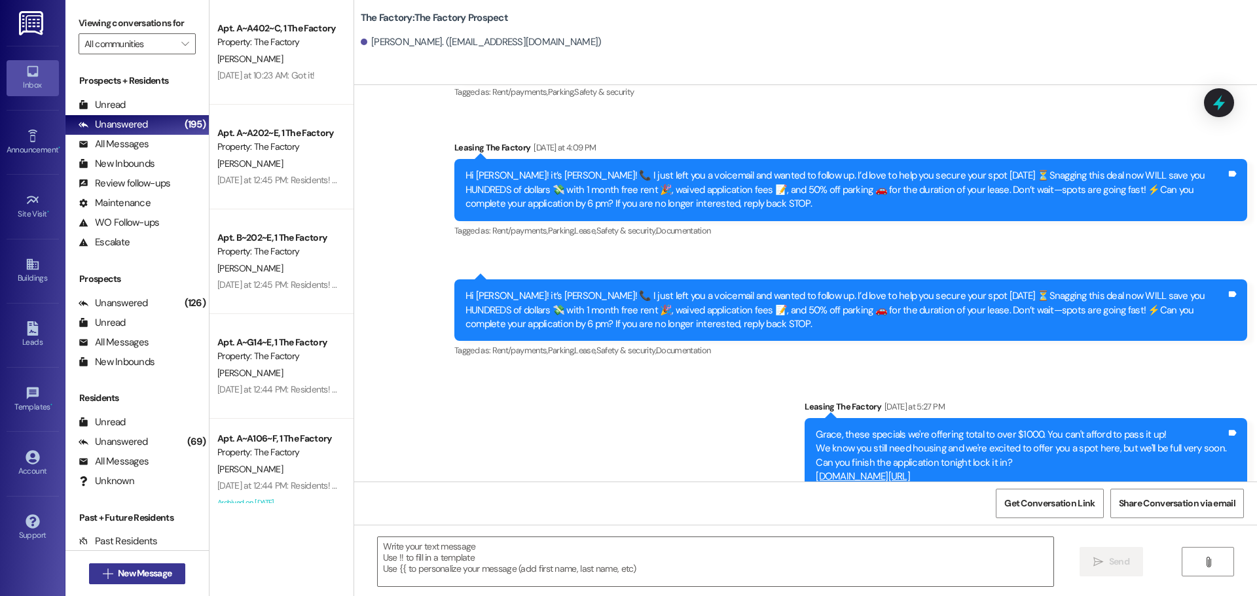
click at [100, 577] on span " New Message" at bounding box center [137, 574] width 75 height 14
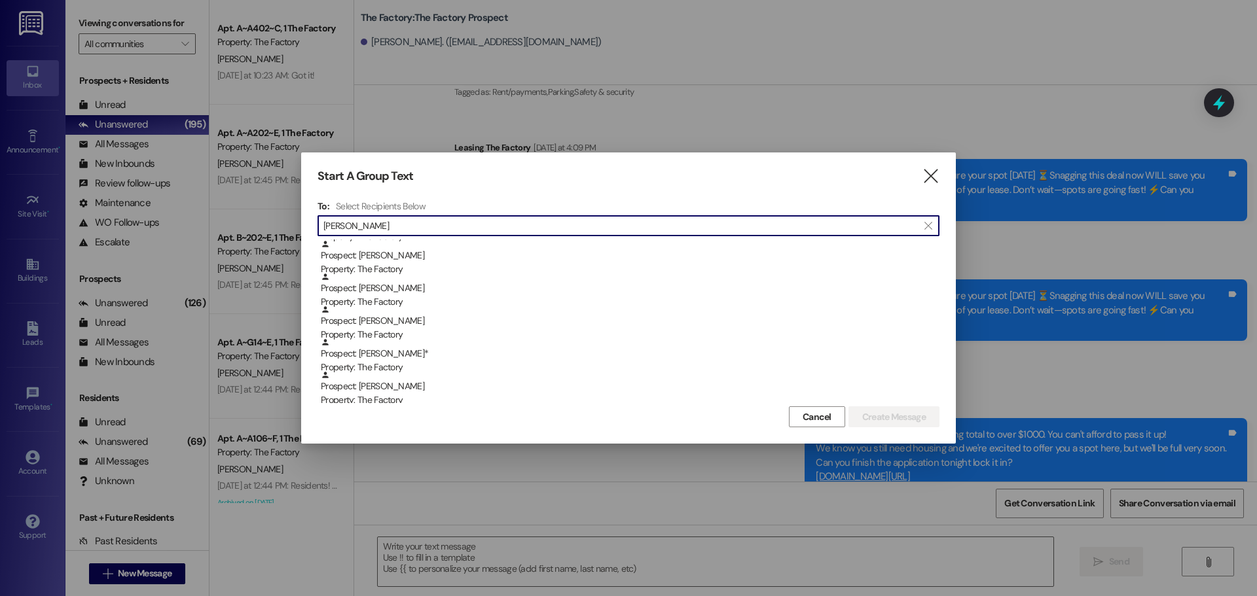
scroll to position [458, 0]
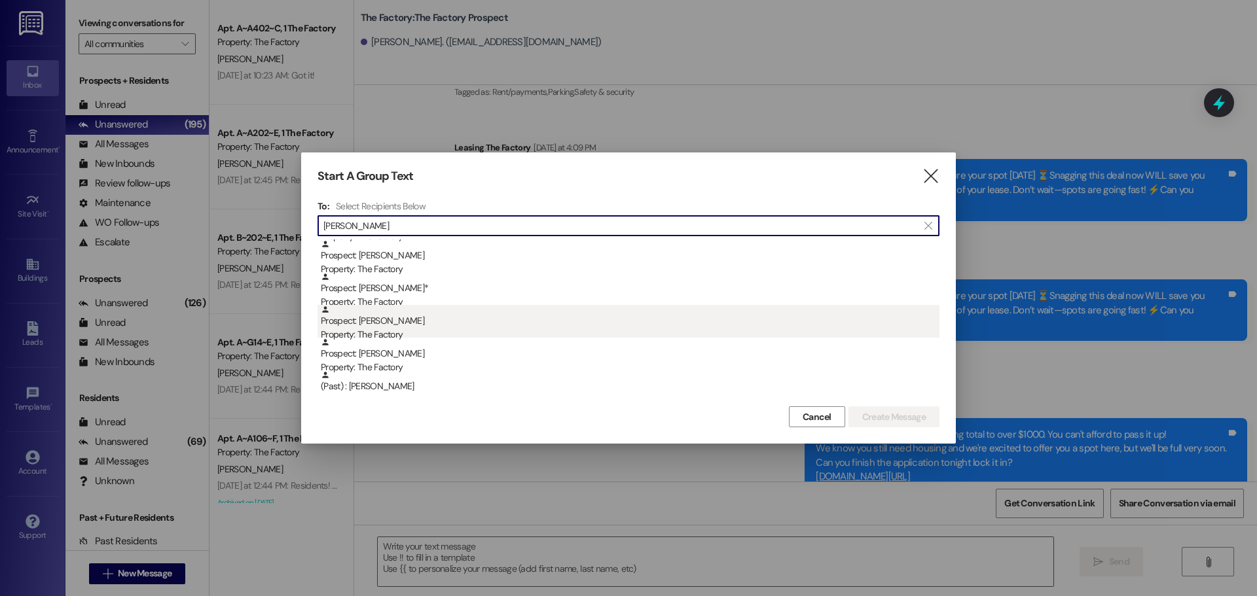
type input "[PERSON_NAME]"
click at [473, 328] on div "Prospect: [PERSON_NAME] Property: The Factory" at bounding box center [630, 323] width 619 height 37
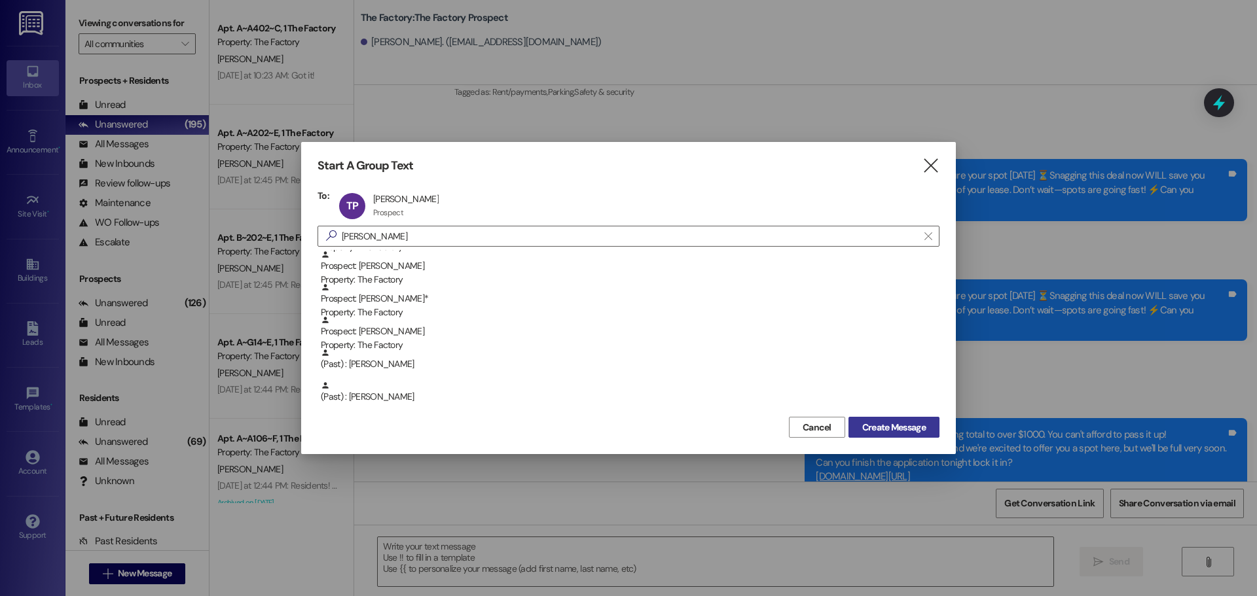
click at [921, 424] on span "Create Message" at bounding box center [894, 428] width 64 height 14
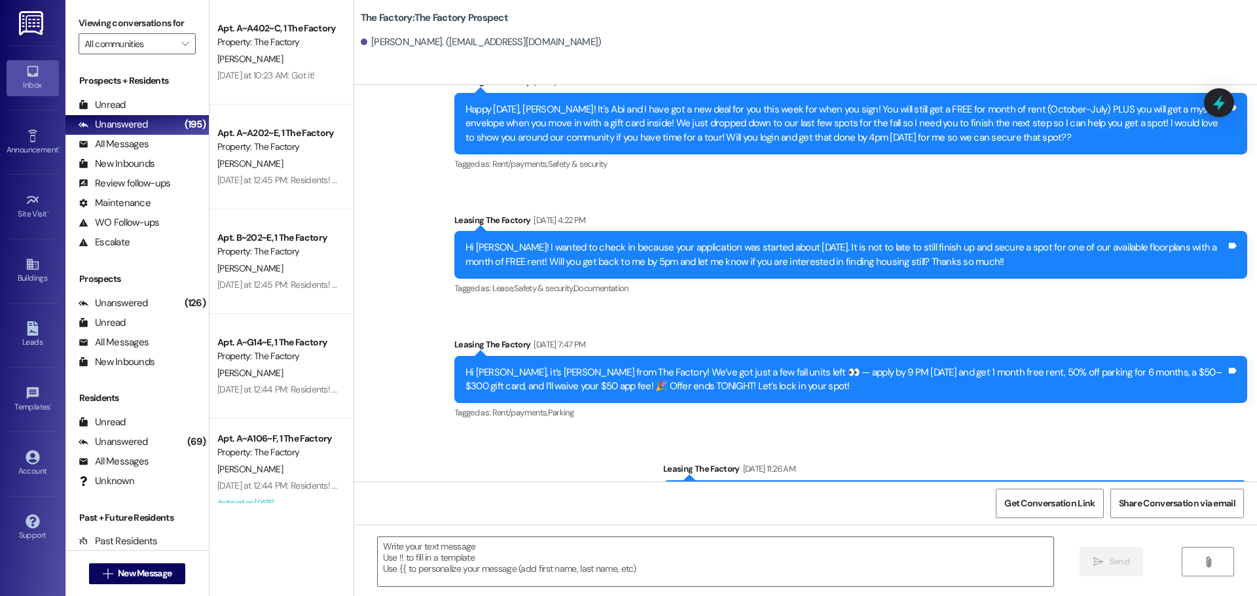
scroll to position [603, 0]
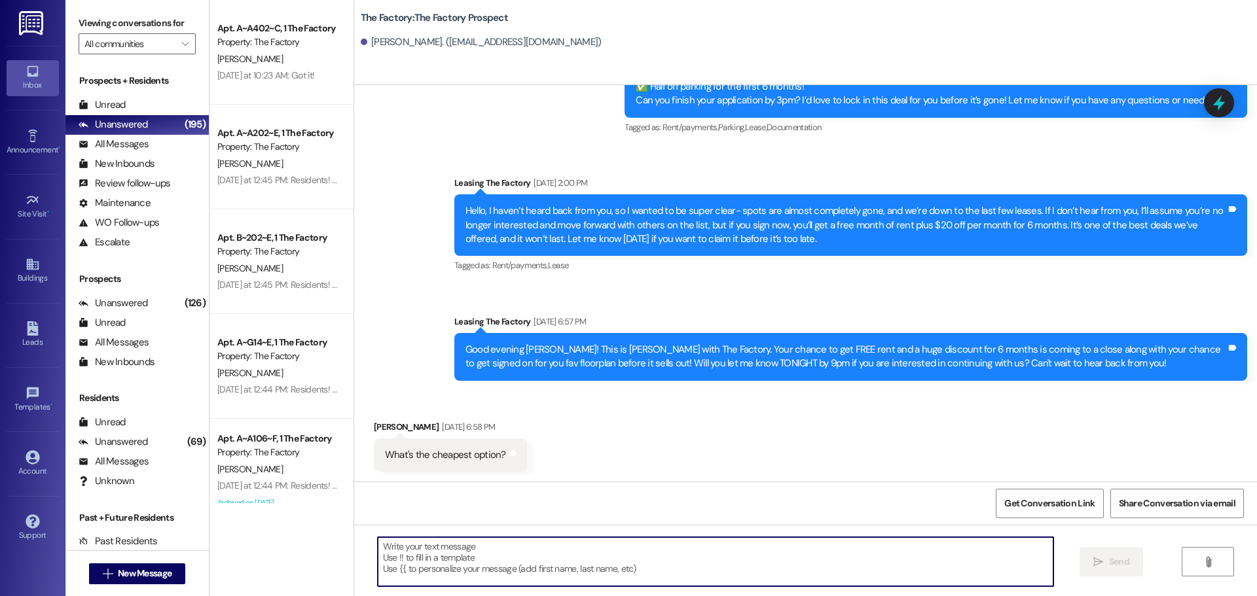
click at [397, 562] on textarea at bounding box center [716, 562] width 676 height 49
paste textarea "Good Morning Grace, it's Abi! I hope you had a wonderful evening. I wanted to c…"
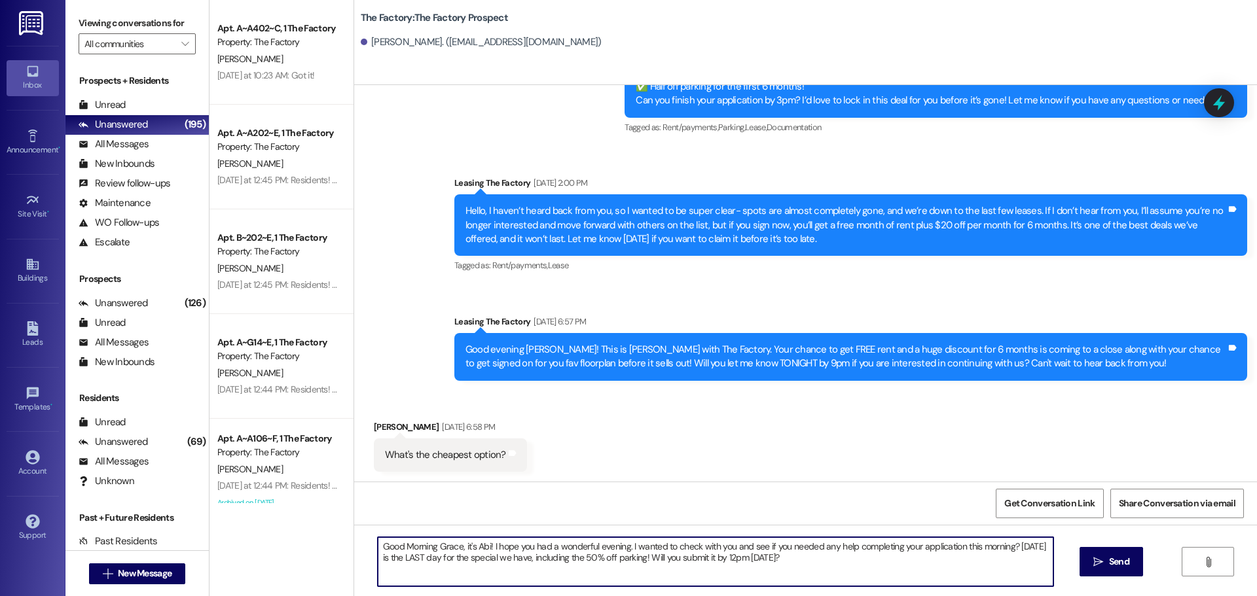
click at [445, 547] on textarea "Good Morning Grace, it's Abi! I hope you had a wonderful evening. I wanted to c…" at bounding box center [716, 562] width 676 height 49
type textarea "Good Morning [PERSON_NAME], it's Abi! I hope you had a wonderful evening. I wan…"
click at [433, 547] on textarea "Good Morning [PERSON_NAME], it's Abi! I hope you had a wonderful evening. I wan…" at bounding box center [716, 562] width 676 height 49
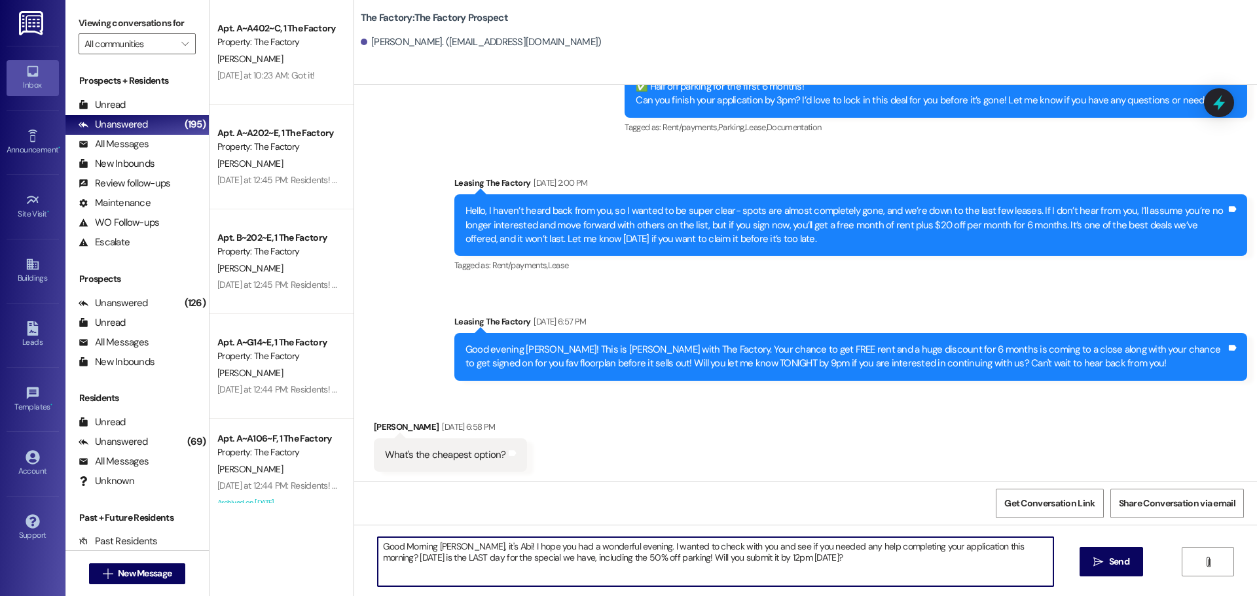
click at [433, 547] on textarea "Good Morning [PERSON_NAME], it's Abi! I hope you had a wonderful evening. I wan…" at bounding box center [716, 562] width 676 height 49
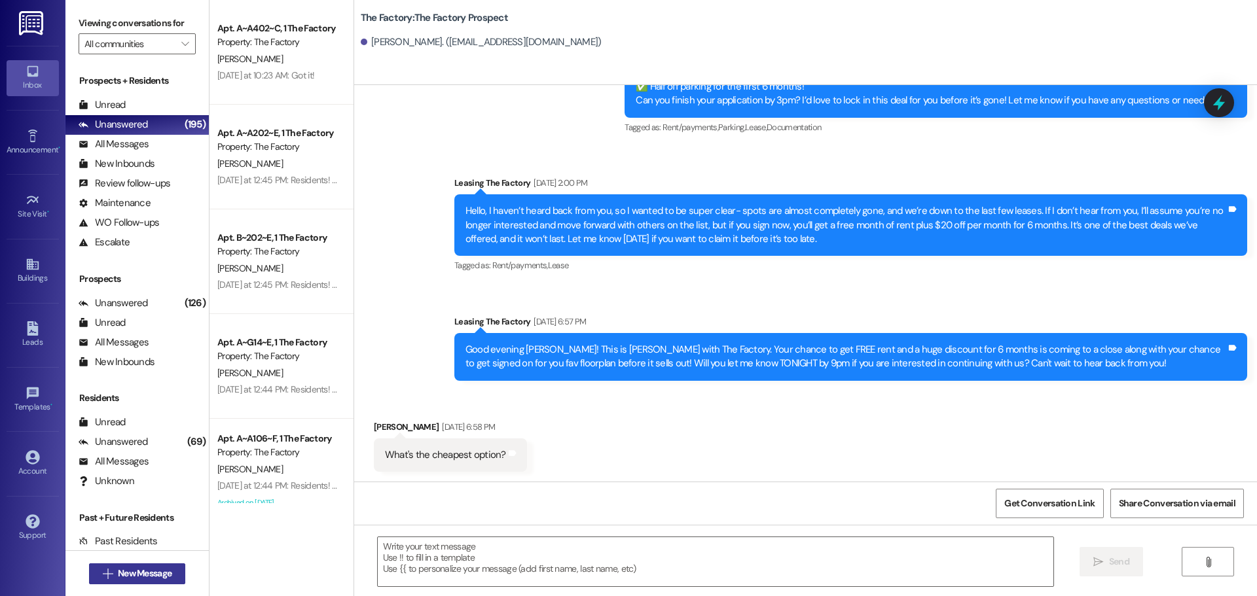
click at [156, 577] on span "New Message" at bounding box center [145, 574] width 54 height 14
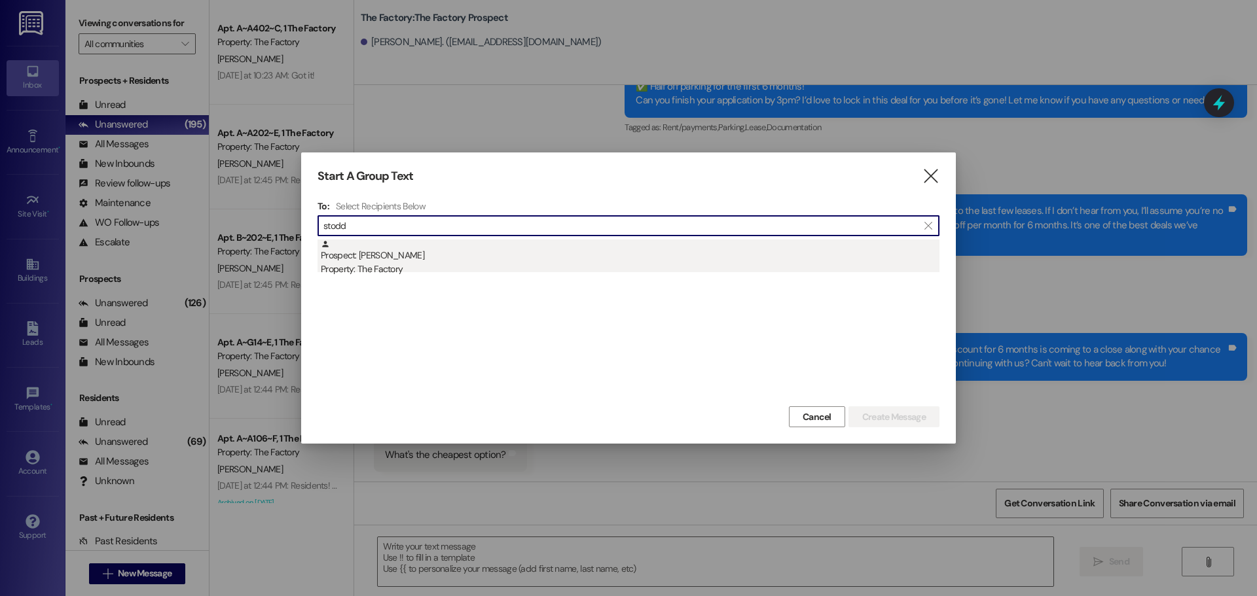
type input "stodd"
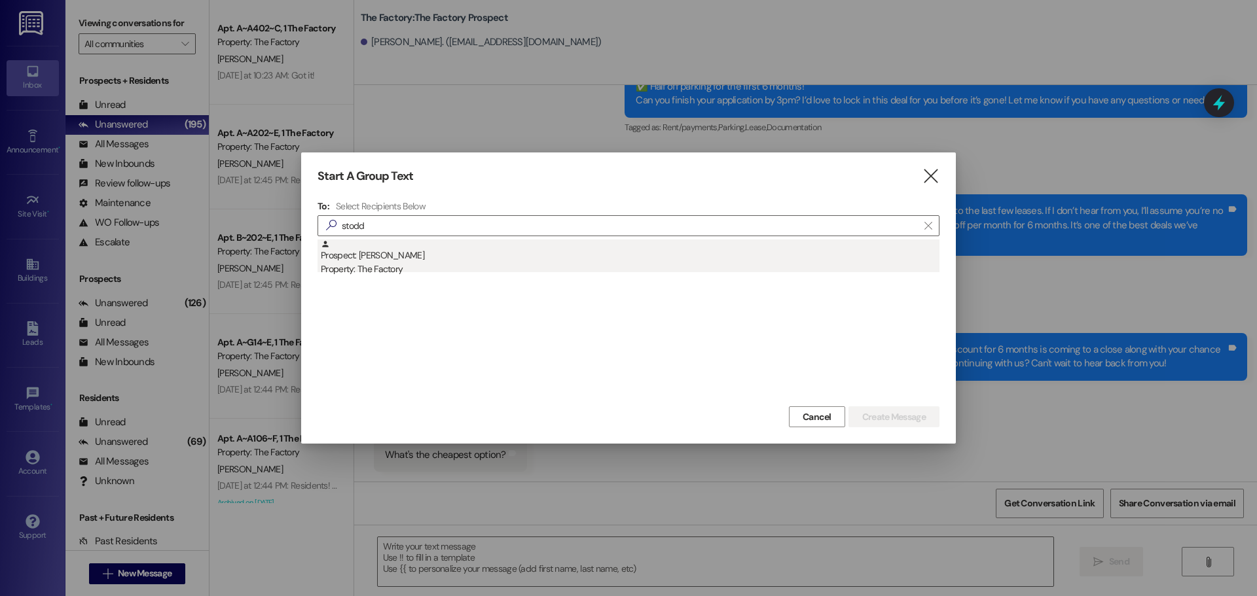
click at [408, 259] on div "Prospect: [PERSON_NAME] Property: The Factory" at bounding box center [630, 258] width 619 height 37
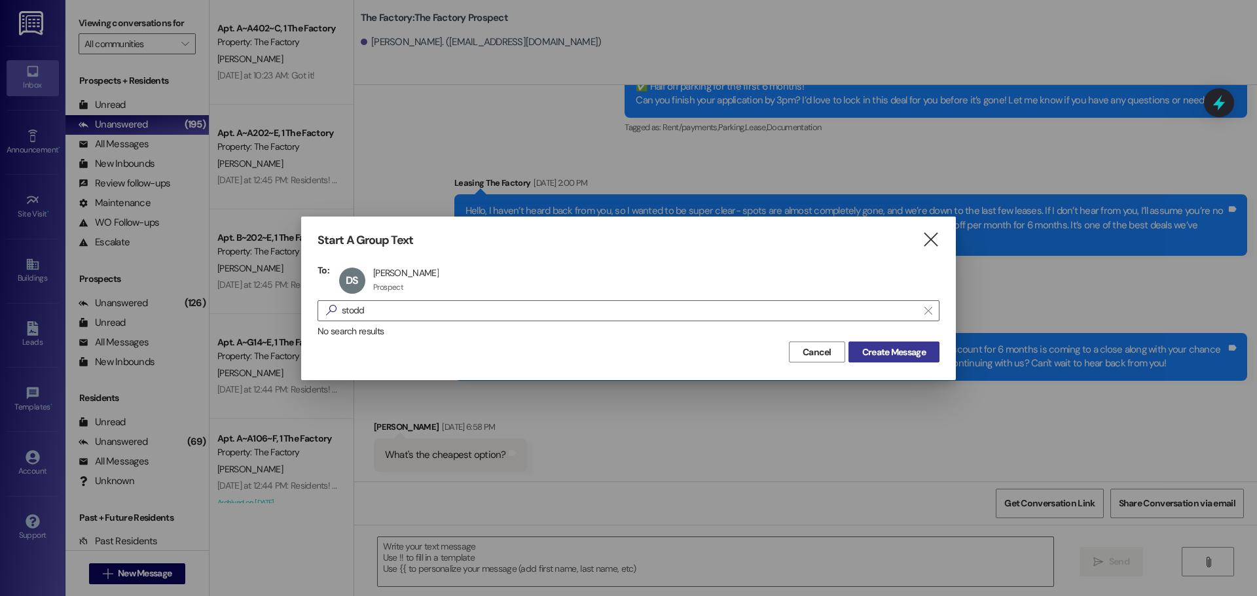
click at [920, 349] on span "Create Message" at bounding box center [894, 353] width 64 height 14
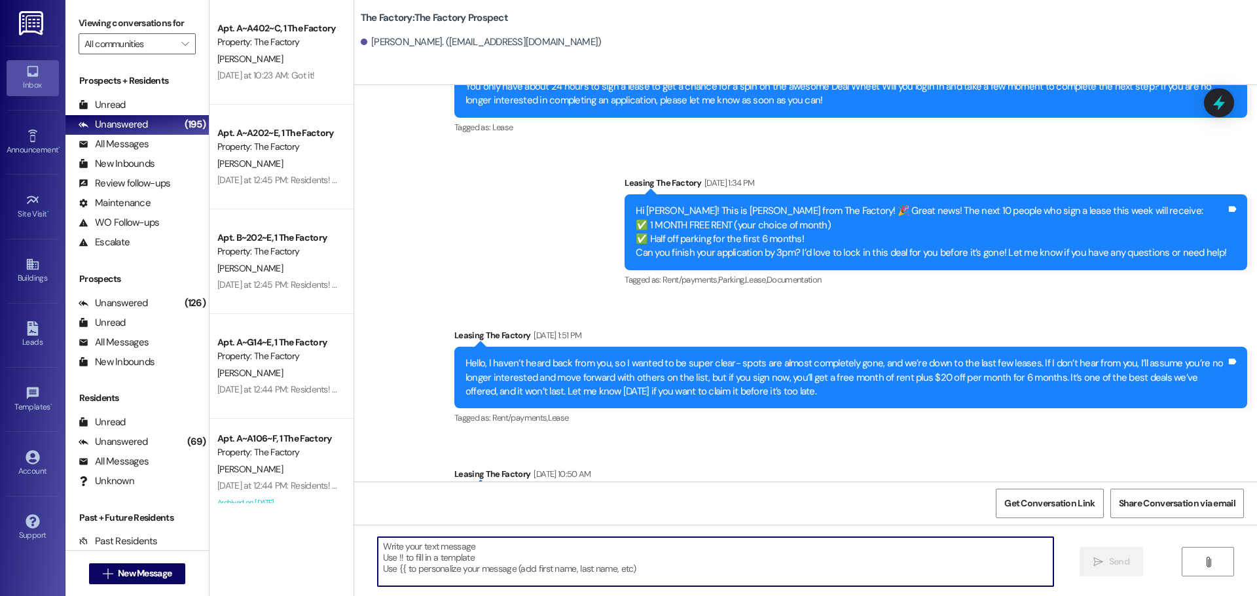
click at [409, 558] on textarea at bounding box center [716, 562] width 676 height 49
paste textarea "Good Morning [PERSON_NAME], it's Abi! I hope you had a wonderful evening. I wan…"
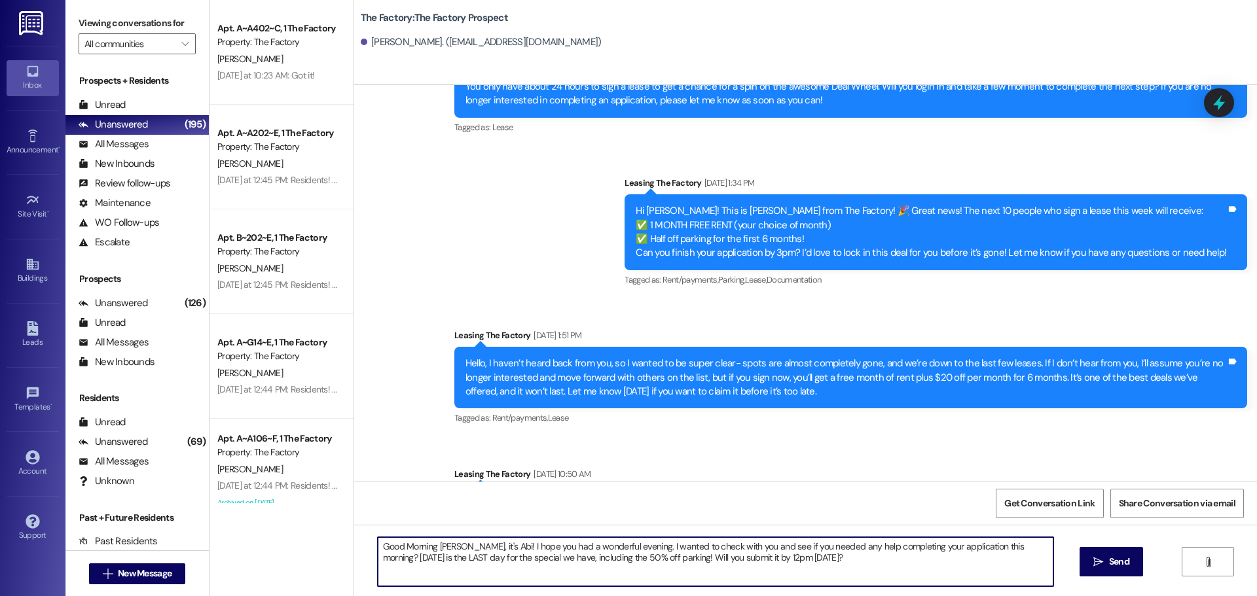
click at [441, 545] on textarea "Good Morning [PERSON_NAME], it's Abi! I hope you had a wonderful evening. I wan…" at bounding box center [716, 562] width 676 height 49
type textarea "Good Morning [PERSON_NAME], it's Abi! I hope you had a wonderful evening. I wan…"
click at [439, 545] on textarea "Good Morning [PERSON_NAME], it's Abi! I hope you had a wonderful evening. I wan…" at bounding box center [716, 562] width 676 height 49
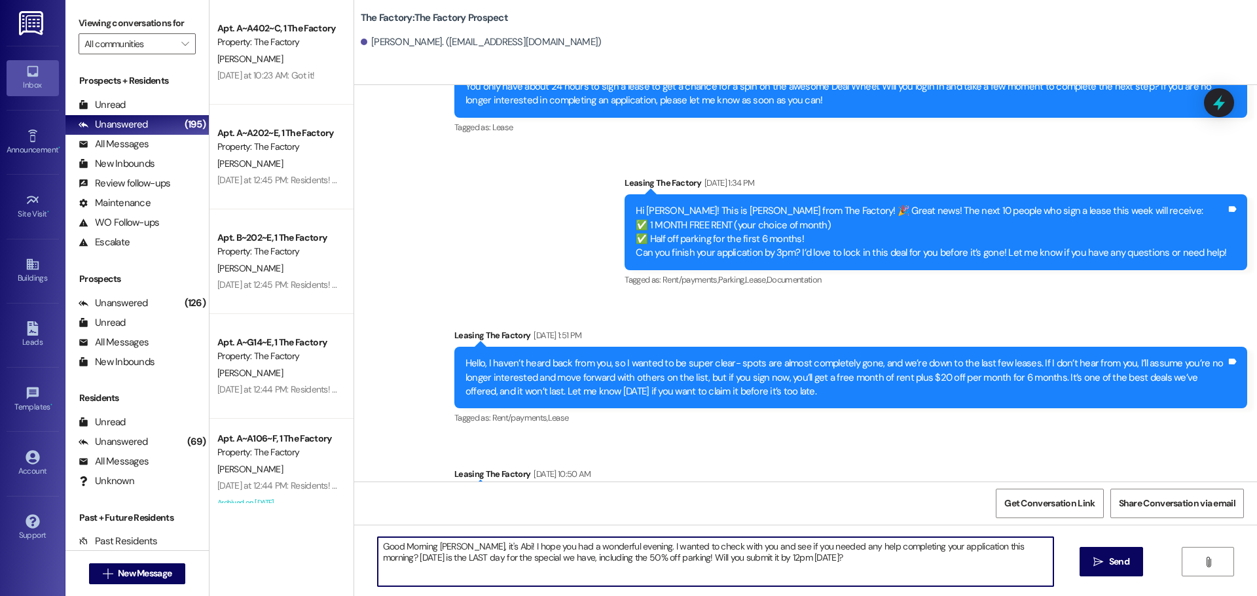
click at [439, 545] on textarea "Good Morning [PERSON_NAME], it's Abi! I hope you had a wonderful evening. I wan…" at bounding box center [716, 562] width 676 height 49
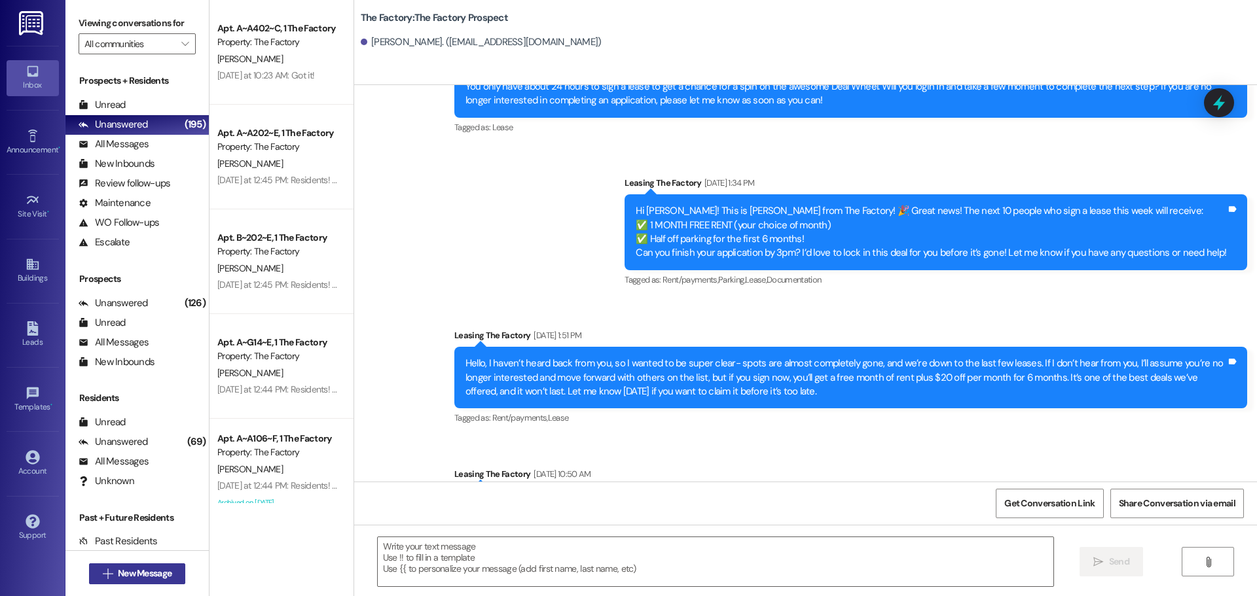
click at [103, 571] on icon "" at bounding box center [108, 574] width 10 height 10
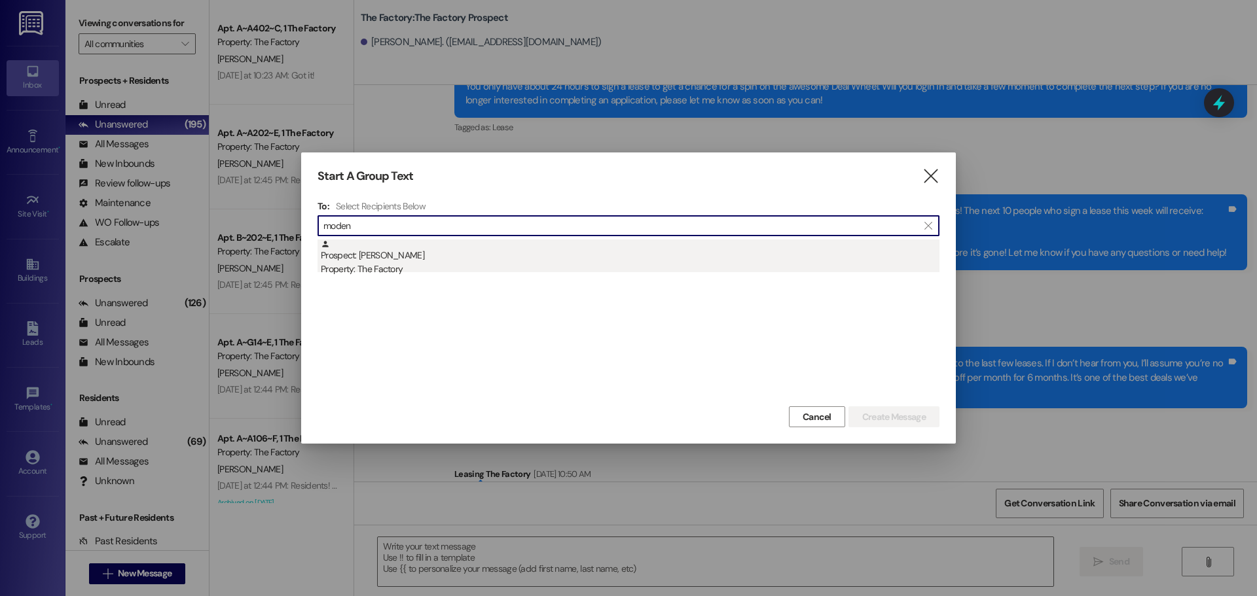
type input "moden"
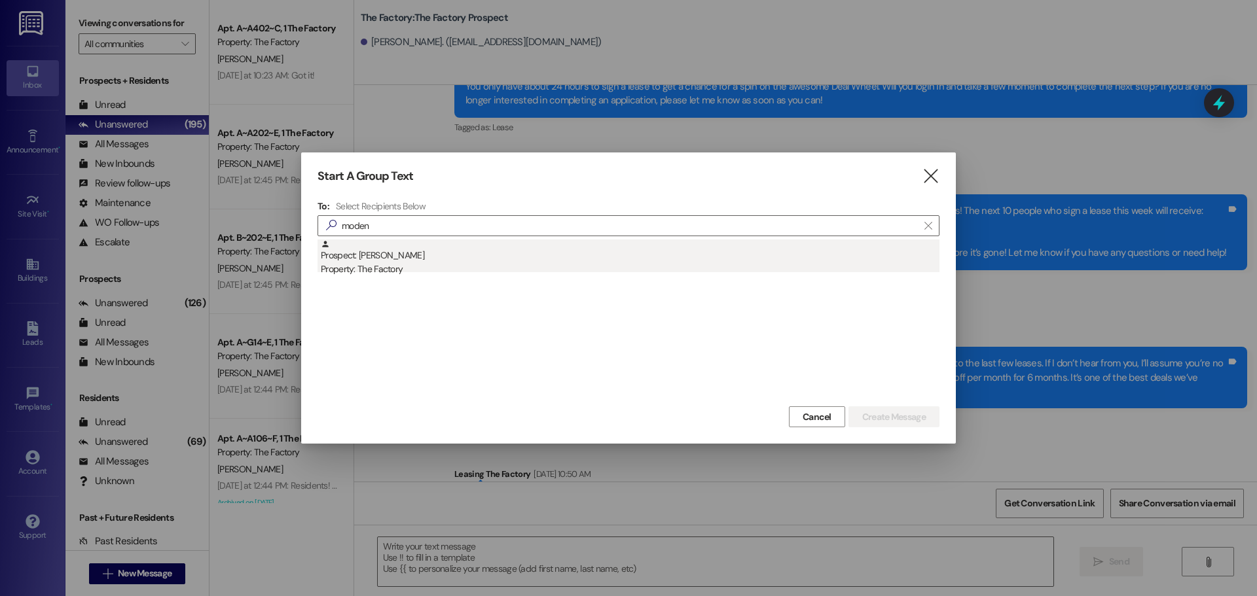
click at [558, 268] on div "Property: The Factory" at bounding box center [630, 270] width 619 height 14
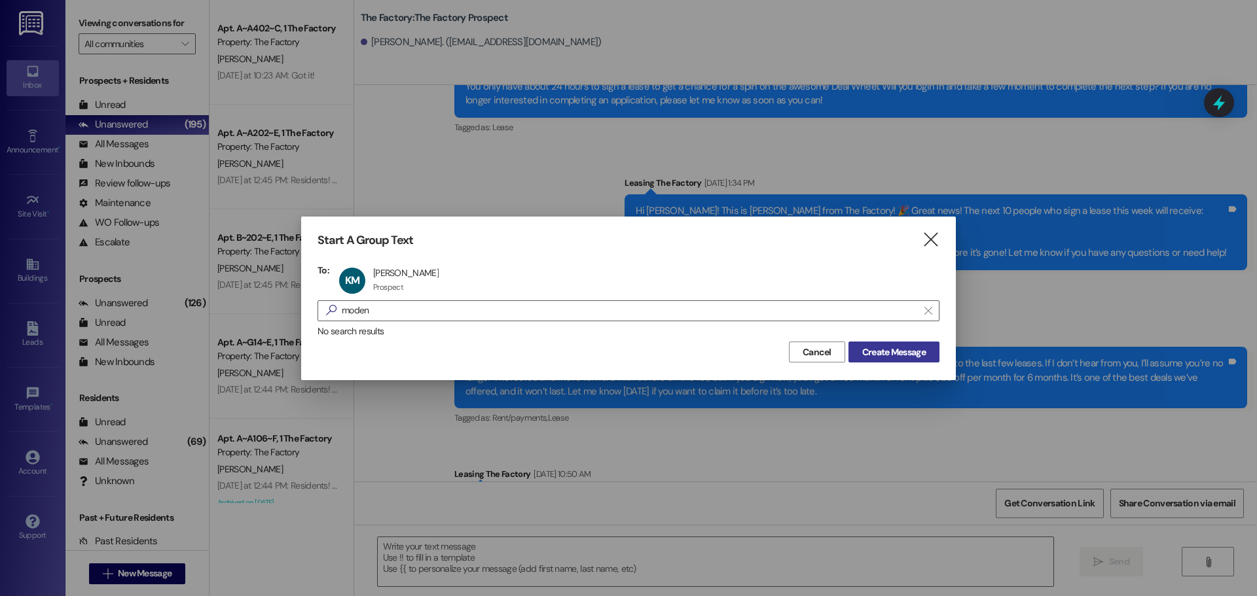
drag, startPoint x: 905, startPoint y: 358, endPoint x: 877, endPoint y: 350, distance: 29.9
click at [905, 357] on span "Create Message" at bounding box center [894, 353] width 64 height 14
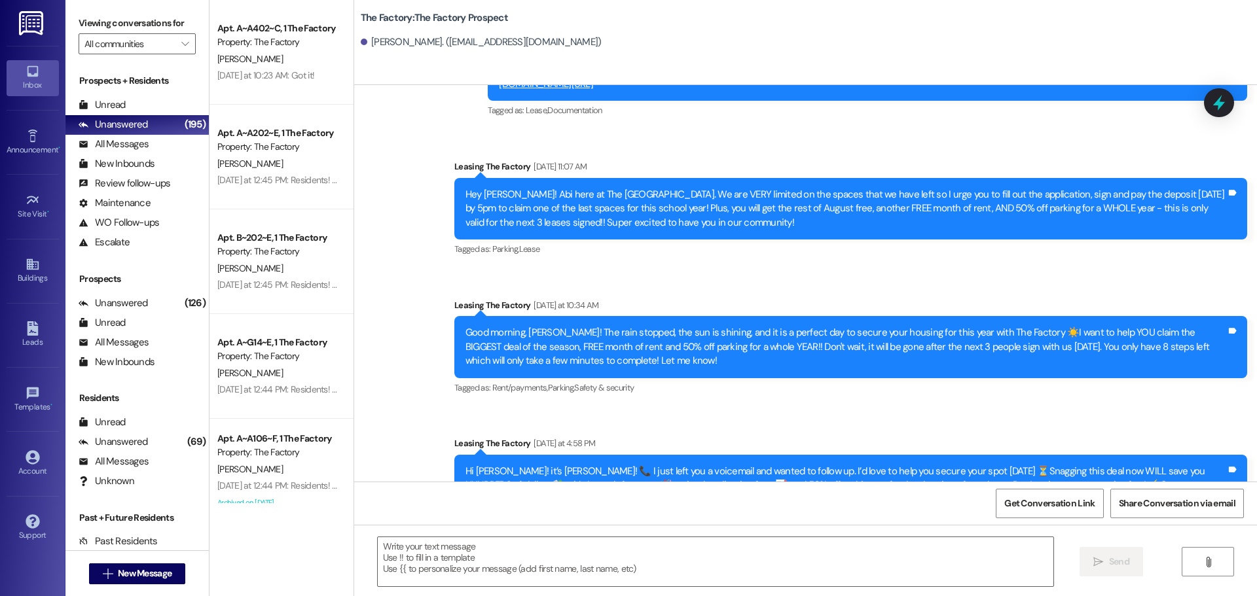
scroll to position [2229, 0]
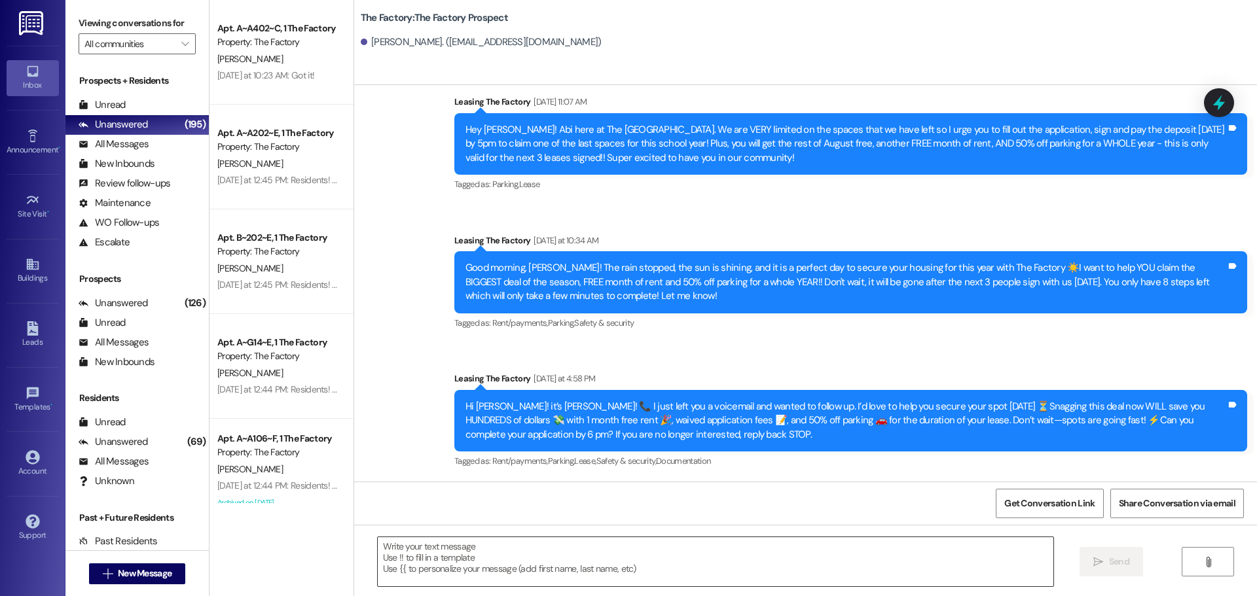
click at [571, 570] on textarea at bounding box center [716, 562] width 676 height 49
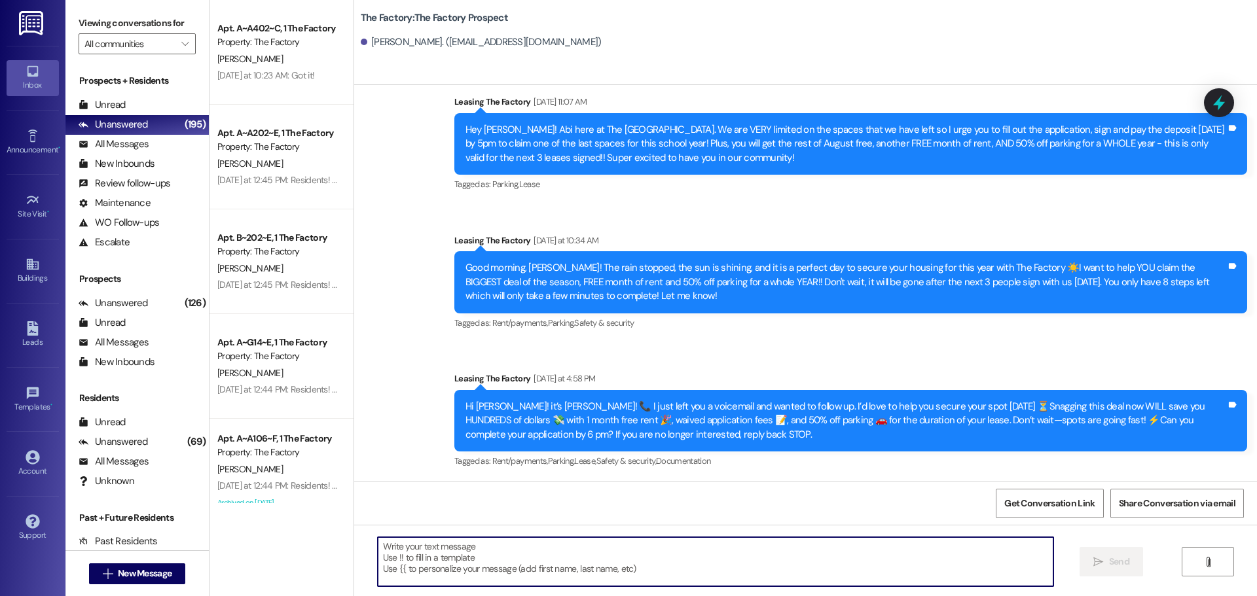
paste textarea "Good Morning [PERSON_NAME], it's Abi! I hope you had a wonderful evening. I wan…"
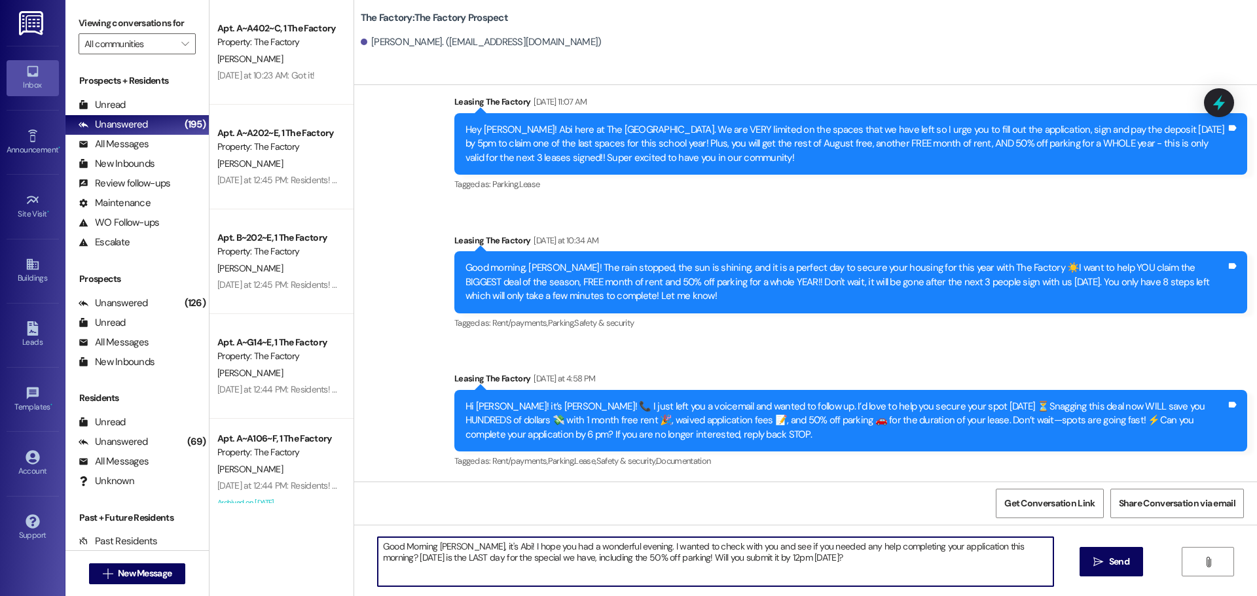
click at [430, 541] on textarea "Good Morning [PERSON_NAME], it's Abi! I hope you had a wonderful evening. I wan…" at bounding box center [716, 562] width 676 height 49
click at [429, 541] on textarea "Good Morning [PERSON_NAME], it's Abi! I hope you had a wonderful evening. I wan…" at bounding box center [716, 562] width 676 height 49
type textarea "Good Morning Kara, it's Abi! I hope you had a wonderful evening. I wanted to ch…"
click at [429, 541] on textarea "Good Morning Kara, it's Abi! I hope you had a wonderful evening. I wanted to ch…" at bounding box center [716, 562] width 676 height 49
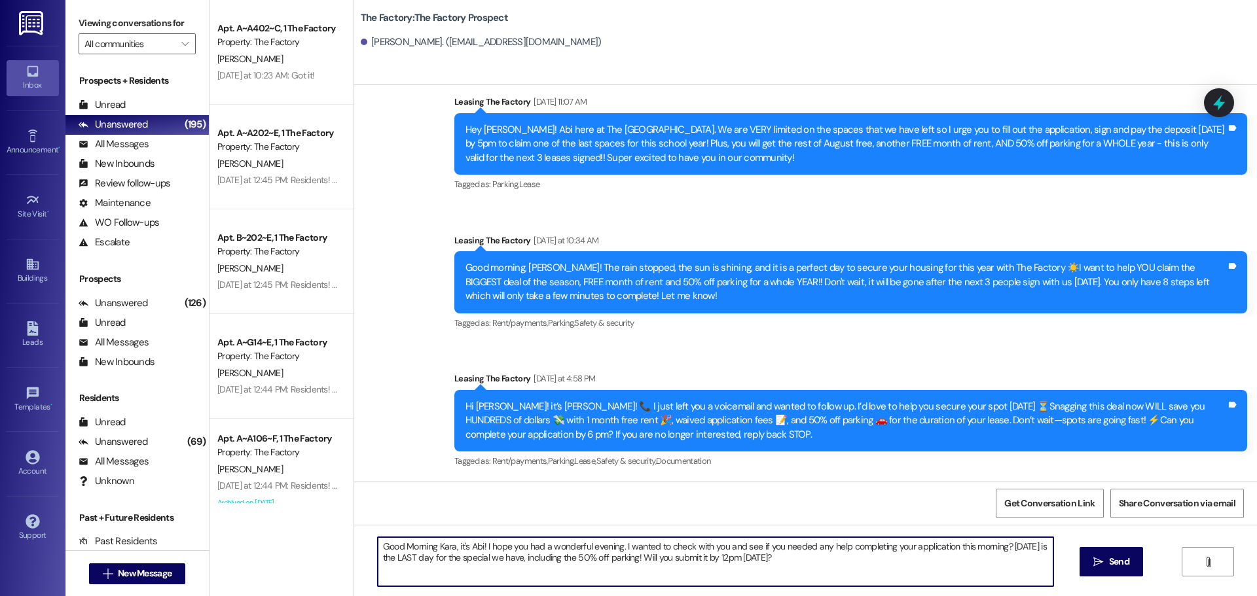
click at [429, 541] on textarea "Good Morning Kara, it's Abi! I hope you had a wonderful evening. I wanted to ch…" at bounding box center [716, 562] width 676 height 49
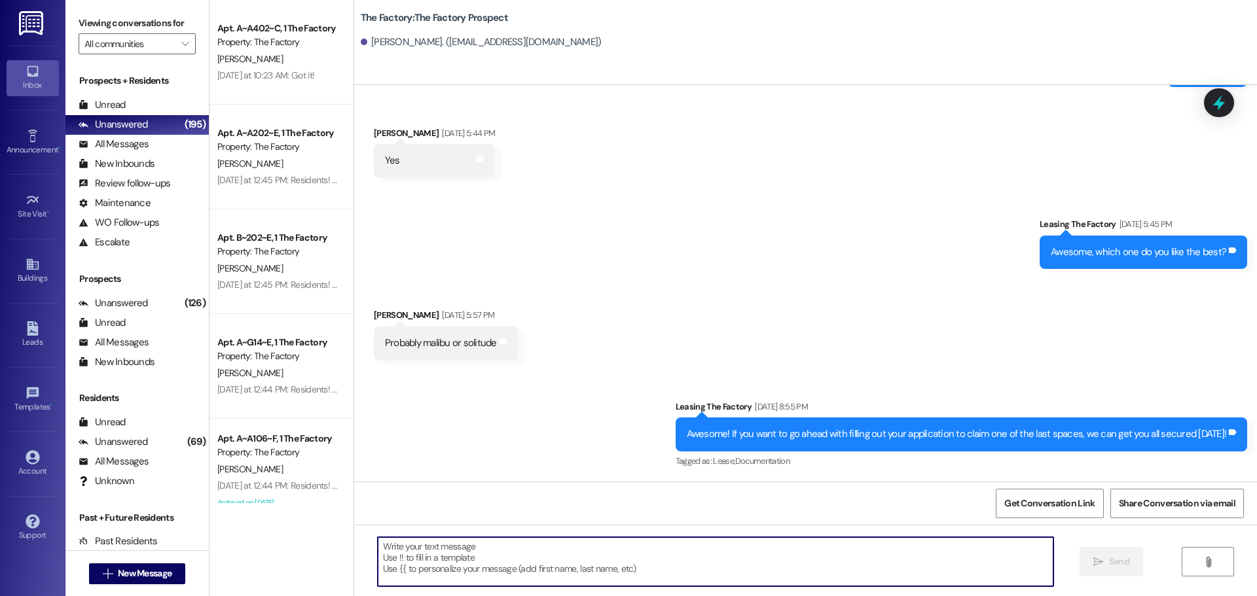
scroll to position [1329, 0]
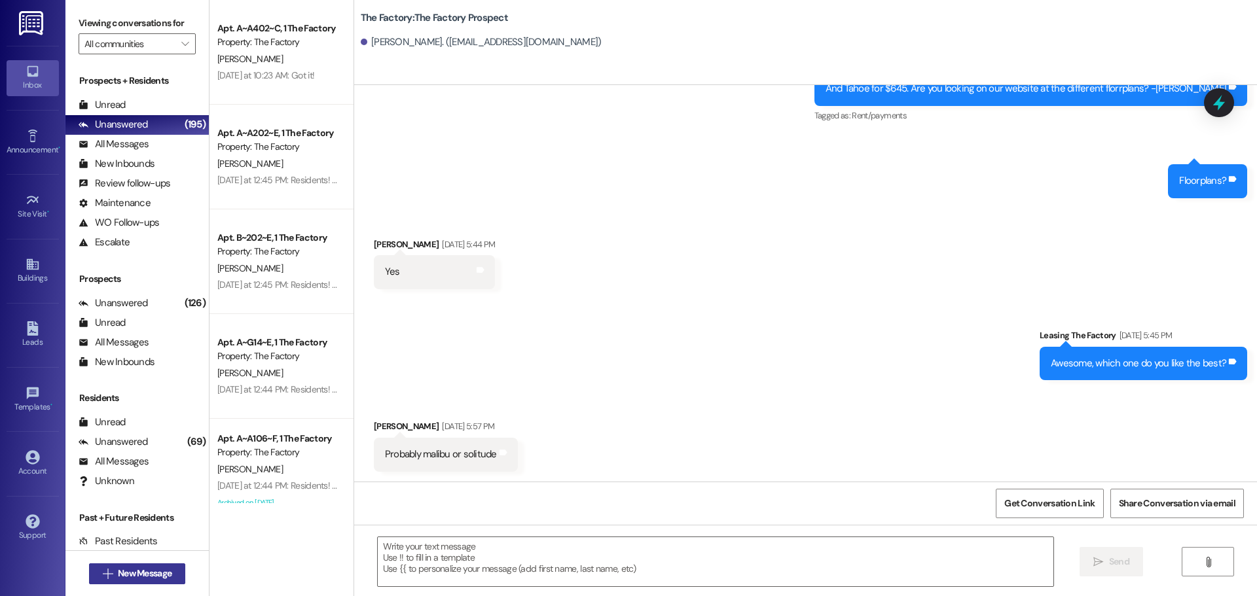
click at [146, 572] on span "New Message" at bounding box center [145, 574] width 54 height 14
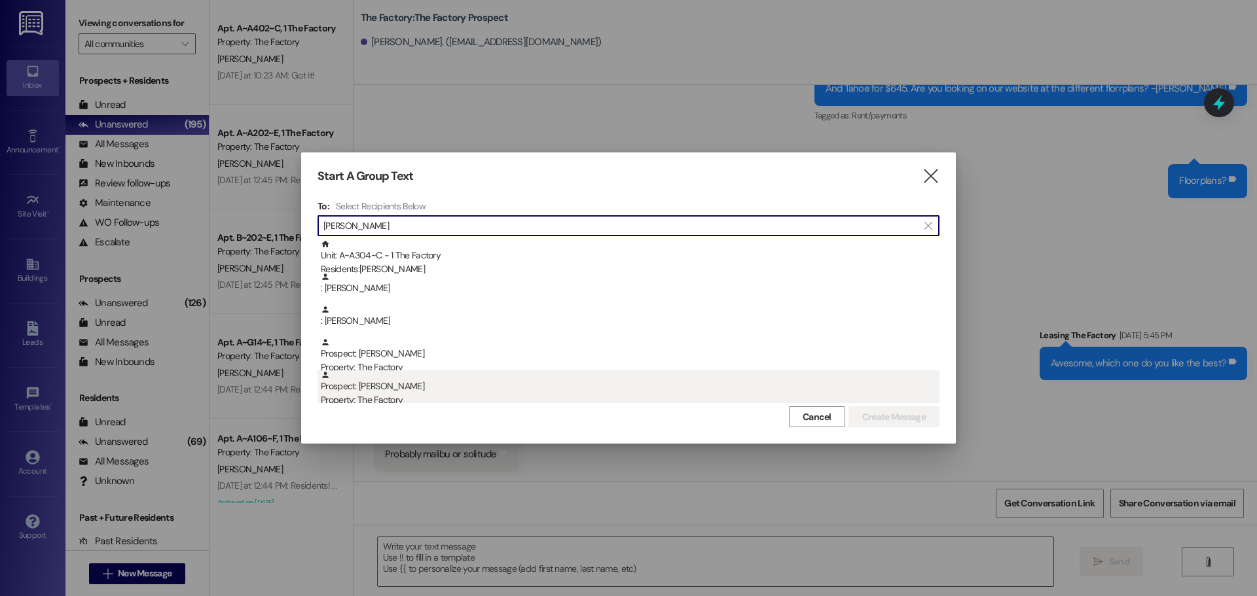
type input "[PERSON_NAME]"
click at [405, 385] on div "Prospect: [PERSON_NAME] Property: The Factory" at bounding box center [630, 389] width 619 height 37
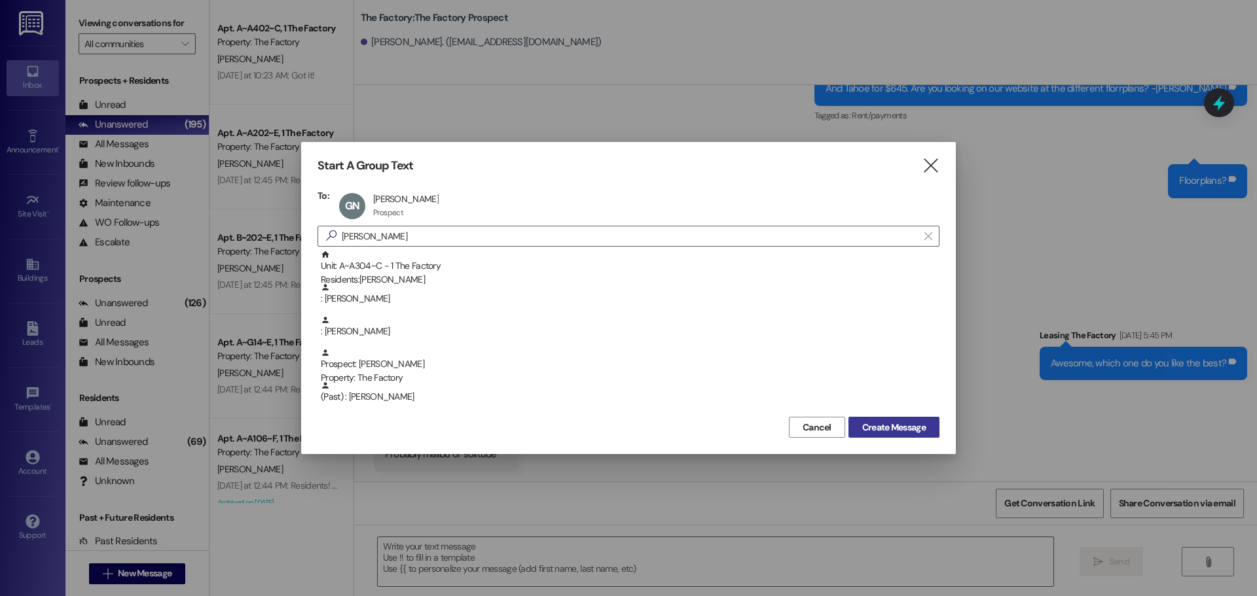
click at [891, 426] on span "Create Message" at bounding box center [894, 428] width 64 height 14
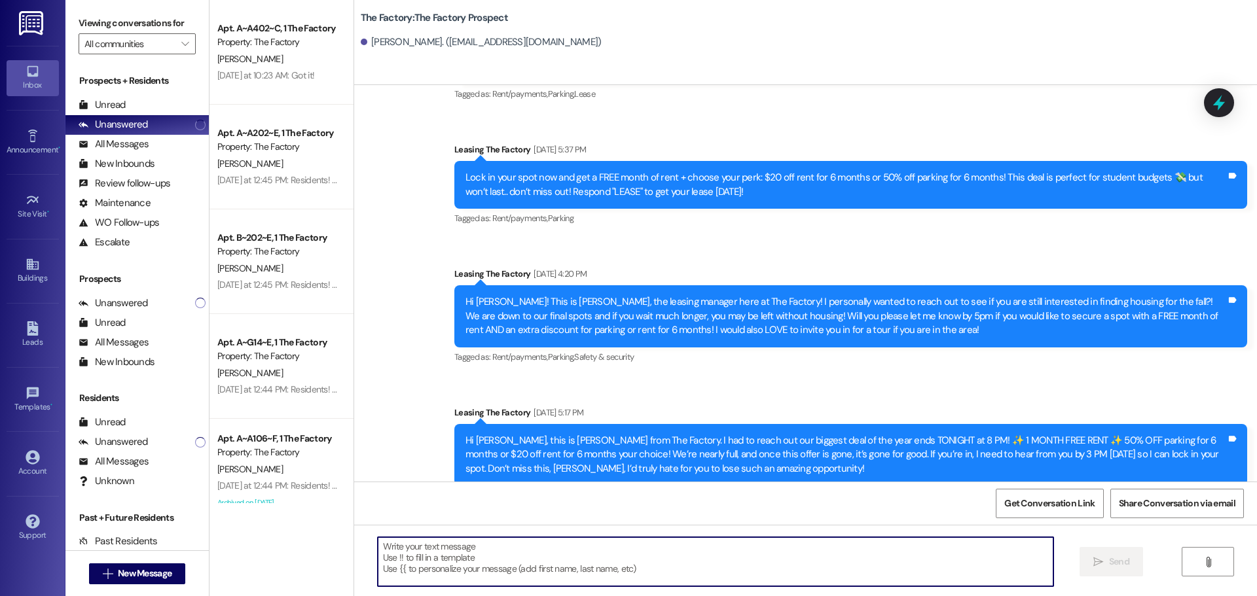
click at [482, 562] on textarea at bounding box center [716, 562] width 676 height 49
paste textarea "Good Morning Kara, it's Abi! I hope you had a wonderful evening. I wanted to ch…"
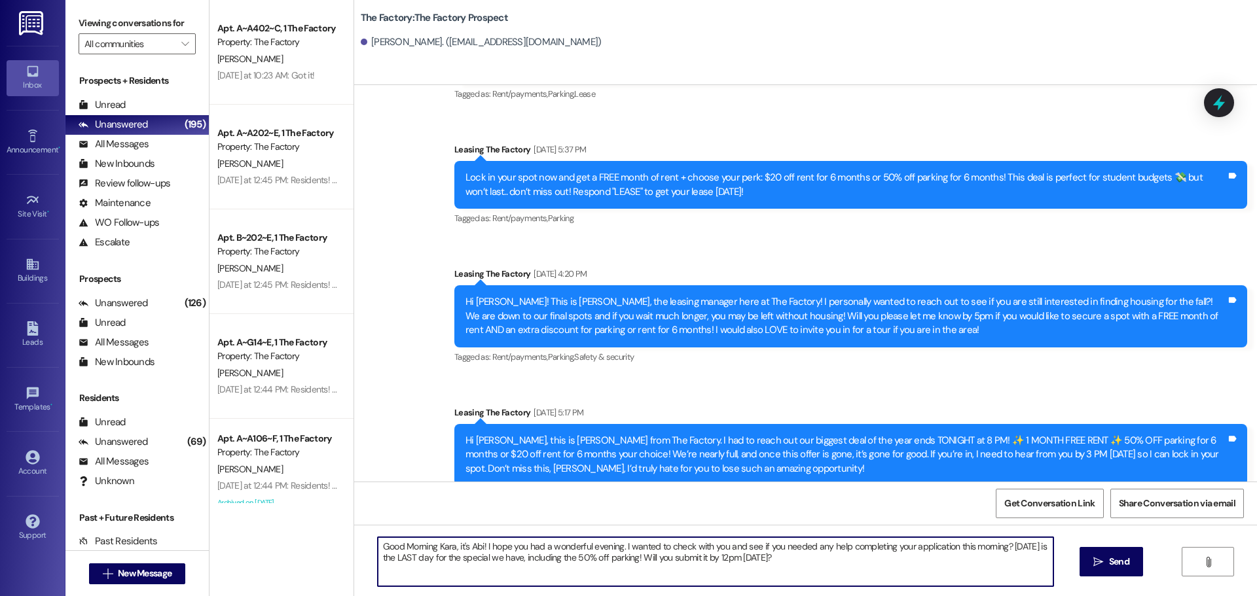
click at [440, 546] on textarea "Good Morning Kara, it's Abi! I hope you had a wonderful evening. I wanted to ch…" at bounding box center [716, 562] width 676 height 49
type textarea "Good Morning [PERSON_NAME], it's Abi! I hope you had a wonderful evening. I wan…"
click at [427, 548] on textarea "Good Morning [PERSON_NAME], it's Abi! I hope you had a wonderful evening. I wan…" at bounding box center [716, 562] width 676 height 49
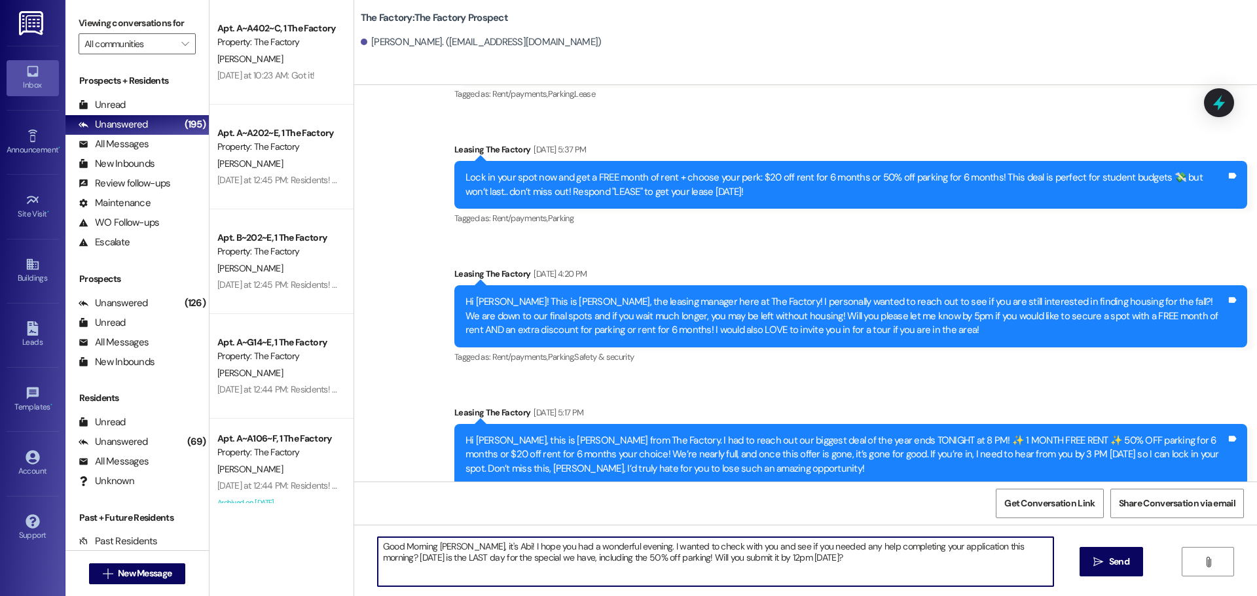
click at [426, 548] on textarea "Good Morning [PERSON_NAME], it's Abi! I hope you had a wonderful evening. I wan…" at bounding box center [716, 562] width 676 height 49
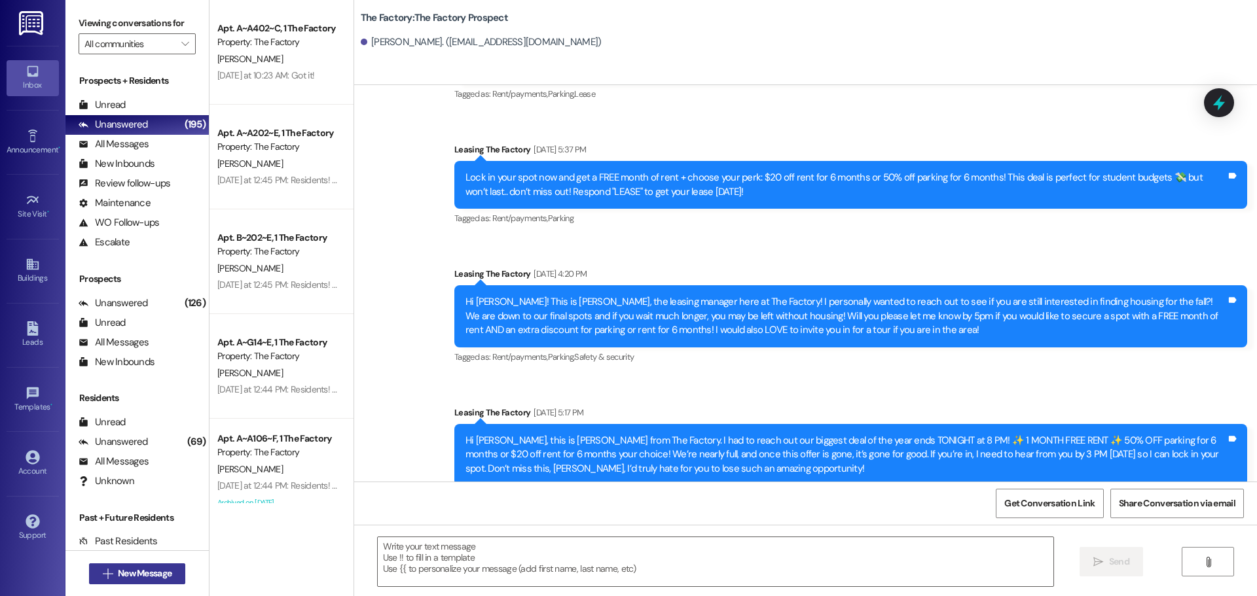
click at [127, 572] on span "New Message" at bounding box center [145, 574] width 54 height 14
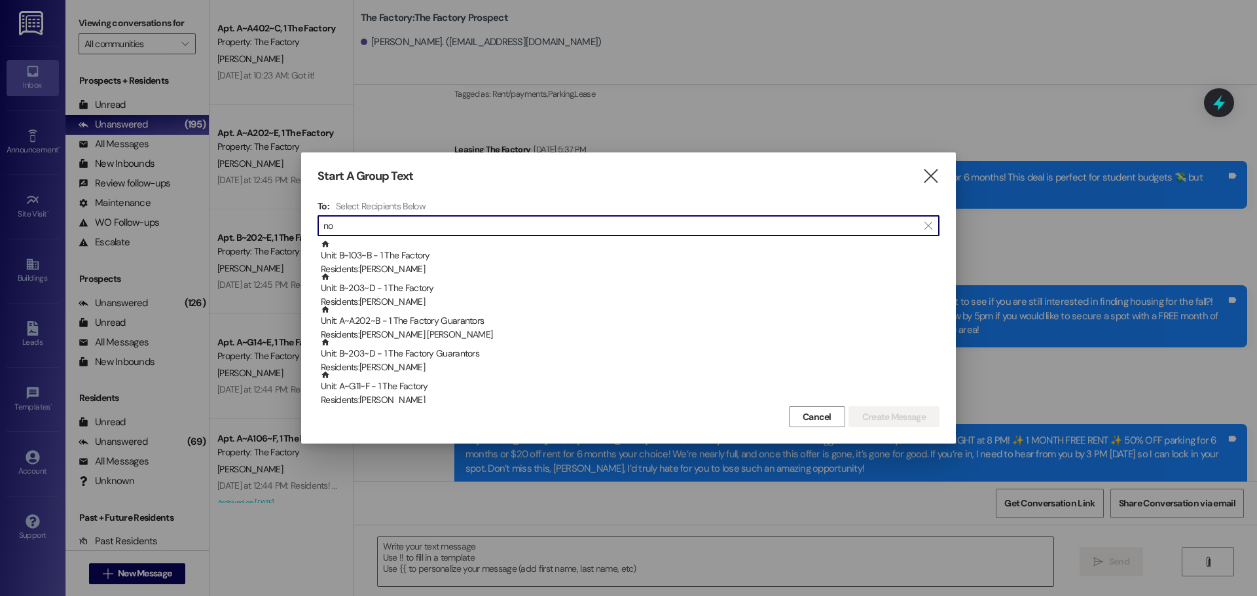
drag, startPoint x: 384, startPoint y: 223, endPoint x: 277, endPoint y: 225, distance: 106.7
click at [277, 225] on div "Start A Group Text  To: Select Recipients Below  no  Unit: B~103~B - 1 The F…" at bounding box center [628, 298] width 1257 height 596
type input "w"
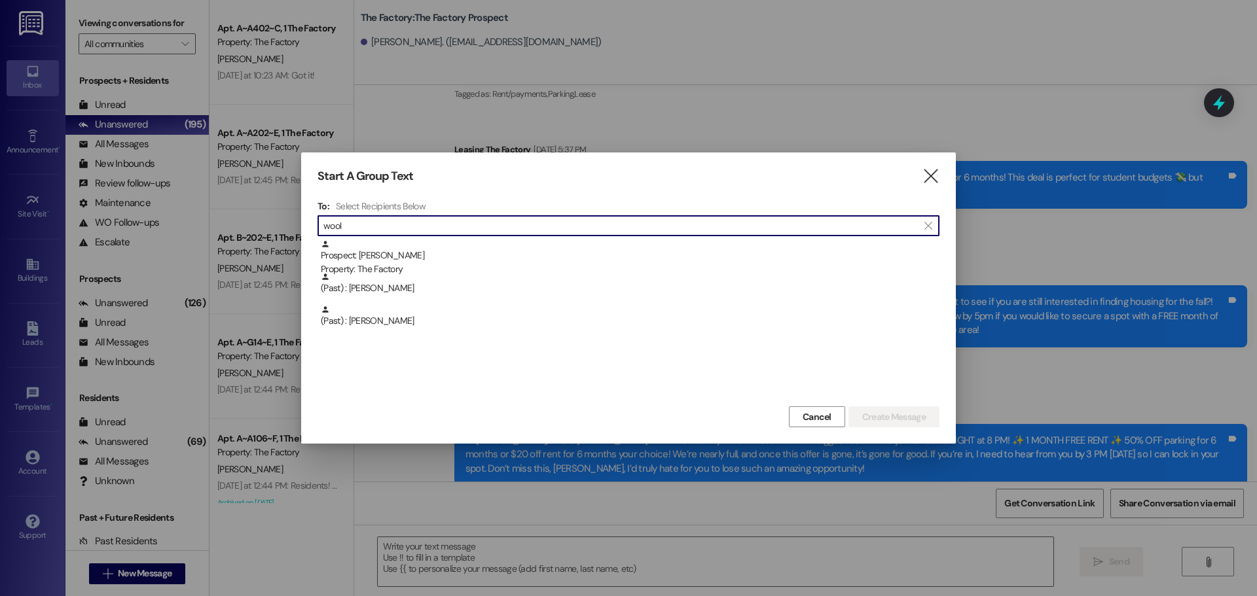
type input "wool"
click at [918, 172] on div "Start A Group Text " at bounding box center [629, 176] width 622 height 15
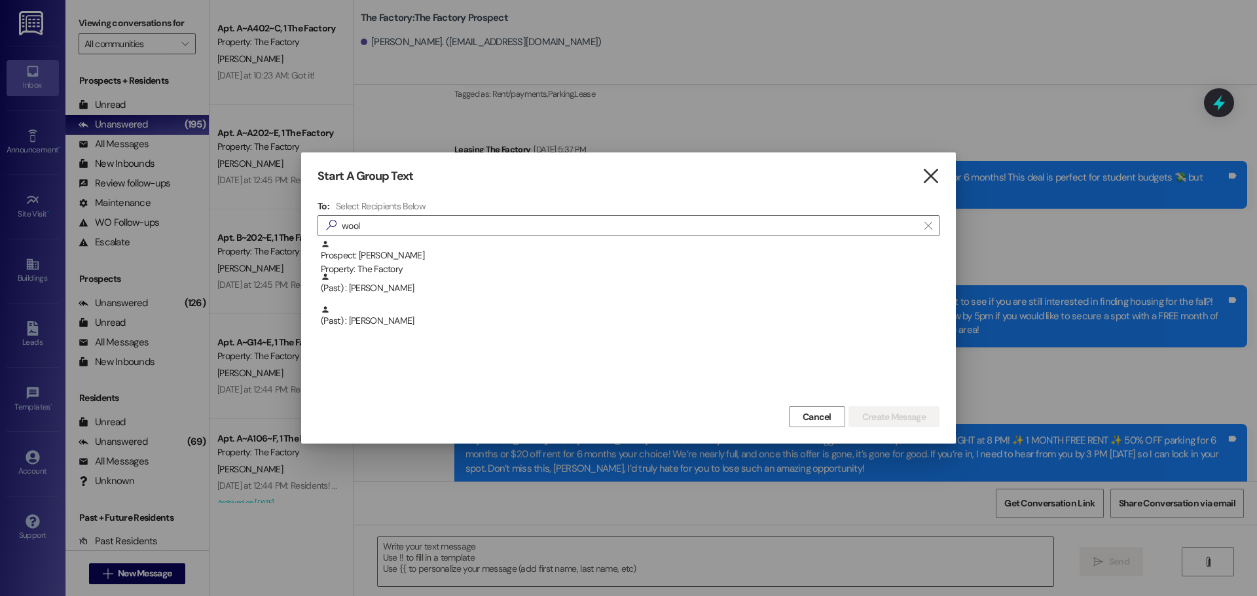
click at [925, 177] on icon "" at bounding box center [931, 177] width 18 height 14
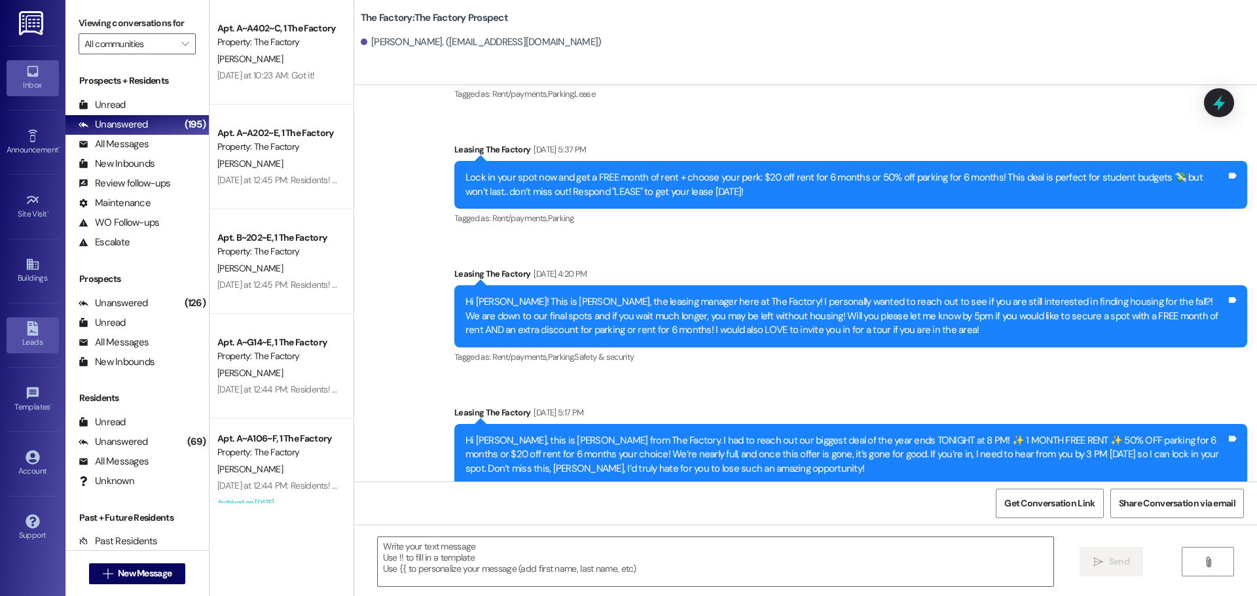
click at [20, 337] on div "Leads" at bounding box center [32, 342] width 65 height 13
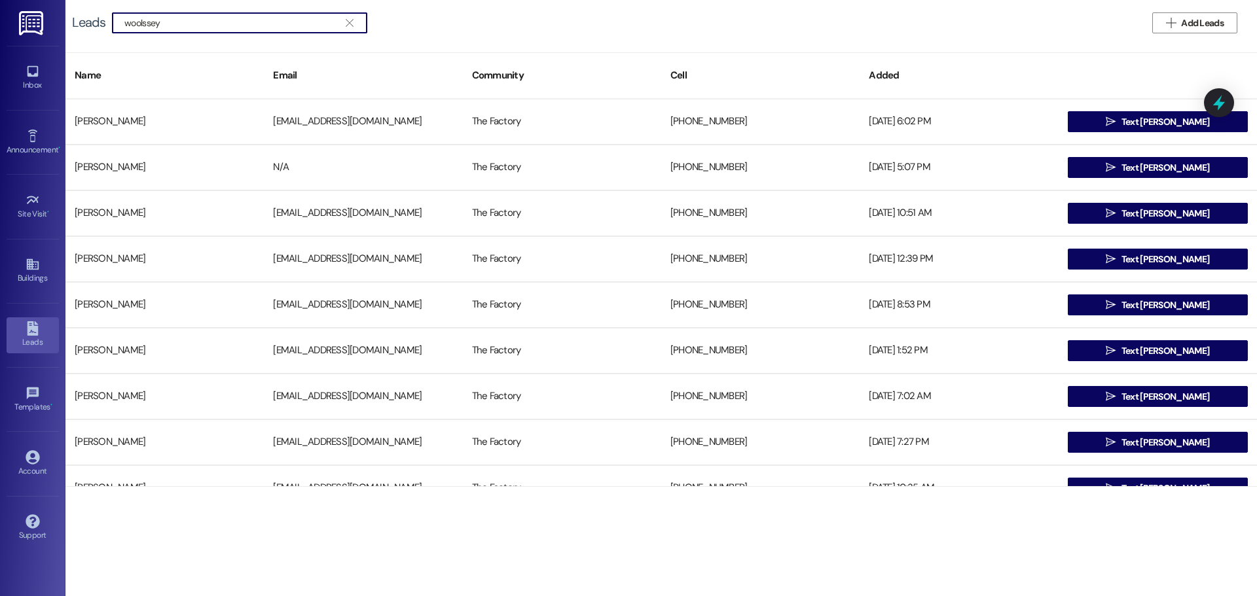
click at [147, 22] on input "woolssey" at bounding box center [231, 23] width 215 height 18
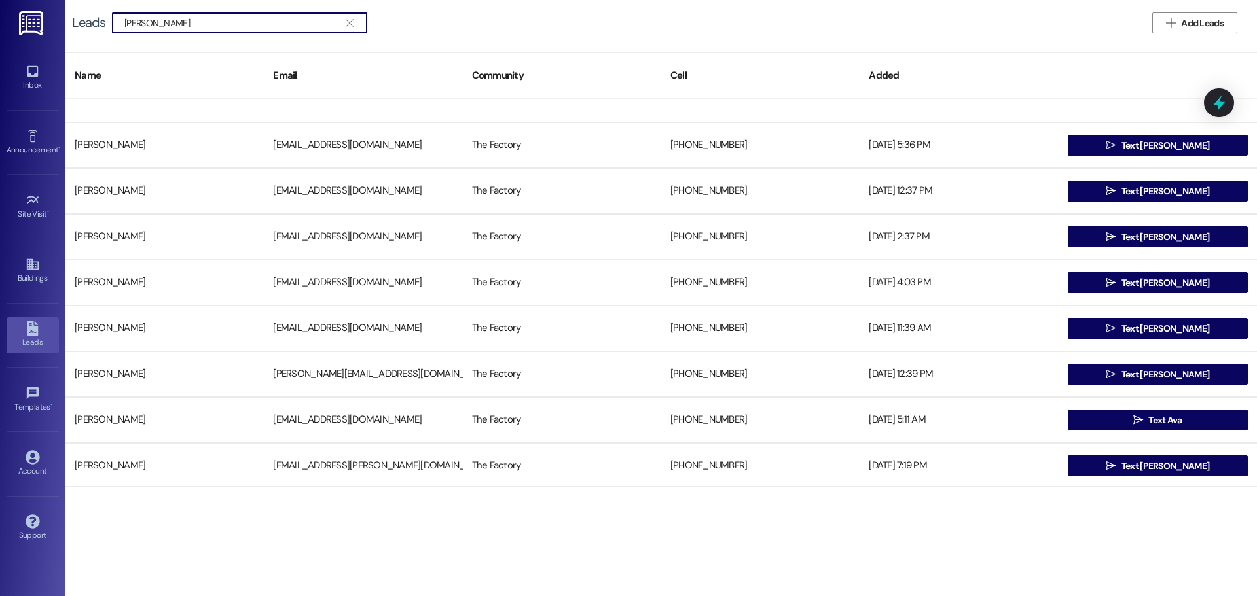
scroll to position [655, 0]
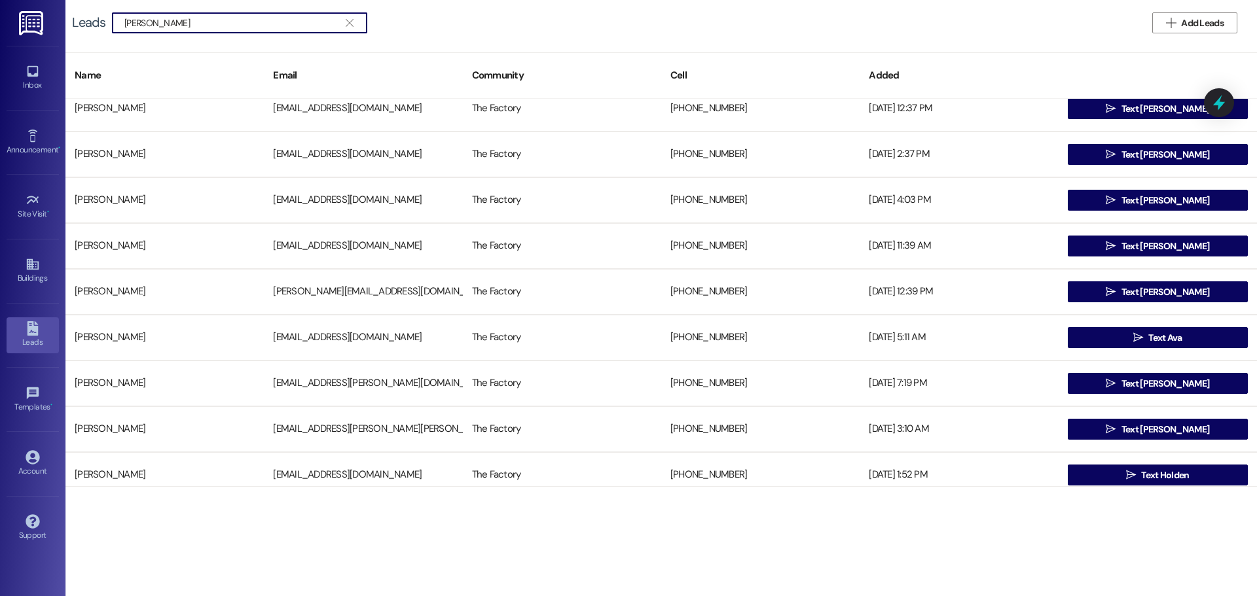
drag, startPoint x: 156, startPoint y: 21, endPoint x: -2, endPoint y: 9, distance: 158.2
click at [0, 9] on html "Inbox Go to Inbox Announcement • Send A Text Announcement Site Visit • Go to Si…" at bounding box center [628, 298] width 1257 height 596
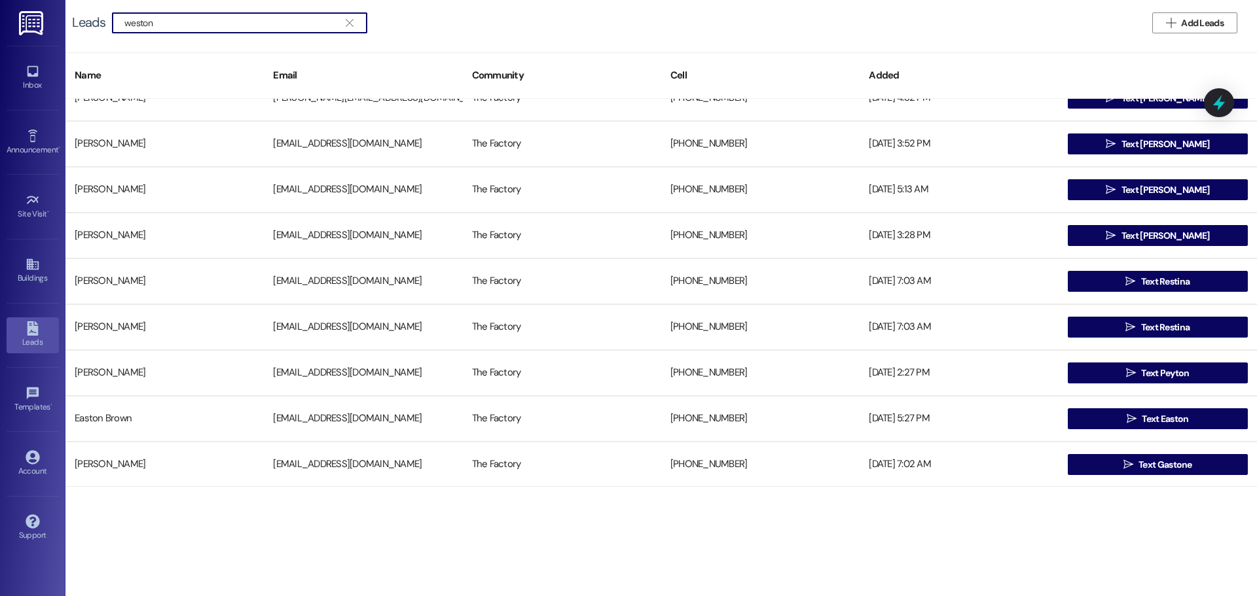
scroll to position [1506, 0]
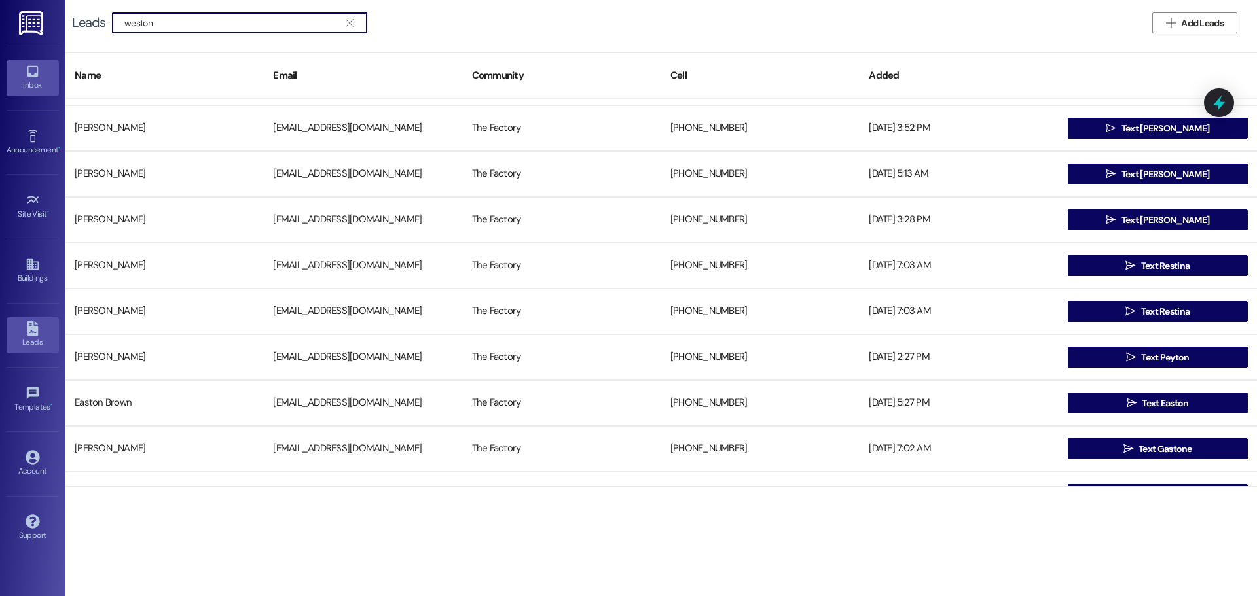
type input "weston"
click at [27, 86] on div "Inbox" at bounding box center [32, 85] width 65 height 13
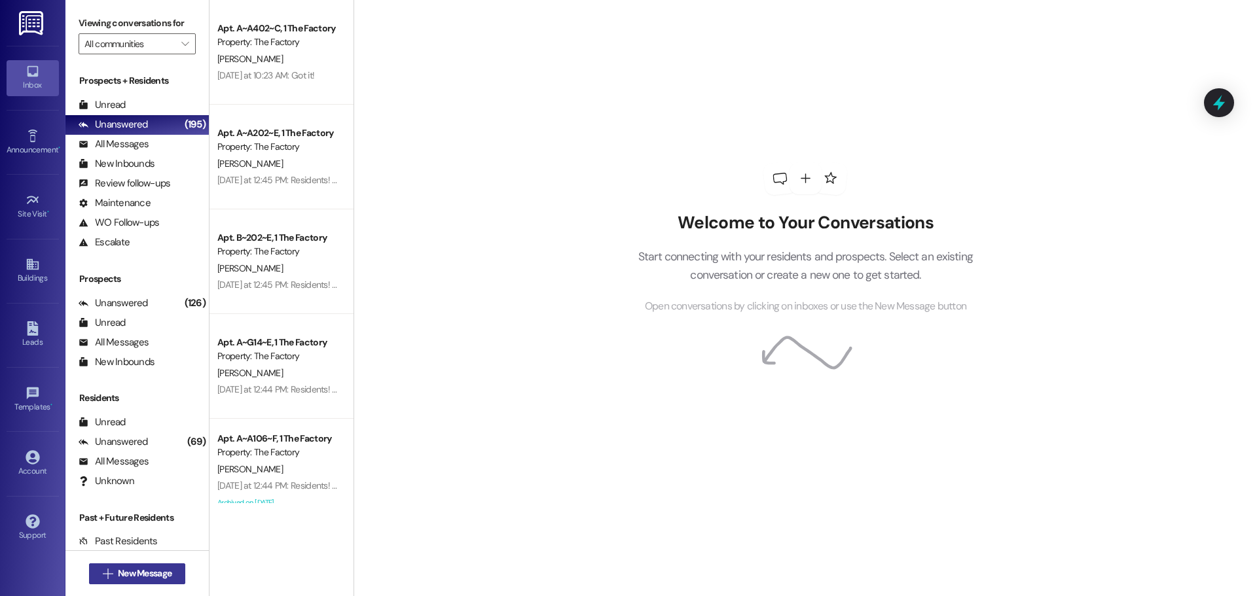
click at [156, 583] on button " New Message" at bounding box center [137, 574] width 97 height 21
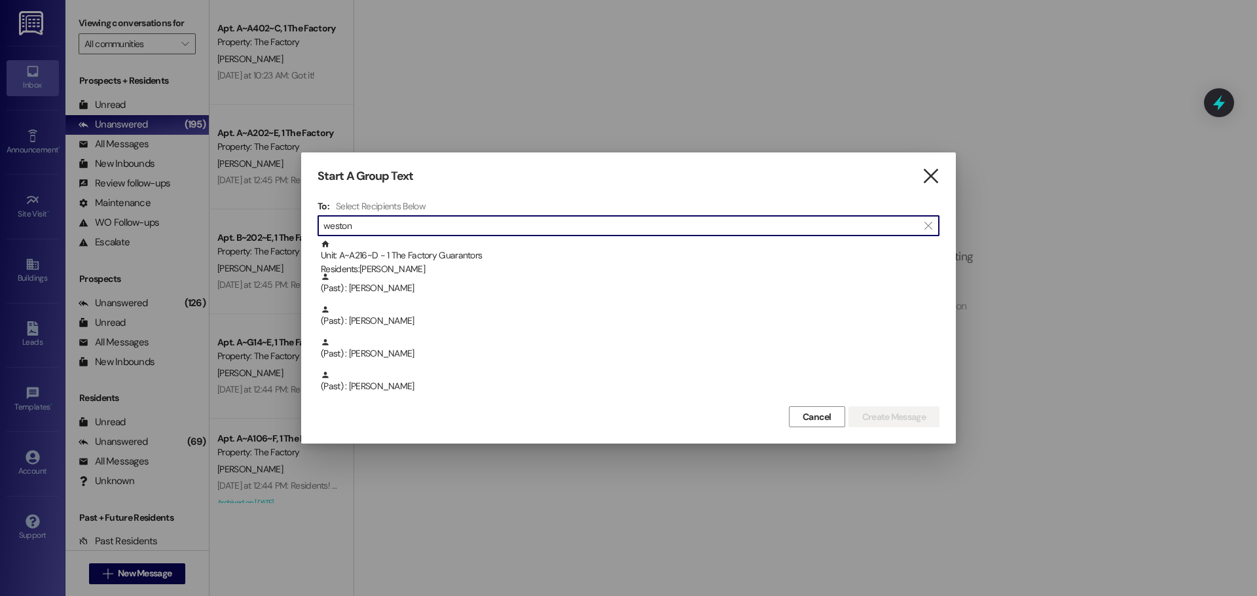
type input "weston"
click at [926, 175] on icon "" at bounding box center [931, 177] width 18 height 14
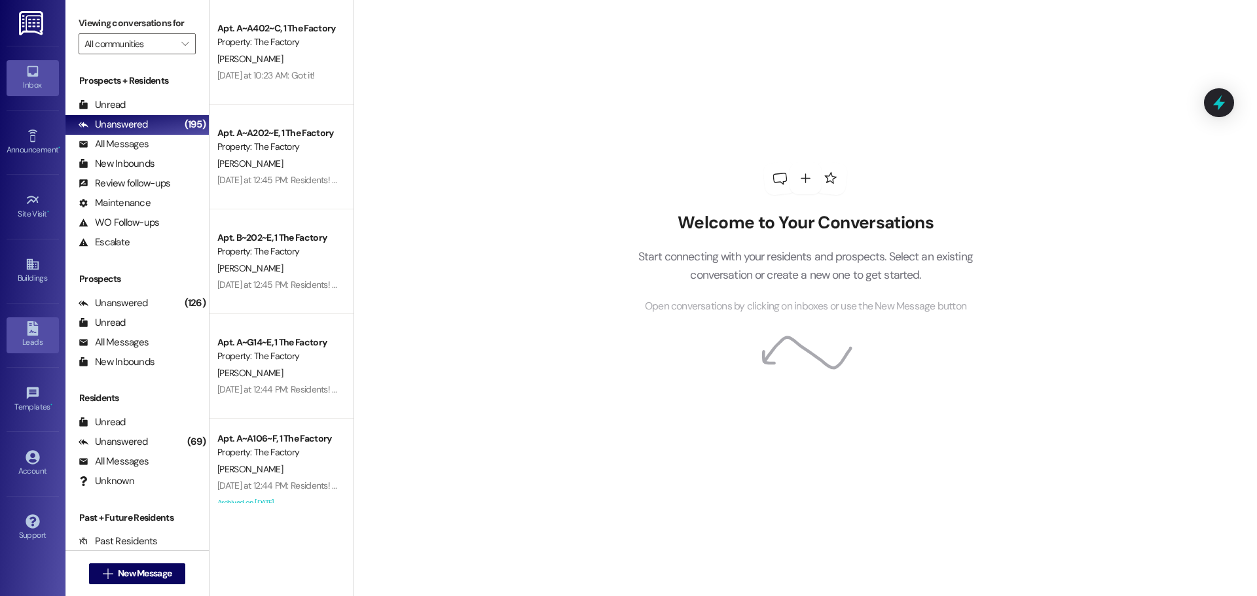
click at [48, 321] on link "Leads" at bounding box center [33, 335] width 52 height 35
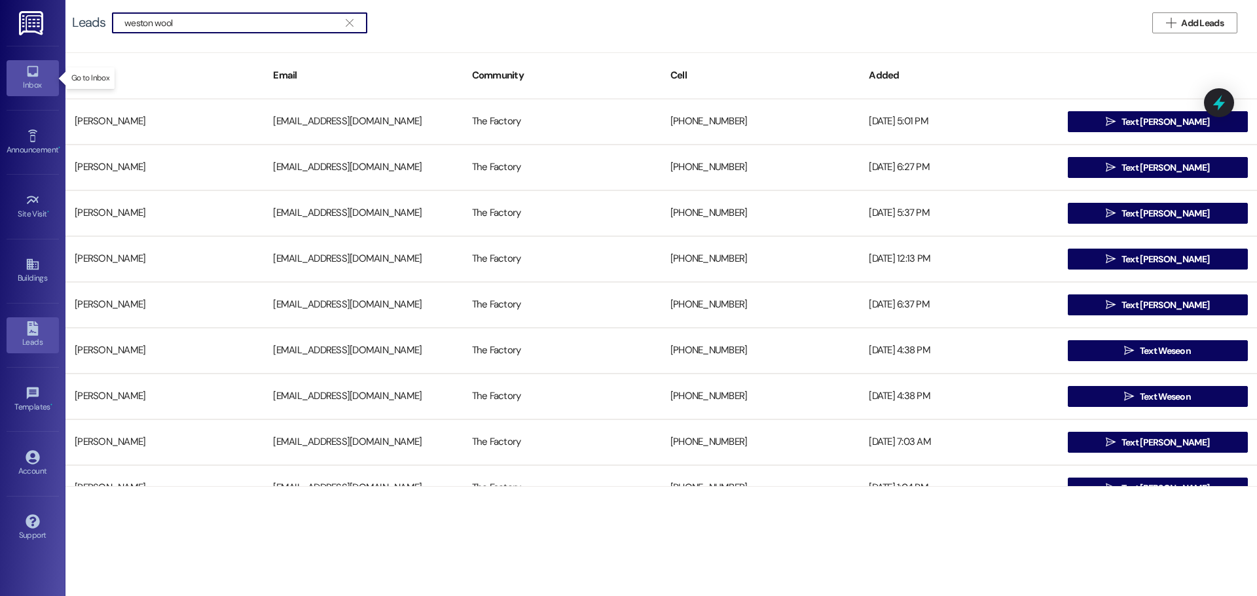
type input "weston wool"
click at [31, 77] on icon at bounding box center [33, 71] width 14 height 14
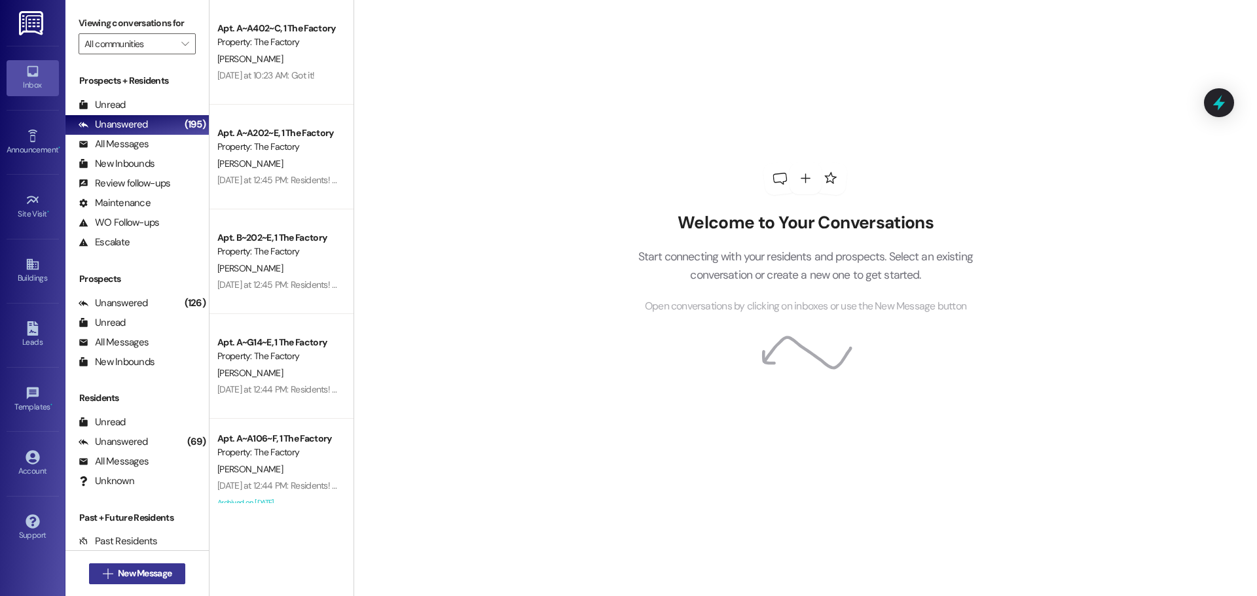
click at [153, 564] on button " New Message" at bounding box center [137, 574] width 97 height 21
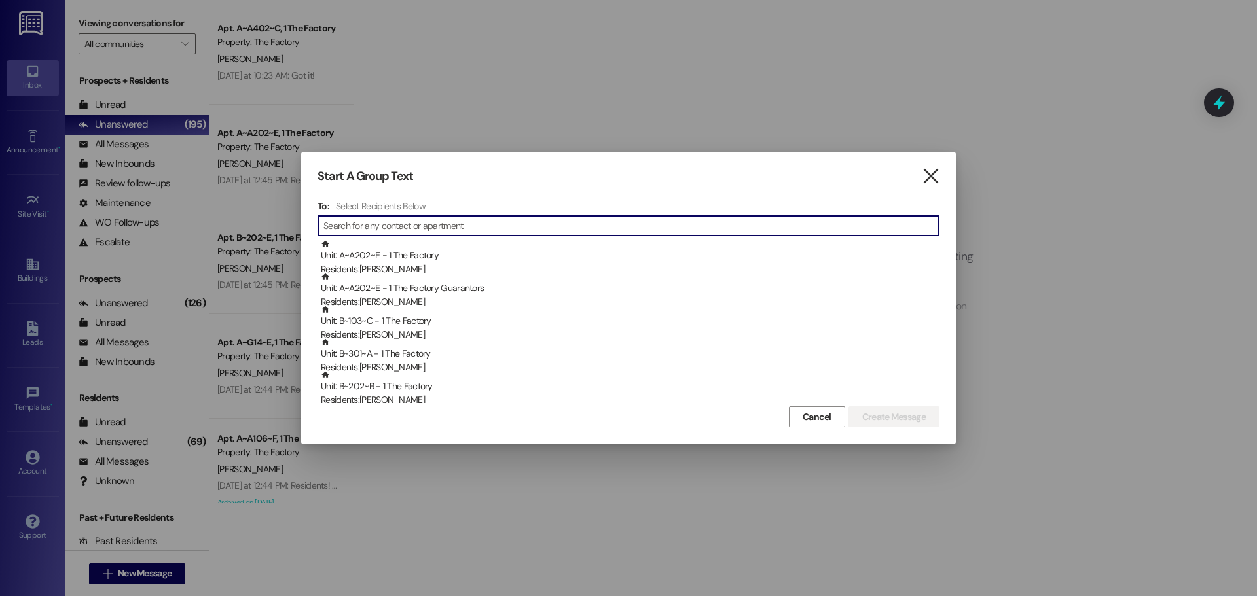
click at [926, 179] on icon "" at bounding box center [931, 177] width 18 height 14
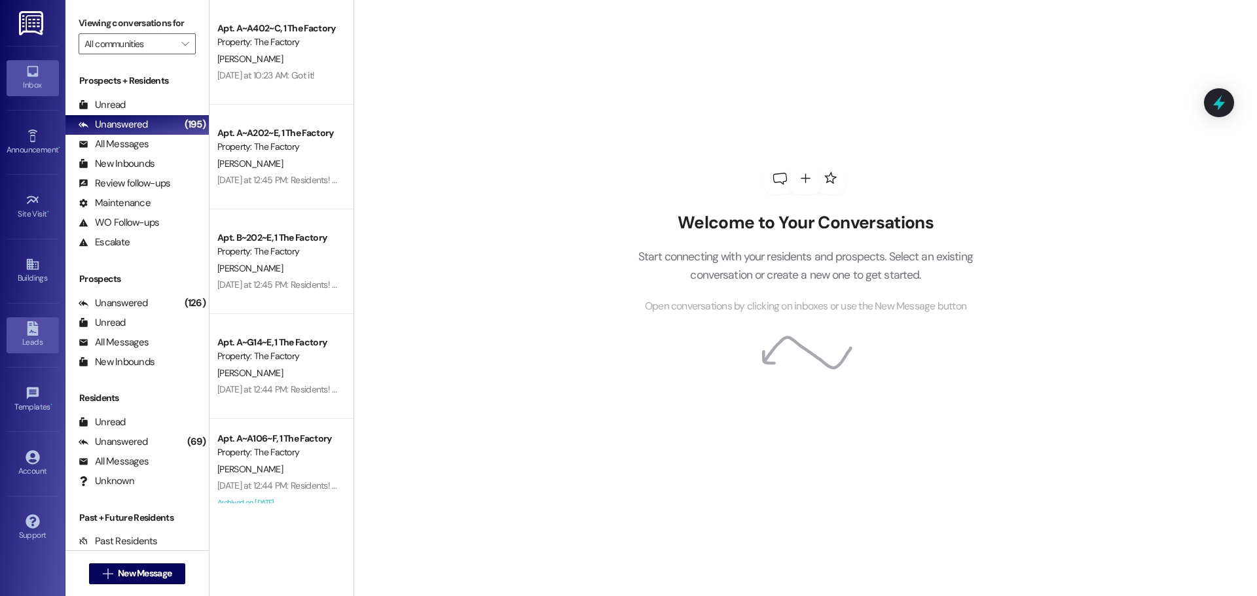
click at [40, 327] on link "Leads" at bounding box center [33, 335] width 52 height 35
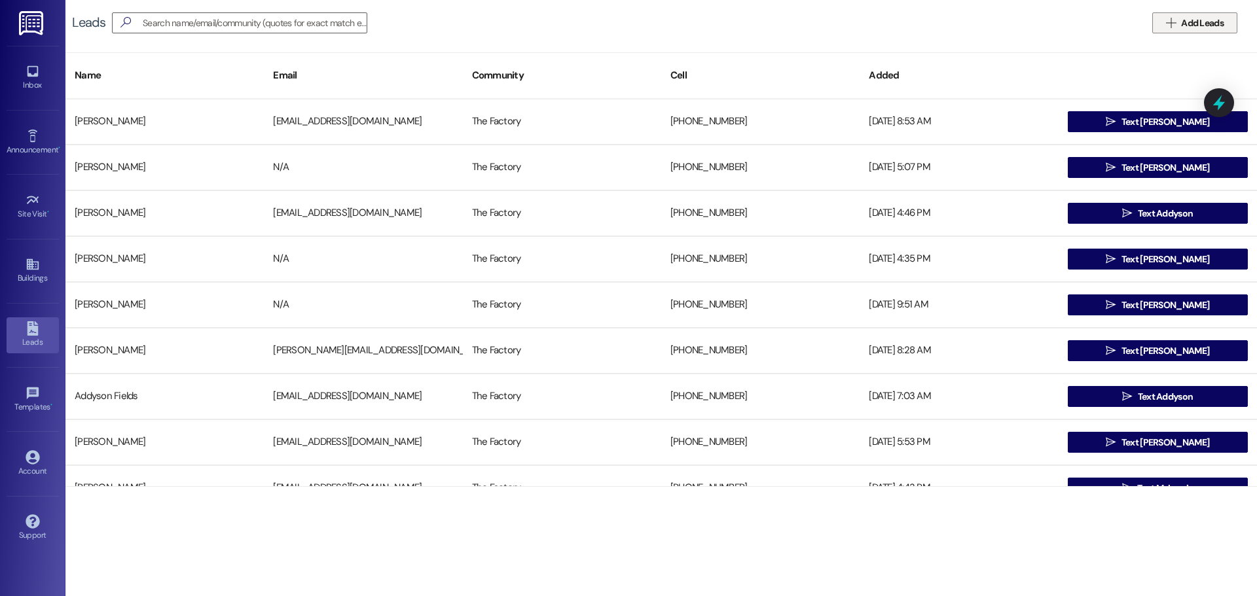
click at [1173, 27] on icon "" at bounding box center [1171, 23] width 10 height 10
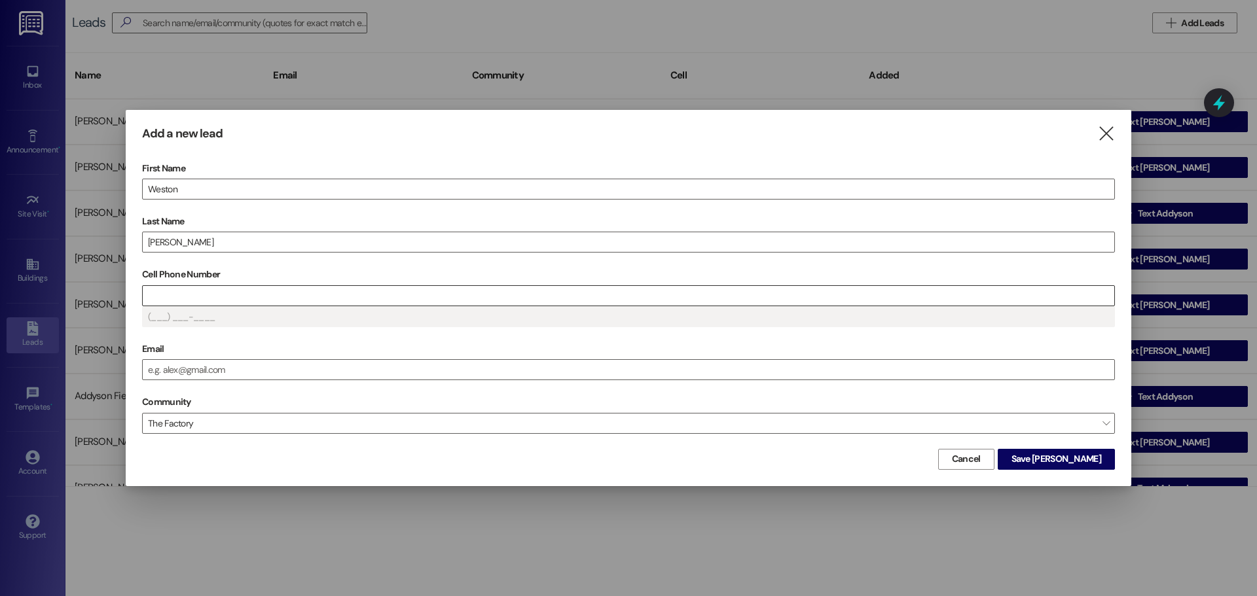
click at [185, 289] on input "Cell Phone Number" at bounding box center [629, 296] width 972 height 20
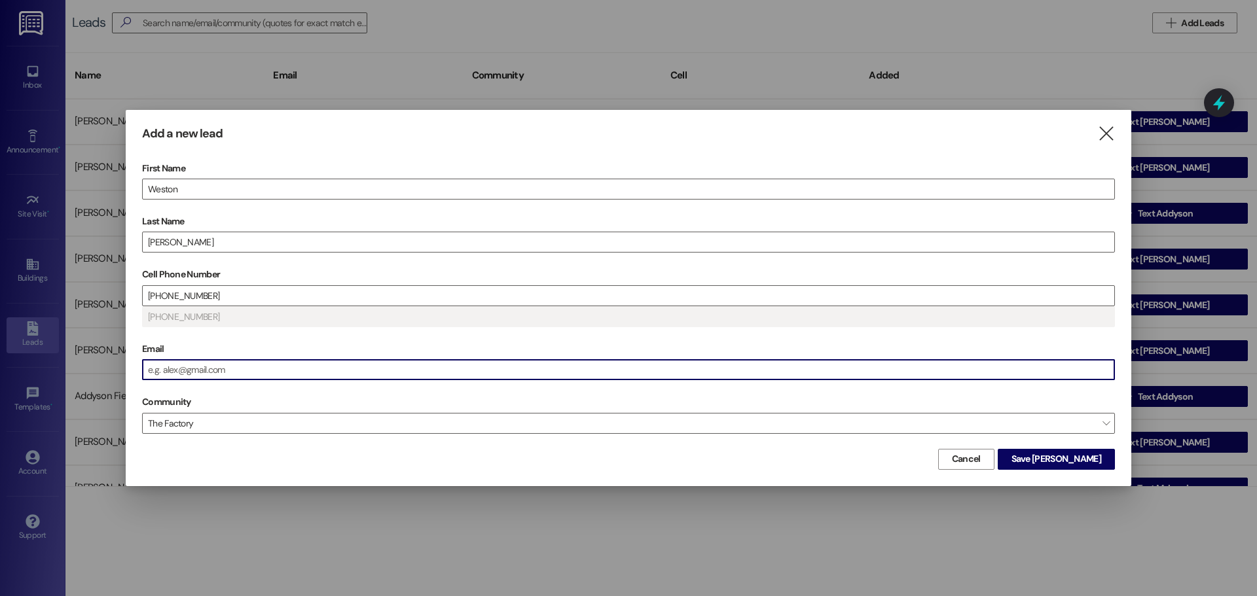
click at [181, 361] on input "Email" at bounding box center [629, 370] width 972 height 20
click at [1036, 452] on button "Save [PERSON_NAME]" at bounding box center [1056, 459] width 117 height 21
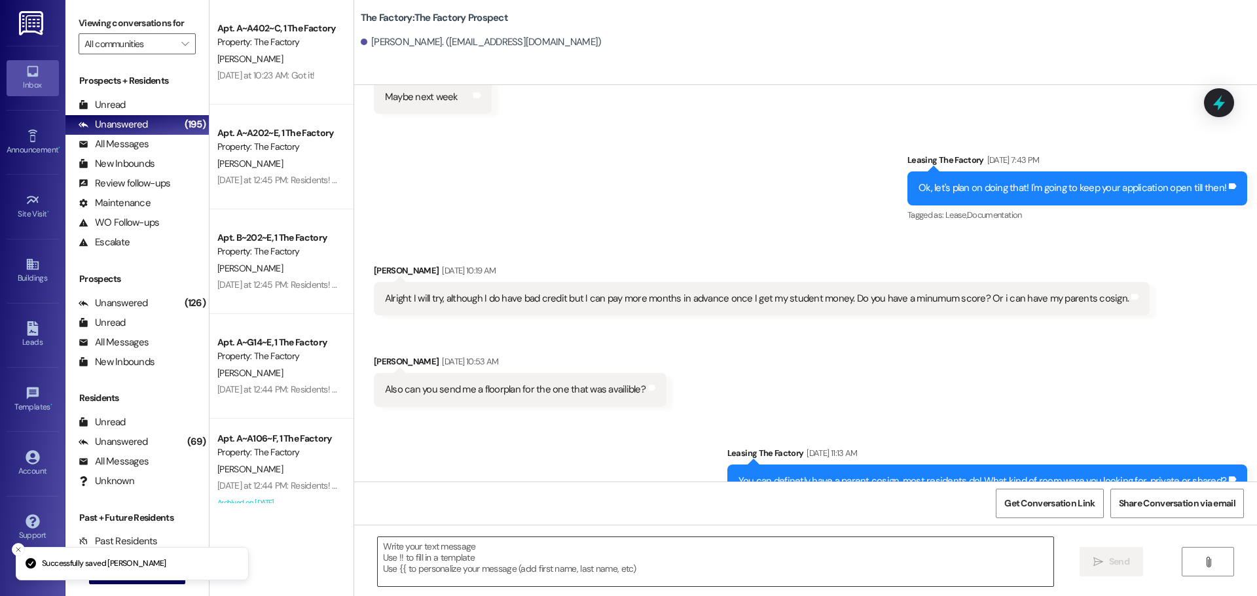
scroll to position [3471, 0]
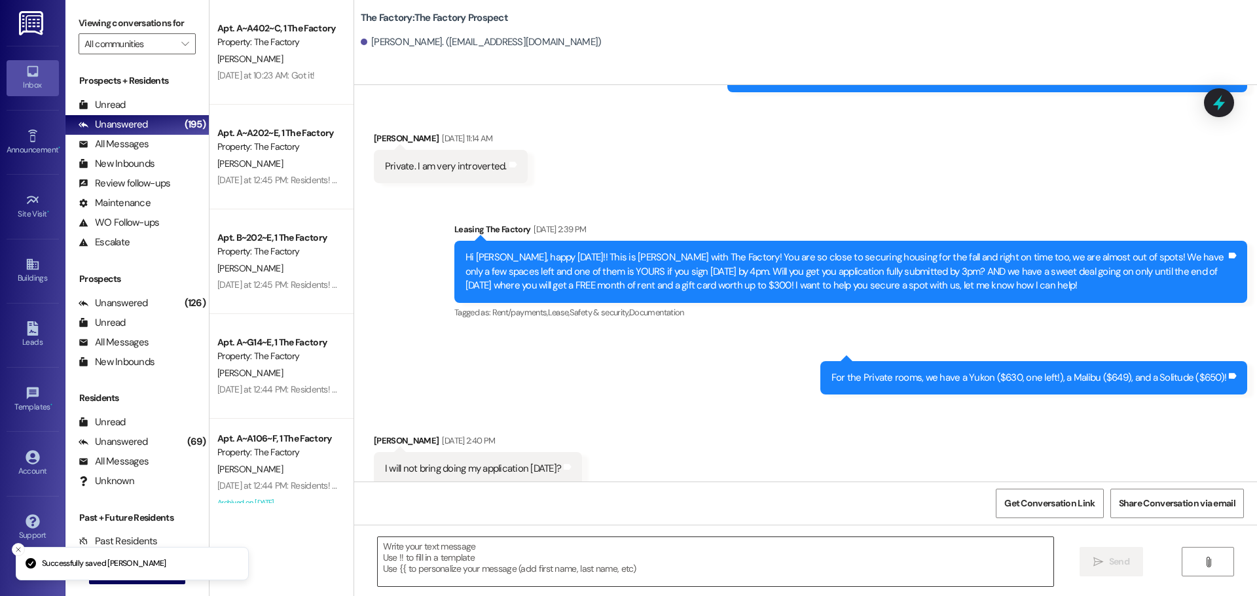
click at [515, 555] on textarea at bounding box center [716, 562] width 676 height 49
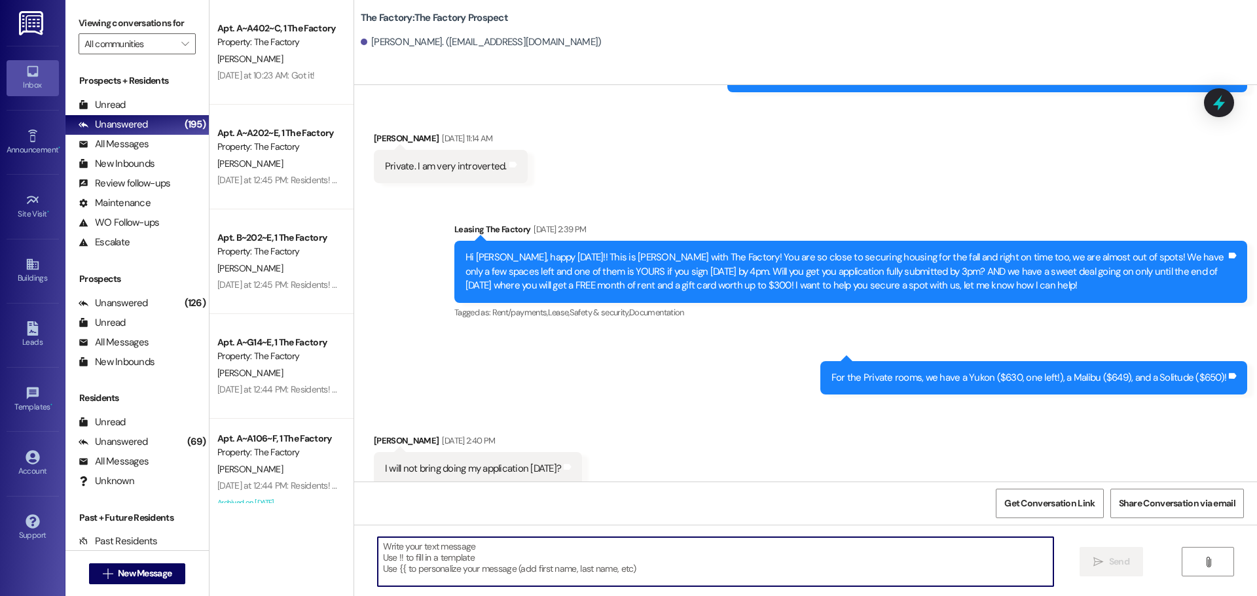
click at [476, 543] on textarea at bounding box center [716, 562] width 676 height 49
paste textarea "Good Morning [PERSON_NAME], it's Abi! I hope you had a wonderful evening. I wan…"
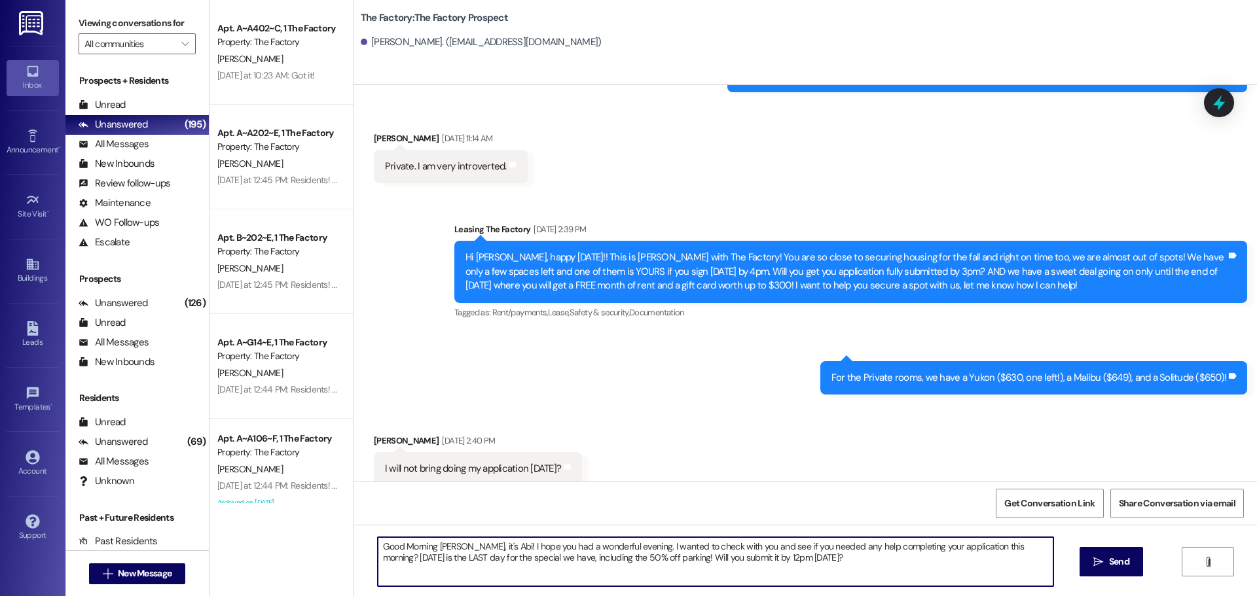
click at [430, 551] on textarea "Good Morning [PERSON_NAME], it's Abi! I hope you had a wonderful evening. I wan…" at bounding box center [716, 562] width 676 height 49
click at [431, 545] on textarea "Good Morning [PERSON_NAME], it's Abi! I hope you had a wonderful evening. I wan…" at bounding box center [716, 562] width 676 height 49
type textarea "Good Morning Weston, it's Abi! I hope you had a wonderful evening. I wanted to …"
click at [422, 546] on textarea "Good Morning Weston, it's Abi! I hope you had a wonderful evening. I wanted to …" at bounding box center [716, 562] width 676 height 49
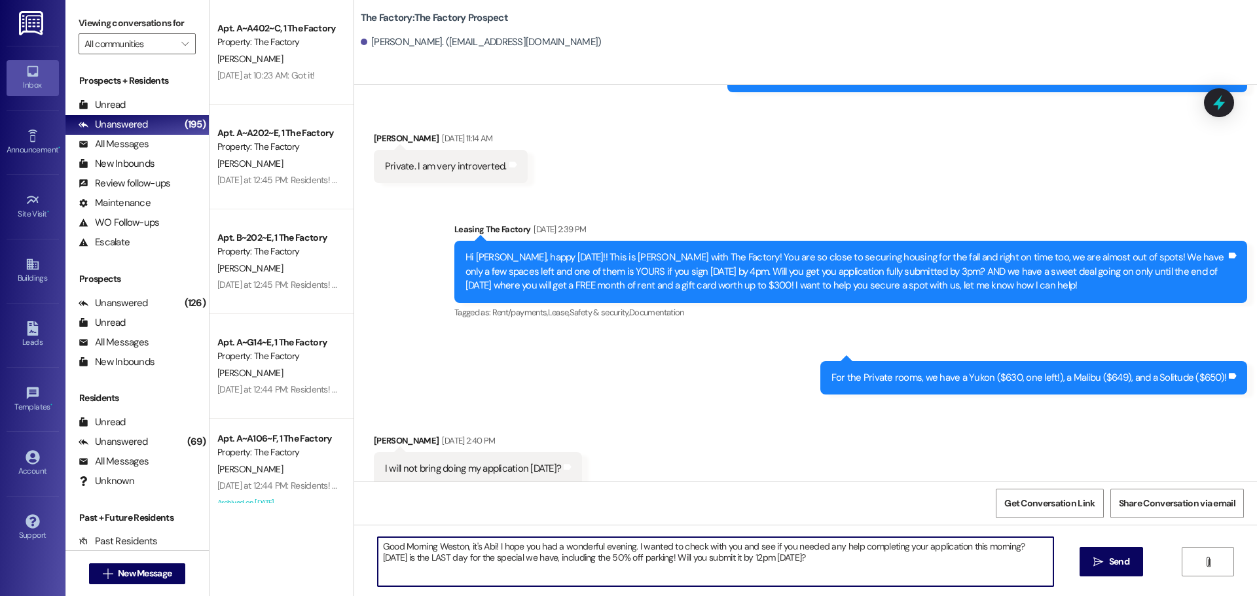
click at [422, 546] on textarea "Good Morning Weston, it's Abi! I hope you had a wonderful evening. I wanted to …" at bounding box center [716, 562] width 676 height 49
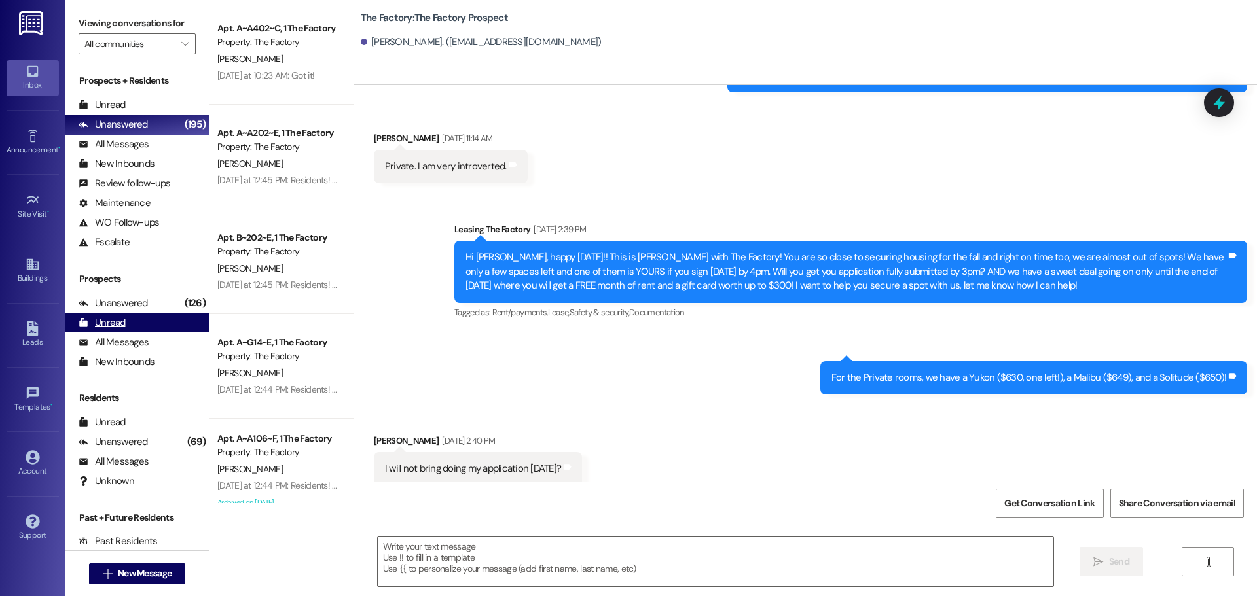
click at [124, 318] on div "Unread" at bounding box center [102, 323] width 47 height 14
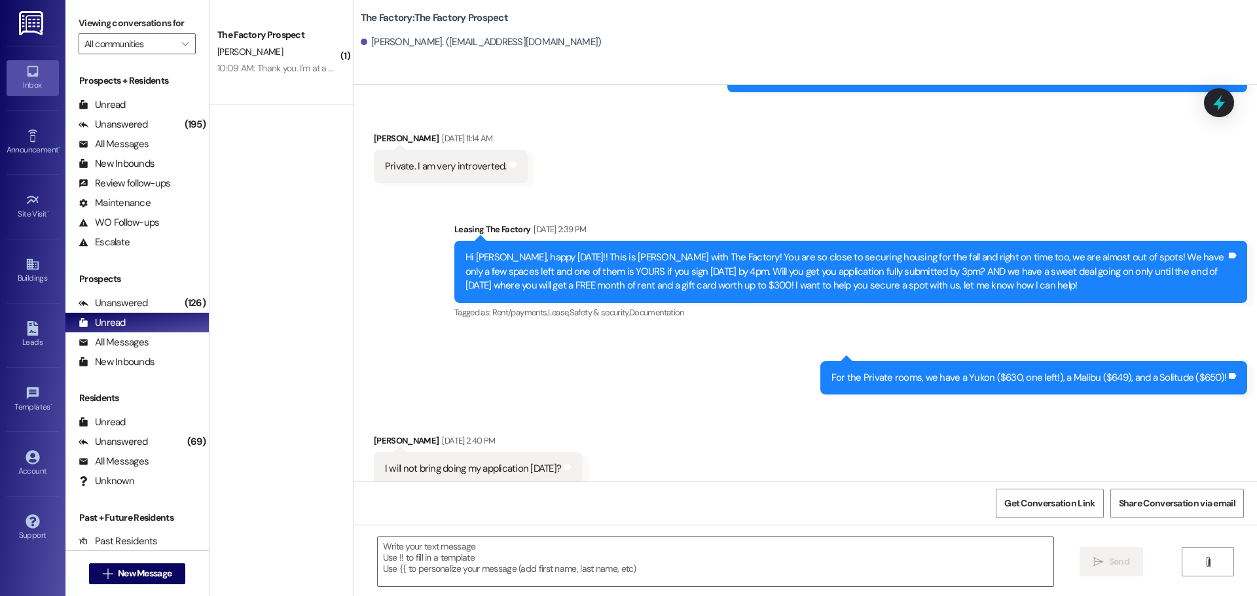
click at [337, 76] on div "The Factory Prospect [PERSON_NAME] 10:09 AM: Thank you. I'm at a golf tournamen…" at bounding box center [282, 52] width 144 height 105
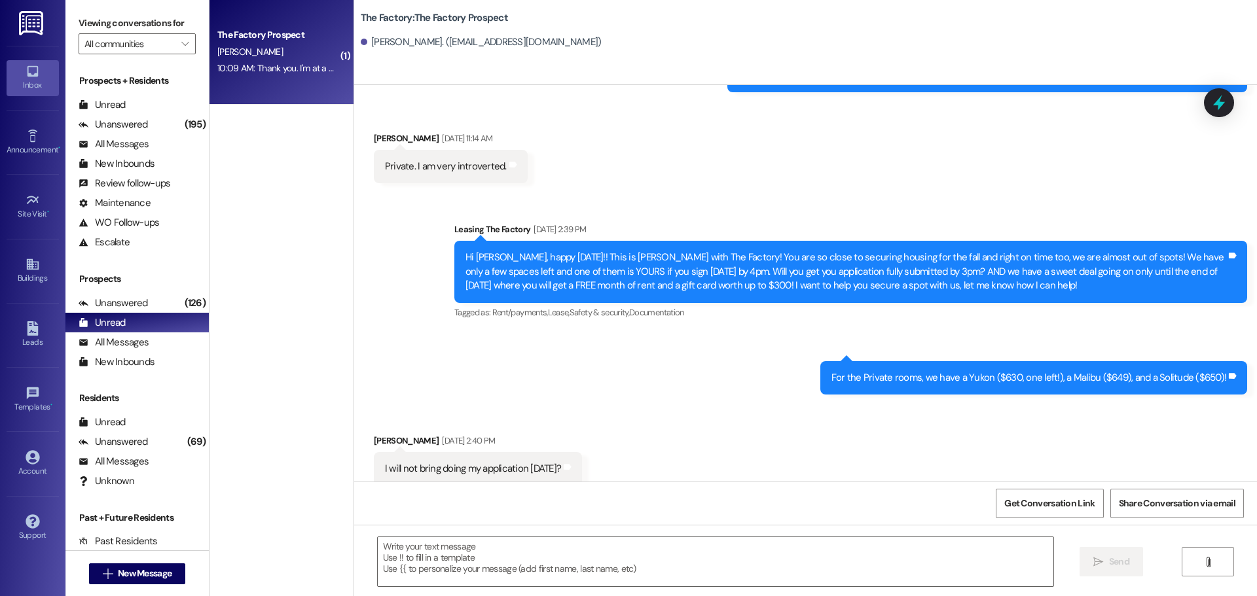
scroll to position [414, 0]
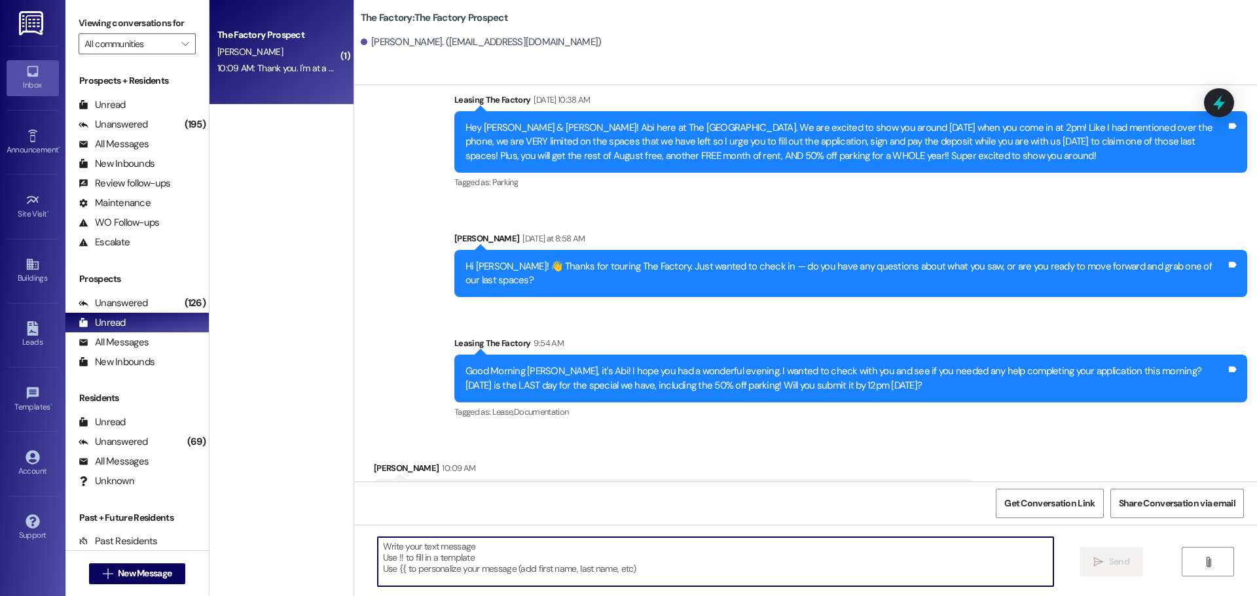
click at [699, 572] on textarea at bounding box center [716, 562] width 676 height 49
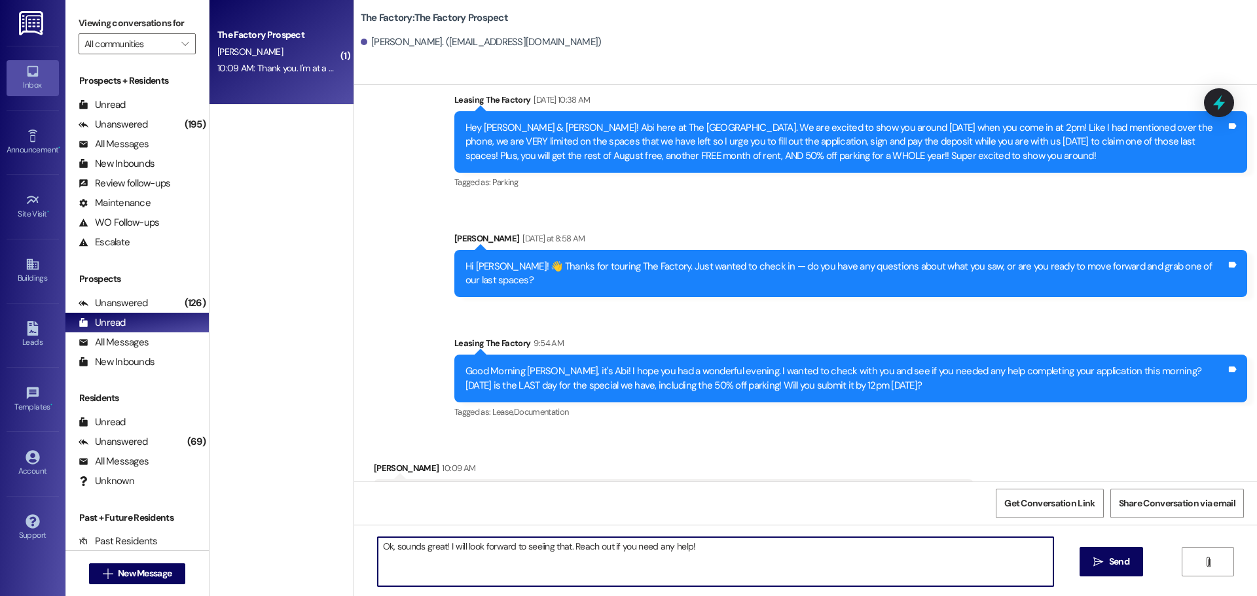
drag, startPoint x: 702, startPoint y: 547, endPoint x: 297, endPoint y: 507, distance: 407.2
click at [297, 507] on div "( 1 ) The Factory Prospect [PERSON_NAME] 10:09 AM: Thank you. I'm at a golf tou…" at bounding box center [734, 298] width 1048 height 596
paste textarea
type textarea "Ok, sounds great! I will look forward to seeing that. Reach out if you need any…"
click at [1112, 561] on span "Send" at bounding box center [1119, 562] width 20 height 14
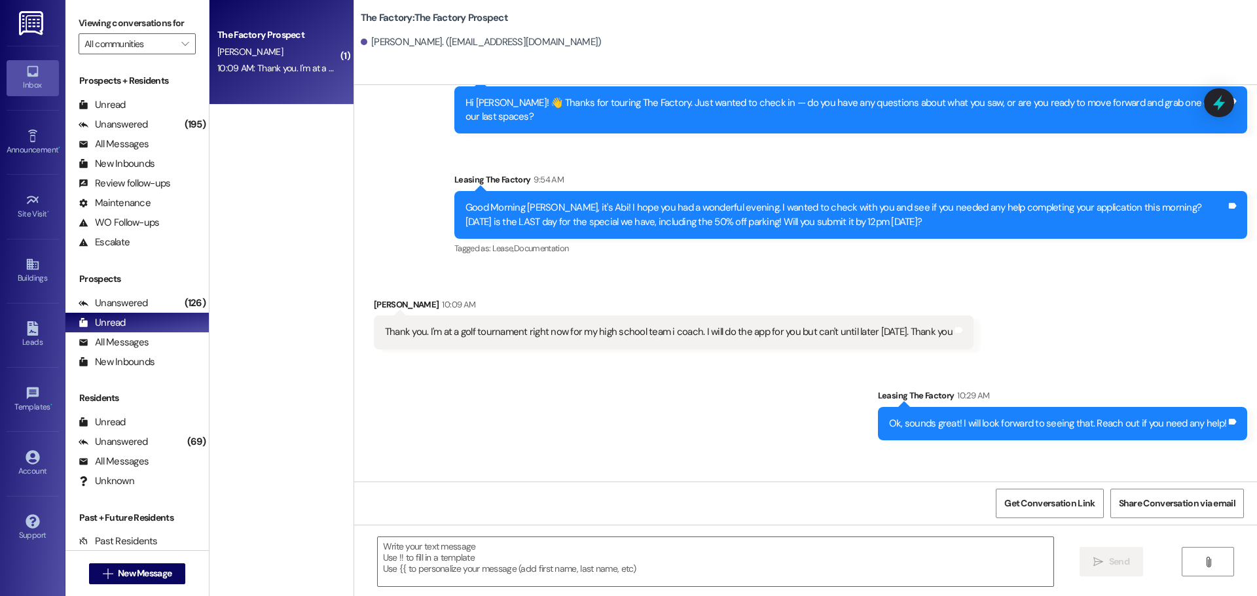
scroll to position [596, 0]
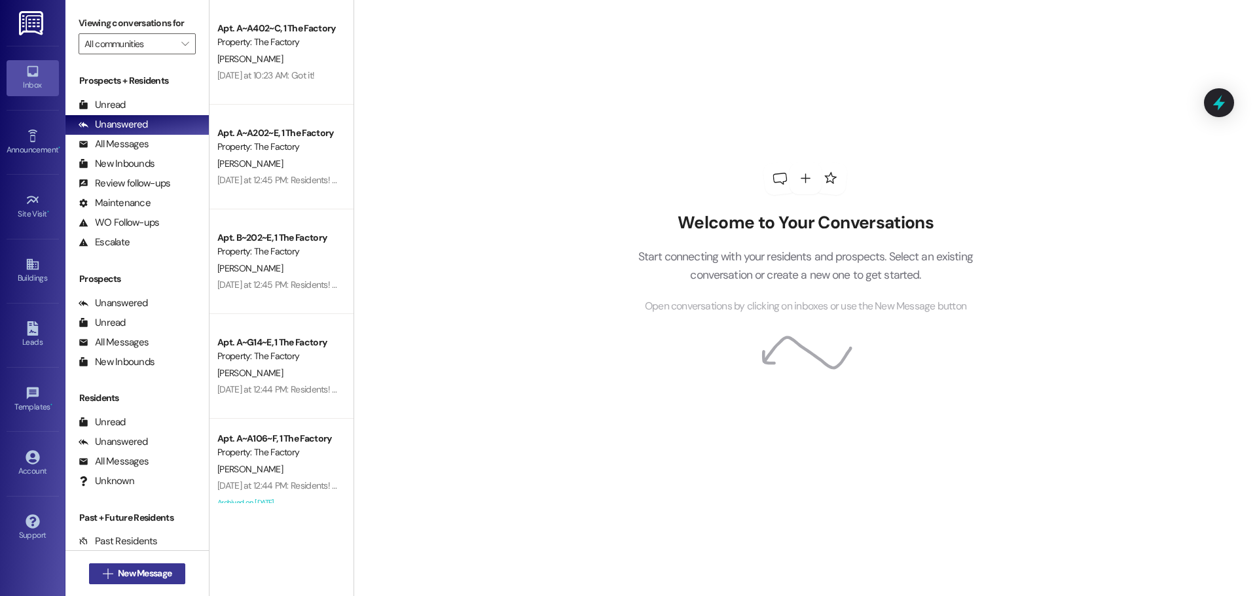
click at [149, 579] on span "New Message" at bounding box center [145, 574] width 54 height 14
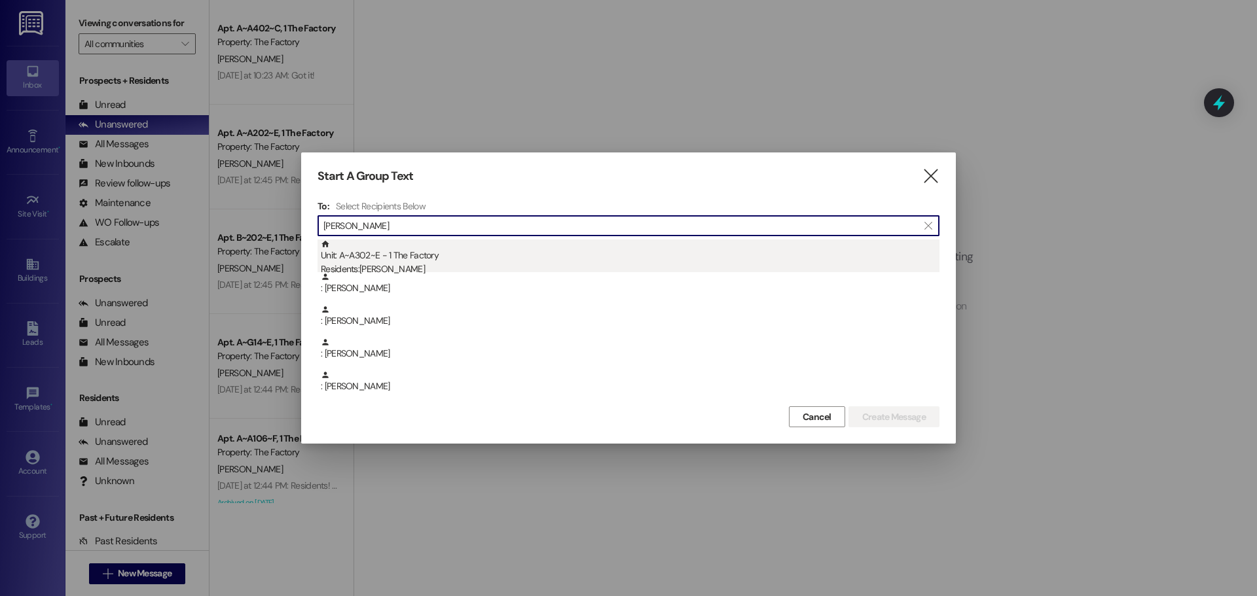
type input "[PERSON_NAME]"
click at [643, 263] on div "Residents: [PERSON_NAME]" at bounding box center [630, 270] width 619 height 14
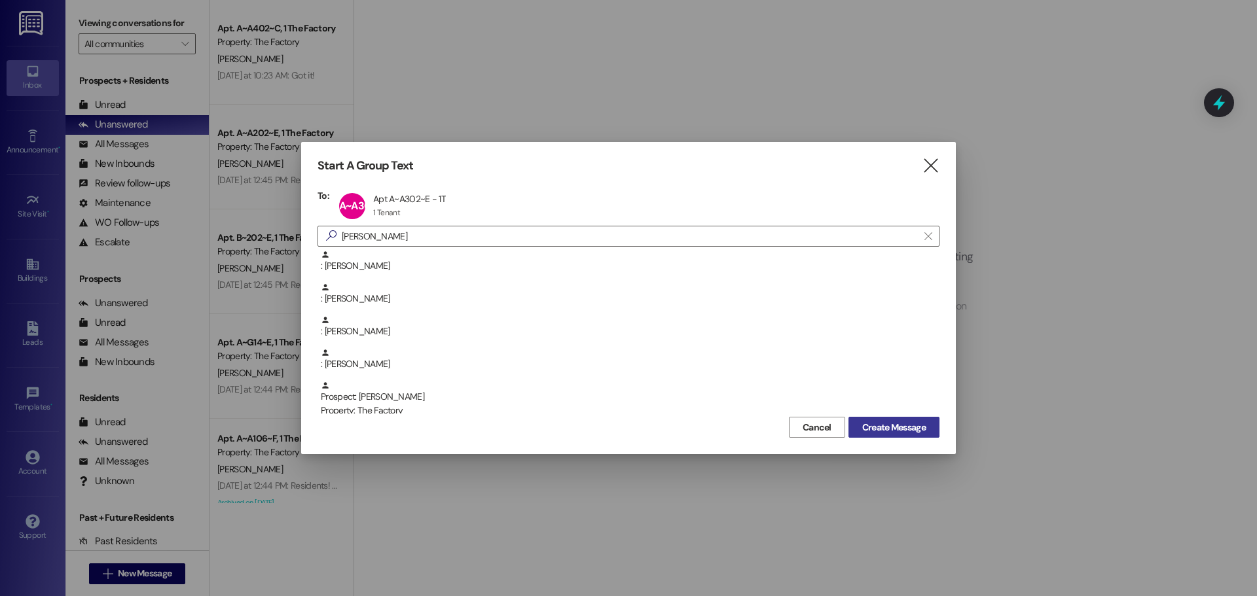
click at [881, 423] on span "Create Message" at bounding box center [894, 428] width 64 height 14
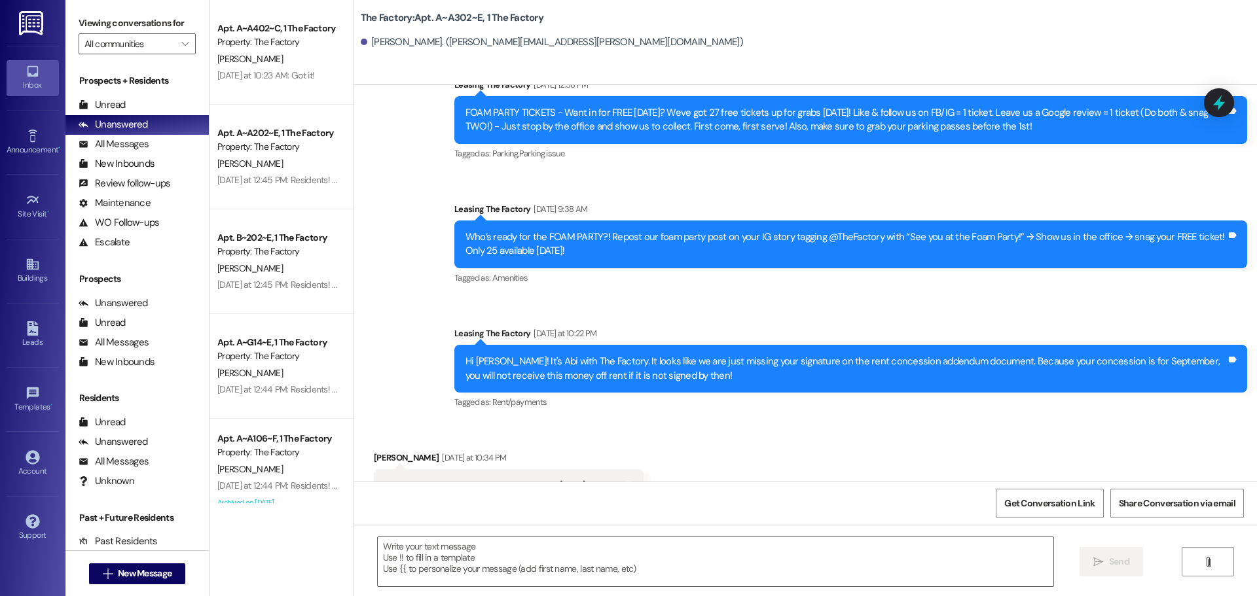
scroll to position [11350, 0]
